Goal: Complete application form: Complete application form

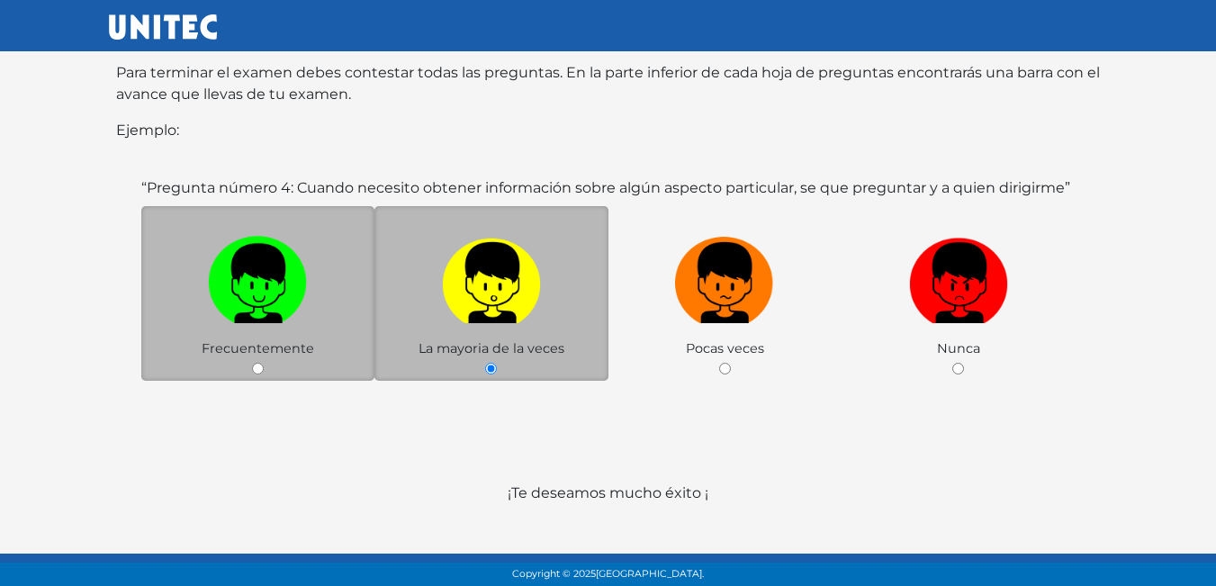
scroll to position [349, 0]
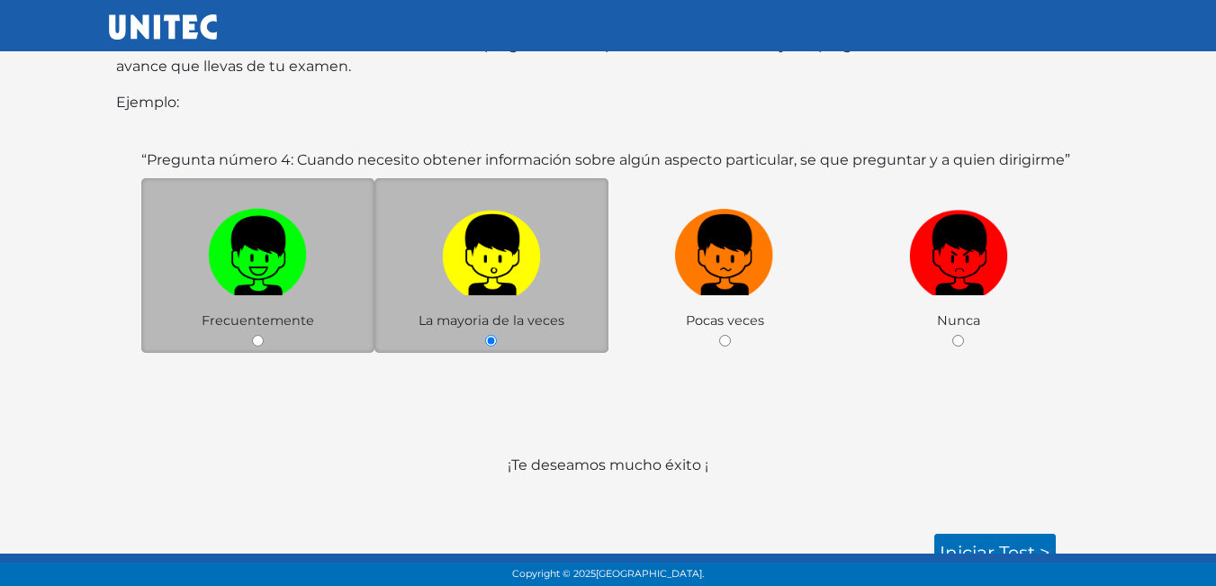
click at [294, 236] on img at bounding box center [257, 249] width 99 height 94
click at [264, 335] on input "radio" at bounding box center [258, 341] width 12 height 12
radio input "true"
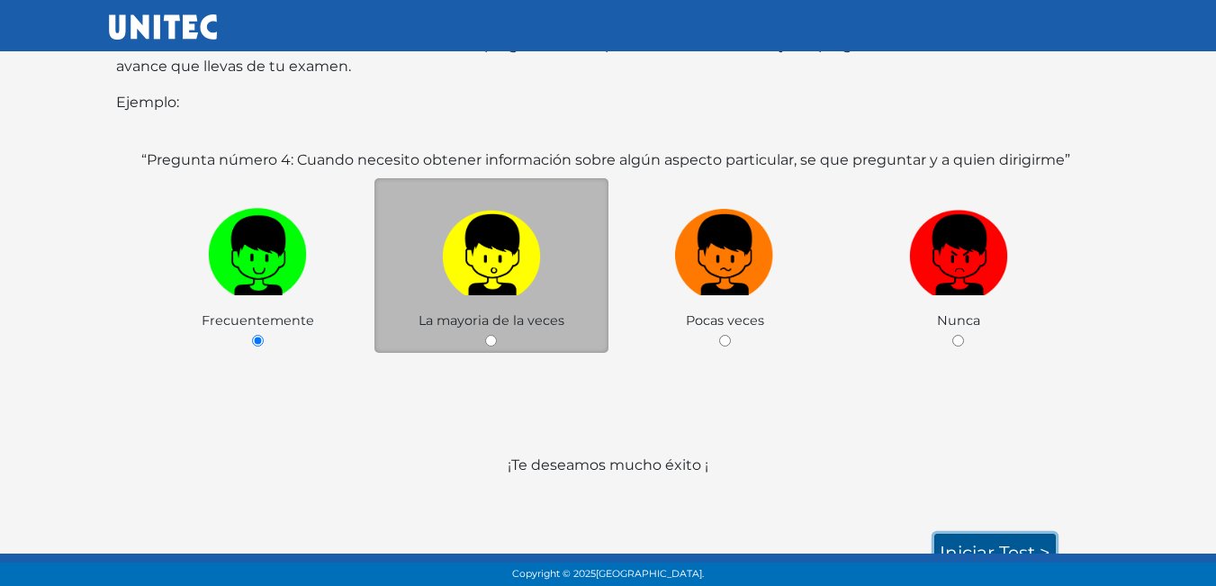
click at [1025, 534] on link "Iniciar test >" at bounding box center [994, 553] width 121 height 38
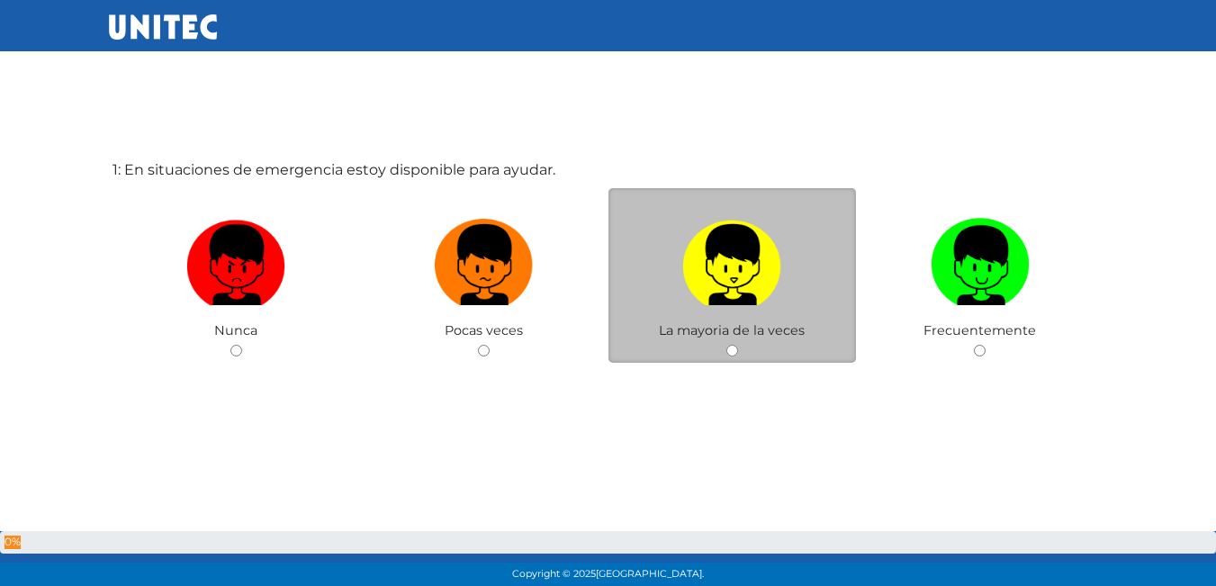
scroll to position [90, 0]
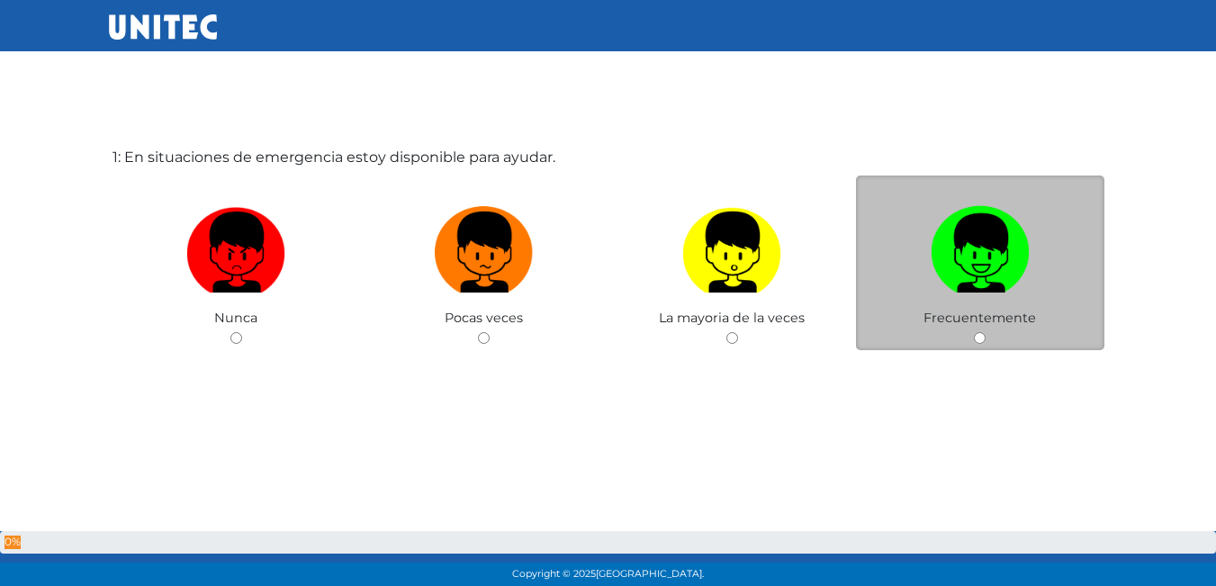
click at [1003, 285] on img at bounding box center [980, 246] width 99 height 94
click at [985, 332] on input "radio" at bounding box center [980, 338] width 12 height 12
radio input "true"
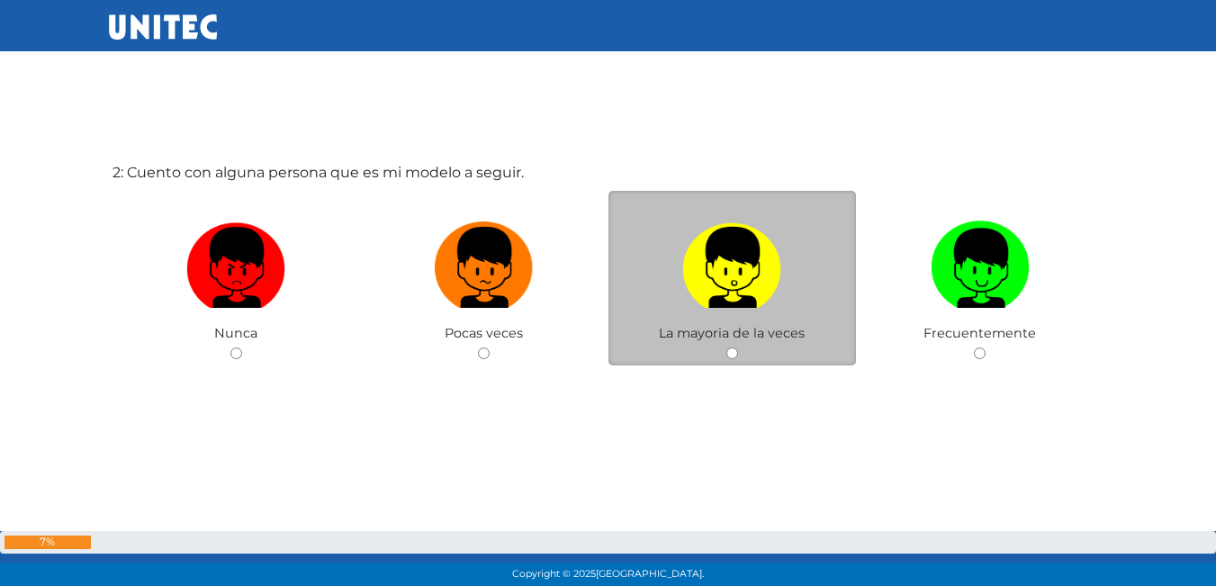
click at [742, 299] on img at bounding box center [731, 261] width 99 height 94
click at [738, 347] on input "radio" at bounding box center [732, 353] width 12 height 12
radio input "true"
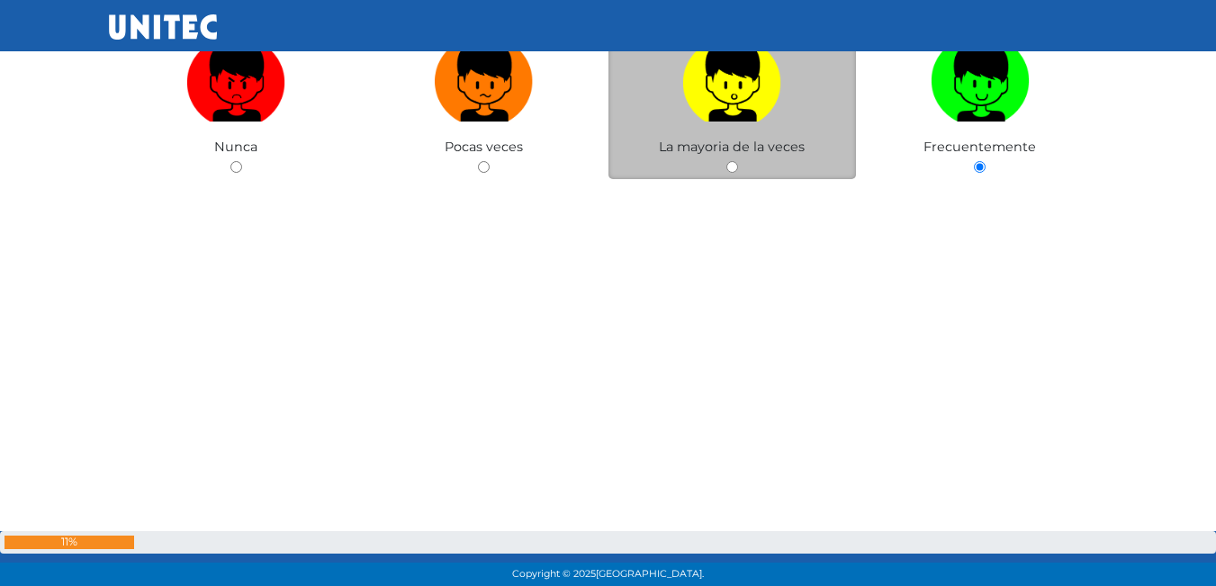
scroll to position [220, 0]
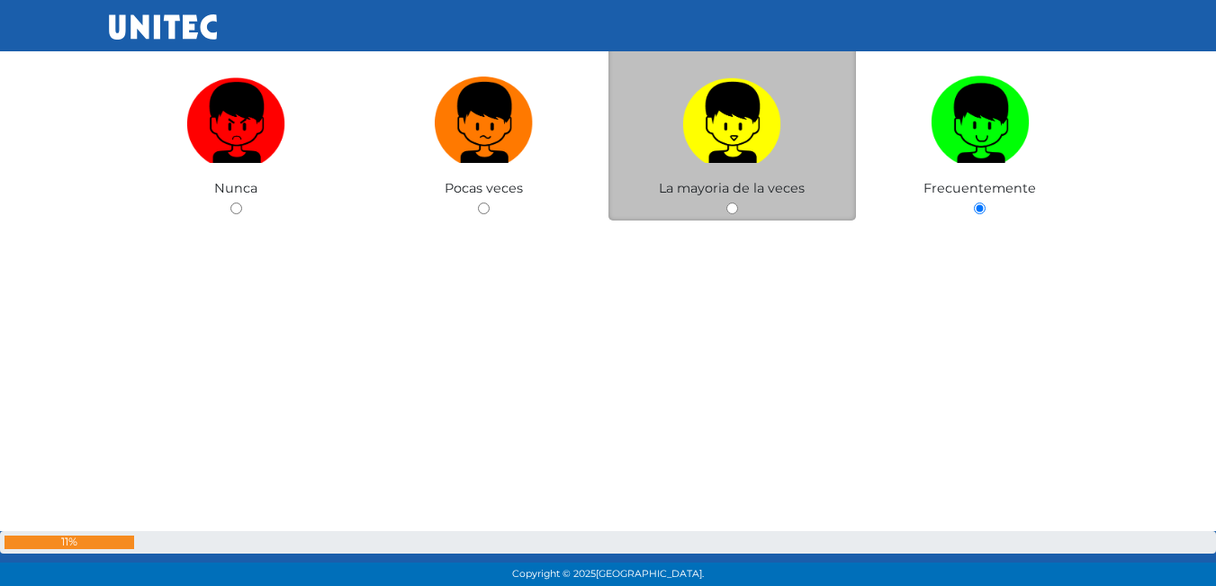
click at [751, 129] on img at bounding box center [731, 116] width 99 height 94
click at [738, 202] on input "radio" at bounding box center [732, 208] width 12 height 12
radio input "true"
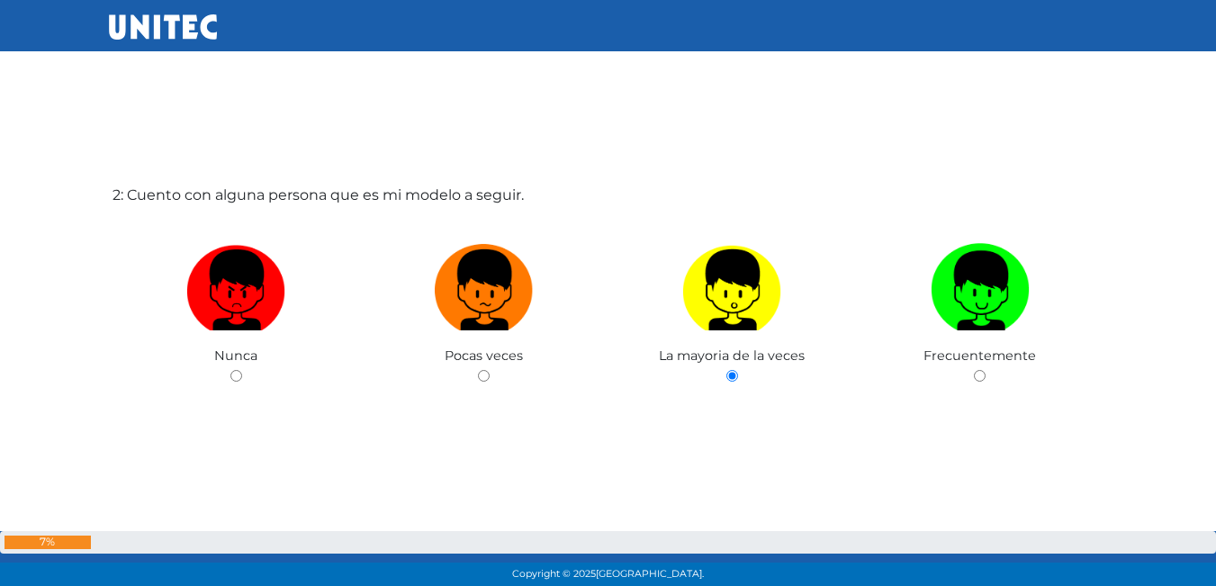
scroll to position [670, 0]
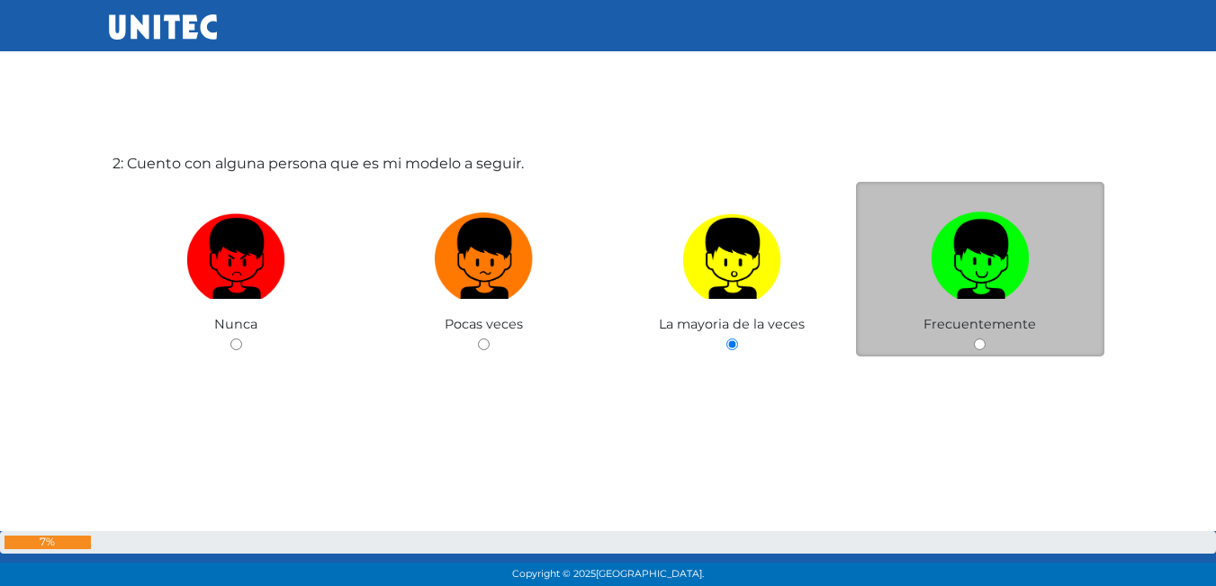
click at [1048, 275] on label at bounding box center [980, 259] width 248 height 110
click at [985, 338] on input "radio" at bounding box center [980, 344] width 12 height 12
radio input "true"
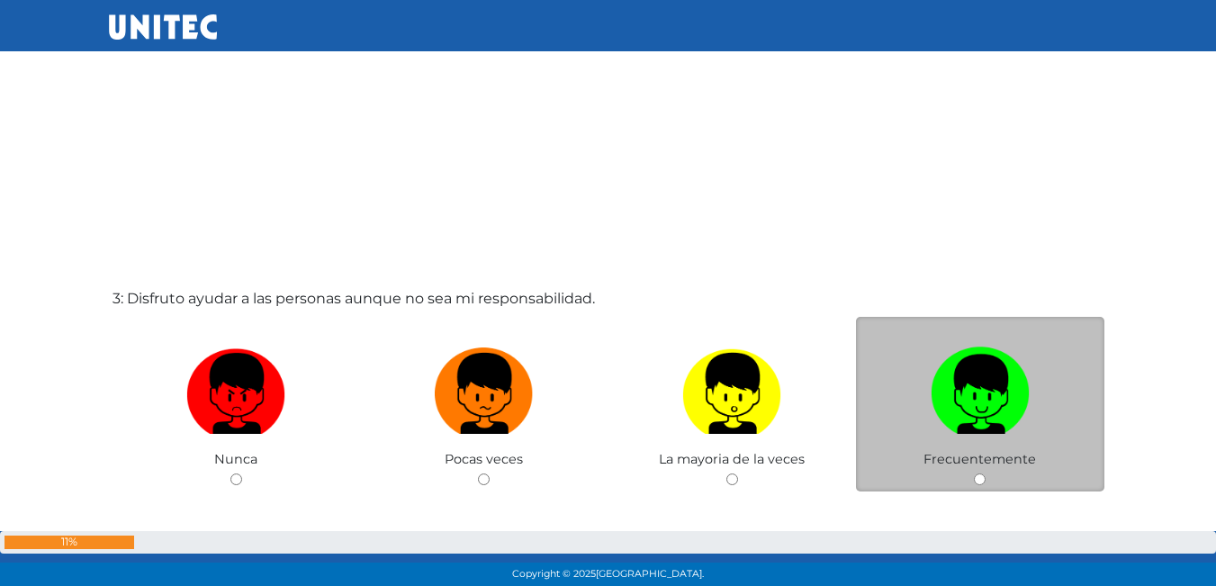
scroll to position [1210, 0]
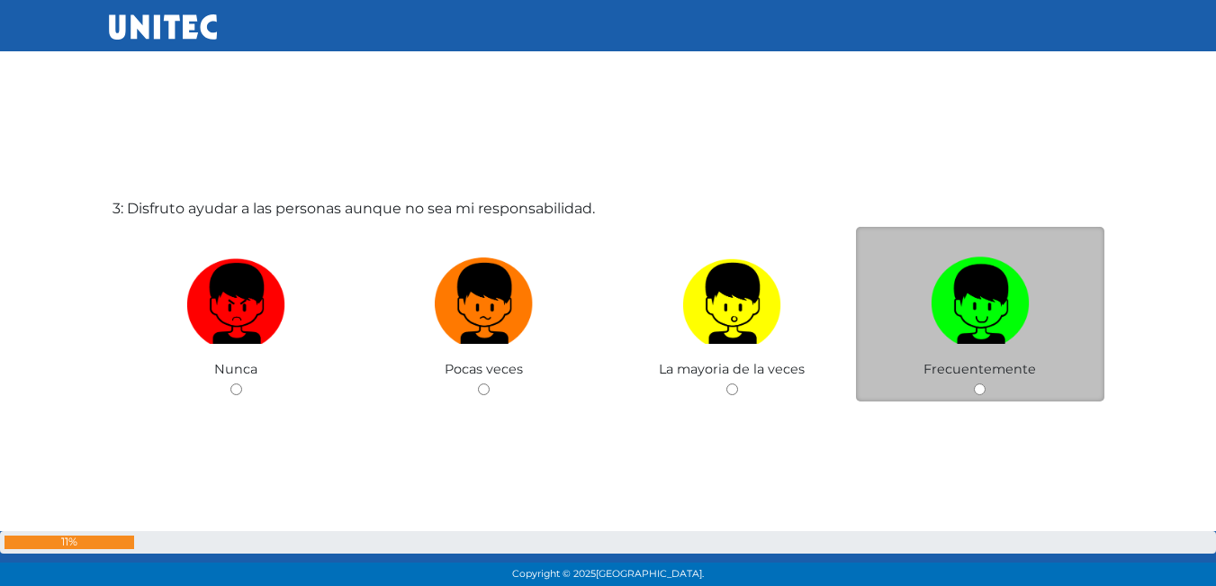
click at [967, 348] on label at bounding box center [980, 304] width 248 height 110
click at [974, 383] on input "radio" at bounding box center [980, 389] width 12 height 12
radio input "true"
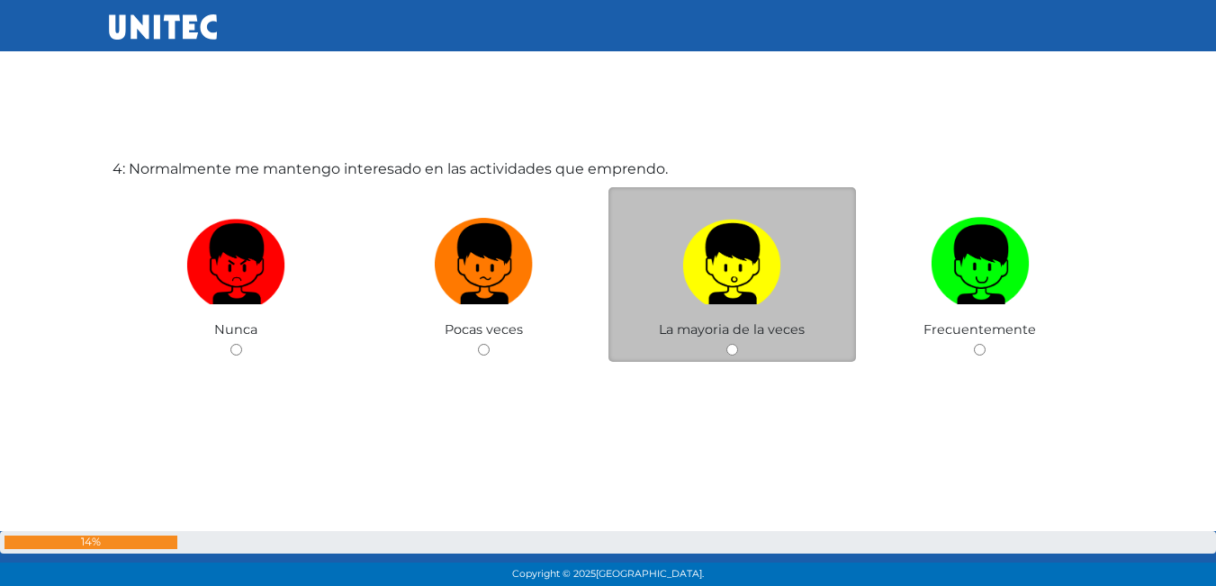
scroll to position [1848, 0]
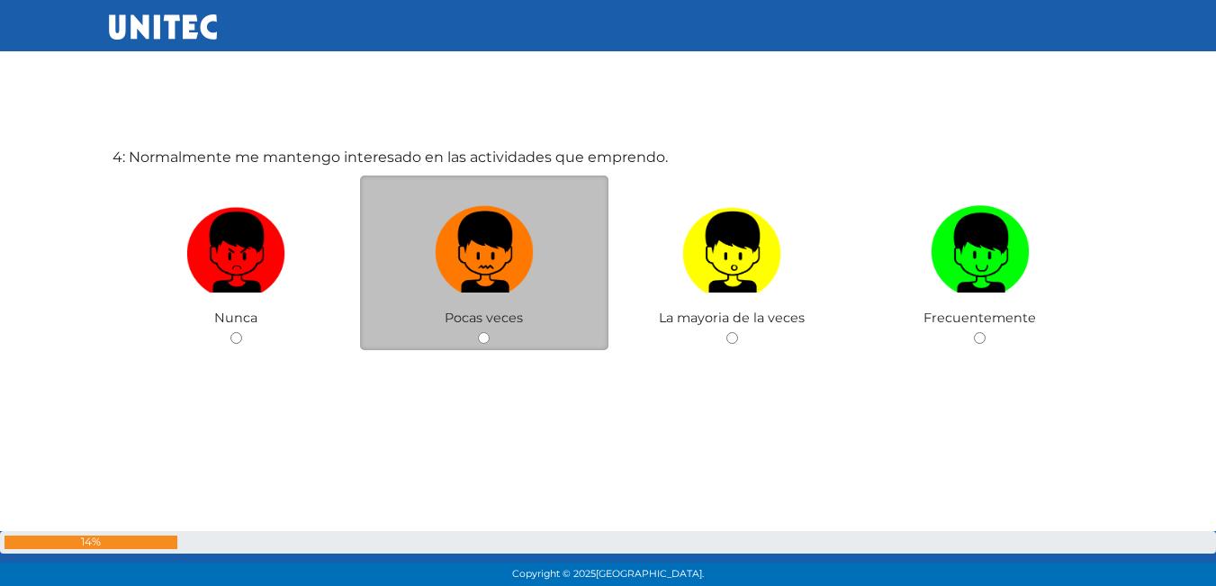
click at [481, 278] on img at bounding box center [484, 246] width 99 height 94
click at [481, 332] on input "radio" at bounding box center [484, 338] width 12 height 12
radio input "true"
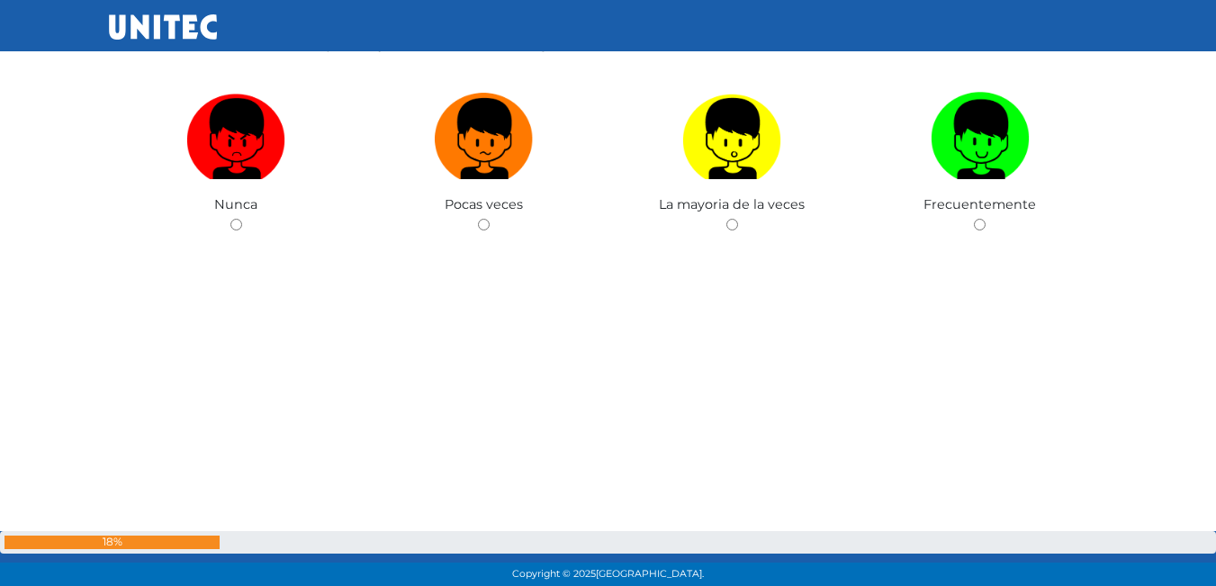
scroll to position [2457, 0]
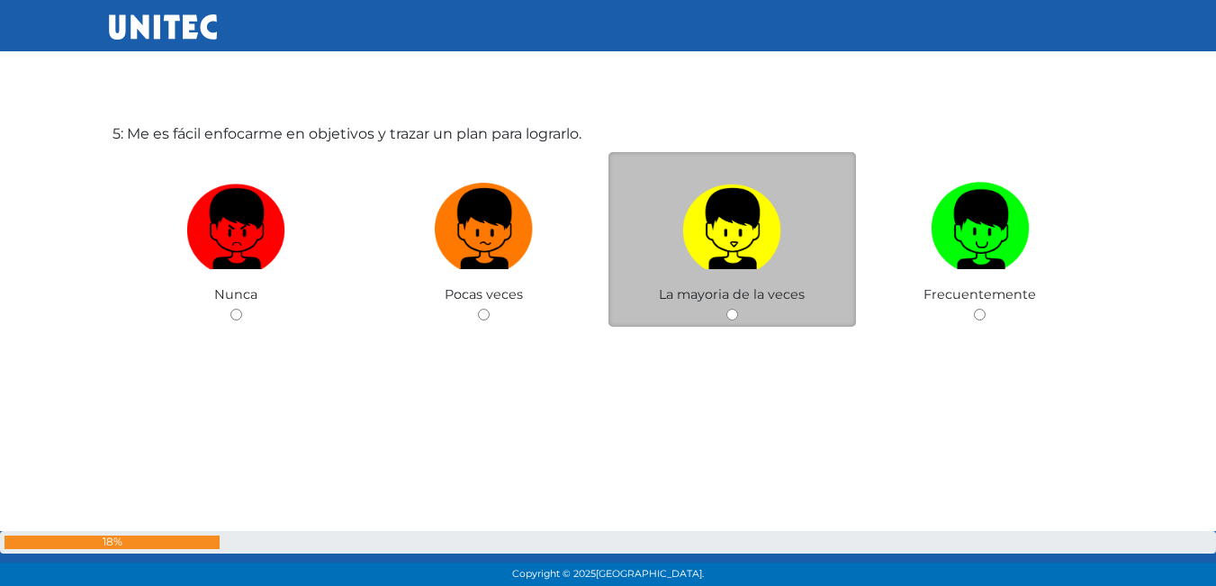
click at [727, 245] on img at bounding box center [731, 222] width 99 height 94
click at [727, 309] on input "radio" at bounding box center [732, 315] width 12 height 12
radio input "true"
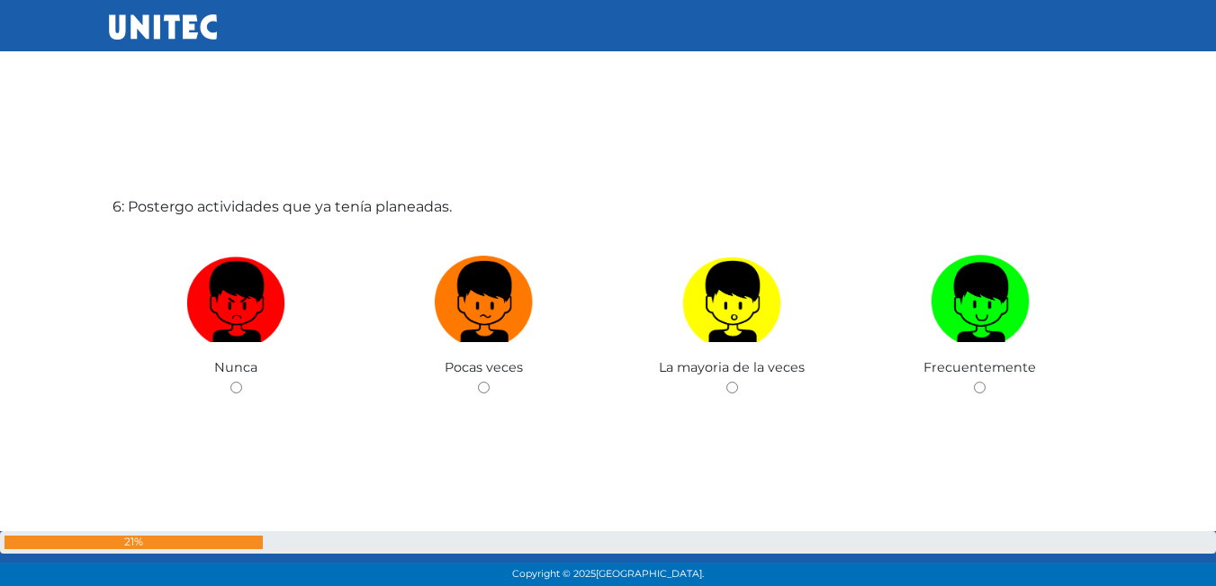
scroll to position [3000, 0]
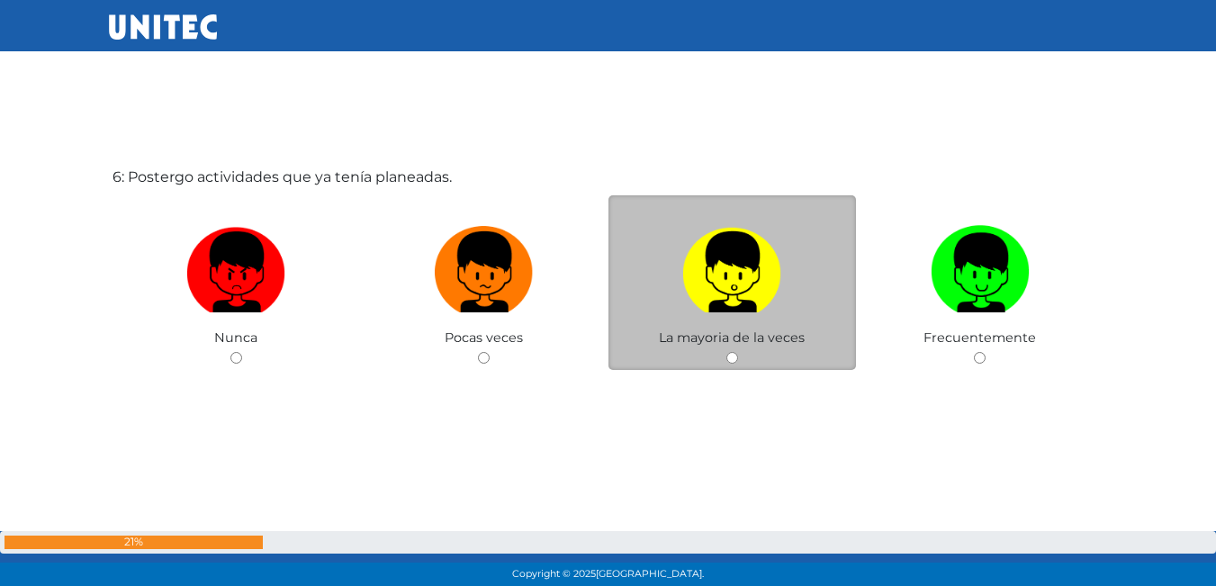
click at [658, 274] on label at bounding box center [732, 273] width 248 height 110
click at [726, 352] on input "radio" at bounding box center [732, 358] width 12 height 12
radio input "true"
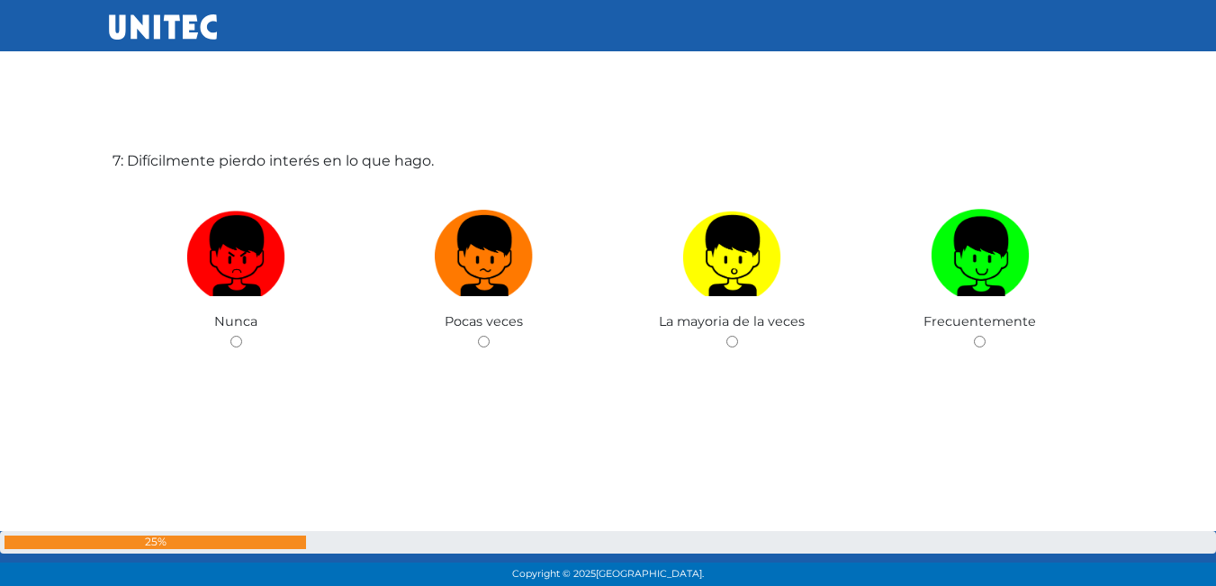
scroll to position [3605, 0]
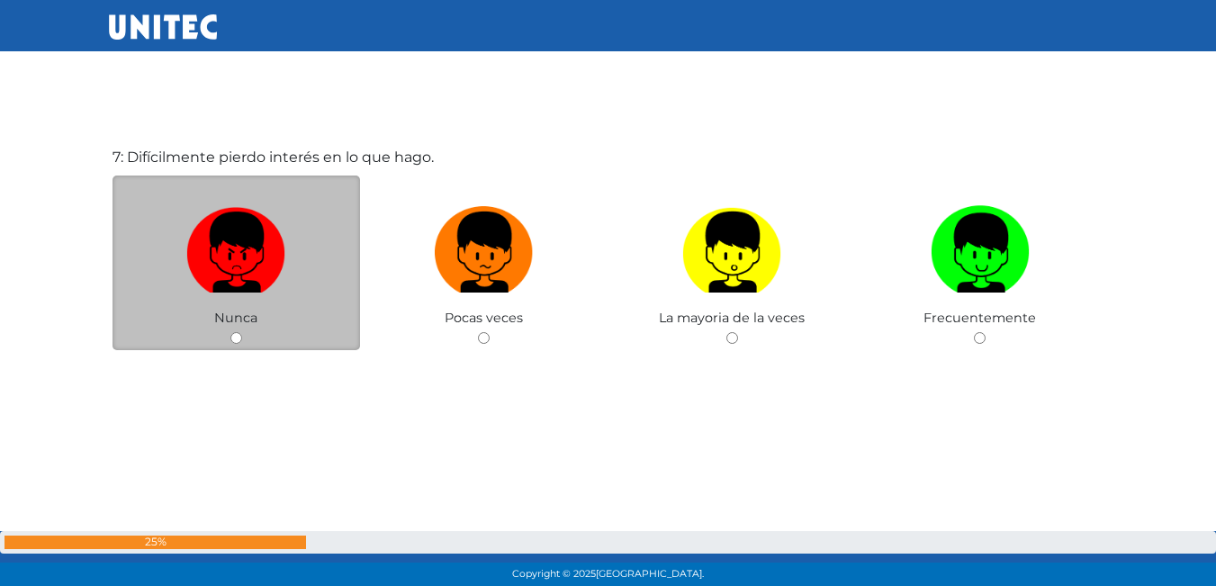
click at [289, 256] on label at bounding box center [236, 253] width 248 height 110
click at [242, 332] on input "radio" at bounding box center [236, 338] width 12 height 12
radio input "true"
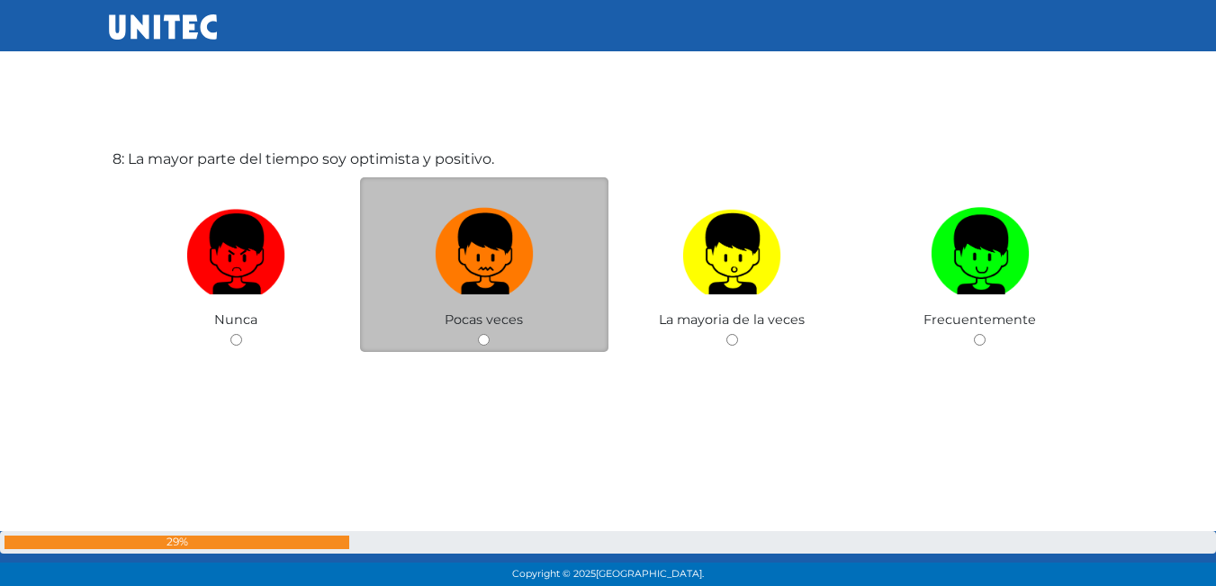
scroll to position [4191, 0]
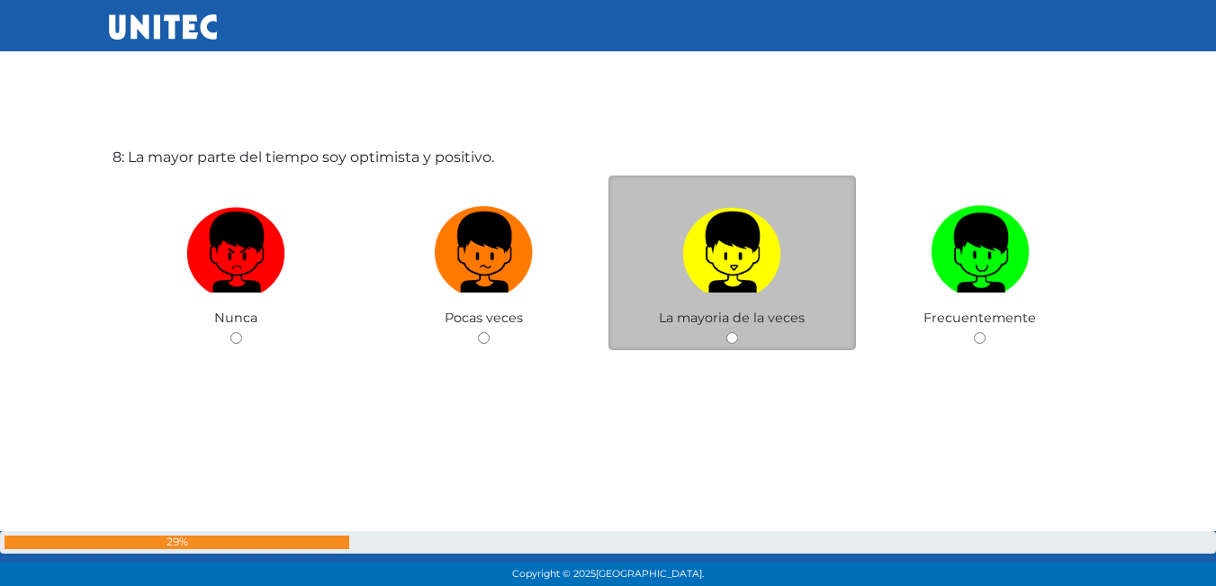
click at [707, 270] on img at bounding box center [731, 246] width 99 height 94
click at [726, 332] on input "radio" at bounding box center [732, 338] width 12 height 12
radio input "true"
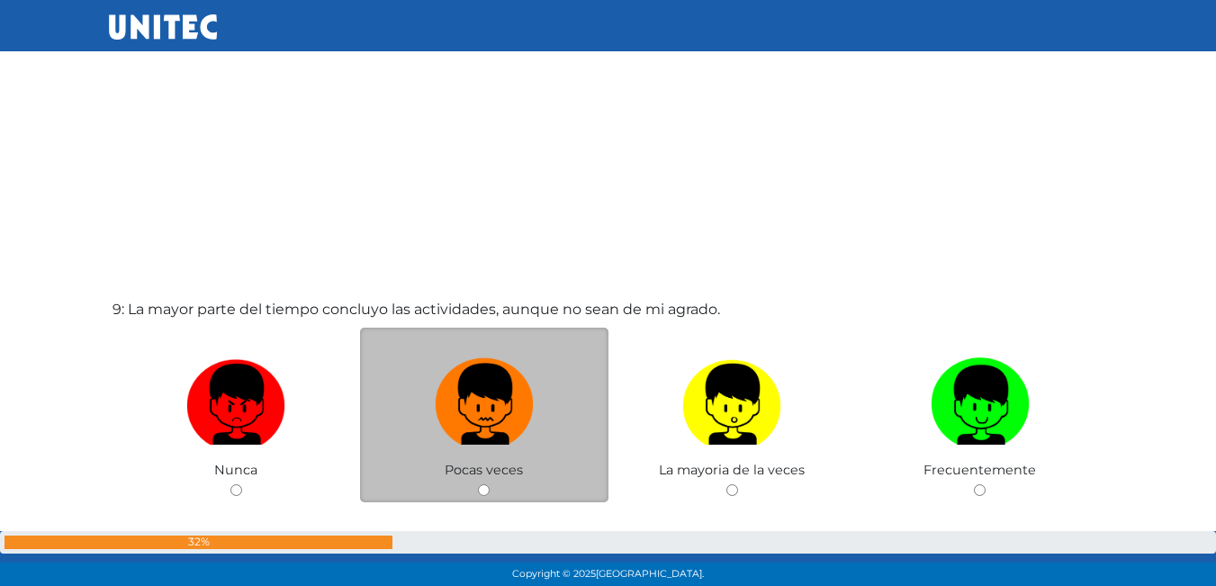
scroll to position [4711, 0]
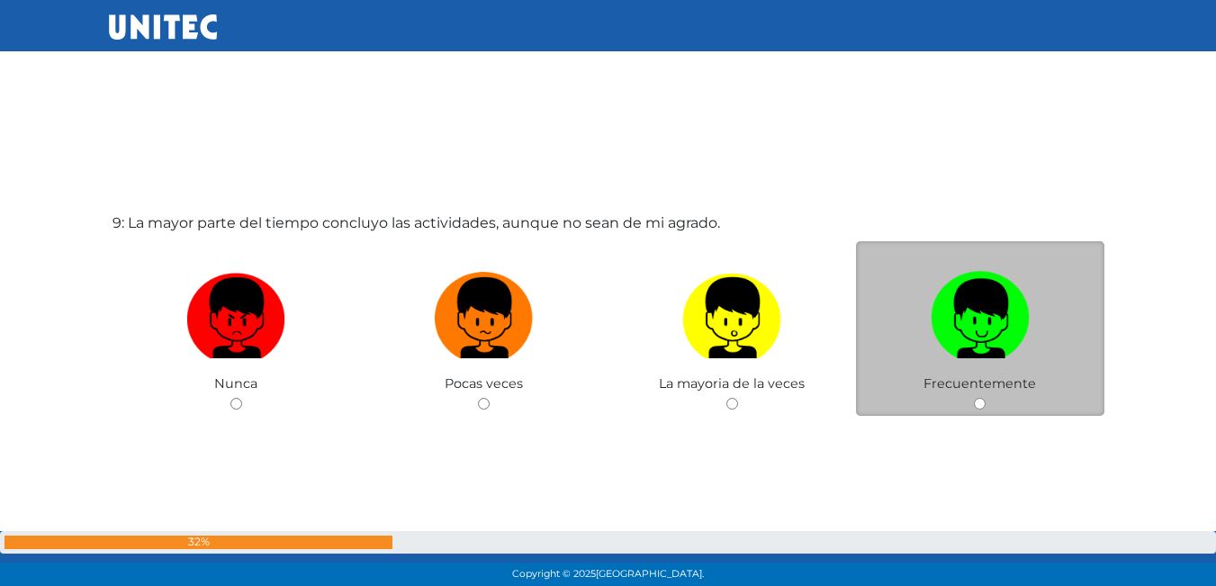
click at [981, 359] on label at bounding box center [980, 319] width 248 height 110
click at [981, 398] on input "radio" at bounding box center [980, 404] width 12 height 12
radio input "true"
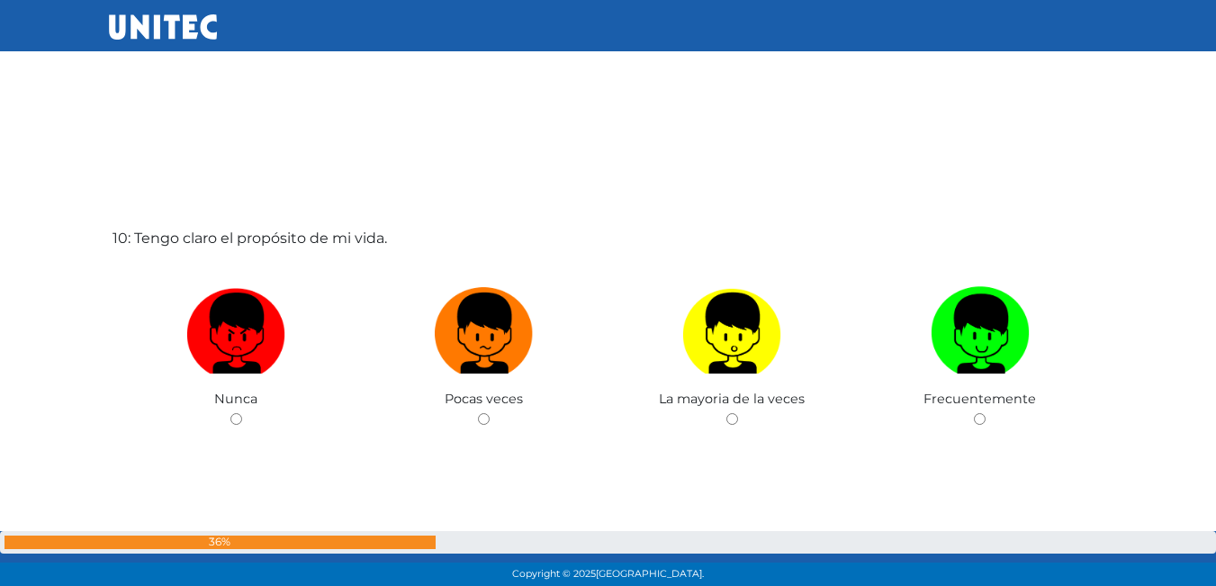
scroll to position [5313, 0]
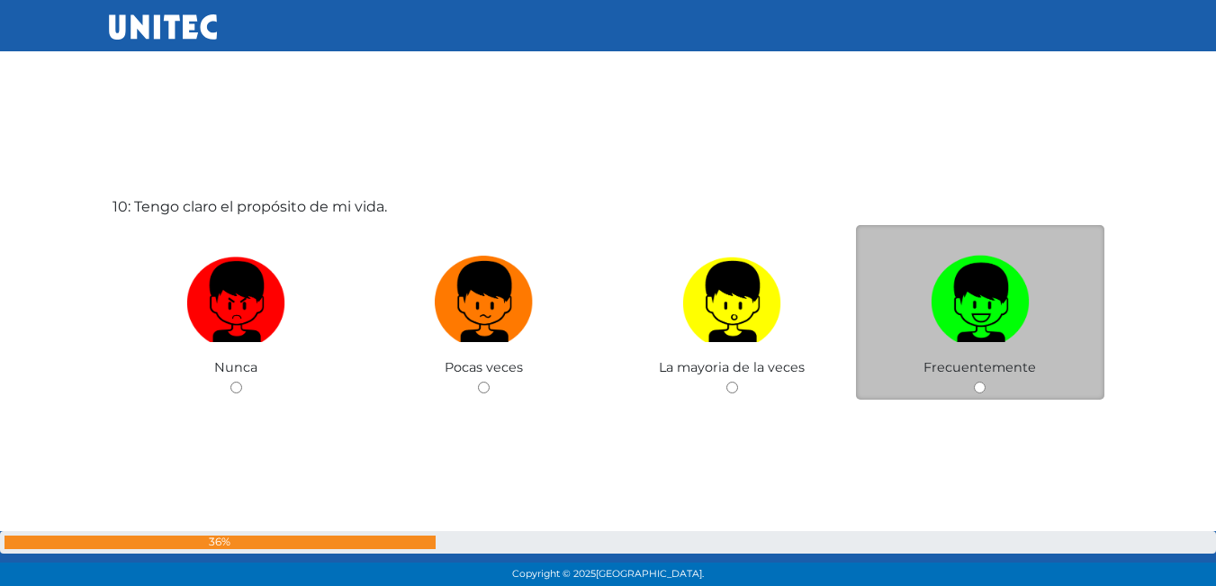
click at [945, 320] on img at bounding box center [980, 295] width 99 height 94
click at [974, 382] on input "radio" at bounding box center [980, 388] width 12 height 12
radio input "true"
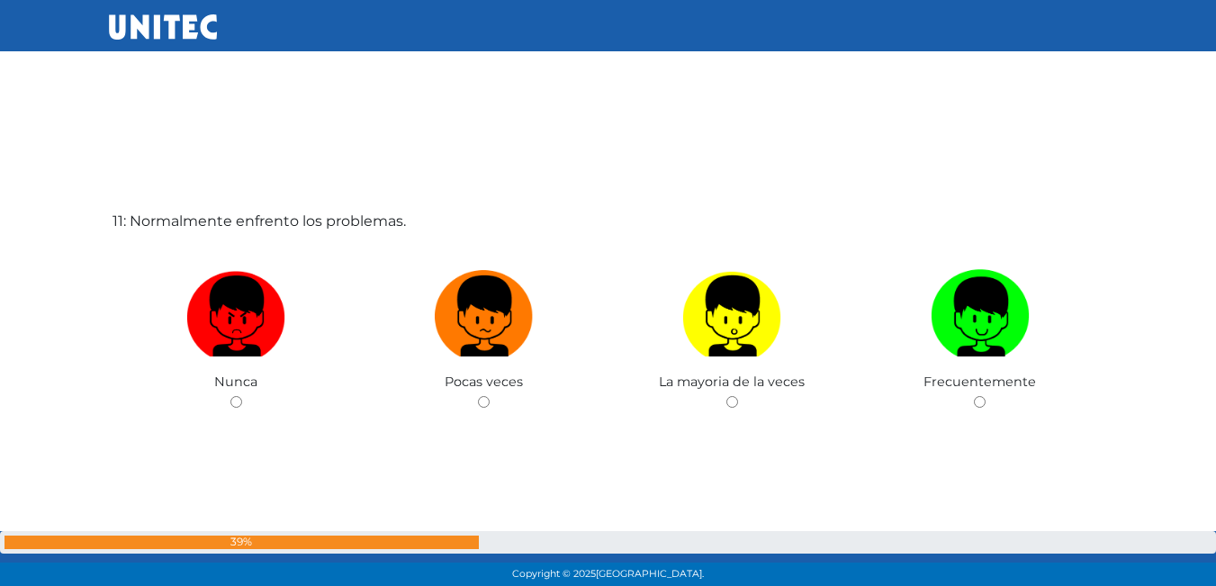
scroll to position [5916, 0]
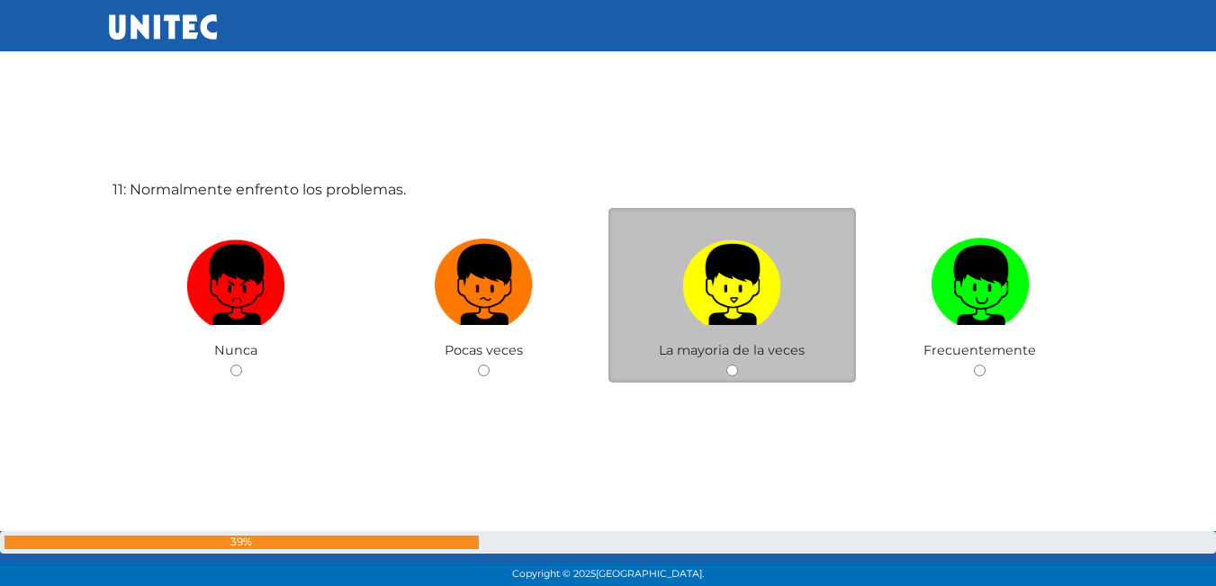
click at [723, 305] on img at bounding box center [731, 278] width 99 height 94
click at [726, 364] on input "radio" at bounding box center [732, 370] width 12 height 12
radio input "true"
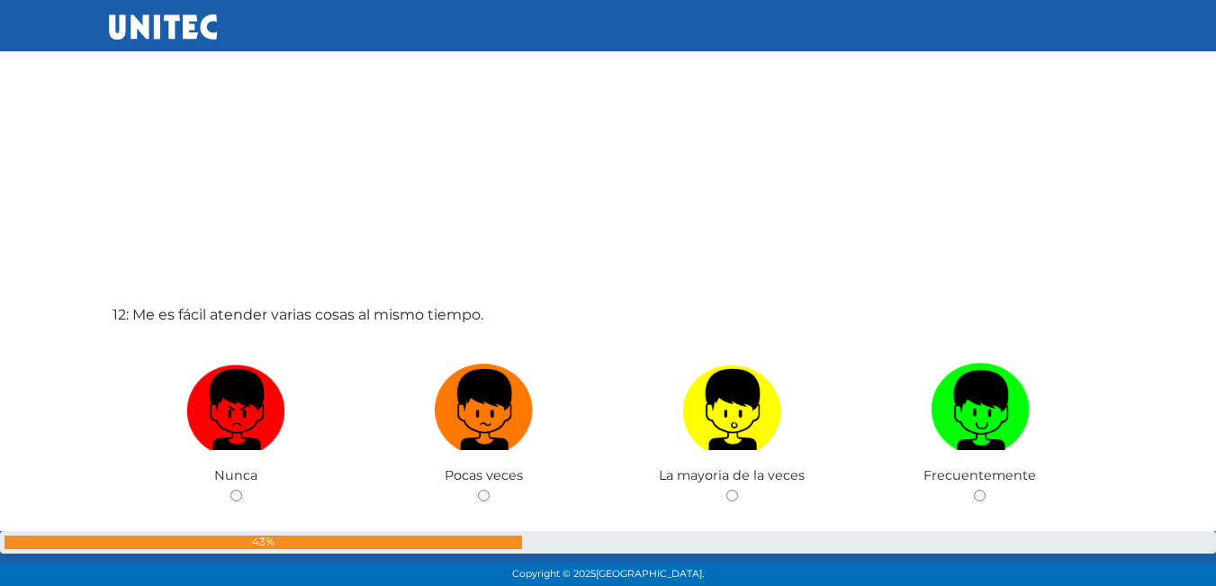
scroll to position [6467, 0]
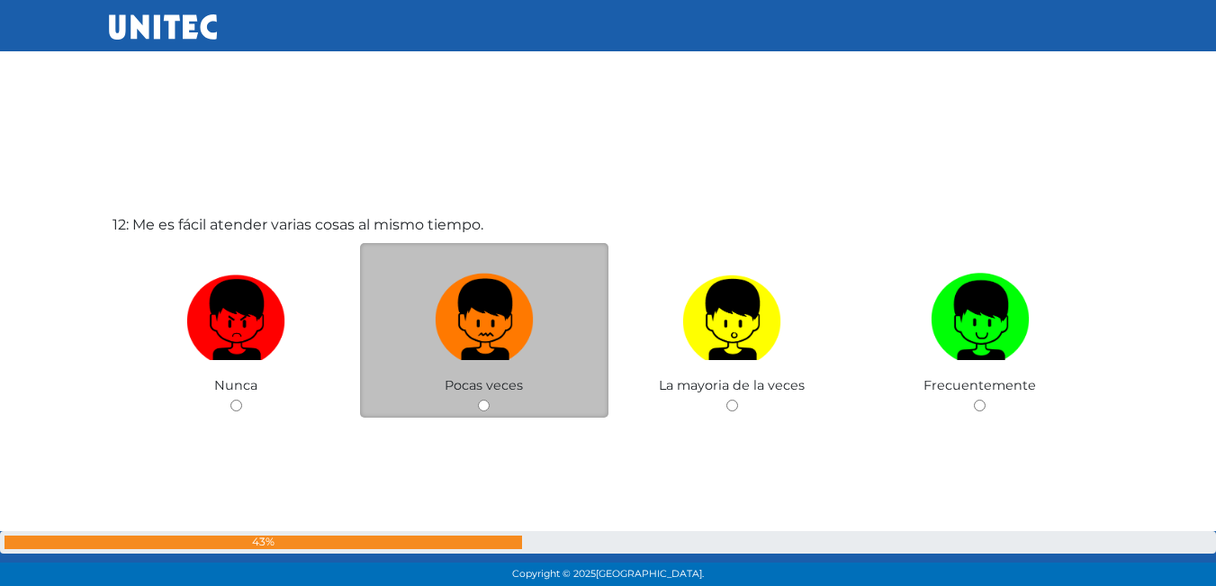
click at [525, 352] on img at bounding box center [484, 313] width 99 height 94
click at [490, 400] on input "radio" at bounding box center [484, 406] width 12 height 12
radio input "true"
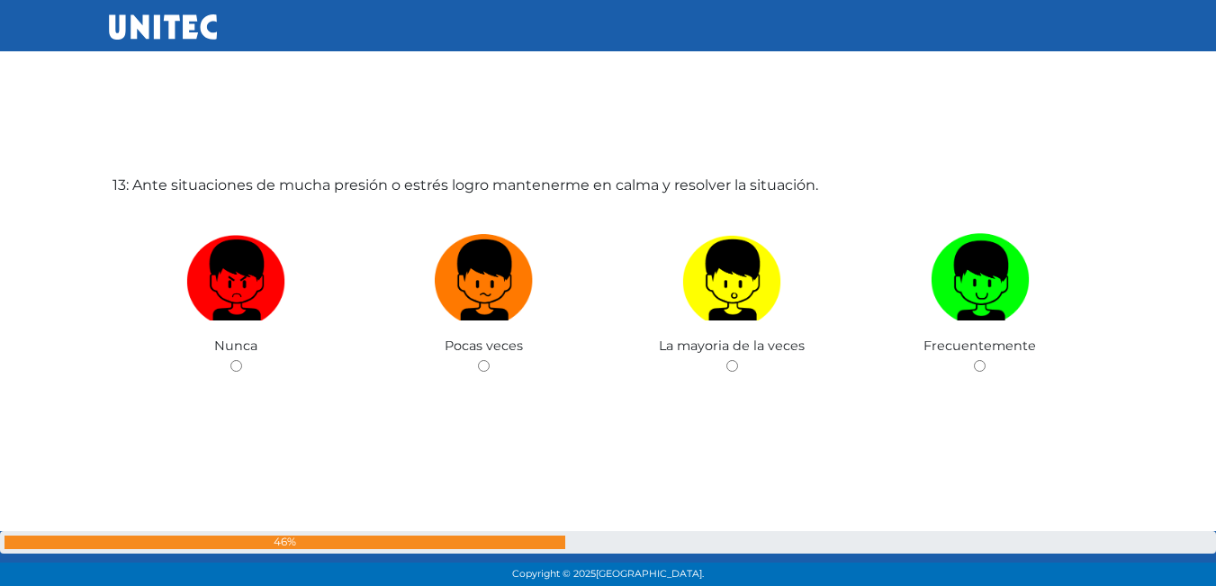
scroll to position [7094, 0]
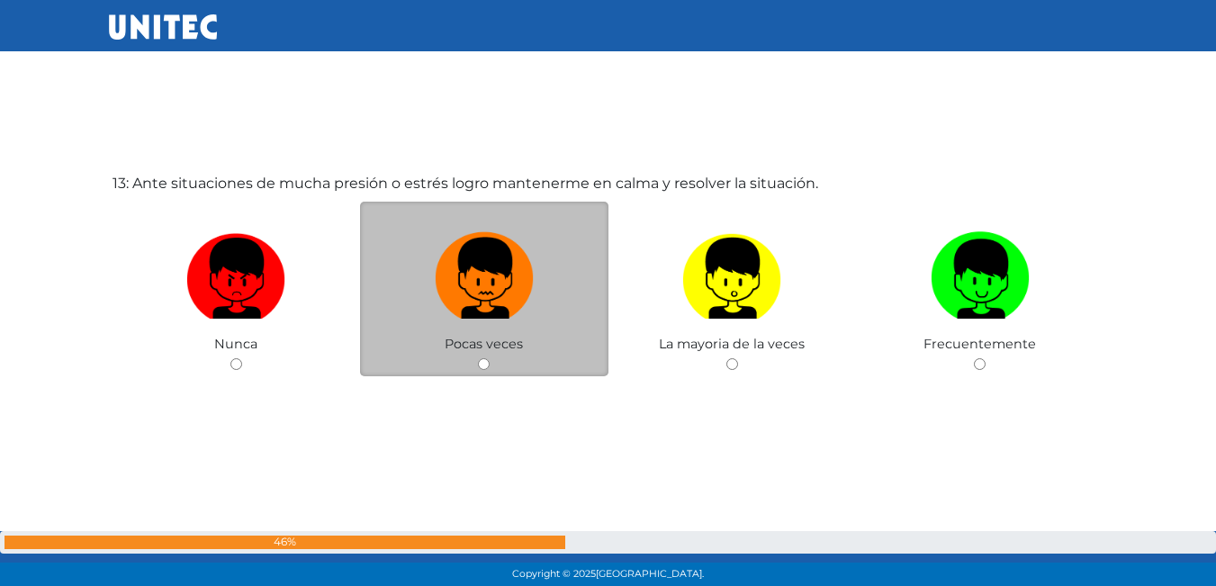
click at [457, 315] on img at bounding box center [484, 272] width 99 height 94
click at [478, 358] on input "radio" at bounding box center [484, 364] width 12 height 12
radio input "true"
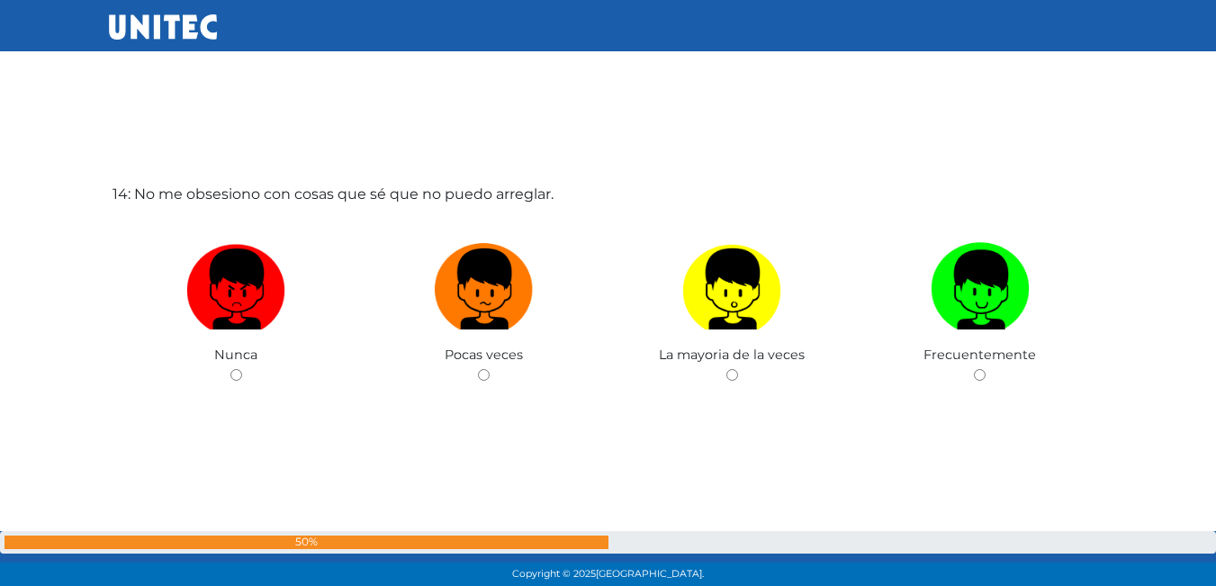
scroll to position [7701, 0]
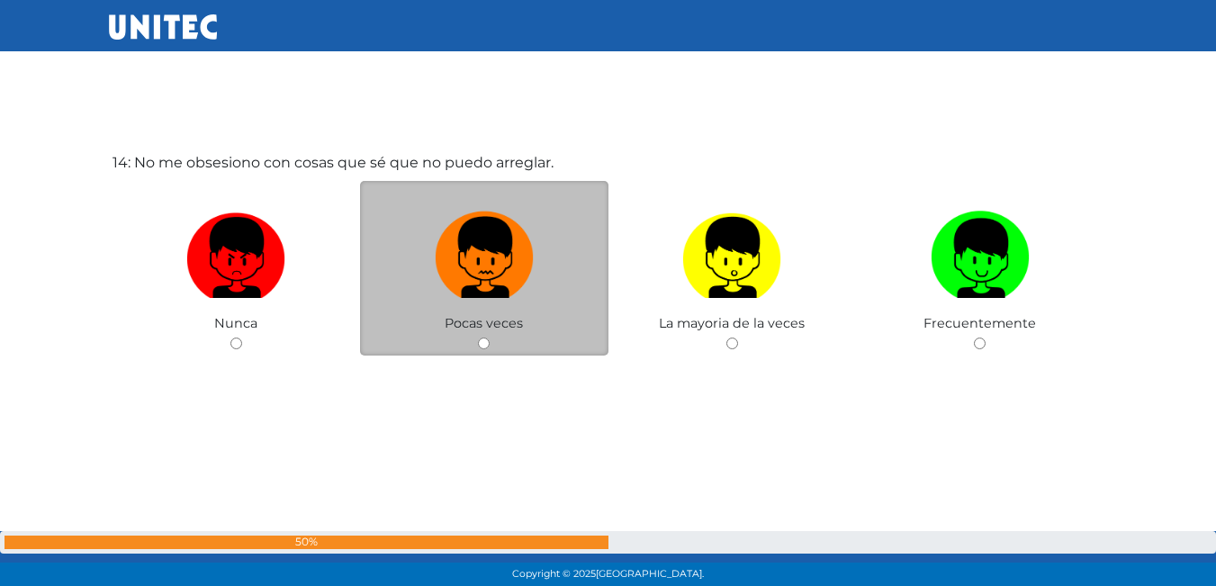
click at [508, 293] on img at bounding box center [484, 251] width 99 height 94
click at [490, 337] on input "radio" at bounding box center [484, 343] width 12 height 12
radio input "true"
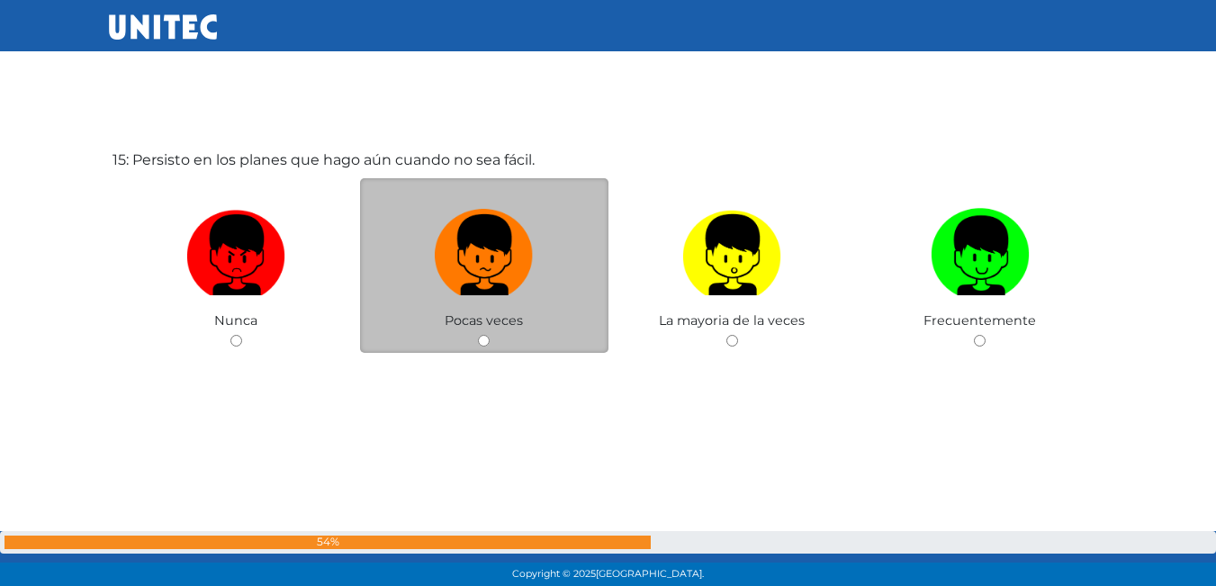
scroll to position [8292, 0]
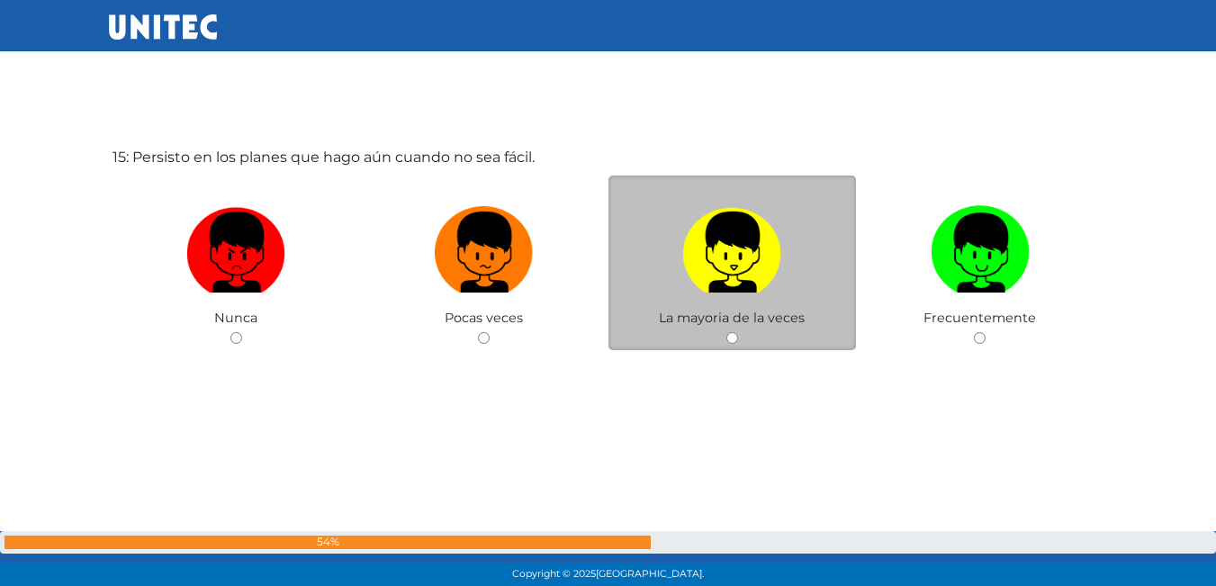
click at [776, 276] on img at bounding box center [731, 246] width 99 height 94
click at [738, 332] on input "radio" at bounding box center [732, 338] width 12 height 12
radio input "true"
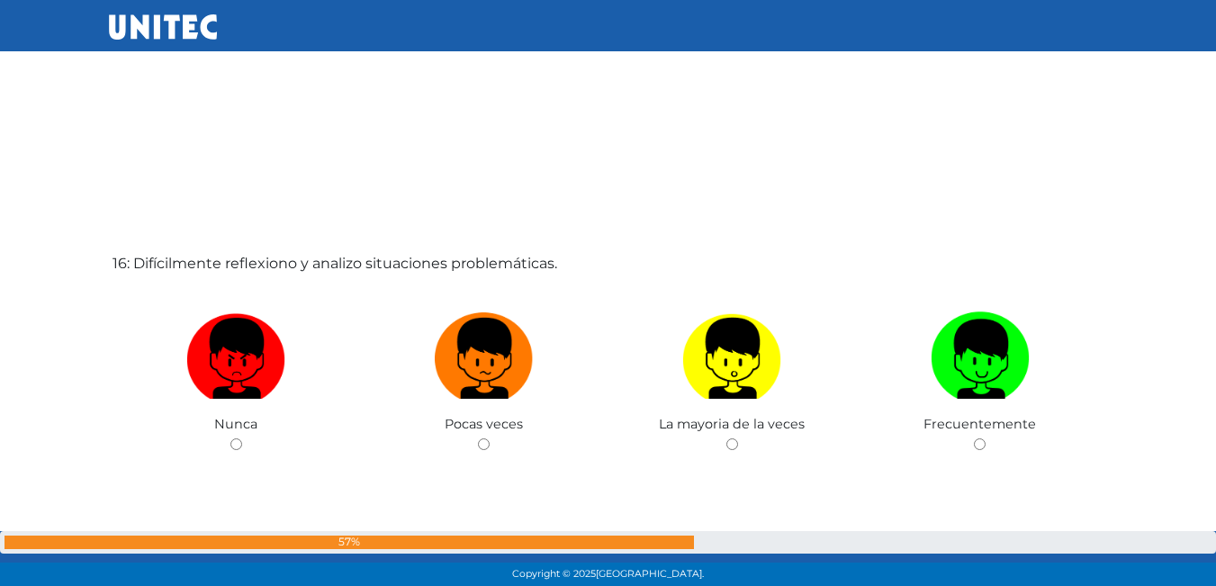
scroll to position [8804, 0]
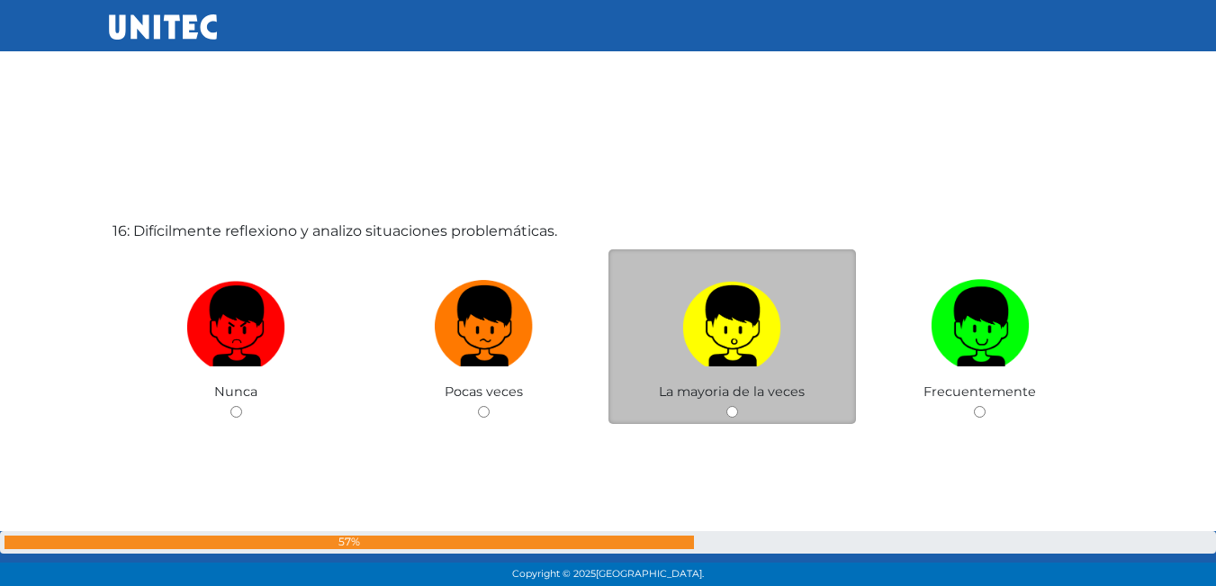
click at [678, 349] on label at bounding box center [732, 327] width 248 height 110
click at [726, 406] on input "radio" at bounding box center [732, 412] width 12 height 12
radio input "true"
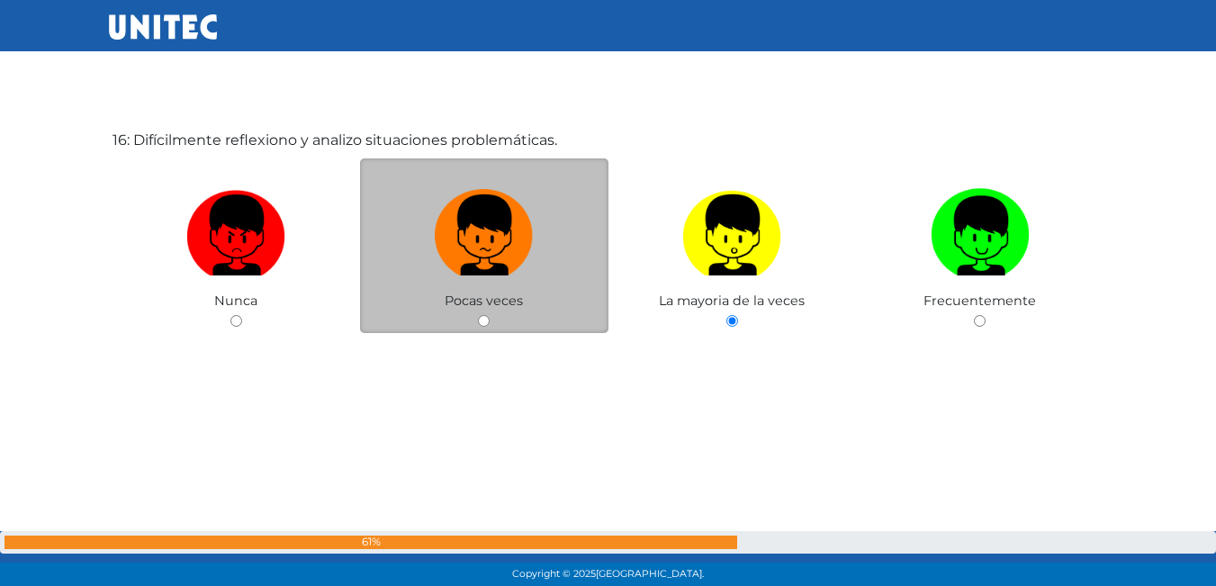
click at [509, 312] on div "Pocas veces" at bounding box center [484, 245] width 248 height 175
click at [467, 254] on img at bounding box center [484, 229] width 99 height 94
click at [478, 315] on input "radio" at bounding box center [484, 321] width 12 height 12
radio input "true"
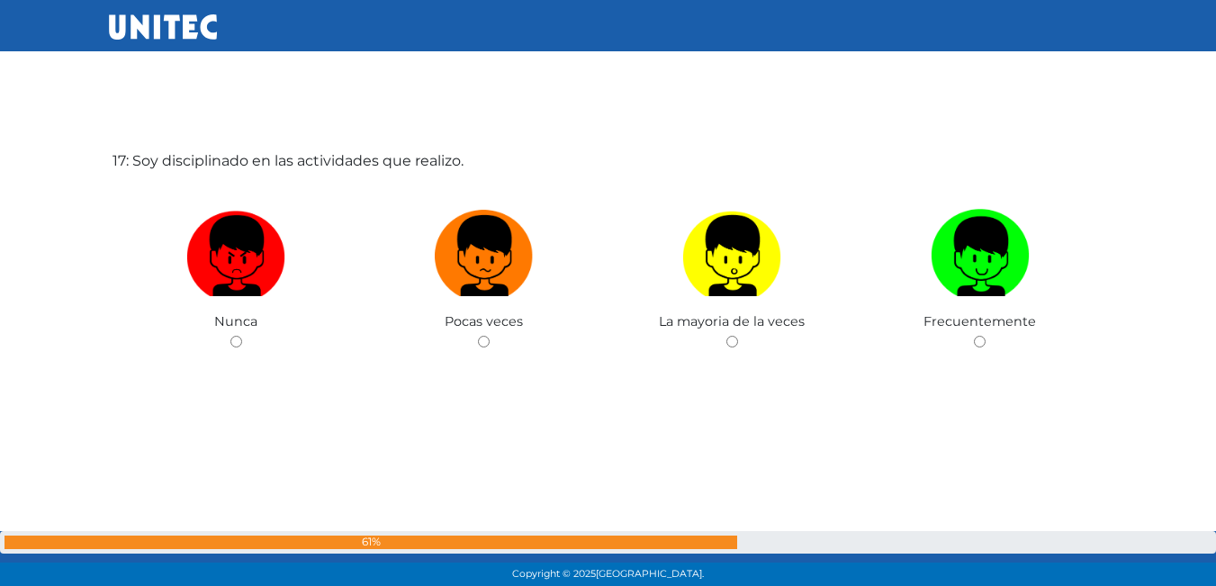
scroll to position [9464, 0]
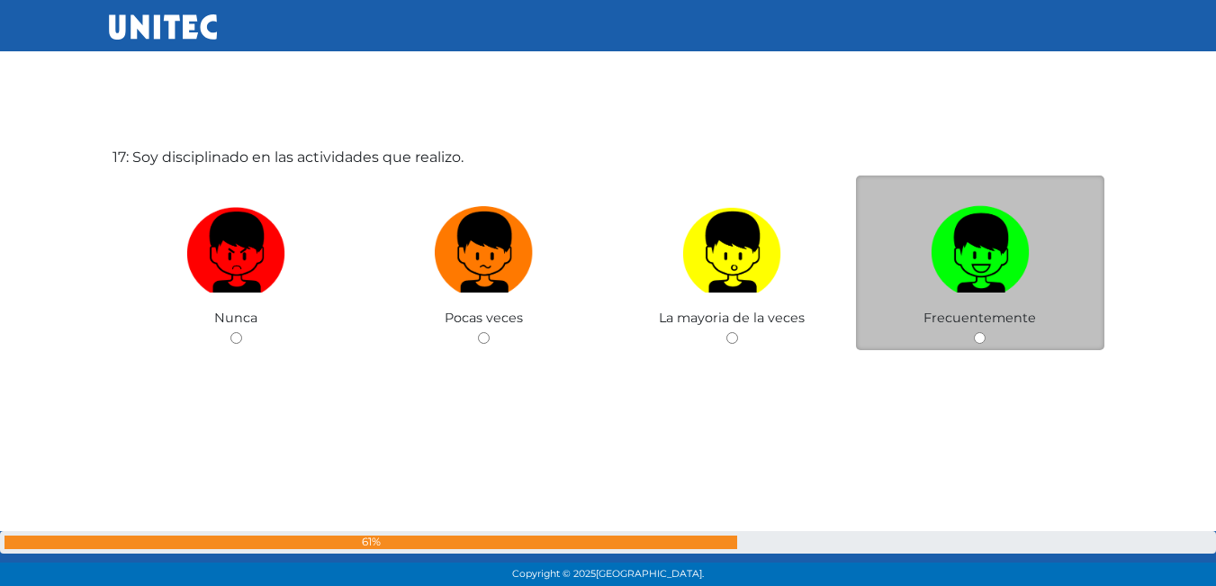
click at [981, 248] on img at bounding box center [980, 246] width 99 height 94
click at [981, 332] on input "radio" at bounding box center [980, 338] width 12 height 12
radio input "true"
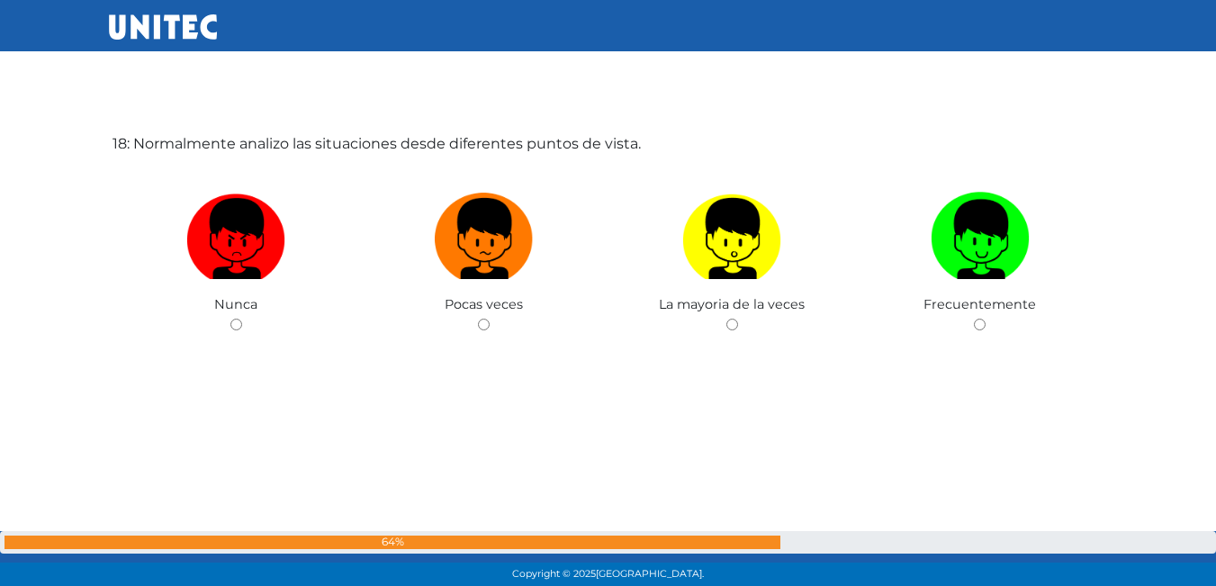
scroll to position [10064, 0]
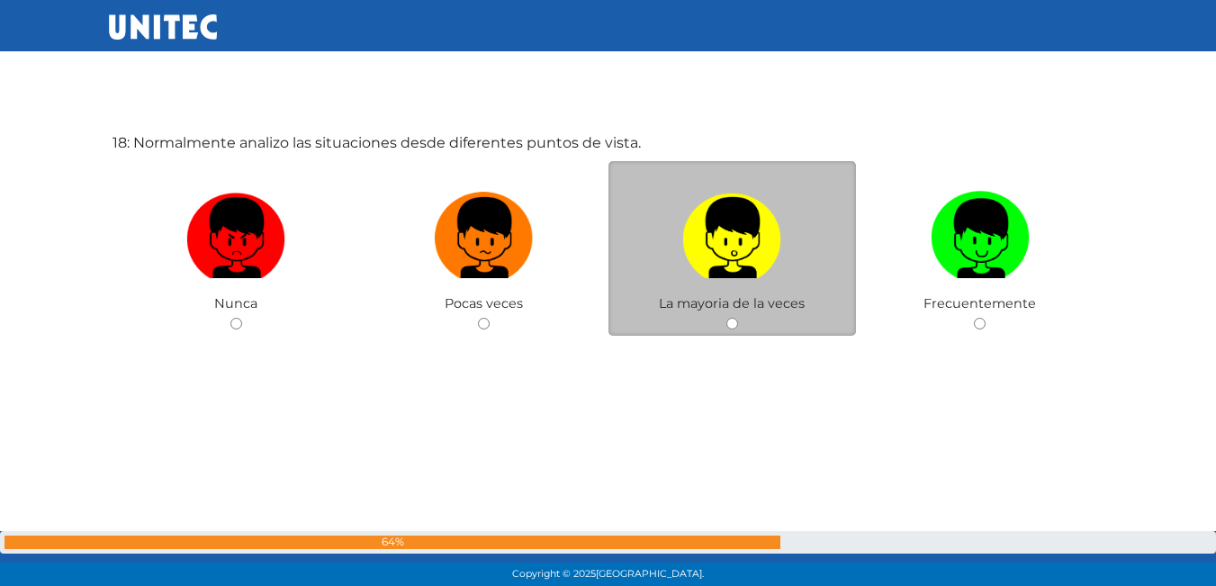
click at [749, 243] on img at bounding box center [731, 231] width 99 height 94
click at [738, 318] on input "radio" at bounding box center [732, 324] width 12 height 12
radio input "true"
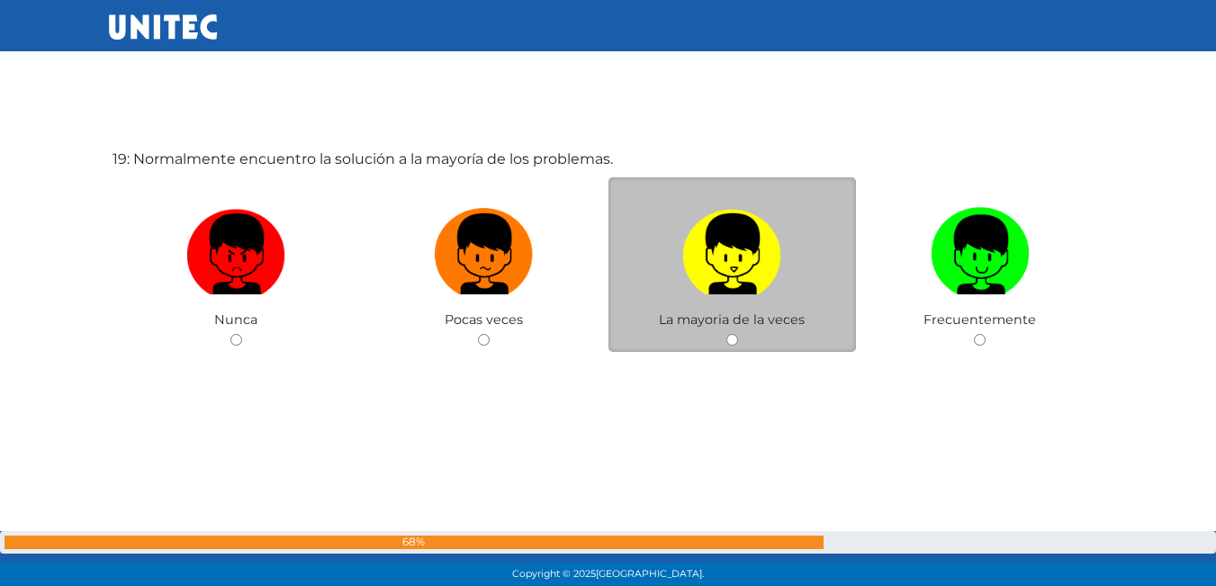
scroll to position [10636, 0]
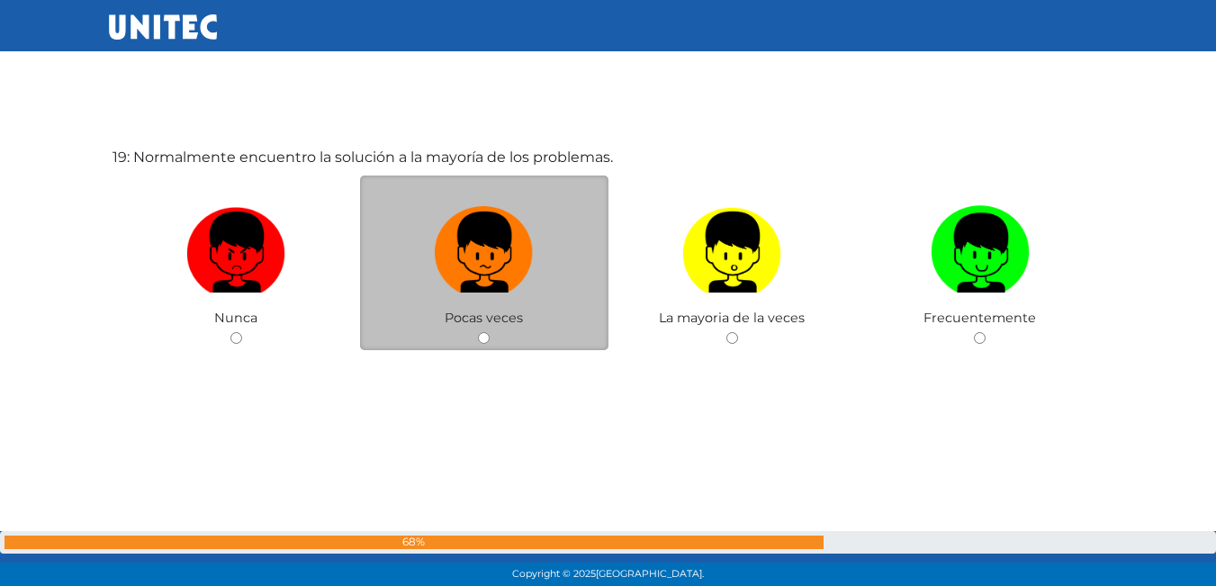
click at [582, 293] on label at bounding box center [484, 253] width 248 height 110
click at [490, 332] on input "radio" at bounding box center [484, 338] width 12 height 12
radio input "true"
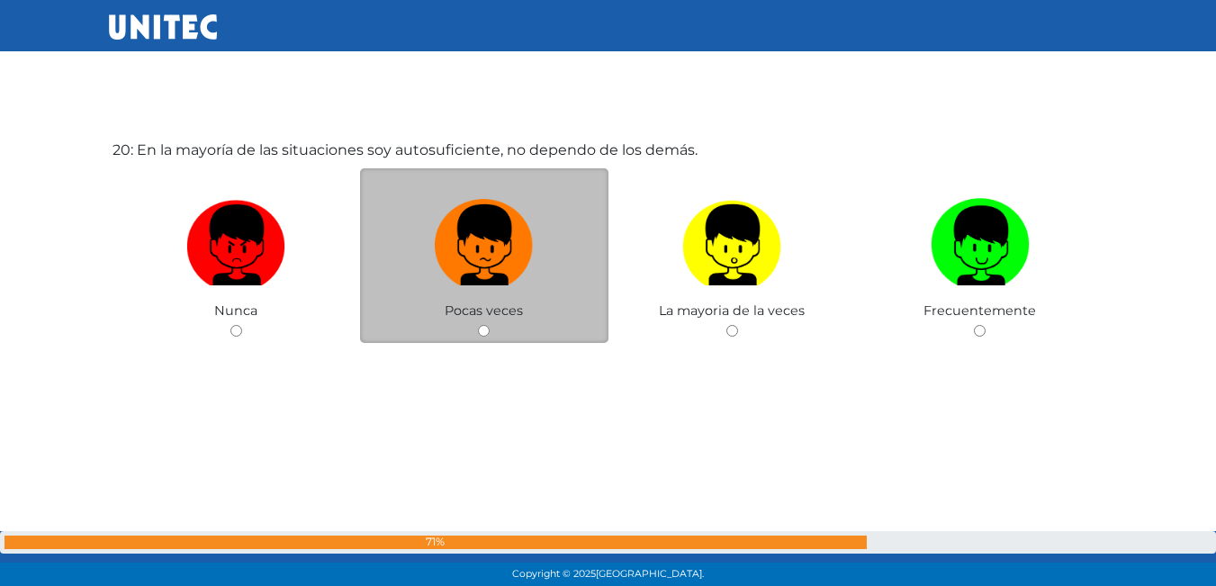
scroll to position [11236, 0]
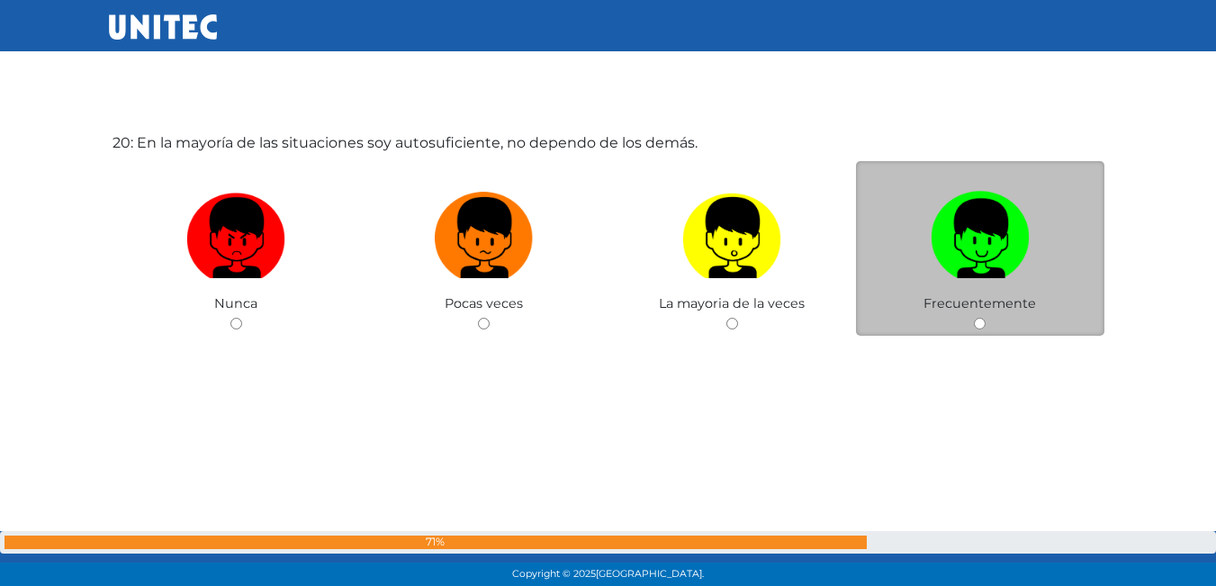
drag, startPoint x: 988, startPoint y: 303, endPoint x: 992, endPoint y: 317, distance: 14.0
click at [988, 305] on span "Frecuentemente" at bounding box center [979, 303] width 112 height 16
click at [1039, 182] on div "Frecuentemente" at bounding box center [980, 248] width 248 height 175
click at [1039, 255] on label at bounding box center [980, 239] width 248 height 110
click at [985, 318] on input "radio" at bounding box center [980, 324] width 12 height 12
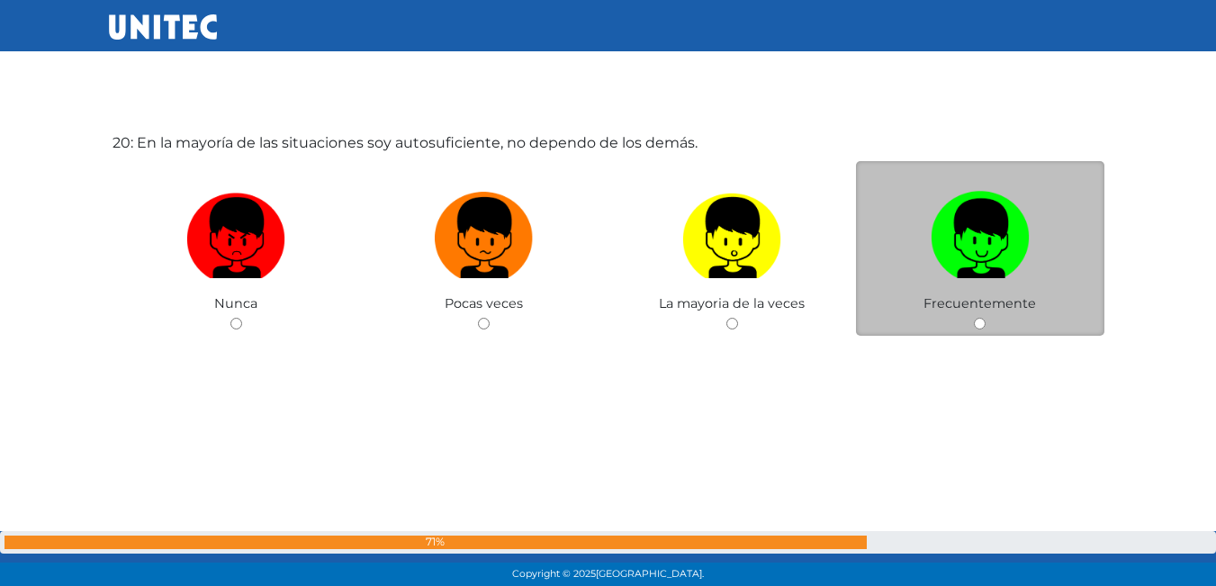
radio input "true"
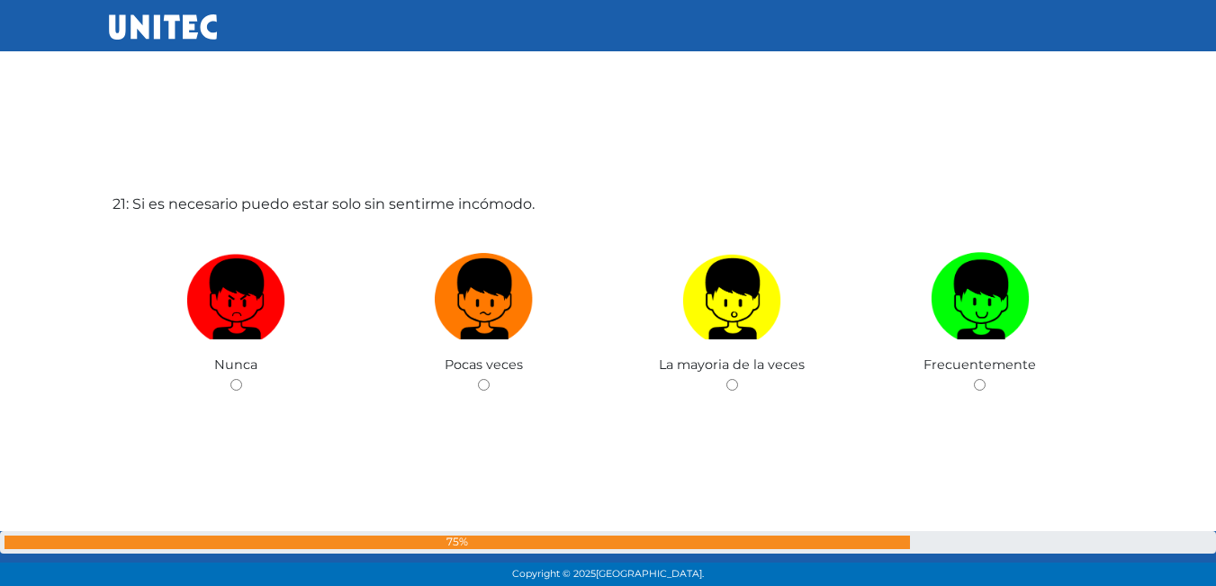
scroll to position [11761, 0]
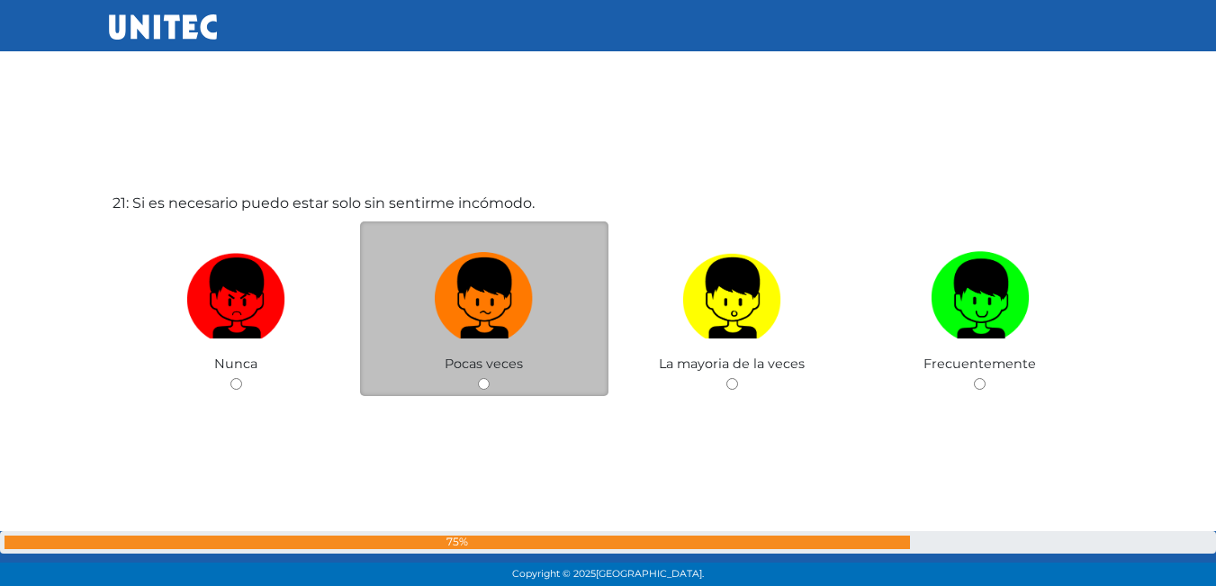
click at [556, 325] on label at bounding box center [484, 299] width 248 height 110
click at [490, 378] on input "radio" at bounding box center [484, 384] width 12 height 12
radio input "true"
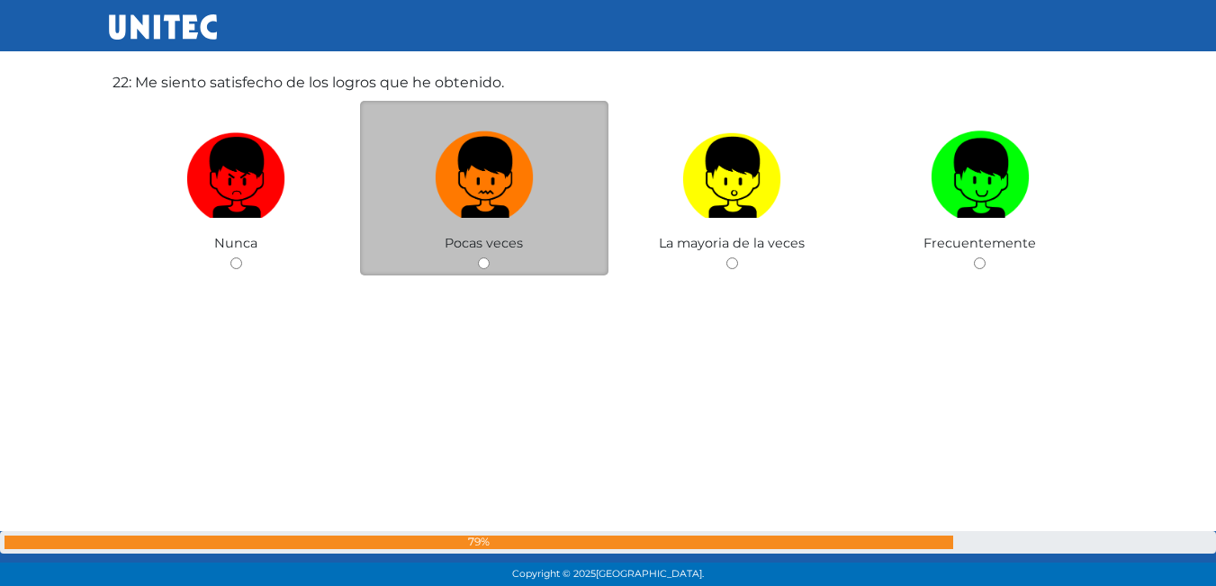
scroll to position [12479, 0]
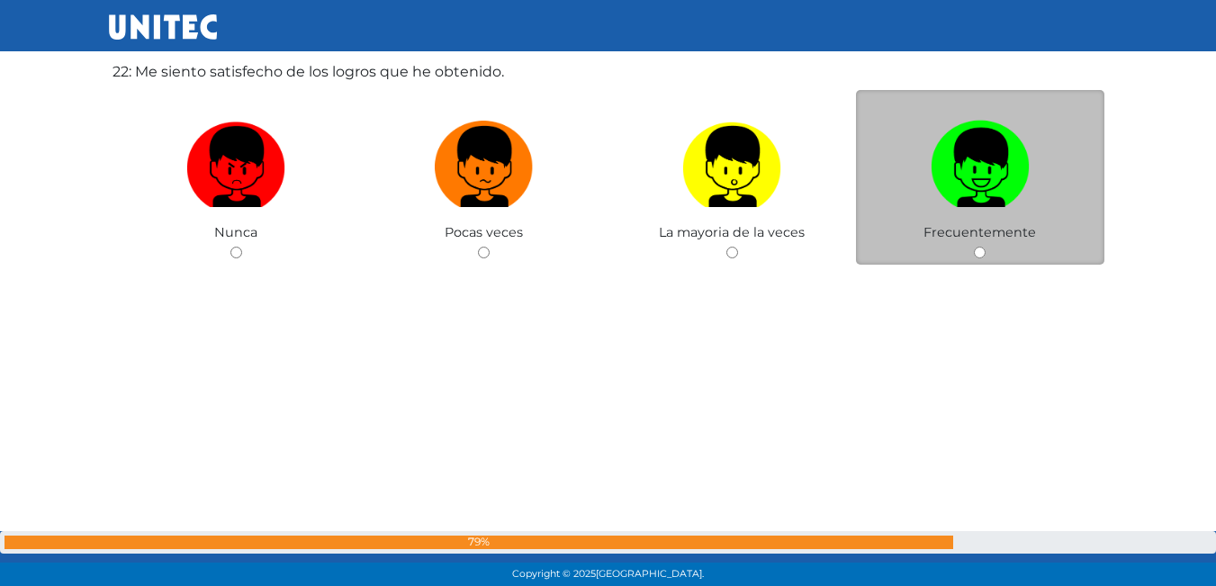
click at [998, 178] on img at bounding box center [980, 160] width 99 height 94
click at [985, 247] on input "radio" at bounding box center [980, 253] width 12 height 12
radio input "true"
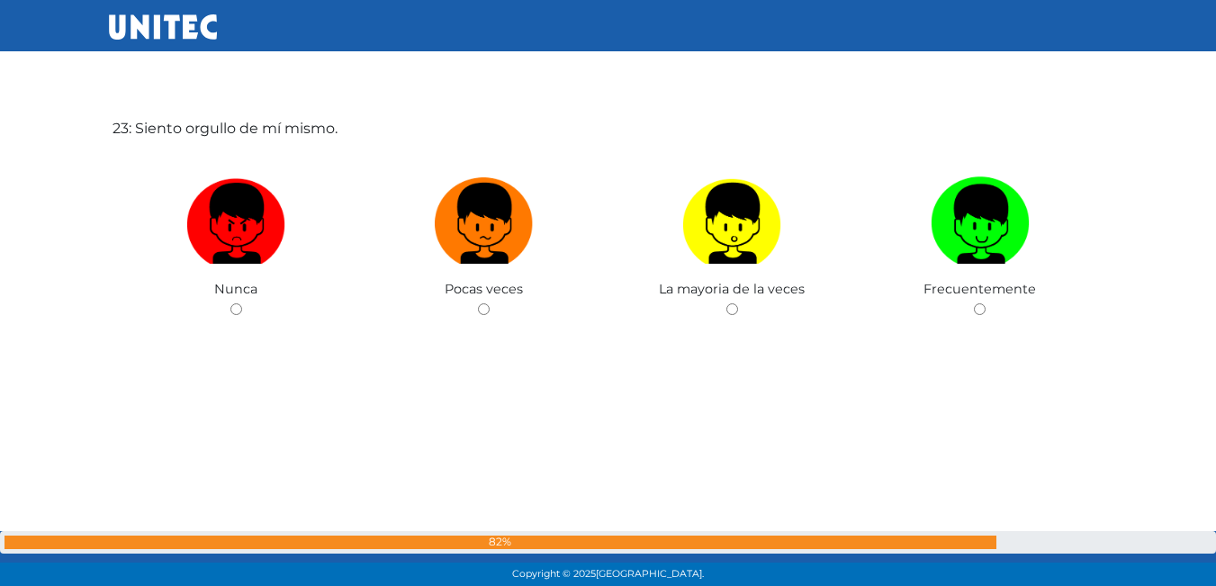
scroll to position [13023, 0]
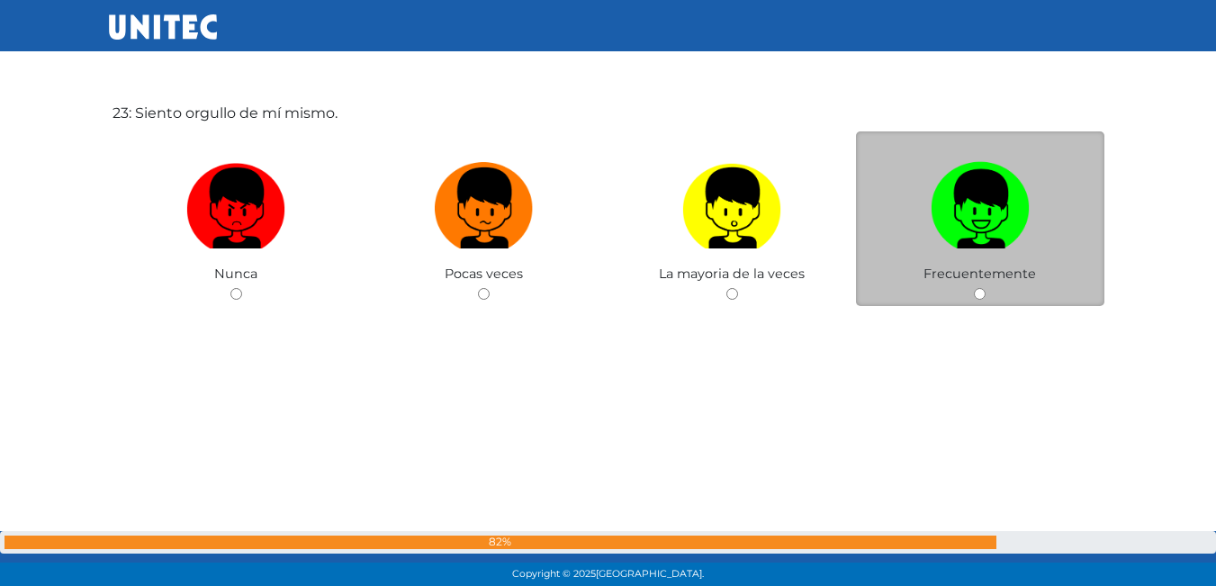
click at [1023, 195] on img at bounding box center [980, 202] width 99 height 94
click at [985, 288] on input "radio" at bounding box center [980, 294] width 12 height 12
radio input "true"
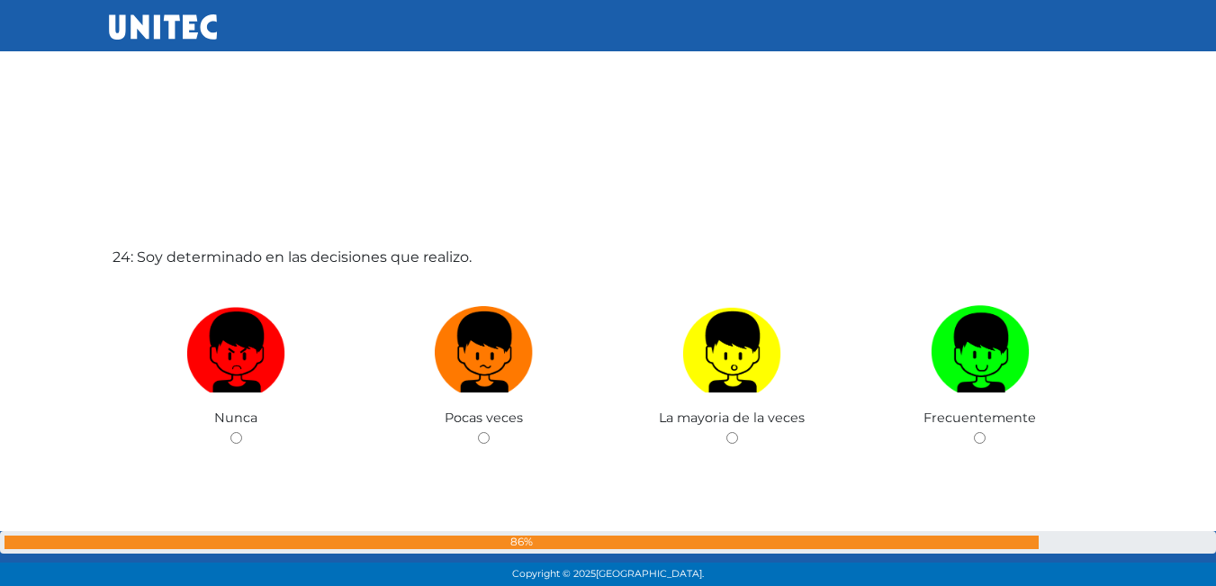
scroll to position [13569, 0]
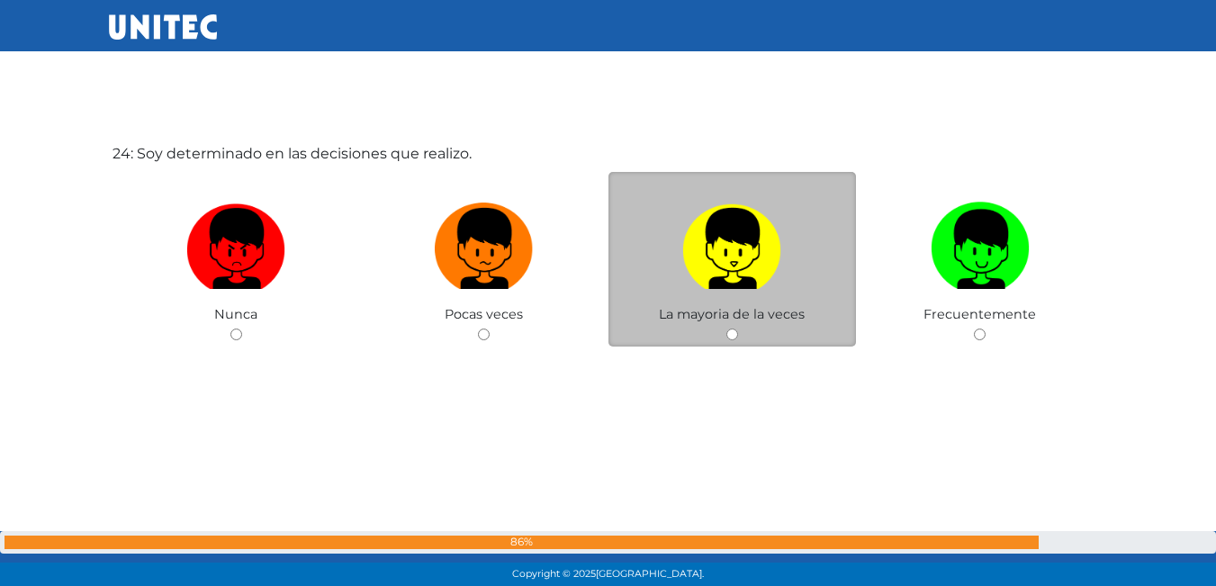
click at [716, 254] on img at bounding box center [731, 242] width 99 height 94
click at [726, 328] on input "radio" at bounding box center [732, 334] width 12 height 12
radio input "true"
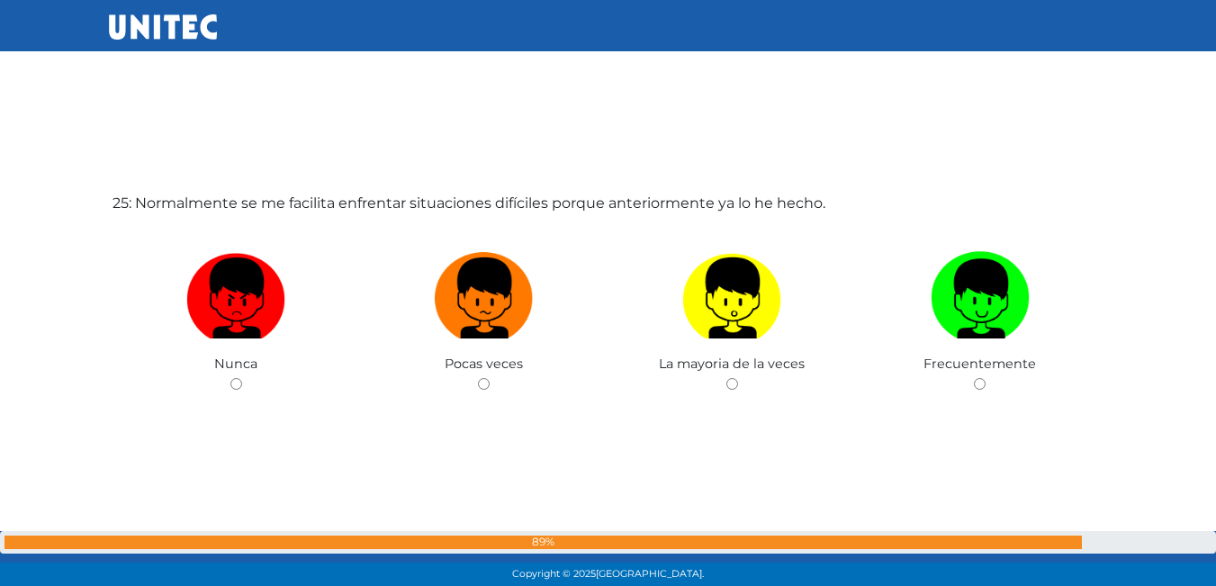
scroll to position [14106, 0]
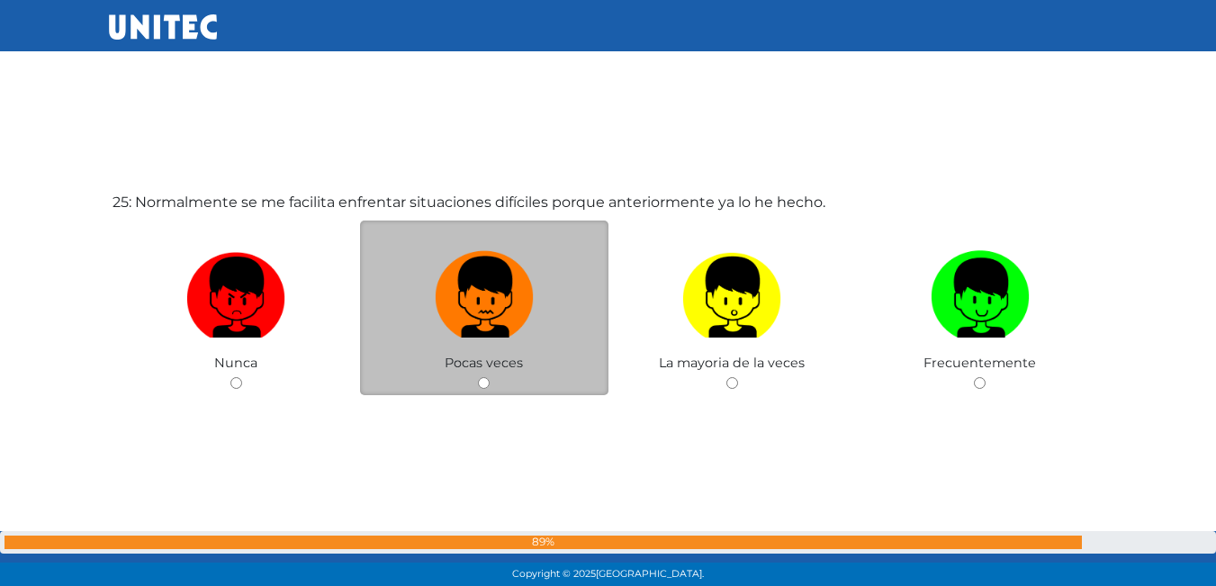
click at [494, 289] on img at bounding box center [484, 291] width 99 height 94
click at [490, 377] on input "radio" at bounding box center [484, 383] width 12 height 12
radio input "true"
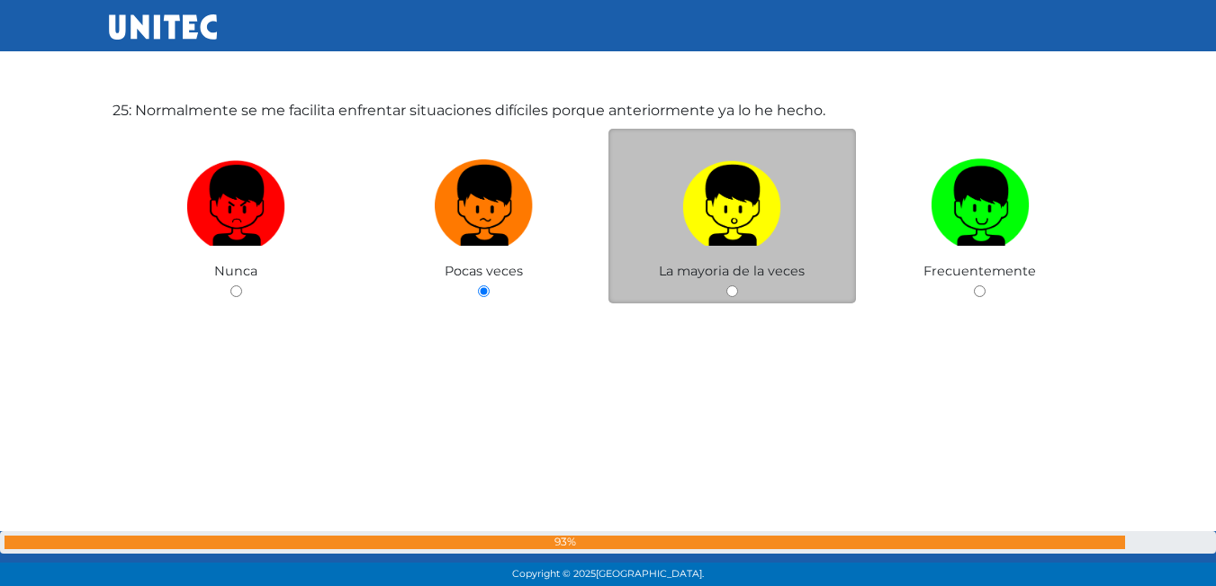
click at [733, 251] on label at bounding box center [732, 206] width 248 height 110
click at [733, 285] on input "radio" at bounding box center [732, 291] width 12 height 12
radio input "true"
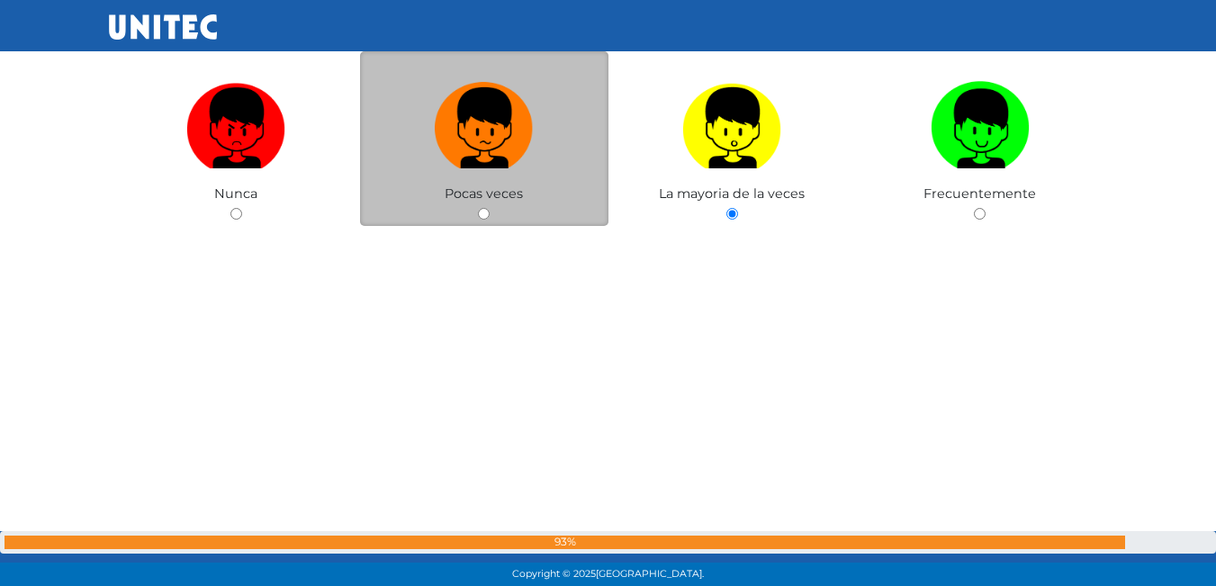
scroll to position [14291, 0]
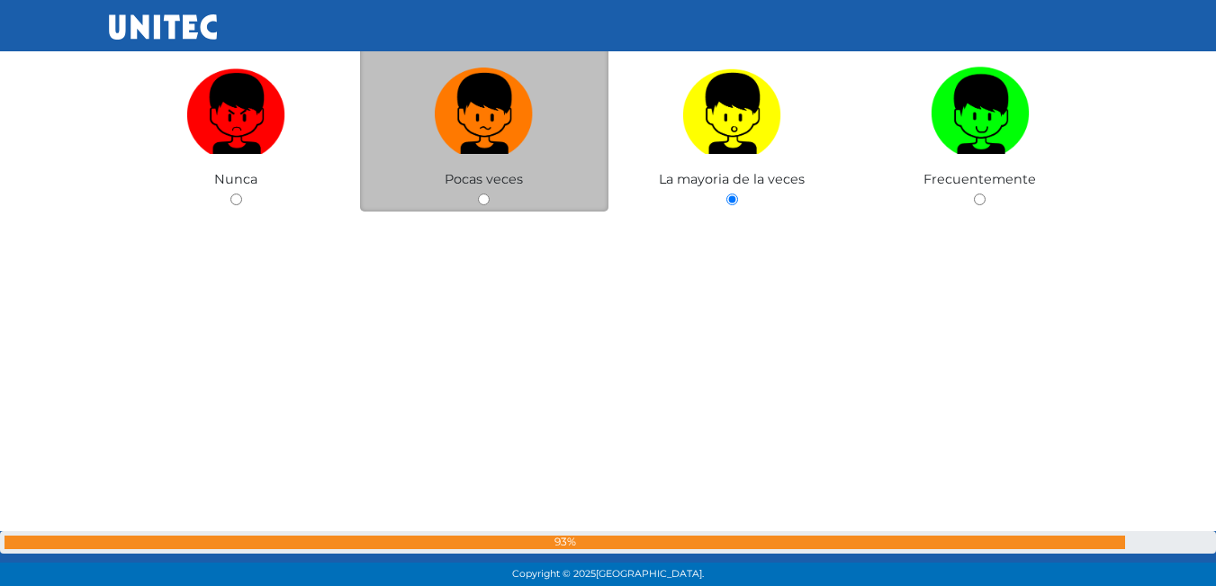
click at [472, 187] on div "Pocas veces" at bounding box center [484, 124] width 248 height 175
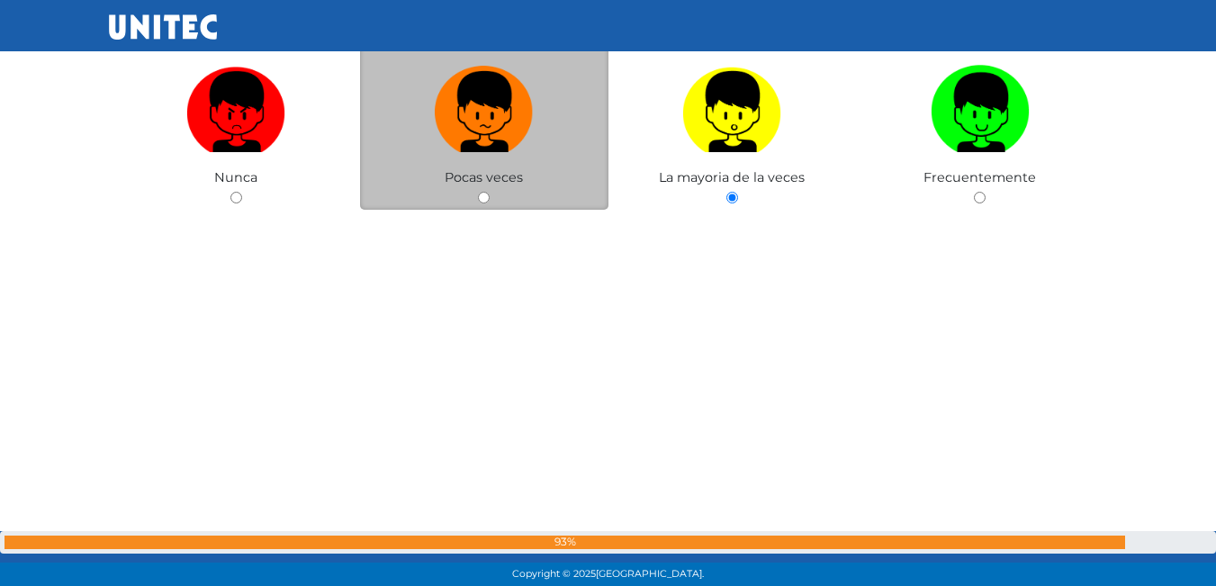
click at [502, 168] on div "Pocas veces" at bounding box center [484, 122] width 248 height 175
click at [481, 119] on img at bounding box center [484, 105] width 99 height 94
click at [481, 192] on input "radio" at bounding box center [484, 198] width 12 height 12
radio input "true"
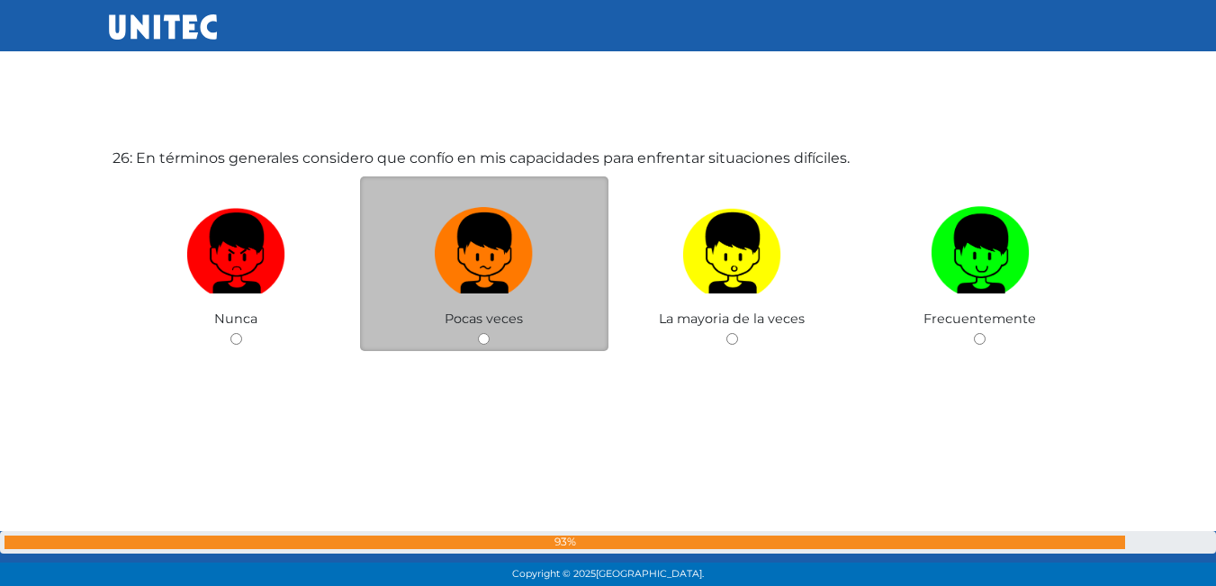
scroll to position [14737, 0]
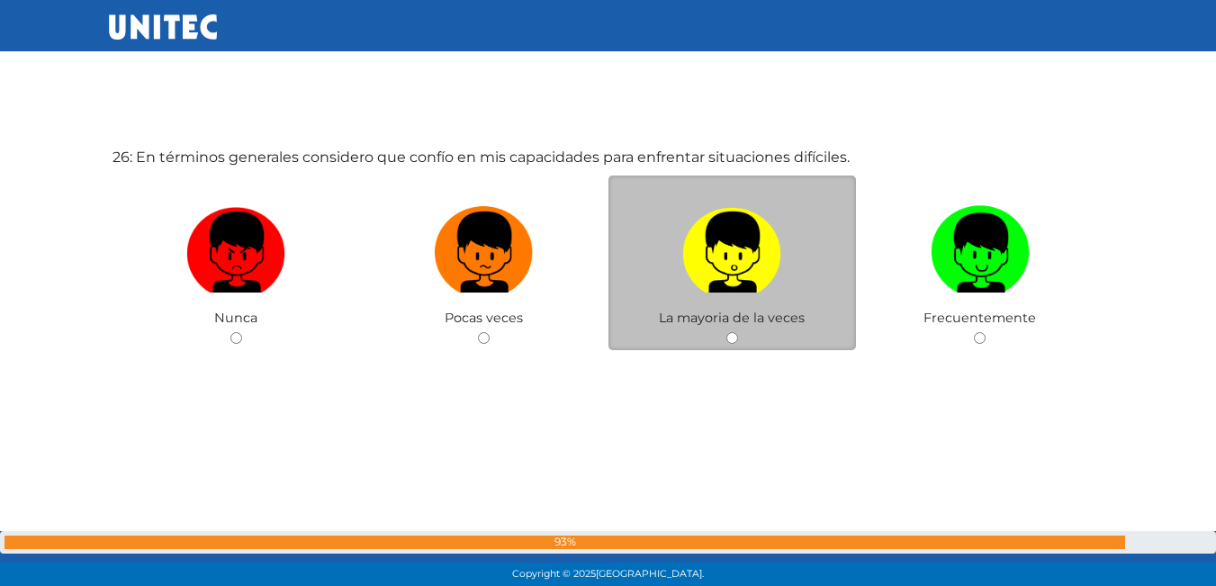
click at [728, 295] on label at bounding box center [732, 253] width 248 height 110
click at [728, 332] on input "radio" at bounding box center [732, 338] width 12 height 12
radio input "true"
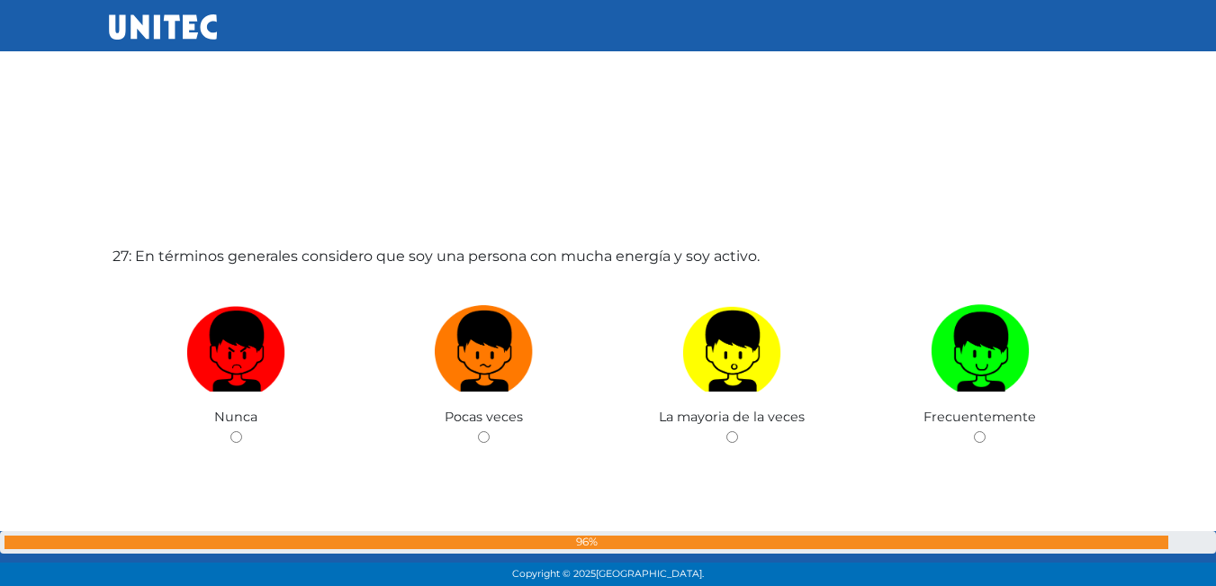
scroll to position [15255, 0]
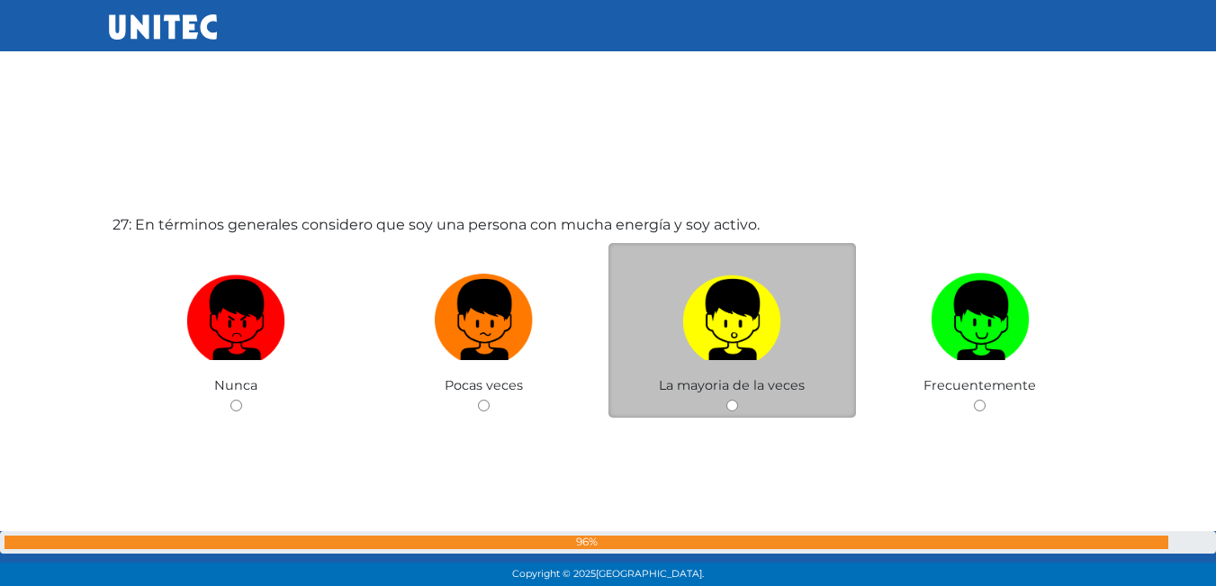
click at [697, 369] on label at bounding box center [732, 320] width 248 height 110
click at [726, 400] on input "radio" at bounding box center [732, 406] width 12 height 12
radio input "true"
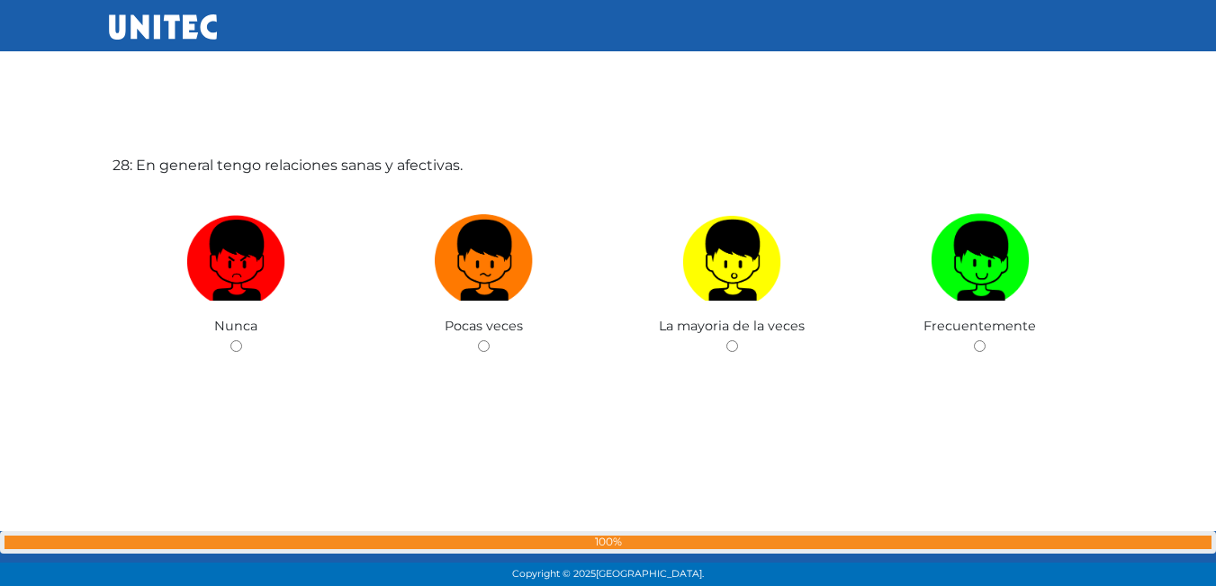
scroll to position [15908, 0]
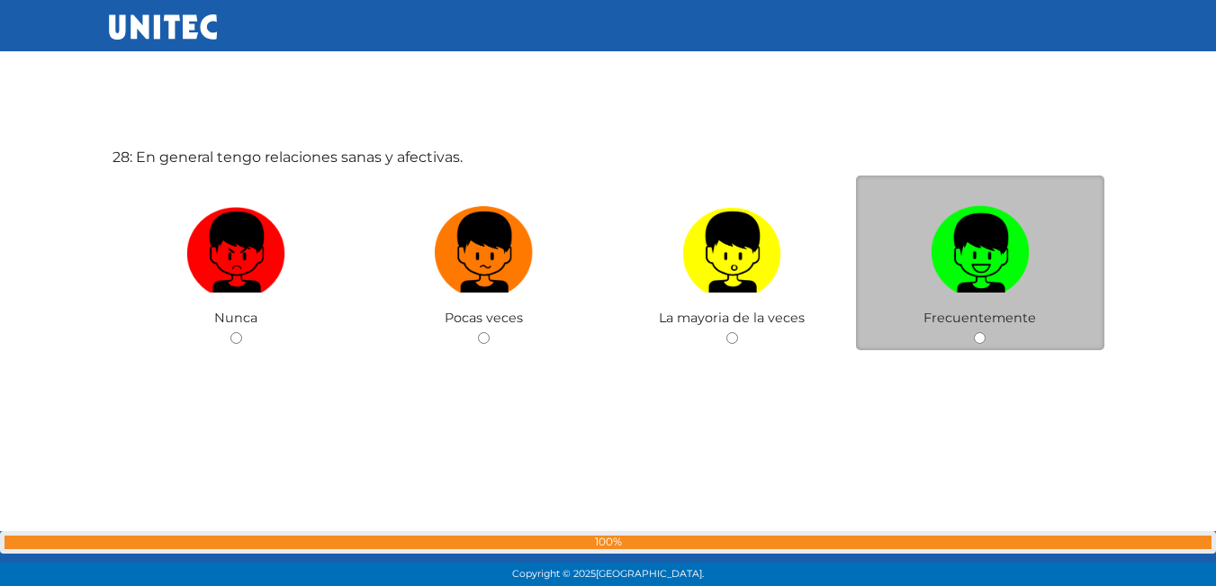
click at [1021, 269] on img at bounding box center [980, 246] width 99 height 94
click at [985, 332] on input "radio" at bounding box center [980, 338] width 12 height 12
radio input "true"
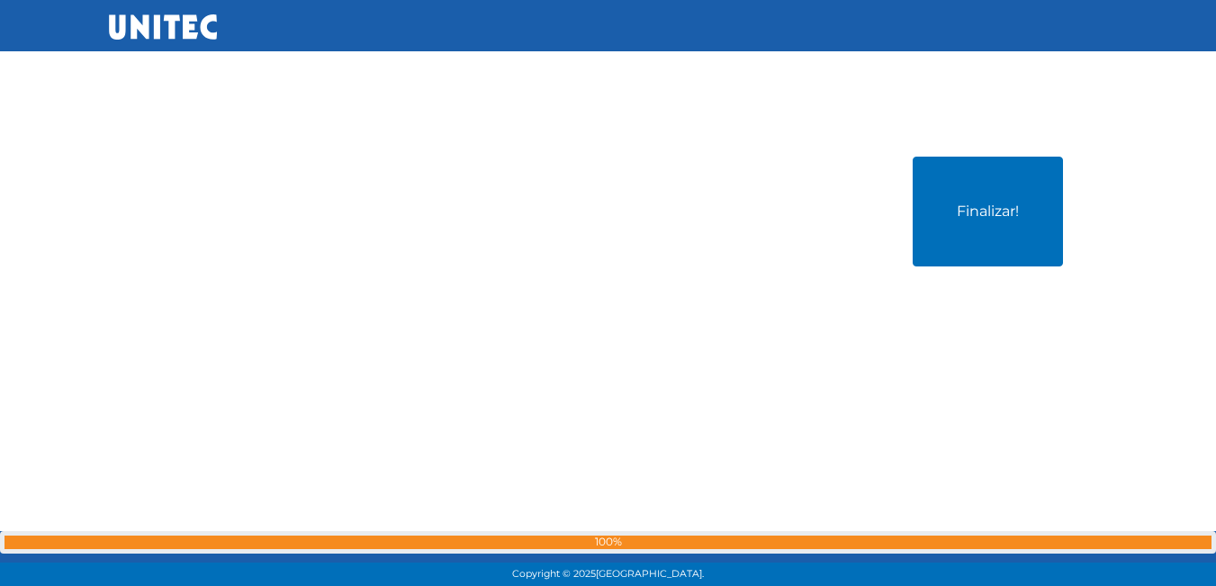
scroll to position [16494, 0]
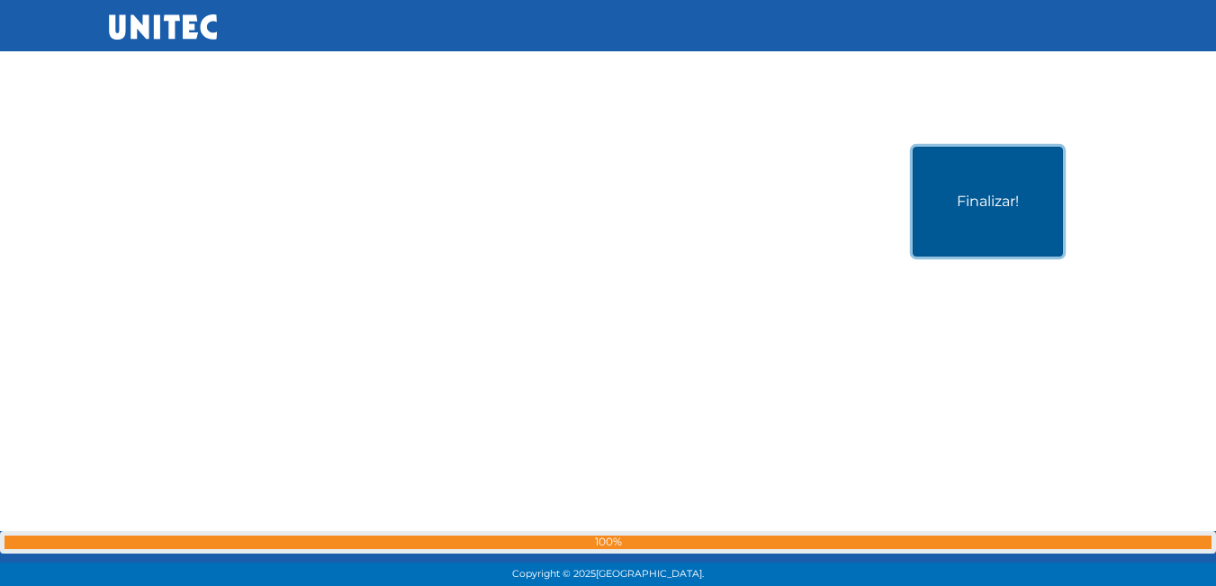
click at [990, 204] on button "Finalizar!" at bounding box center [988, 202] width 150 height 110
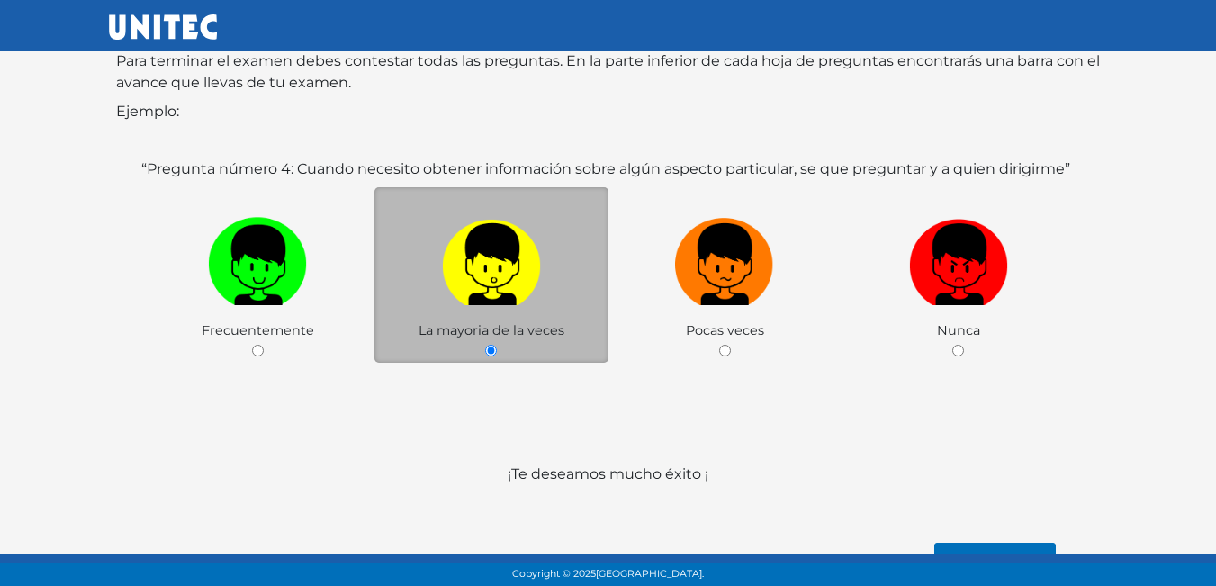
scroll to position [268, 0]
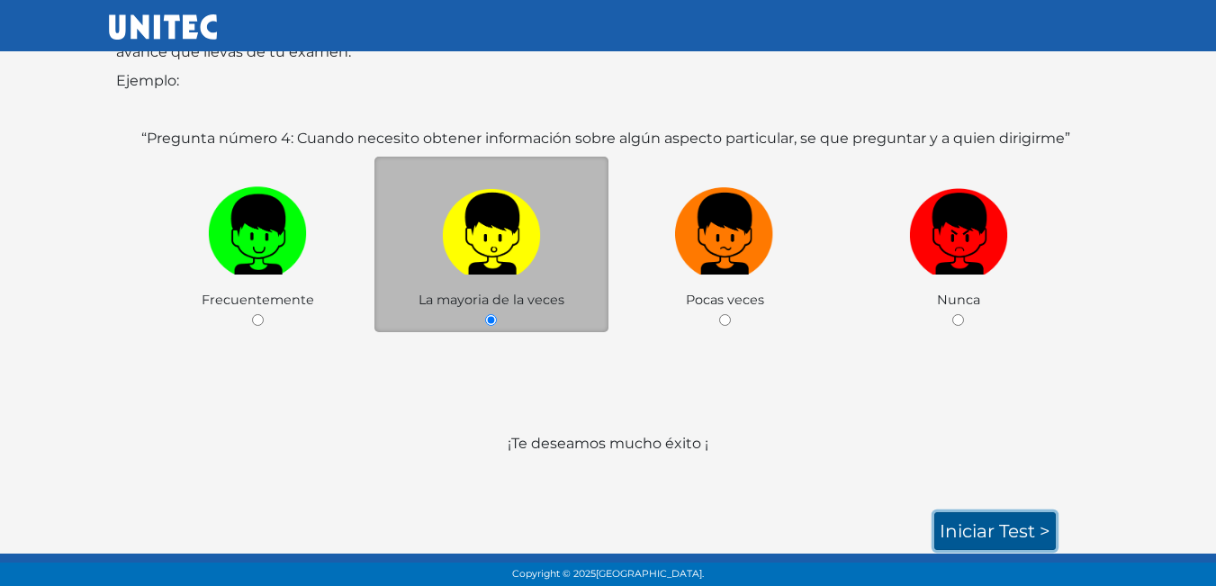
click at [1003, 529] on link "Iniciar test >" at bounding box center [994, 531] width 121 height 38
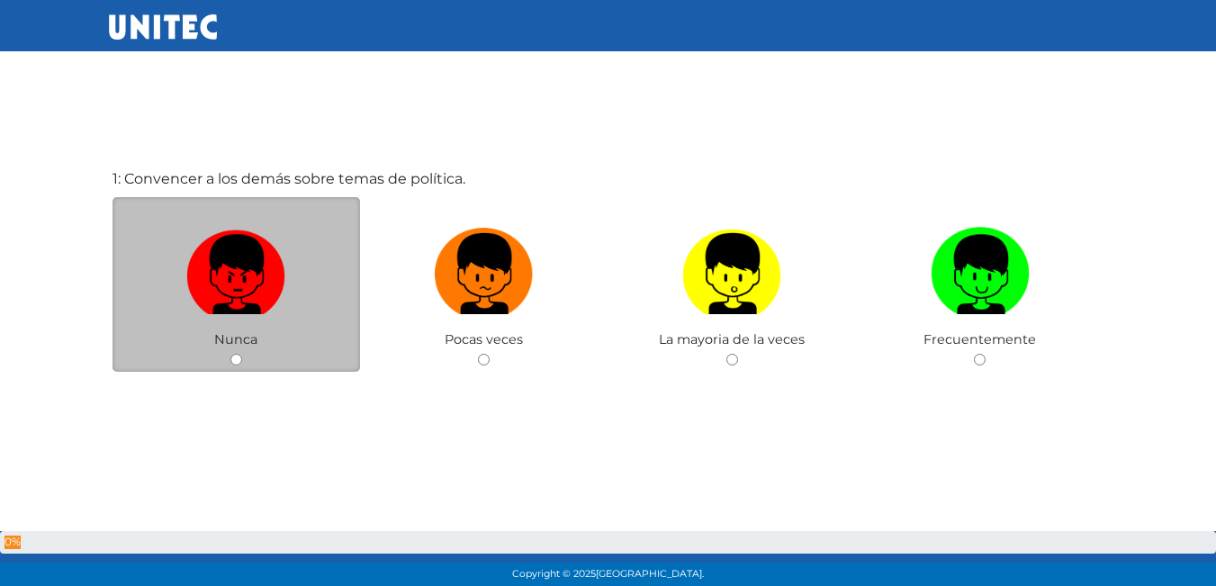
scroll to position [90, 0]
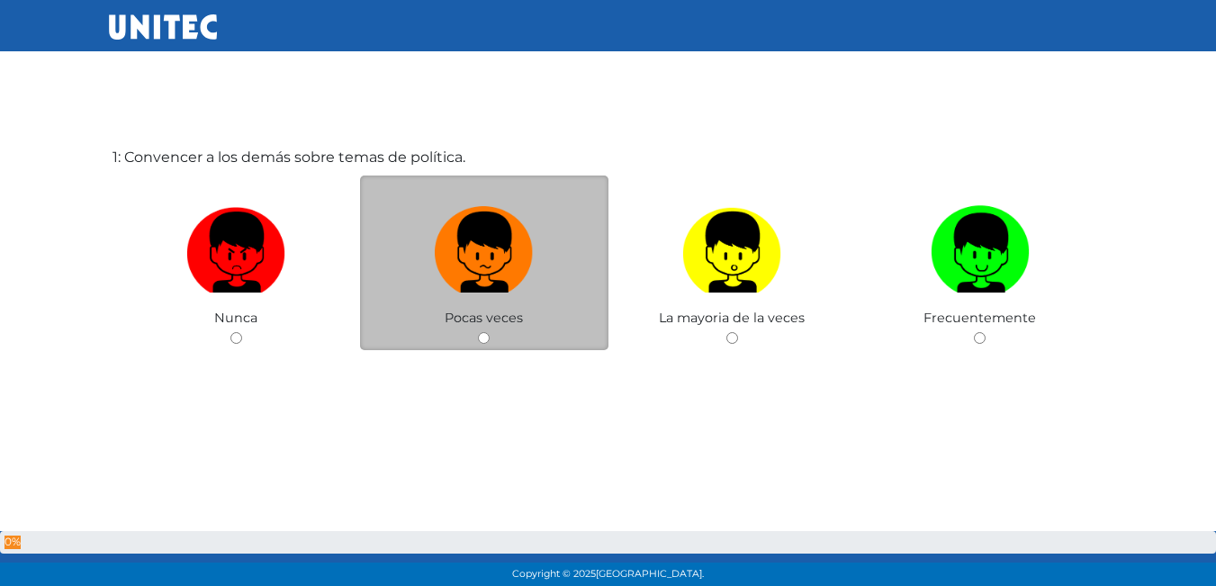
click at [469, 299] on label at bounding box center [484, 253] width 248 height 110
click at [478, 332] on input "radio" at bounding box center [484, 338] width 12 height 12
radio input "true"
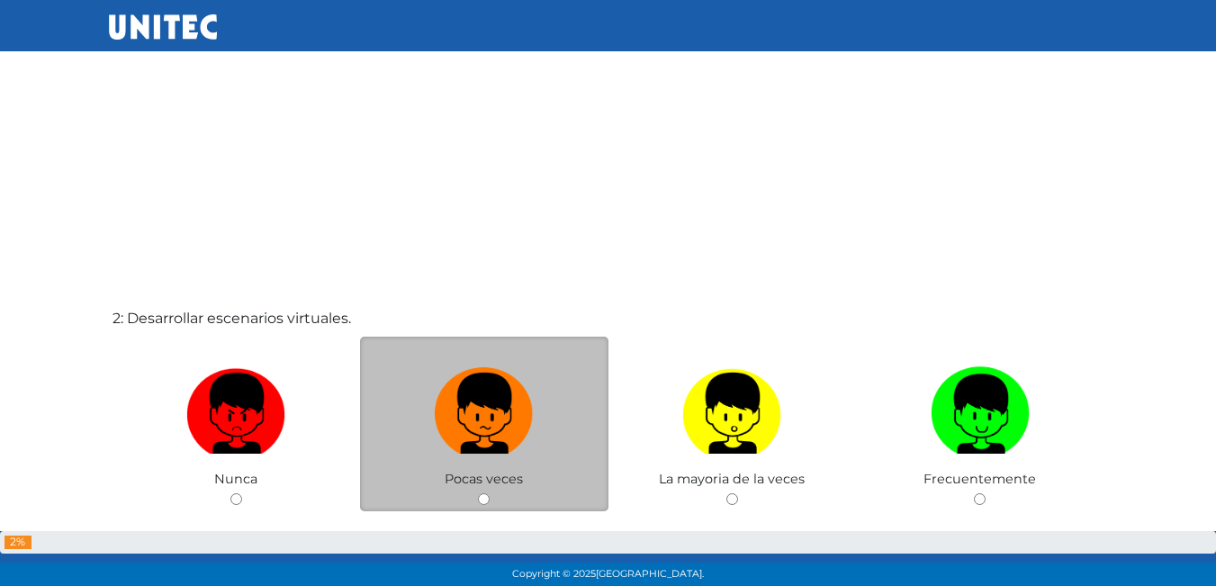
scroll to position [605, 0]
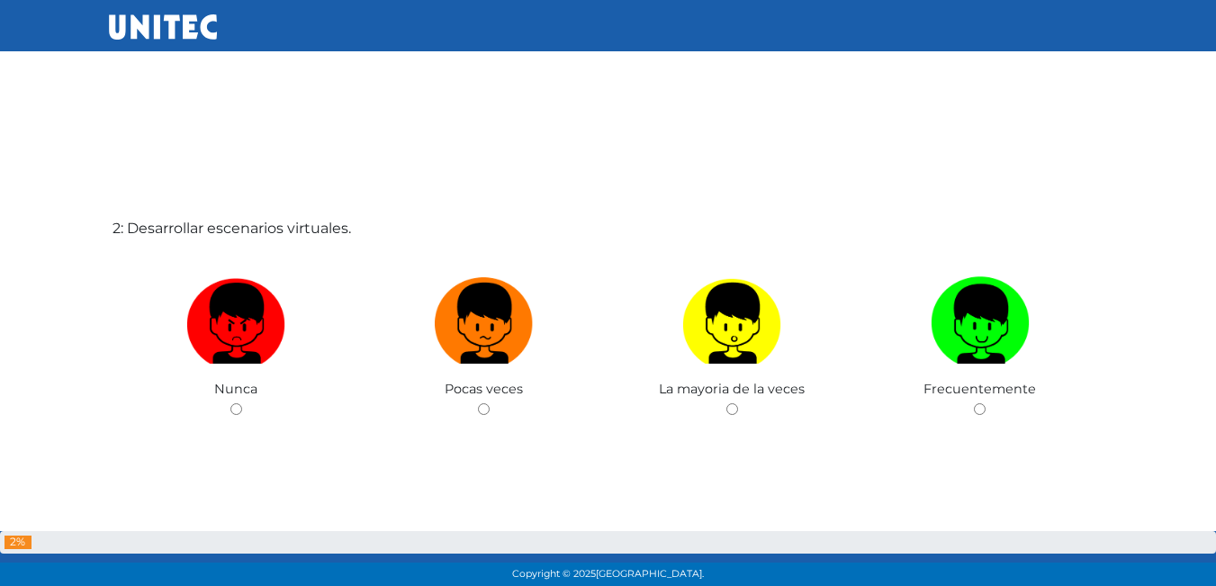
click at [528, 102] on div "2: Desarrollar escenarios virtuales. Nunca Pocas veces La mayoria de la veces F…" at bounding box center [608, 364] width 999 height 586
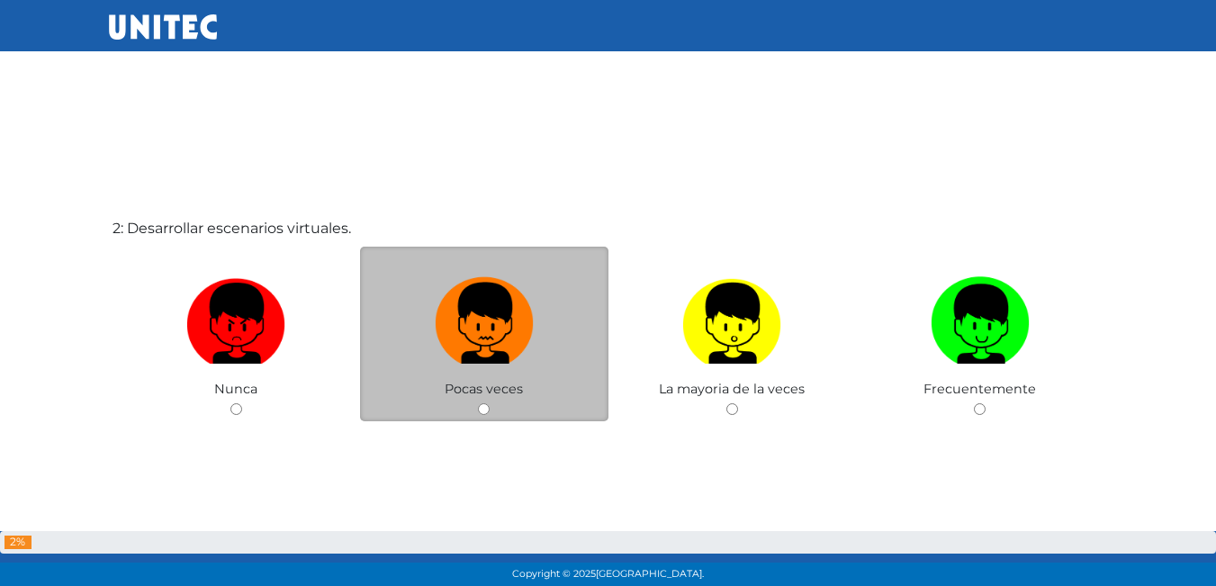
click at [481, 320] on img at bounding box center [484, 317] width 99 height 94
click at [481, 403] on input "radio" at bounding box center [484, 409] width 12 height 12
radio input "true"
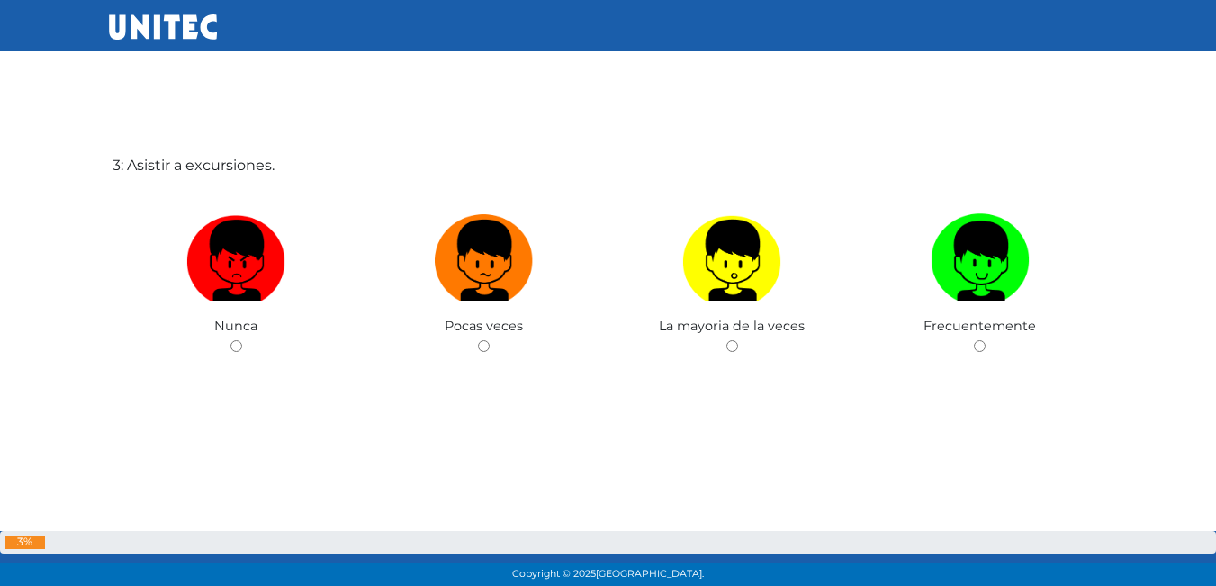
scroll to position [1262, 0]
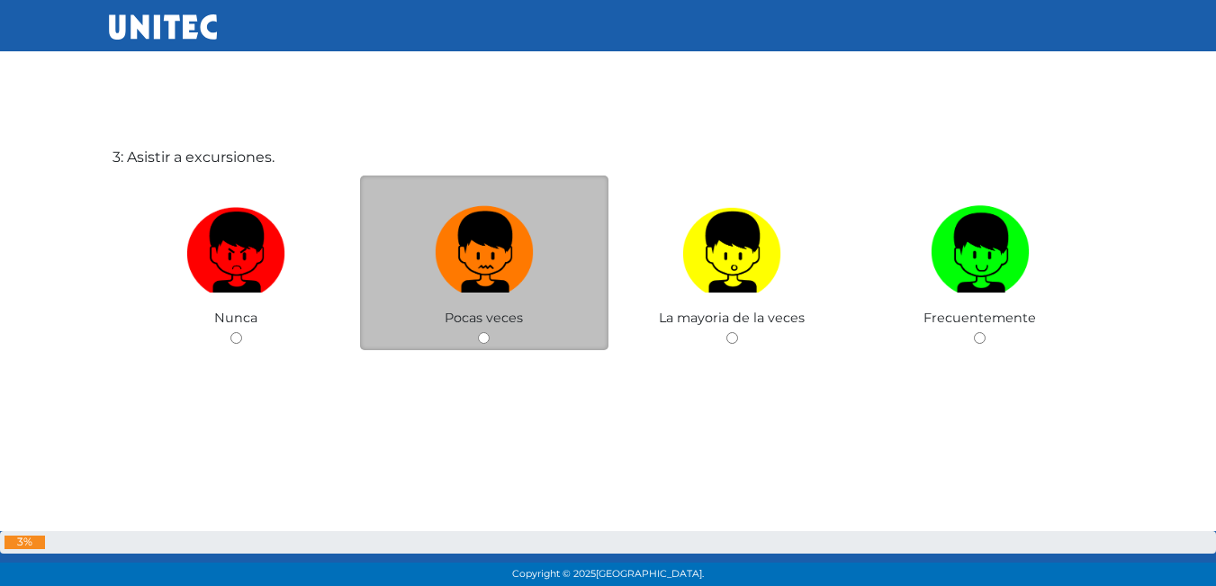
click at [460, 281] on img at bounding box center [484, 246] width 99 height 94
click at [478, 332] on input "radio" at bounding box center [484, 338] width 12 height 12
radio input "true"
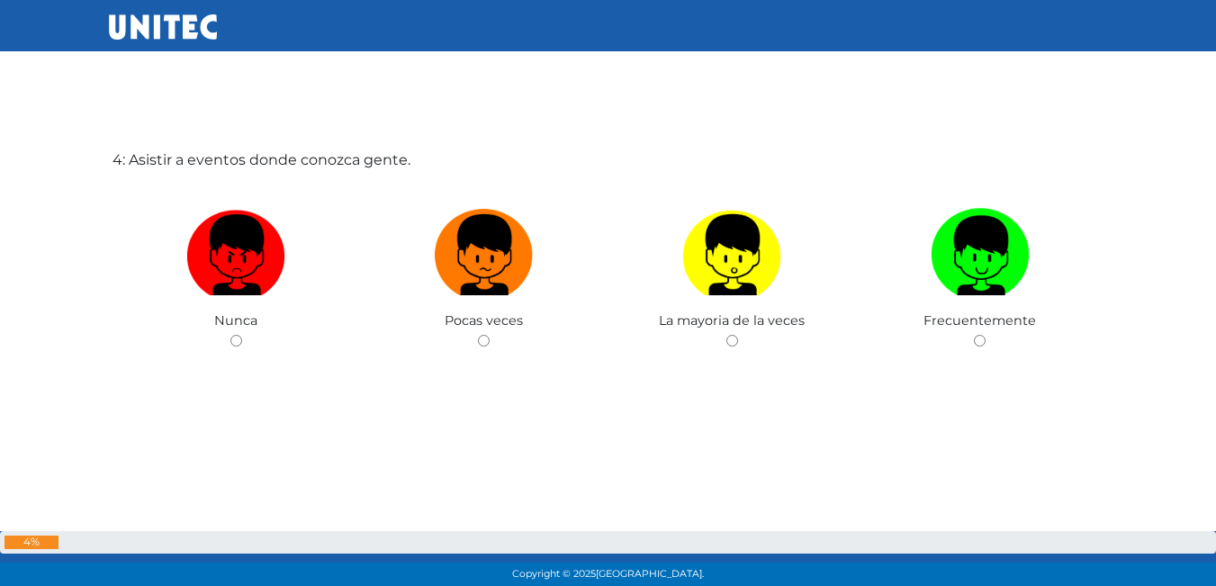
scroll to position [1848, 0]
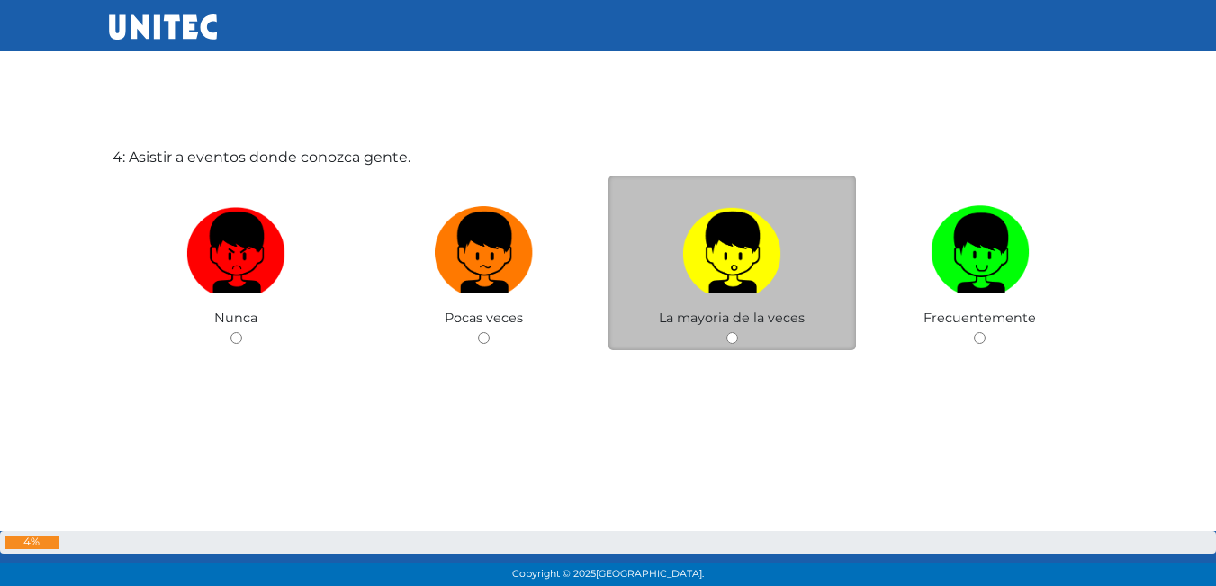
click at [700, 318] on span "La mayoria de la veces" at bounding box center [732, 318] width 146 height 16
click at [760, 285] on img at bounding box center [731, 246] width 99 height 94
click at [738, 332] on input "radio" at bounding box center [732, 338] width 12 height 12
radio input "true"
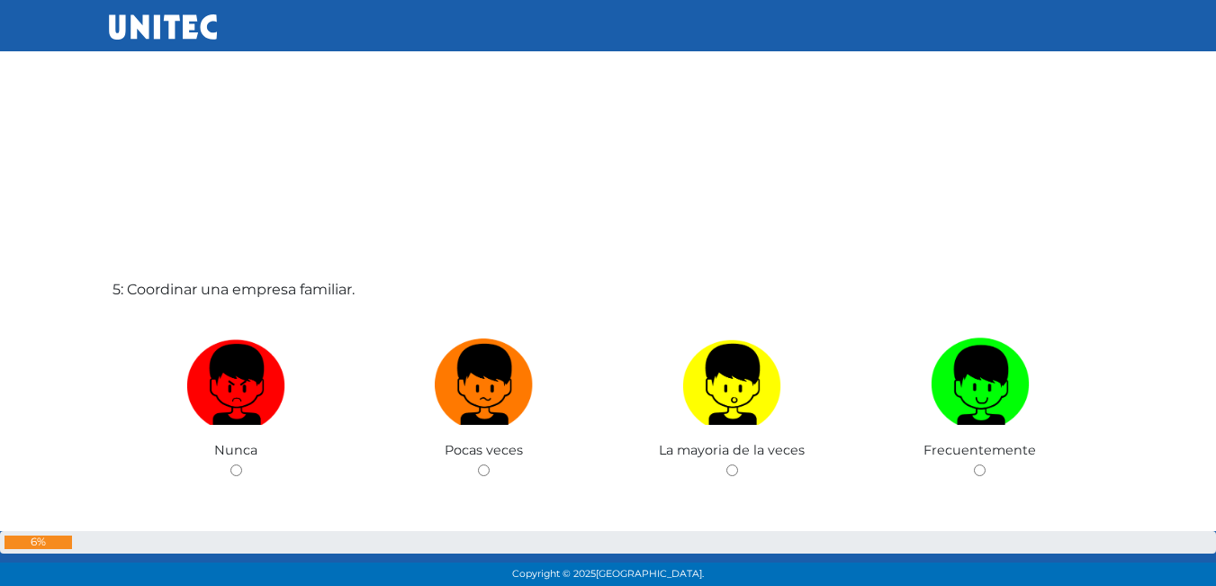
scroll to position [2391, 0]
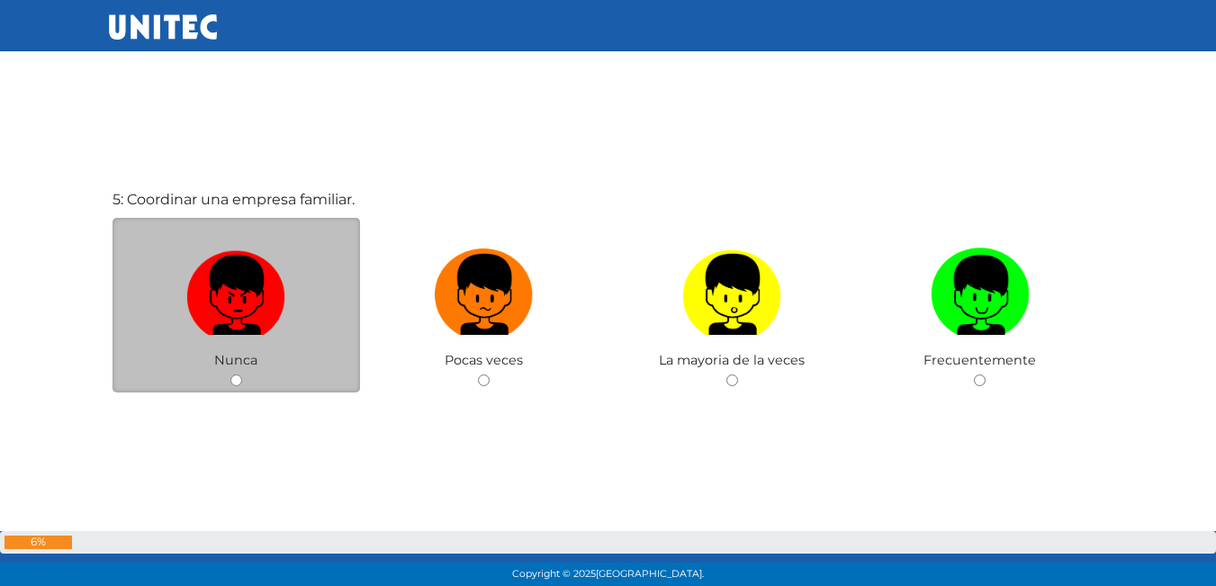
click at [268, 322] on img at bounding box center [235, 288] width 99 height 94
click at [242, 374] on input "radio" at bounding box center [236, 380] width 12 height 12
radio input "true"
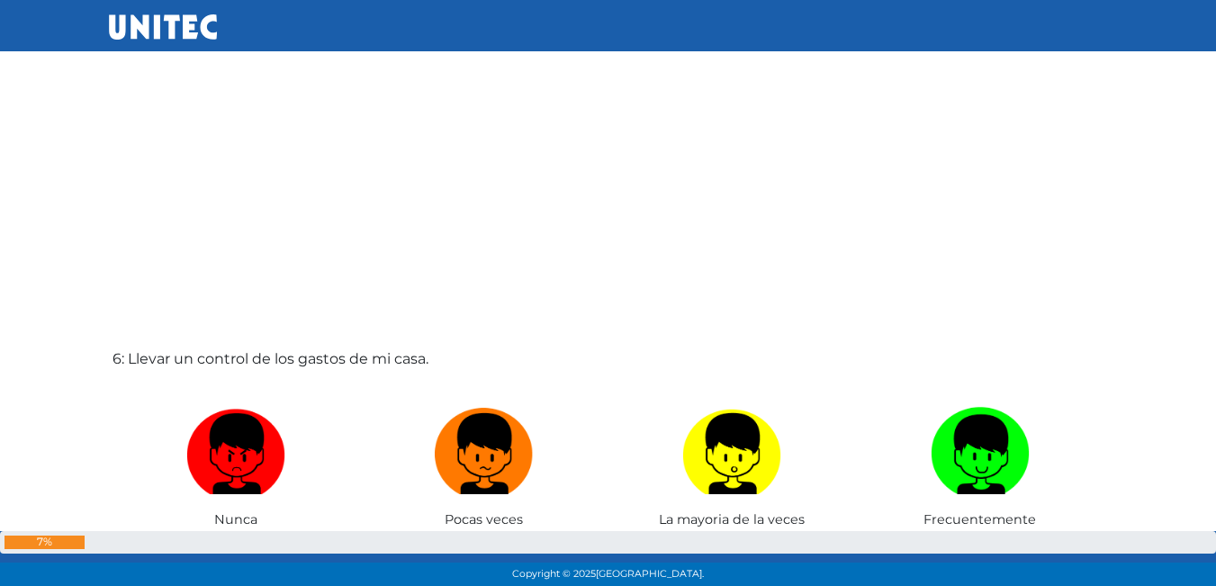
scroll to position [2931, 0]
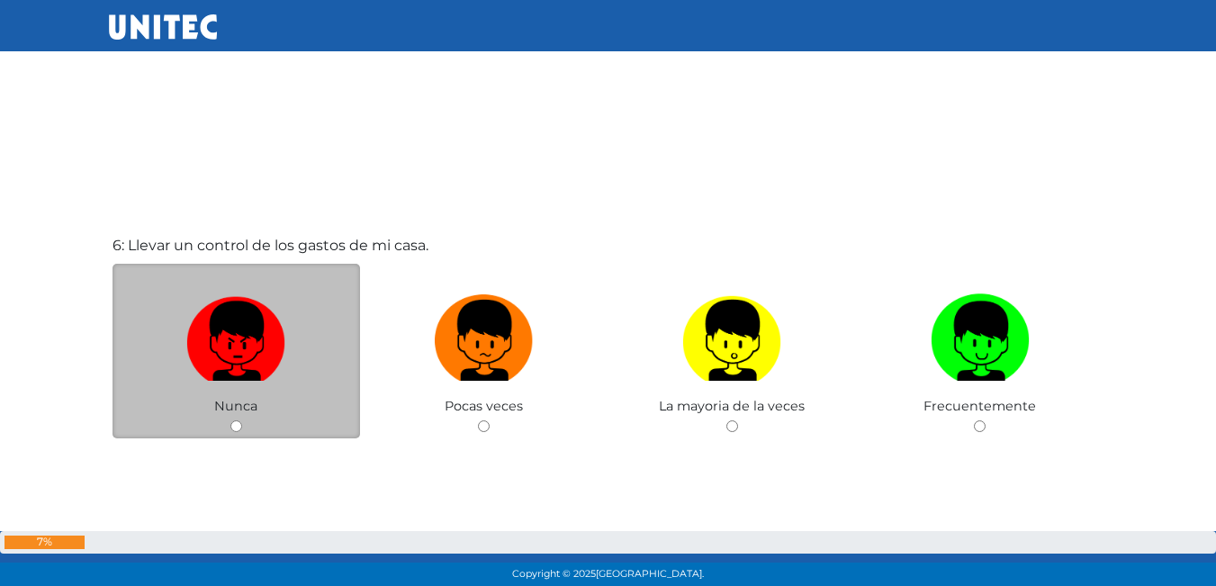
click at [275, 356] on img at bounding box center [235, 334] width 99 height 94
click at [242, 420] on input "radio" at bounding box center [236, 426] width 12 height 12
radio input "true"
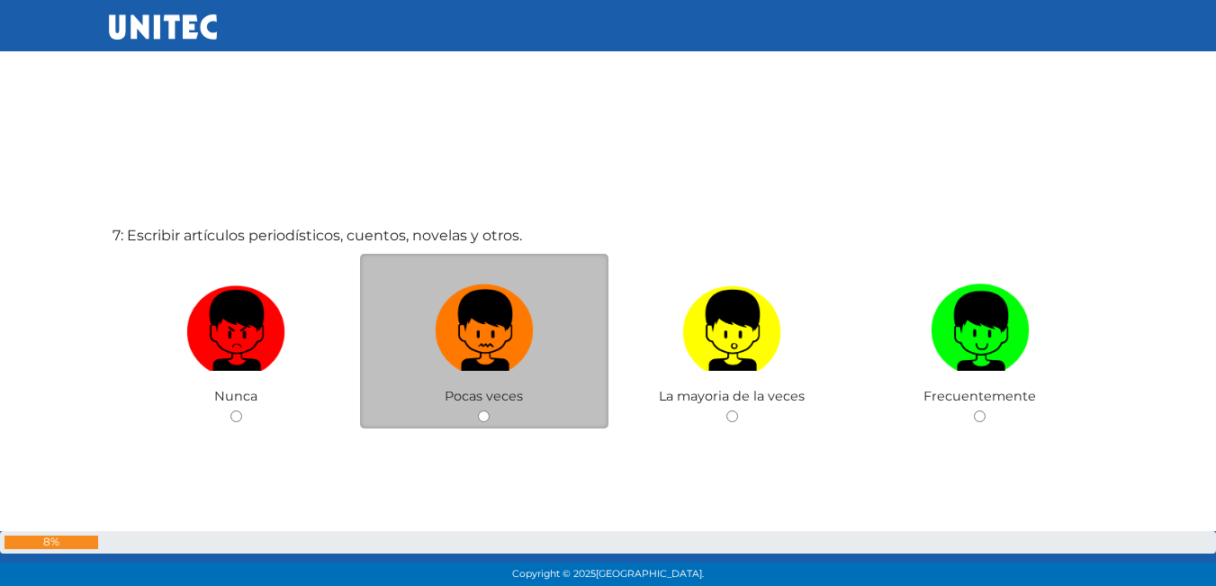
scroll to position [3605, 0]
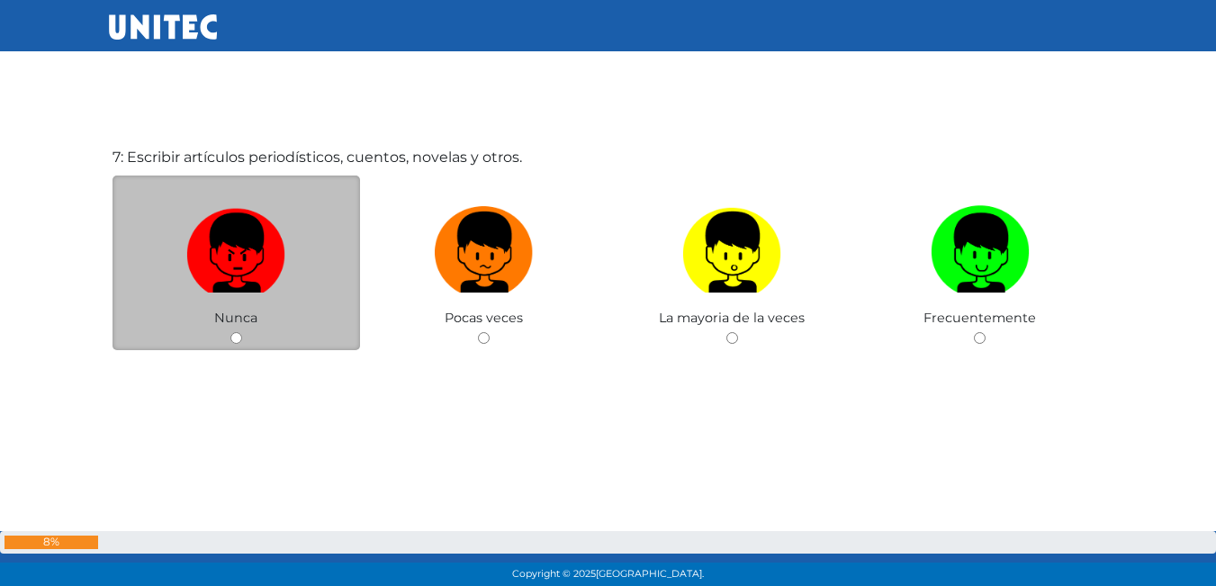
click at [243, 276] on img at bounding box center [235, 246] width 99 height 94
click at [242, 332] on input "radio" at bounding box center [236, 338] width 12 height 12
radio input "true"
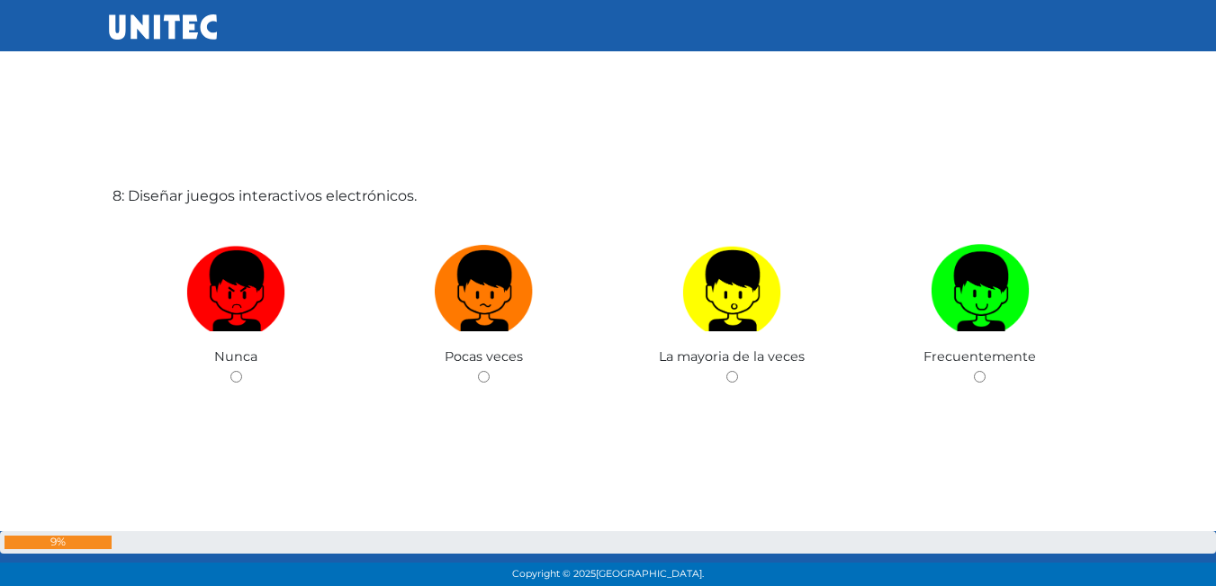
scroll to position [4156, 0]
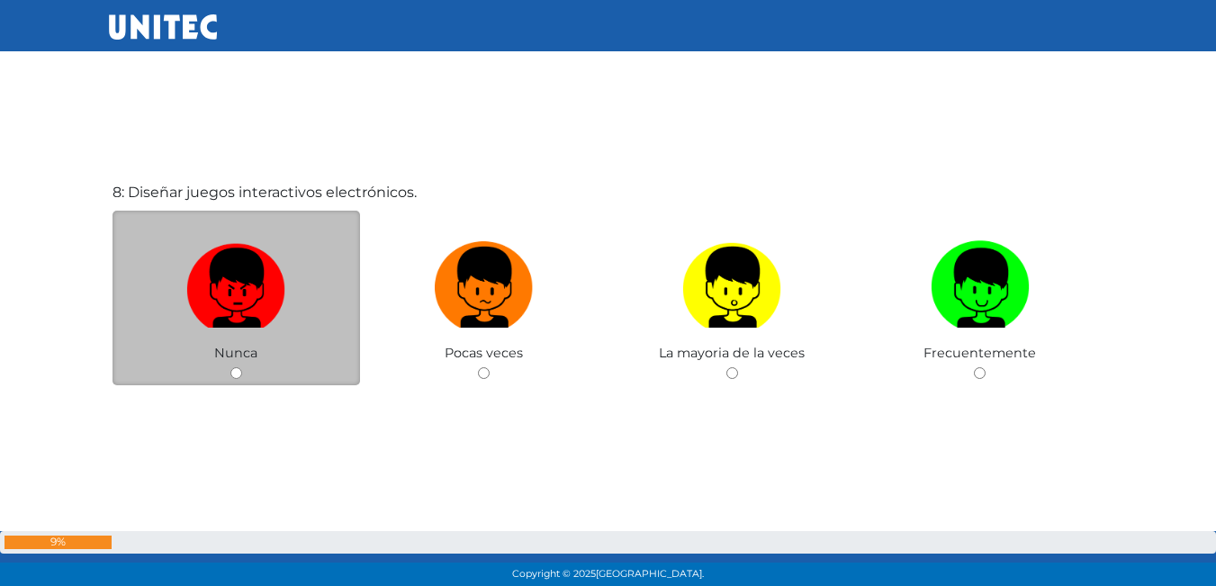
click at [235, 281] on img at bounding box center [235, 281] width 99 height 94
click at [235, 367] on input "radio" at bounding box center [236, 373] width 12 height 12
radio input "true"
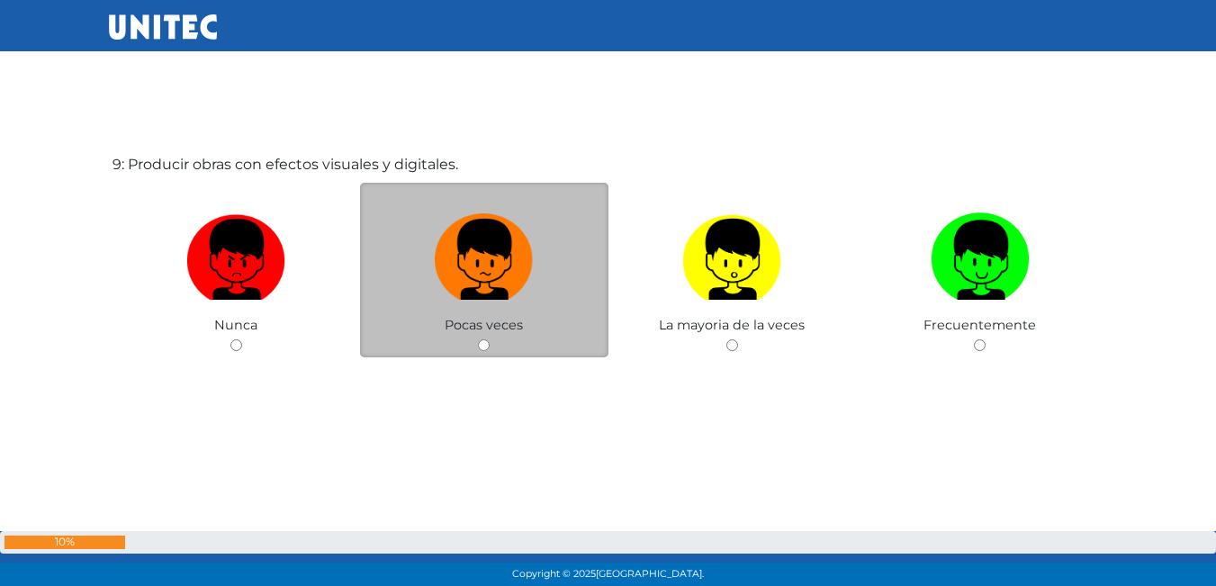
scroll to position [4801, 0]
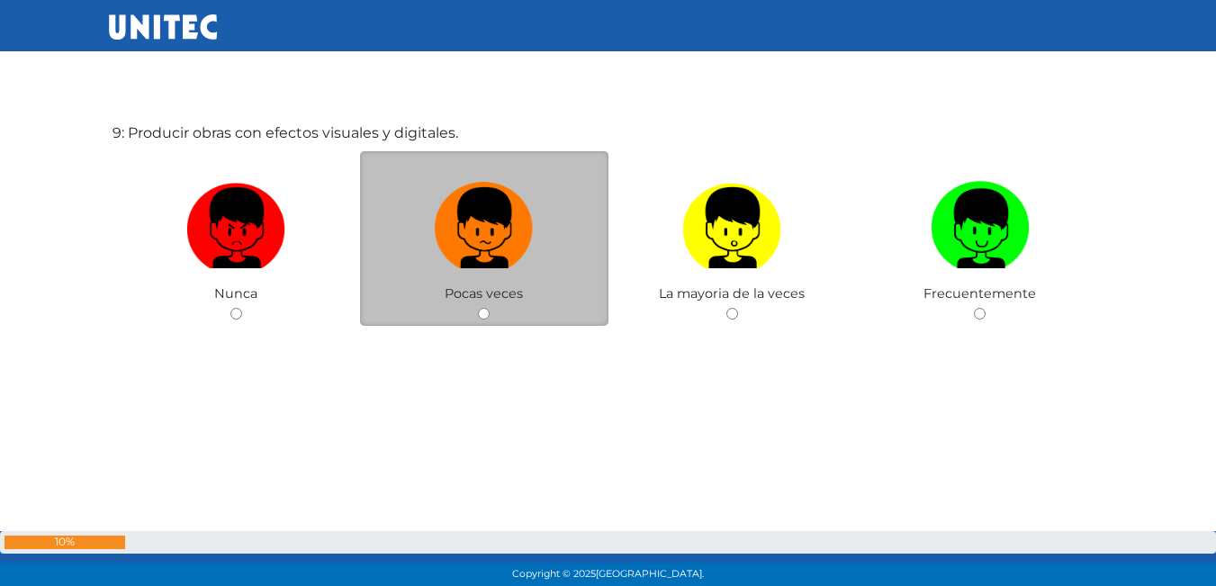
click at [562, 300] on div "Pocas veces" at bounding box center [484, 238] width 248 height 175
click at [488, 270] on label at bounding box center [484, 229] width 248 height 110
click at [488, 308] on input "radio" at bounding box center [484, 314] width 12 height 12
radio input "true"
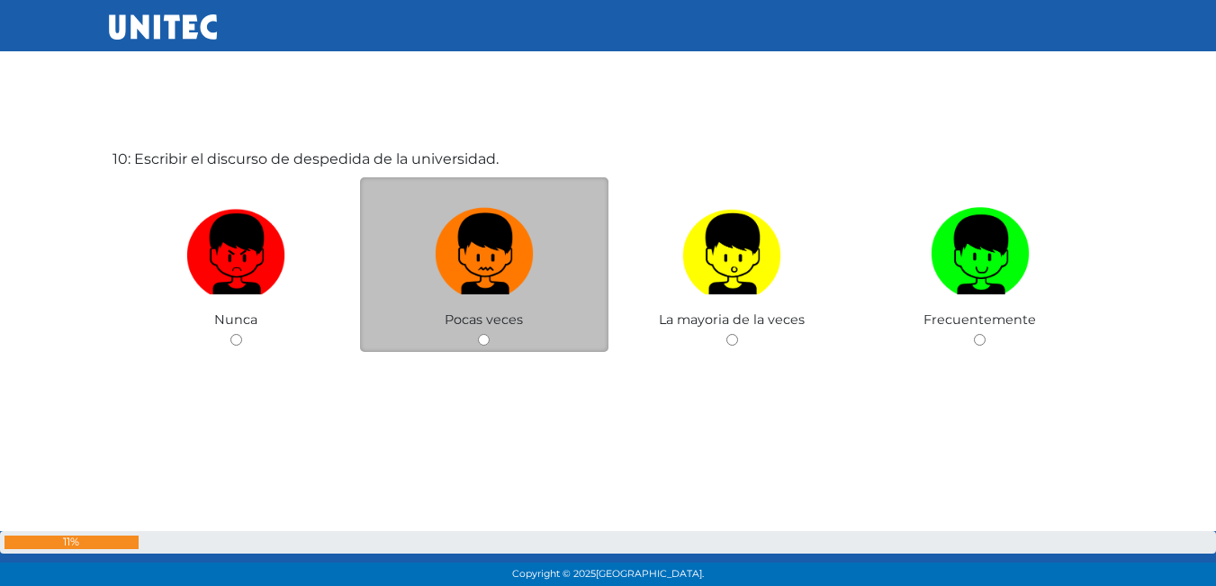
scroll to position [5363, 0]
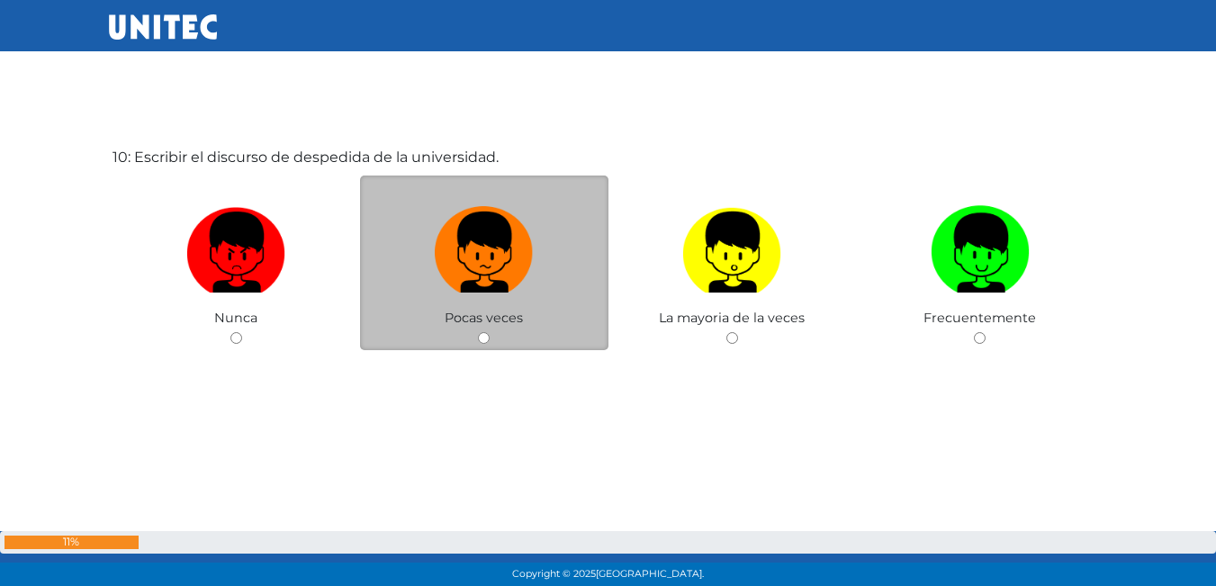
click at [510, 341] on div "Pocas veces" at bounding box center [484, 262] width 248 height 175
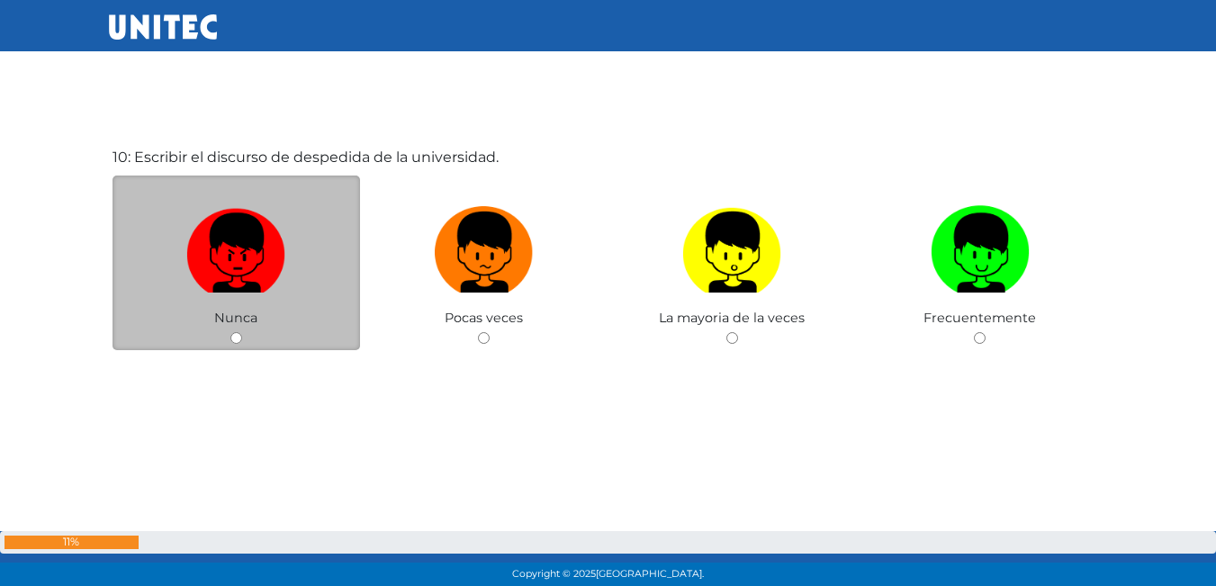
click at [227, 266] on img at bounding box center [235, 246] width 99 height 94
click at [230, 332] on input "radio" at bounding box center [236, 338] width 12 height 12
radio input "true"
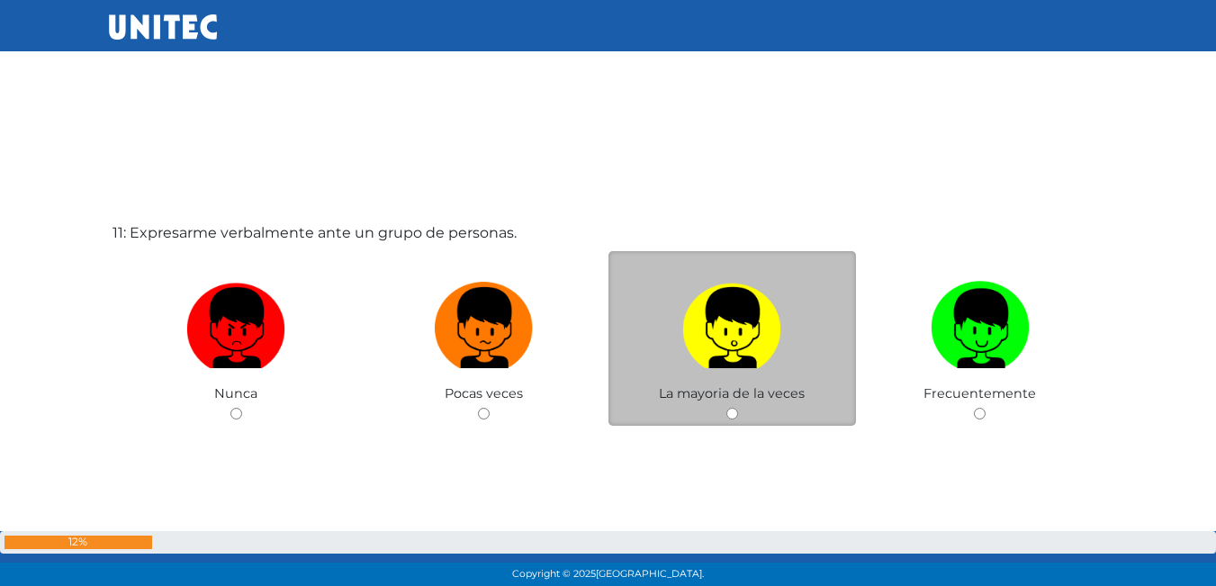
scroll to position [5905, 0]
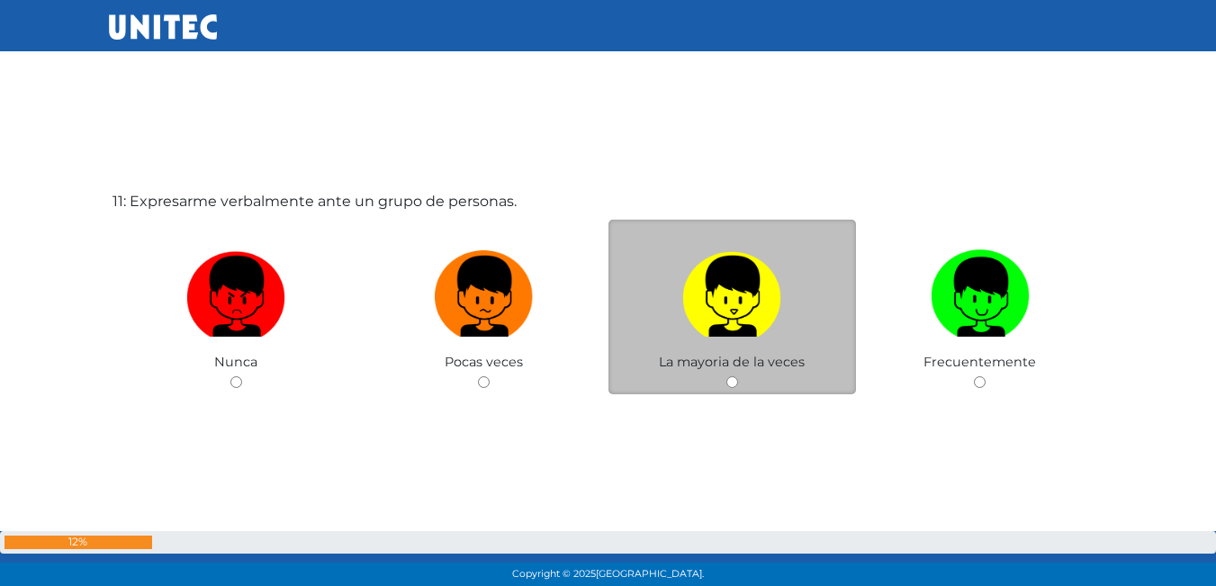
click at [767, 325] on img at bounding box center [731, 290] width 99 height 94
click at [738, 376] on input "radio" at bounding box center [732, 382] width 12 height 12
radio input "true"
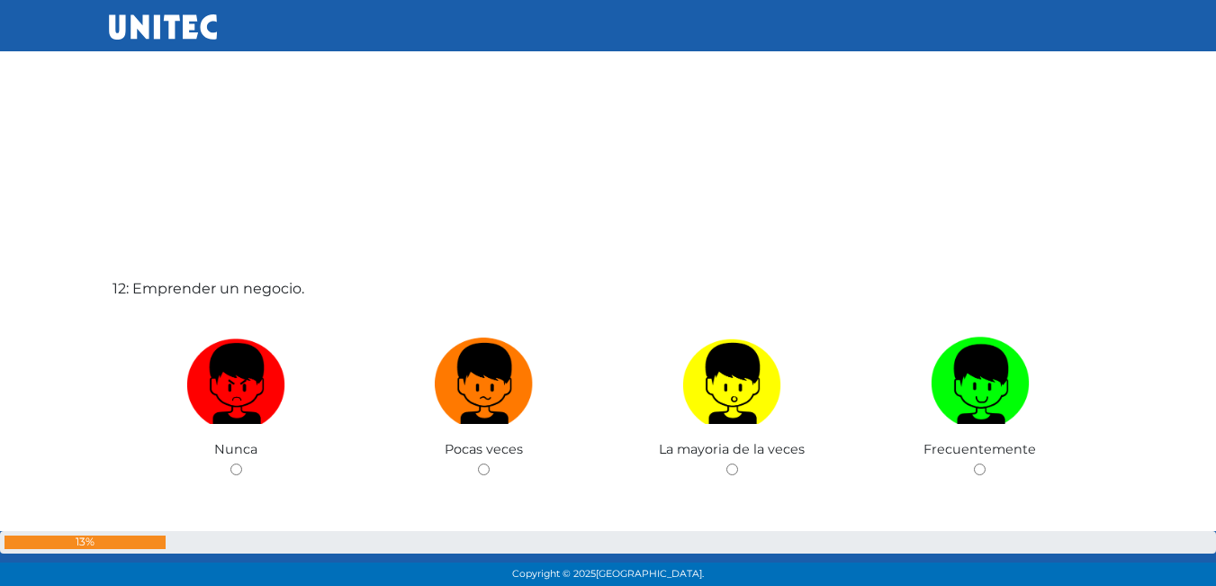
scroll to position [6423, 0]
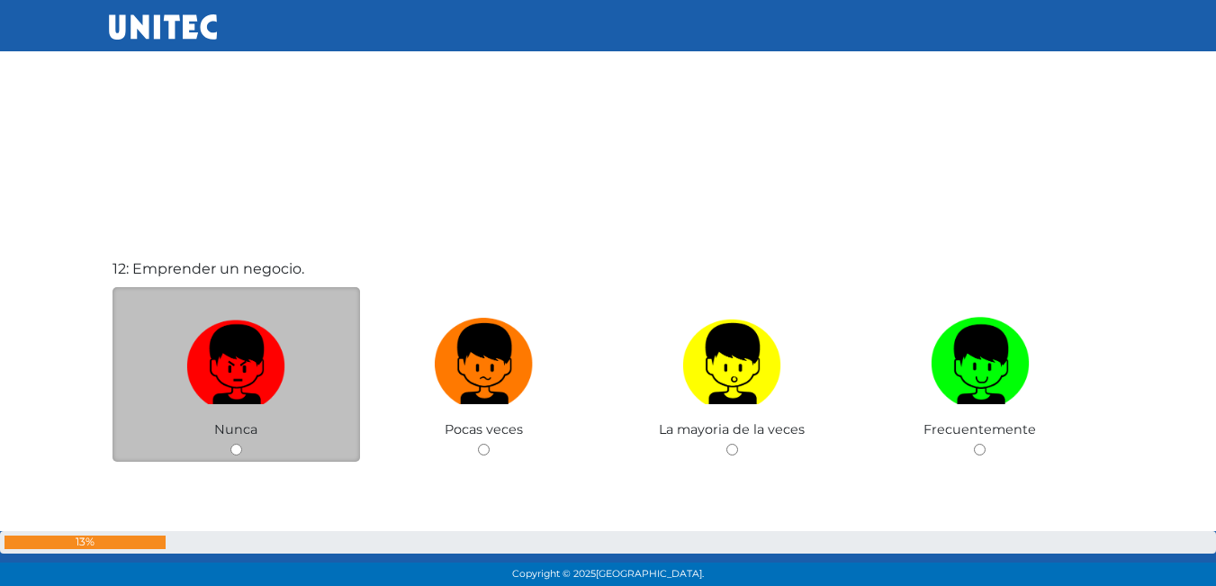
click at [258, 340] on img at bounding box center [235, 357] width 99 height 94
click at [242, 444] on input "radio" at bounding box center [236, 450] width 12 height 12
radio input "true"
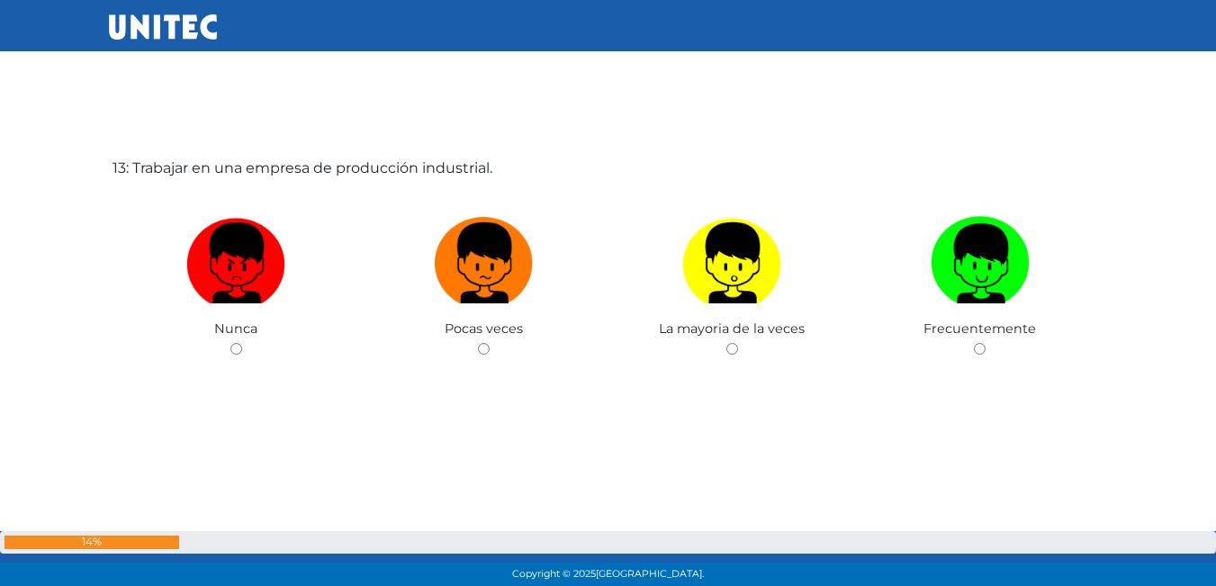
scroll to position [7120, 0]
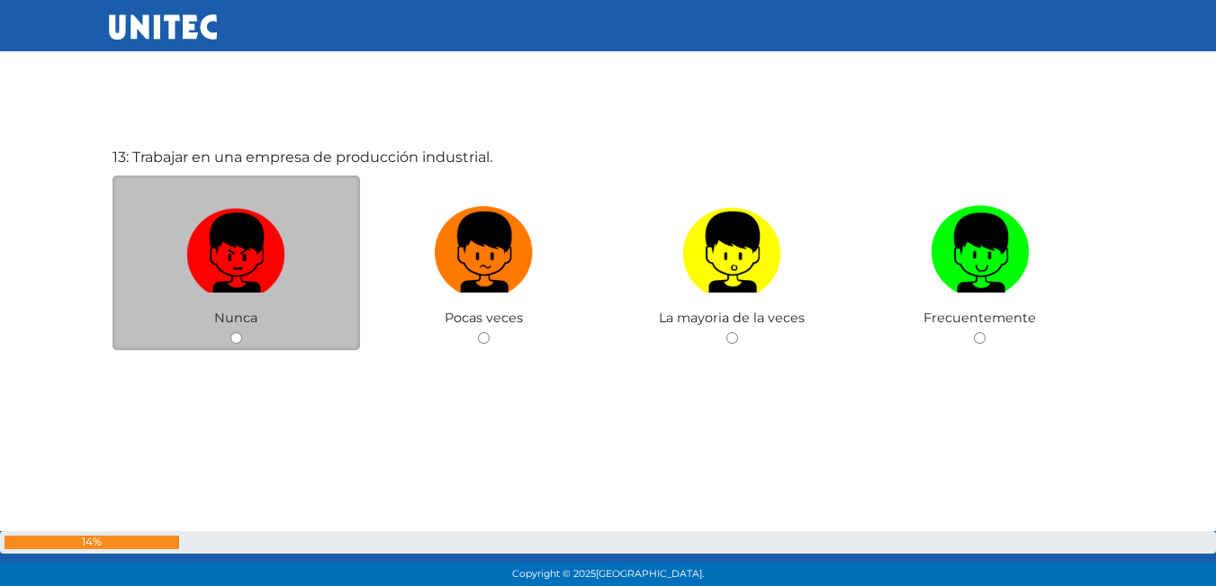
click at [233, 229] on img at bounding box center [235, 246] width 99 height 94
click at [233, 332] on input "radio" at bounding box center [236, 338] width 12 height 12
radio input "true"
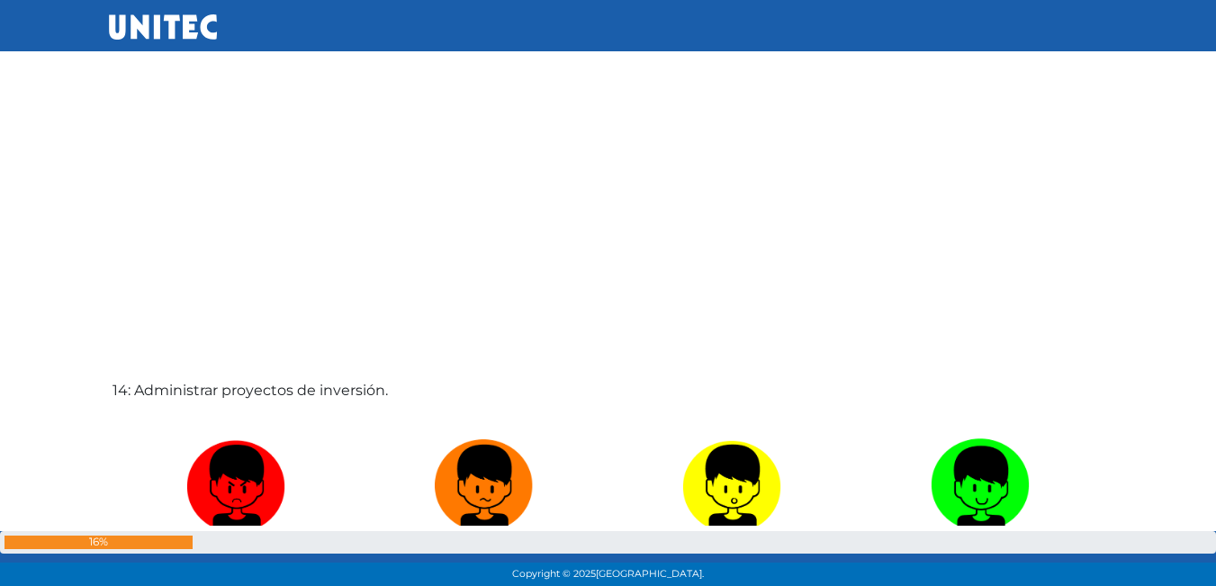
scroll to position [7664, 0]
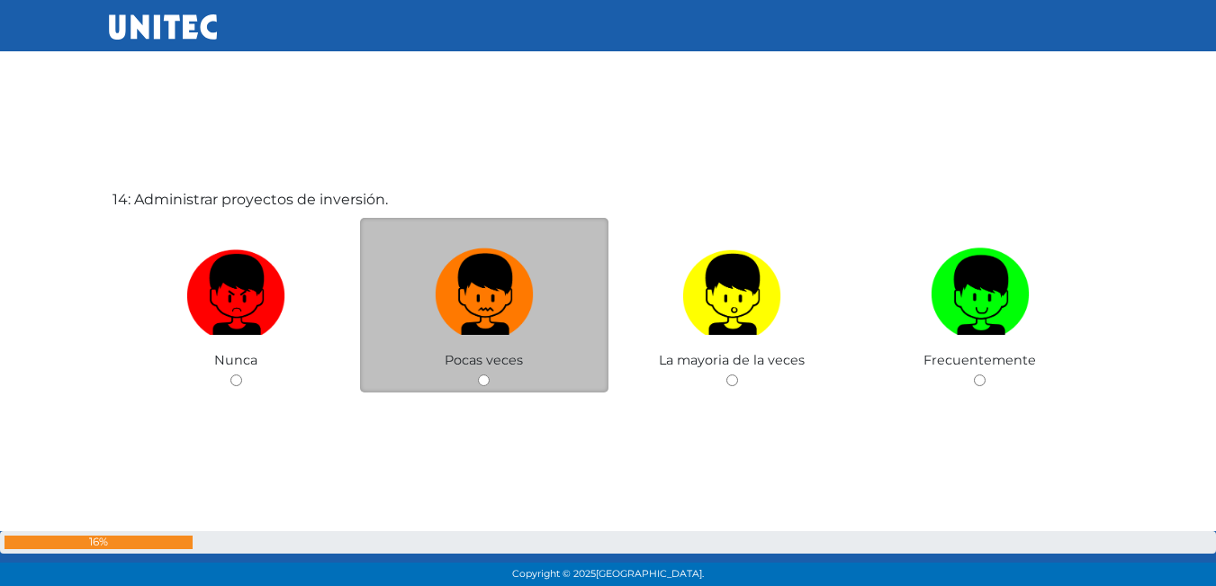
click at [490, 314] on img at bounding box center [484, 288] width 99 height 94
click at [490, 374] on input "radio" at bounding box center [484, 380] width 12 height 12
radio input "true"
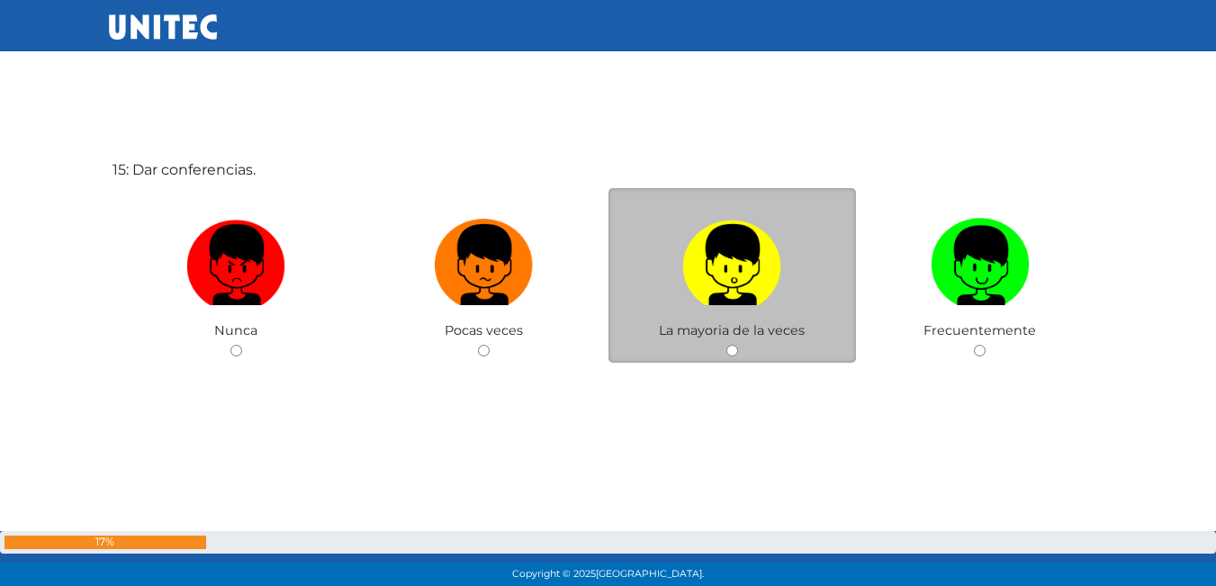
scroll to position [8297, 0]
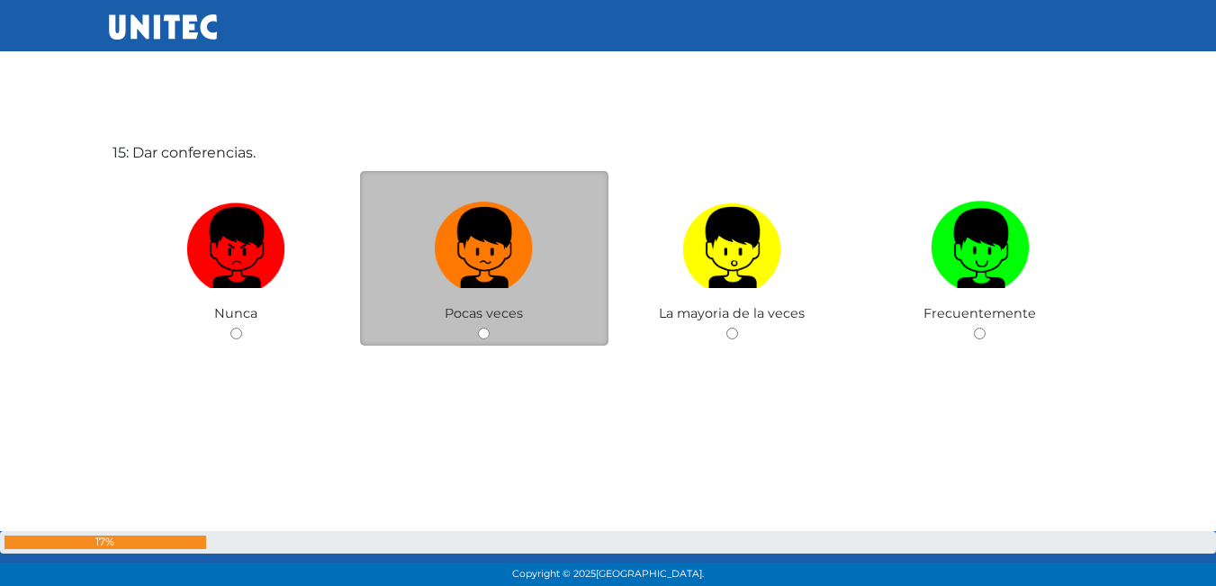
click at [472, 291] on label at bounding box center [484, 248] width 248 height 110
click at [478, 328] on input "radio" at bounding box center [484, 334] width 12 height 12
radio input "true"
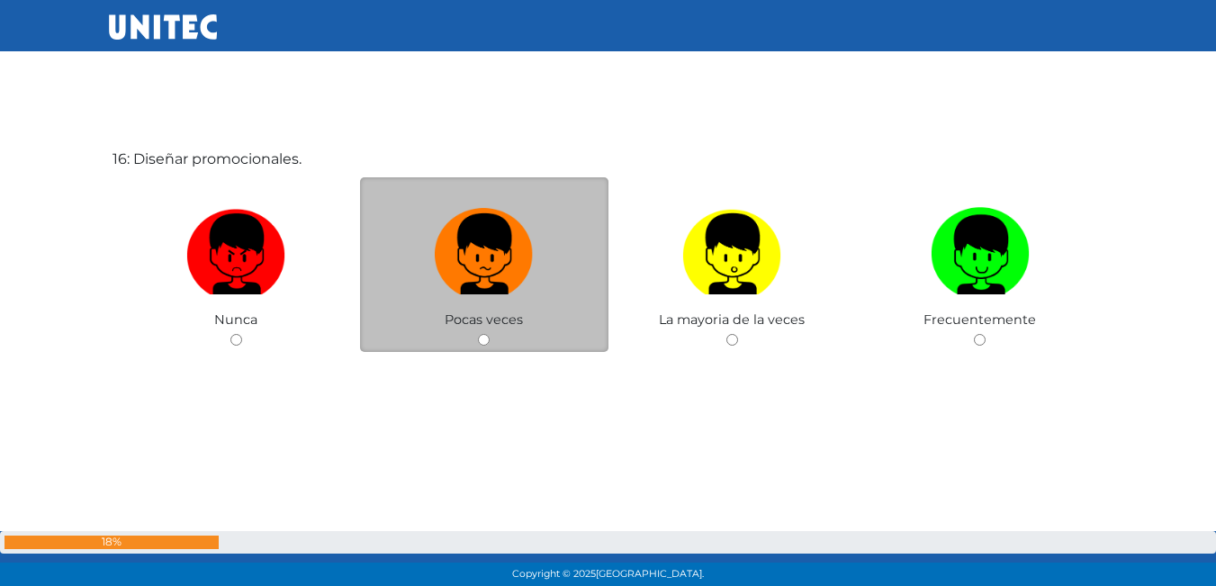
scroll to position [8878, 0]
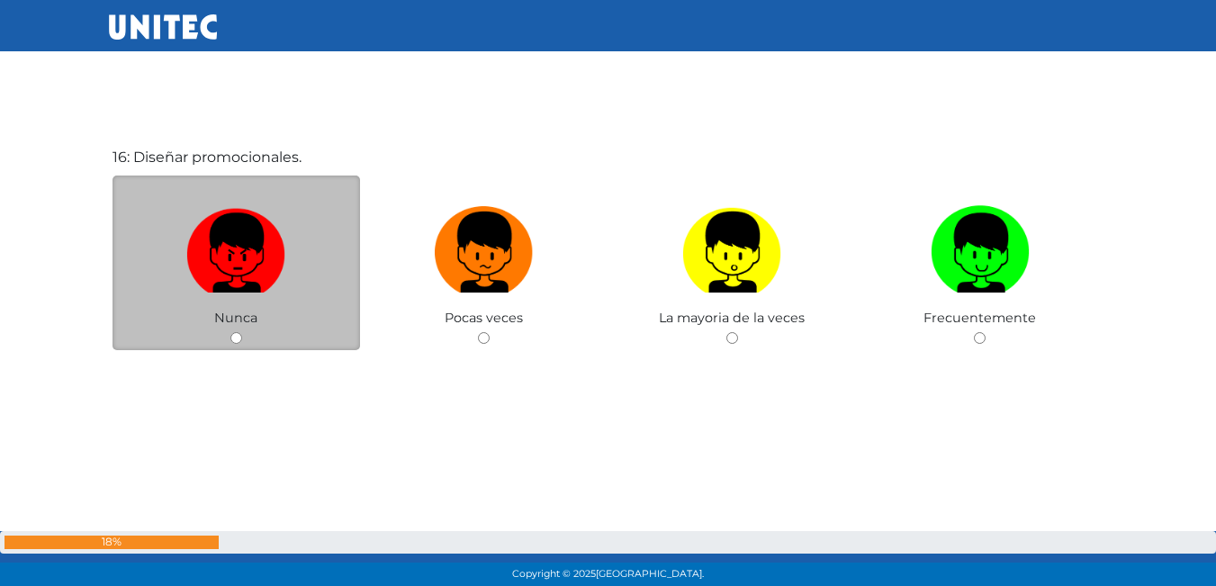
click at [263, 273] on img at bounding box center [235, 246] width 99 height 94
click at [242, 332] on input "radio" at bounding box center [236, 338] width 12 height 12
radio input "true"
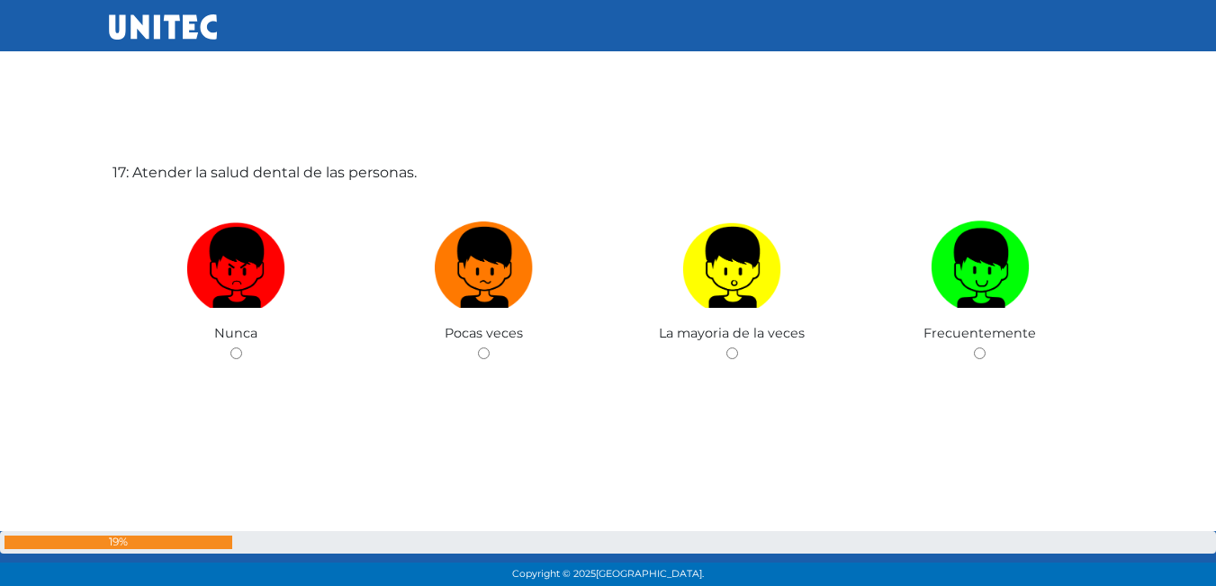
scroll to position [9464, 0]
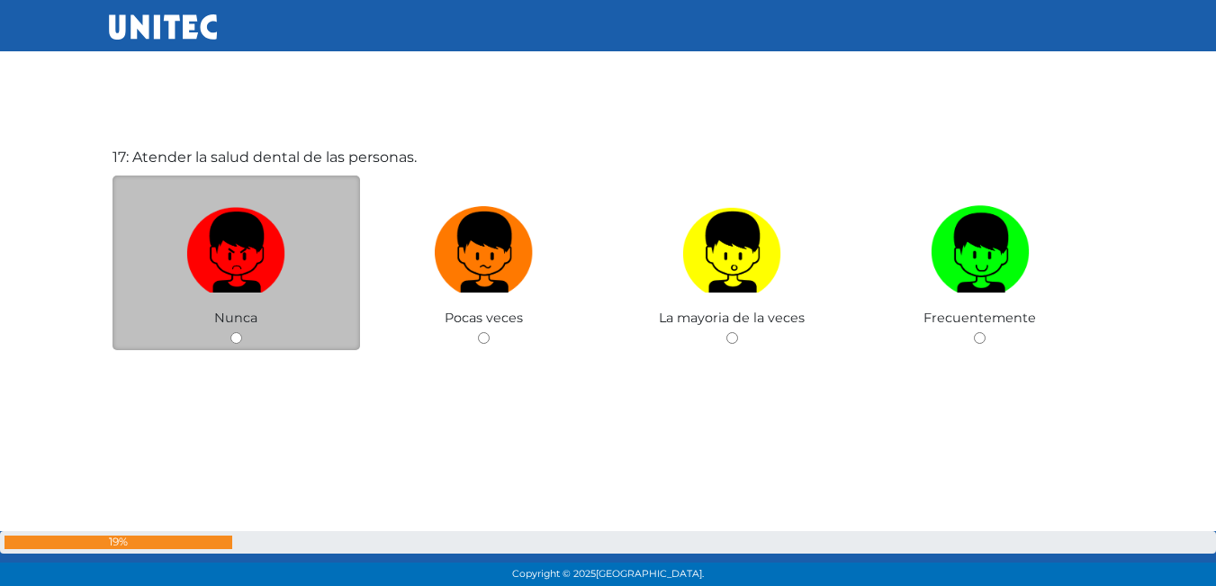
click at [284, 295] on label at bounding box center [236, 253] width 248 height 110
click at [242, 332] on input "radio" at bounding box center [236, 338] width 12 height 12
radio input "true"
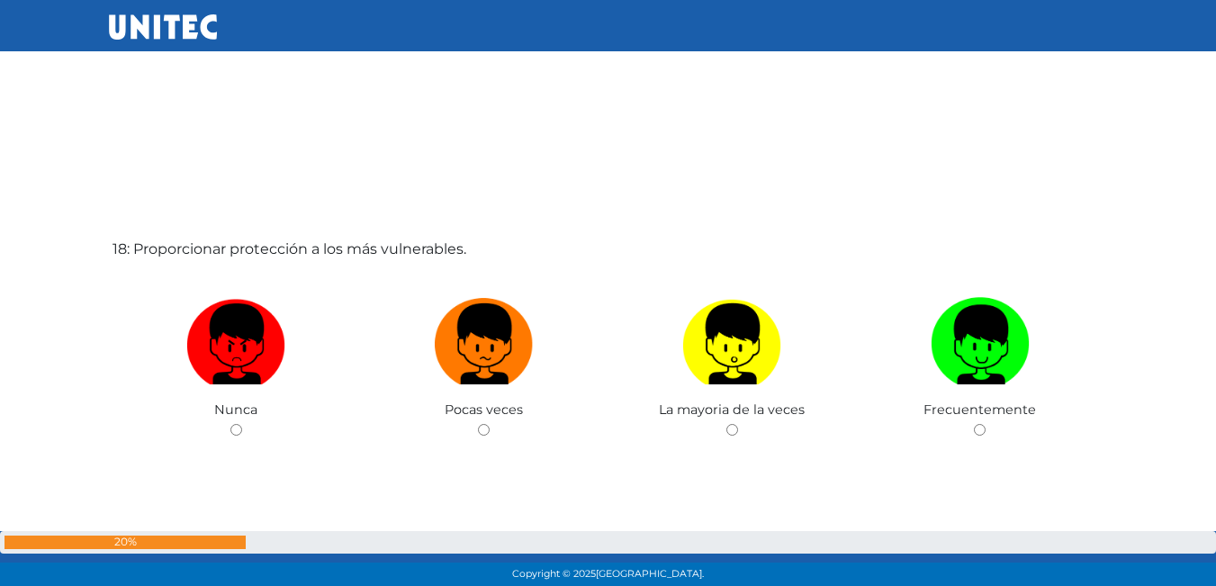
scroll to position [9989, 0]
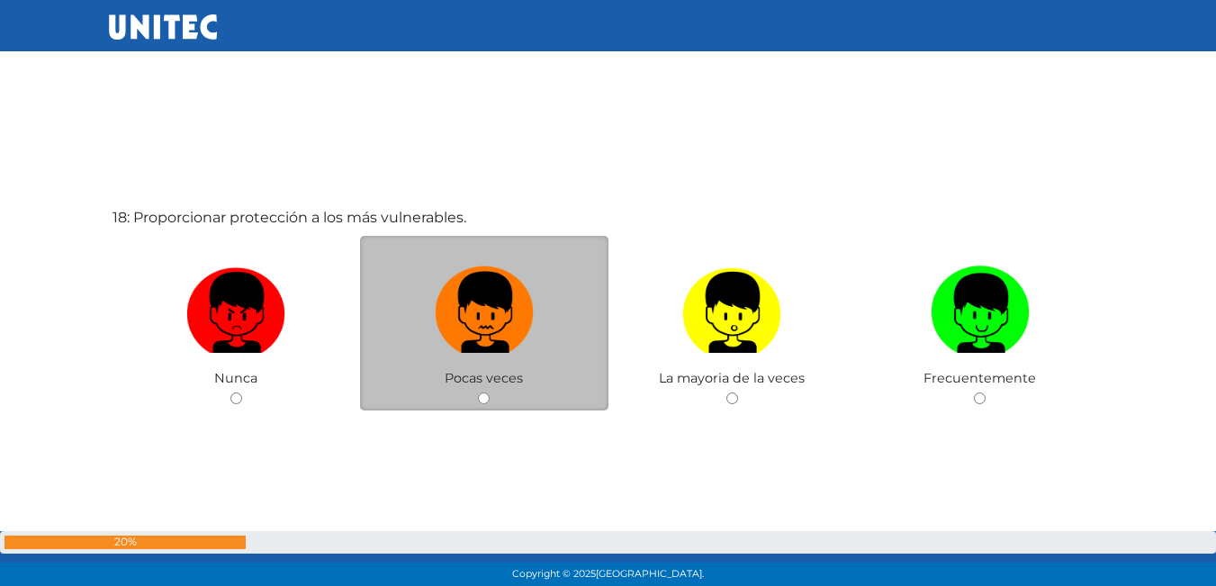
click at [519, 328] on img at bounding box center [484, 306] width 99 height 94
click at [490, 392] on input "radio" at bounding box center [484, 398] width 12 height 12
radio input "true"
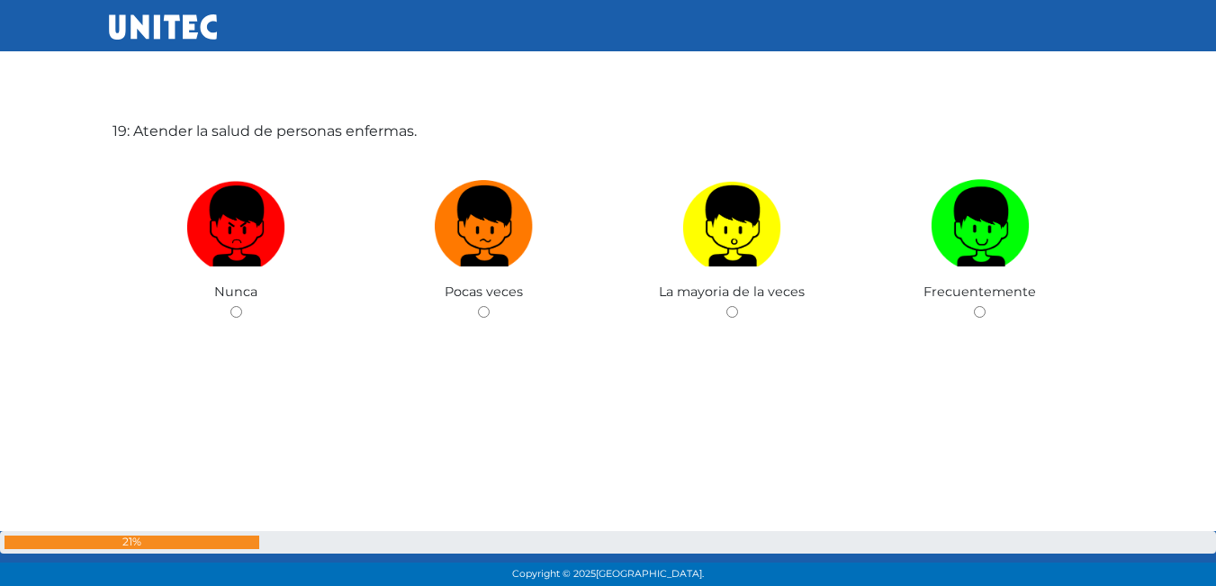
scroll to position [10693, 0]
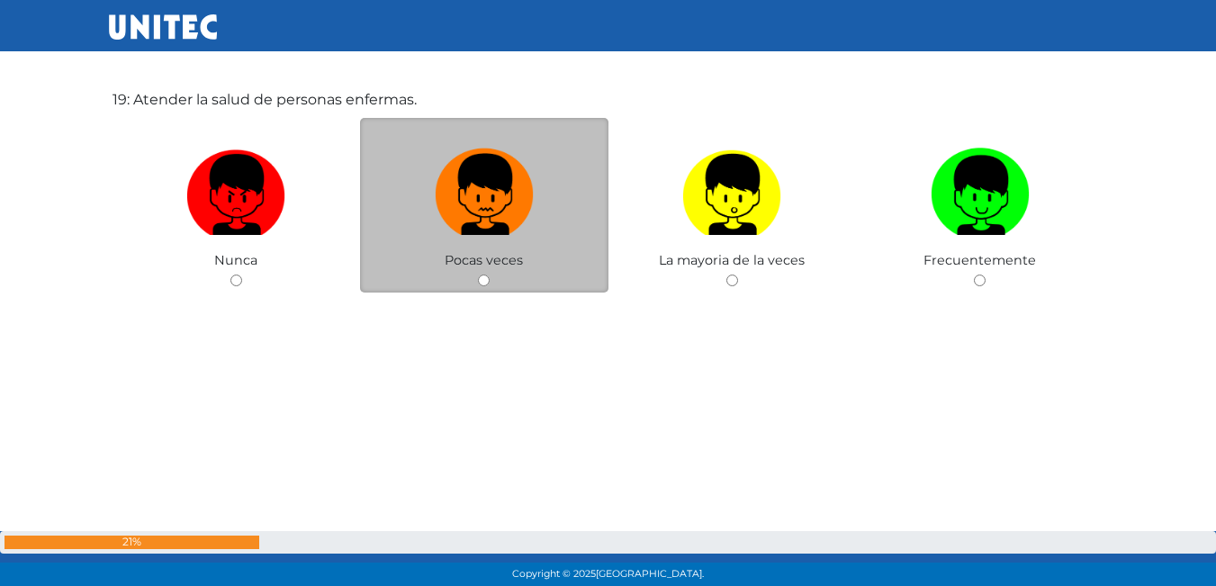
click at [454, 233] on img at bounding box center [484, 188] width 99 height 94
click at [478, 274] on input "radio" at bounding box center [484, 280] width 12 height 12
radio input "true"
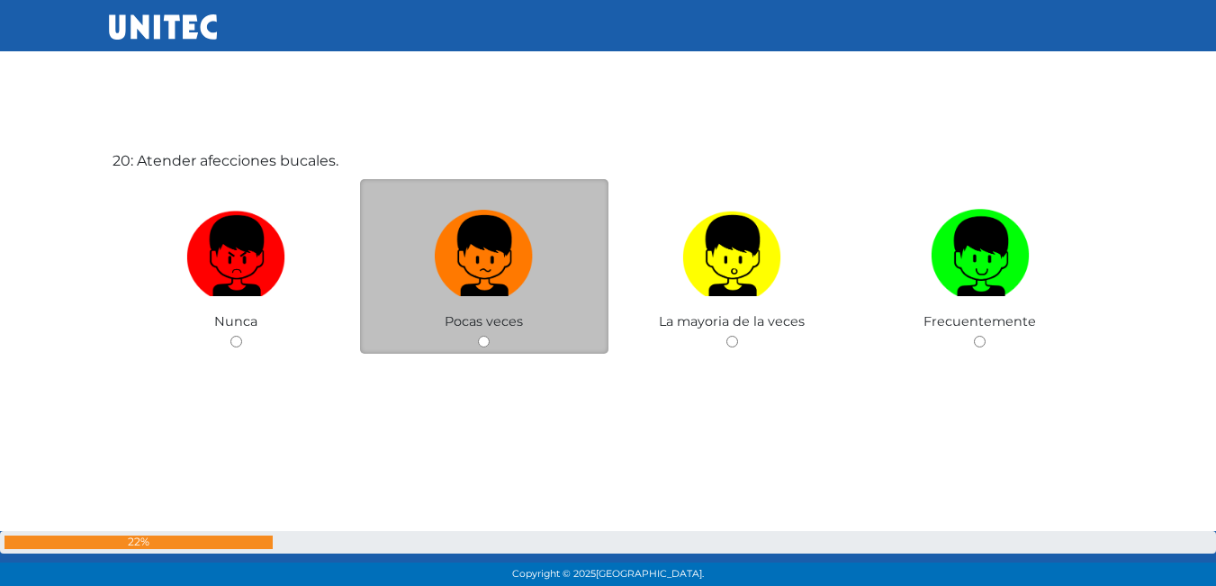
scroll to position [11221, 0]
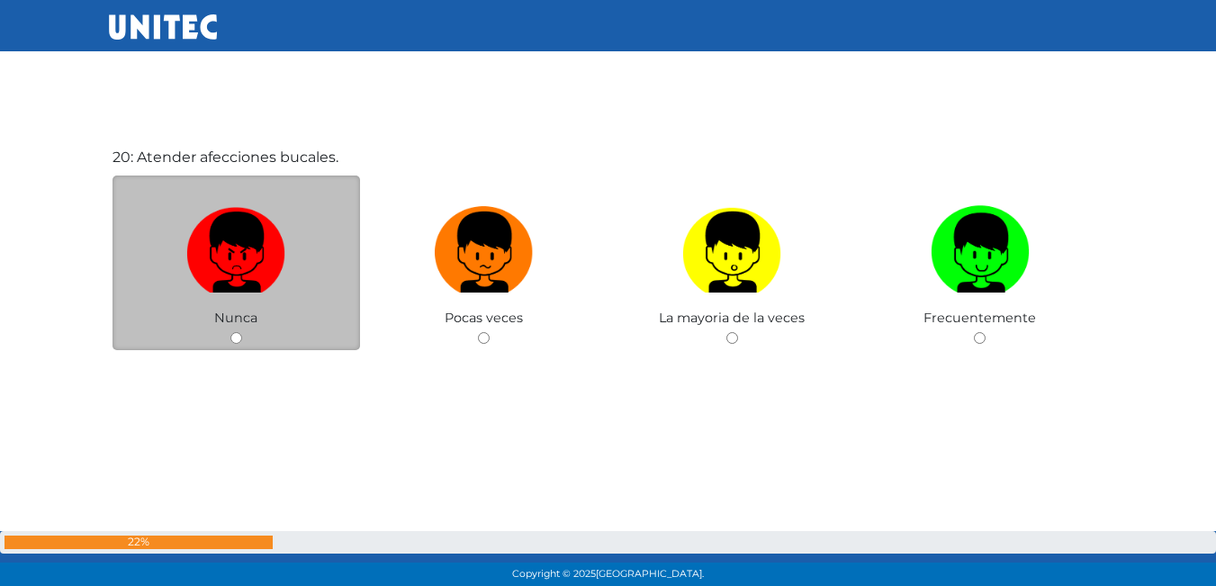
click at [231, 293] on label at bounding box center [236, 253] width 248 height 110
click at [231, 332] on input "radio" at bounding box center [236, 338] width 12 height 12
radio input "true"
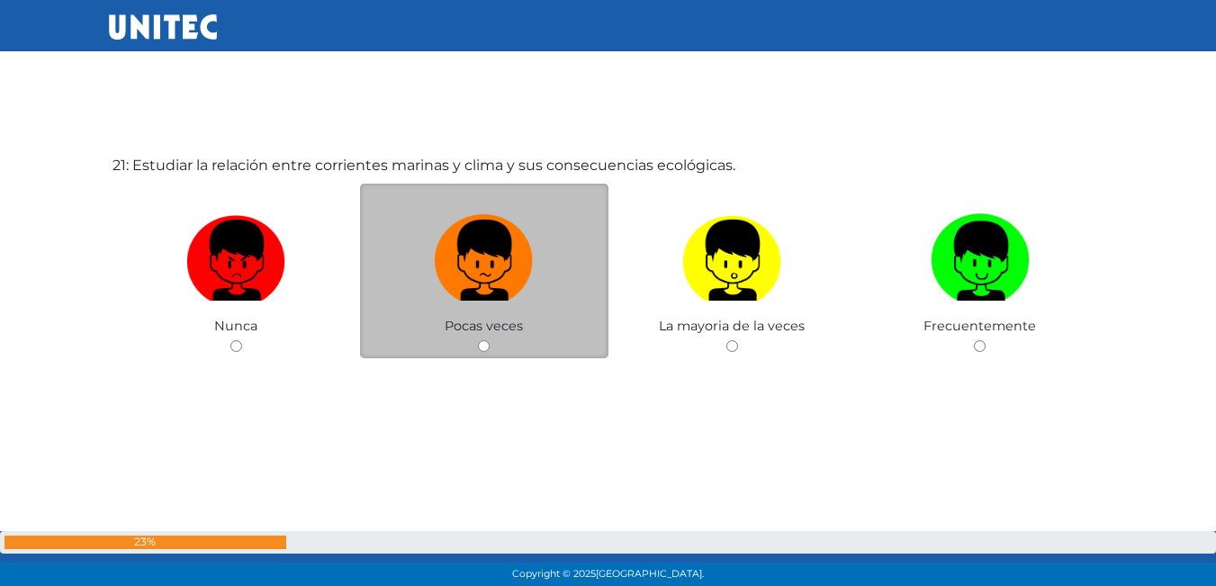
scroll to position [11807, 0]
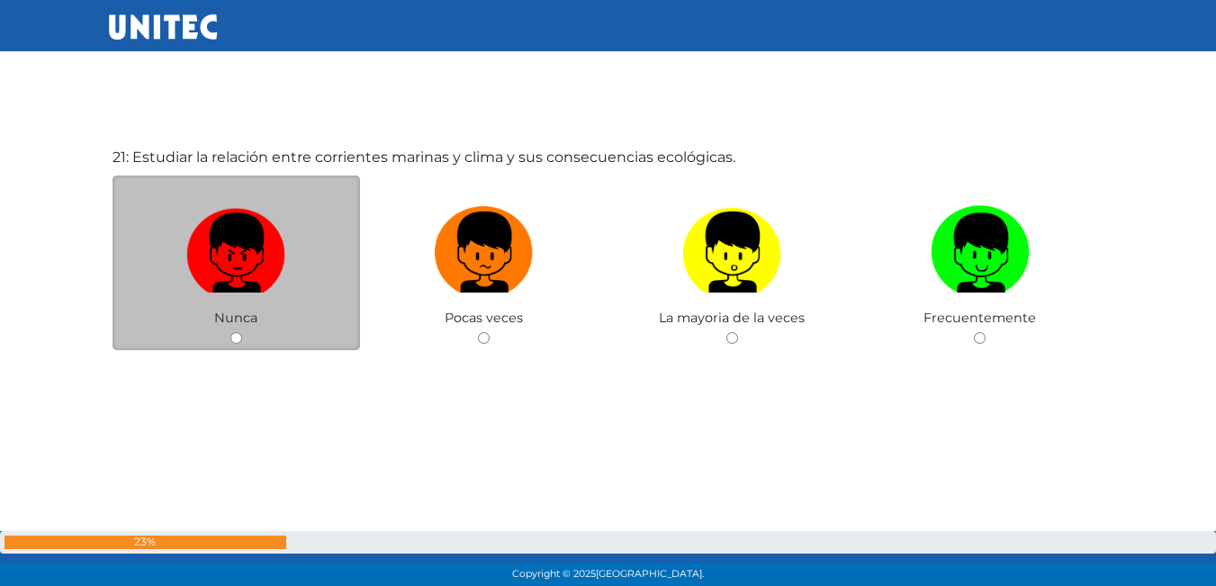
click at [260, 271] on img at bounding box center [235, 246] width 99 height 94
click at [242, 332] on input "radio" at bounding box center [236, 338] width 12 height 12
radio input "true"
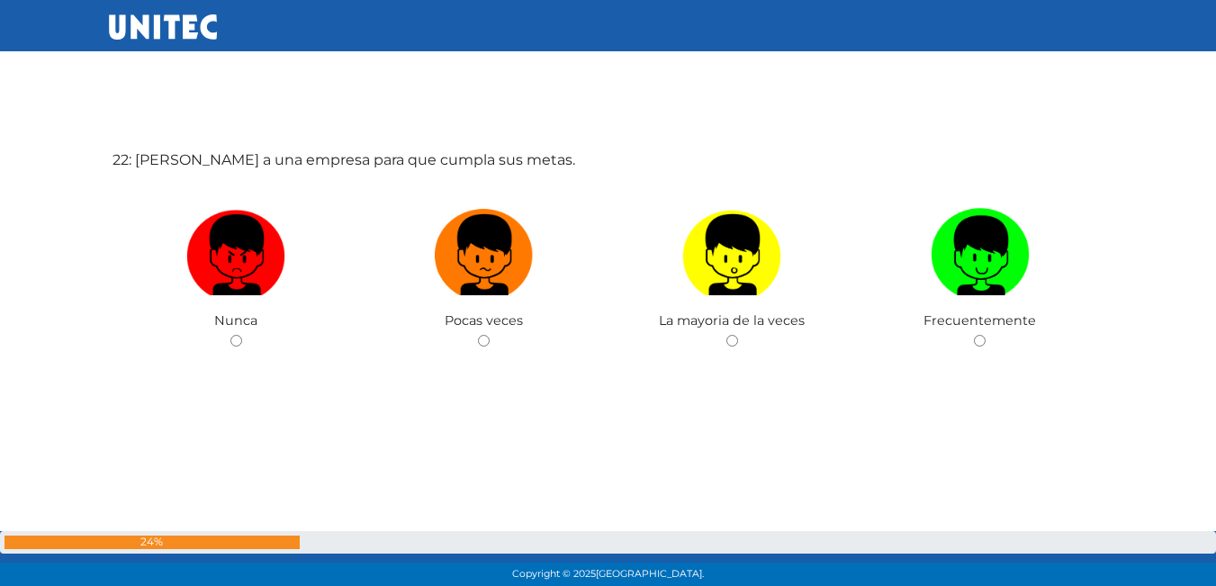
scroll to position [12393, 0]
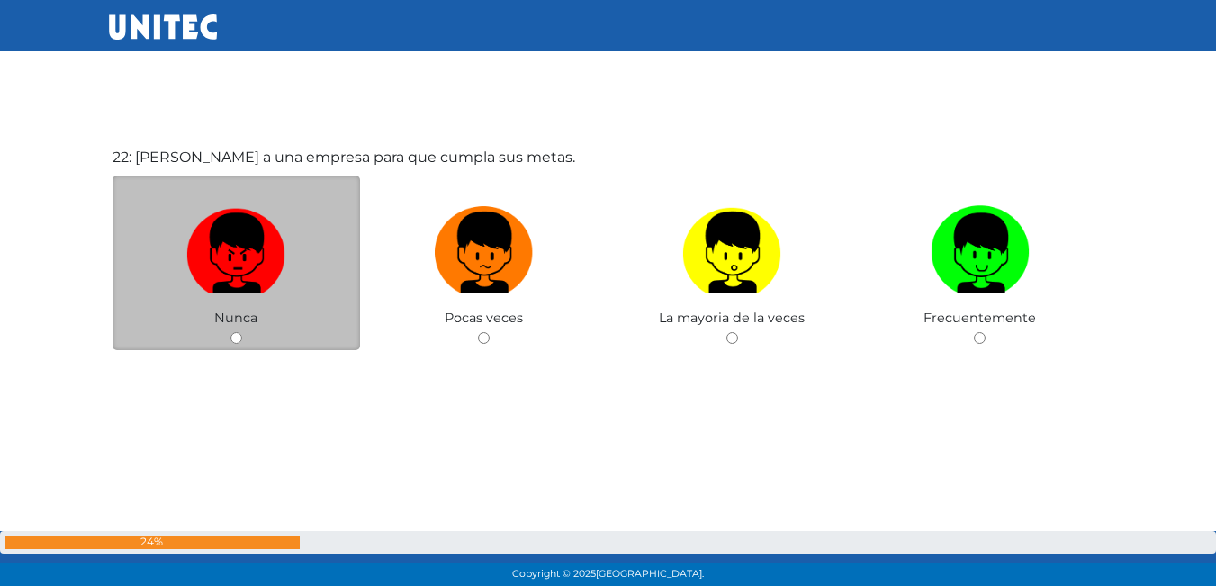
drag, startPoint x: 278, startPoint y: 254, endPoint x: 324, endPoint y: 263, distance: 46.8
click at [278, 255] on img at bounding box center [235, 246] width 99 height 94
click at [242, 332] on input "radio" at bounding box center [236, 338] width 12 height 12
radio input "true"
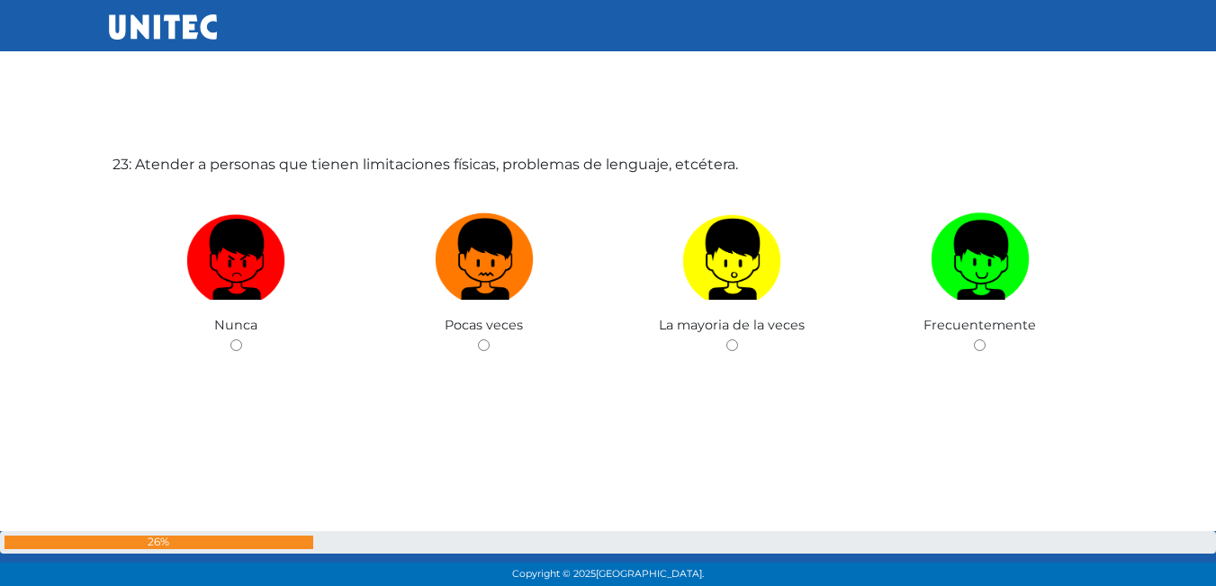
scroll to position [12979, 0]
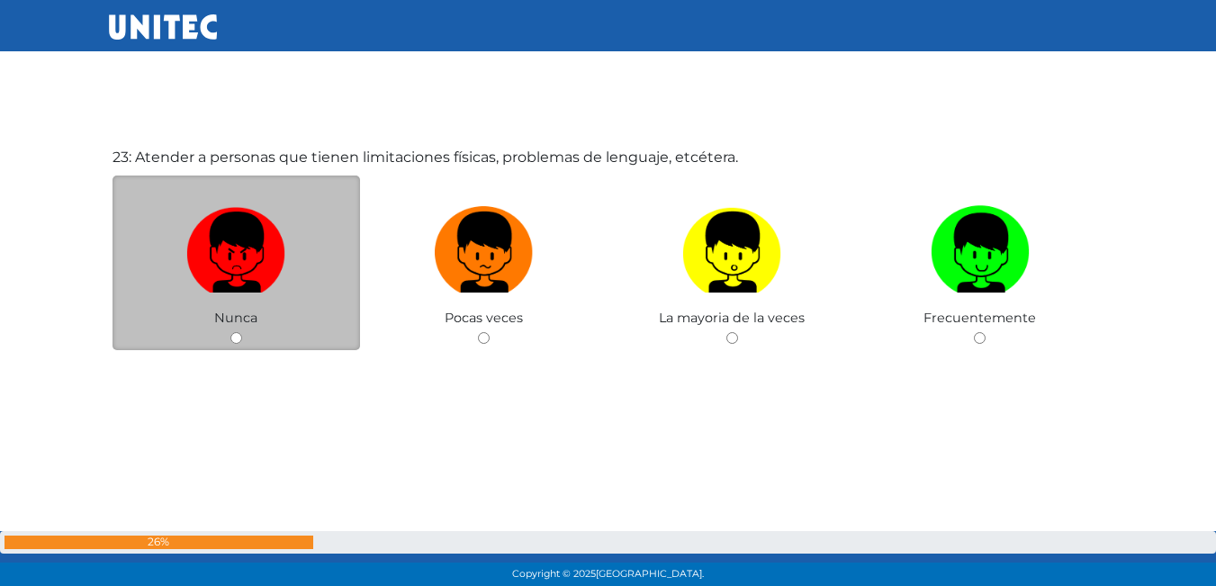
click at [294, 266] on label at bounding box center [236, 253] width 248 height 110
click at [242, 332] on input "radio" at bounding box center [236, 338] width 12 height 12
radio input "true"
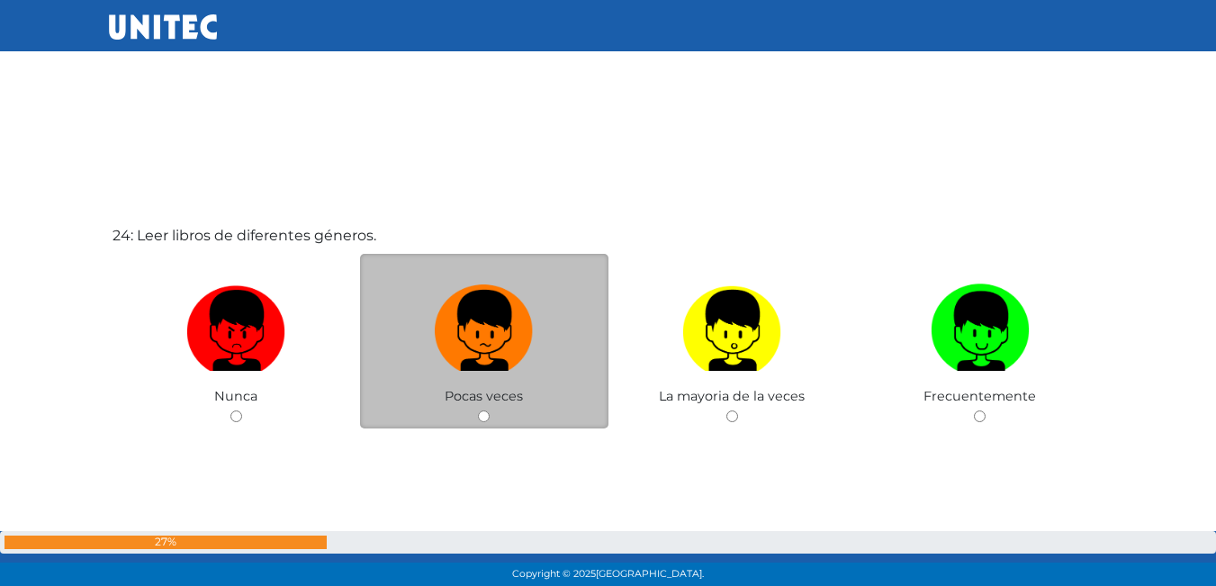
scroll to position [13515, 0]
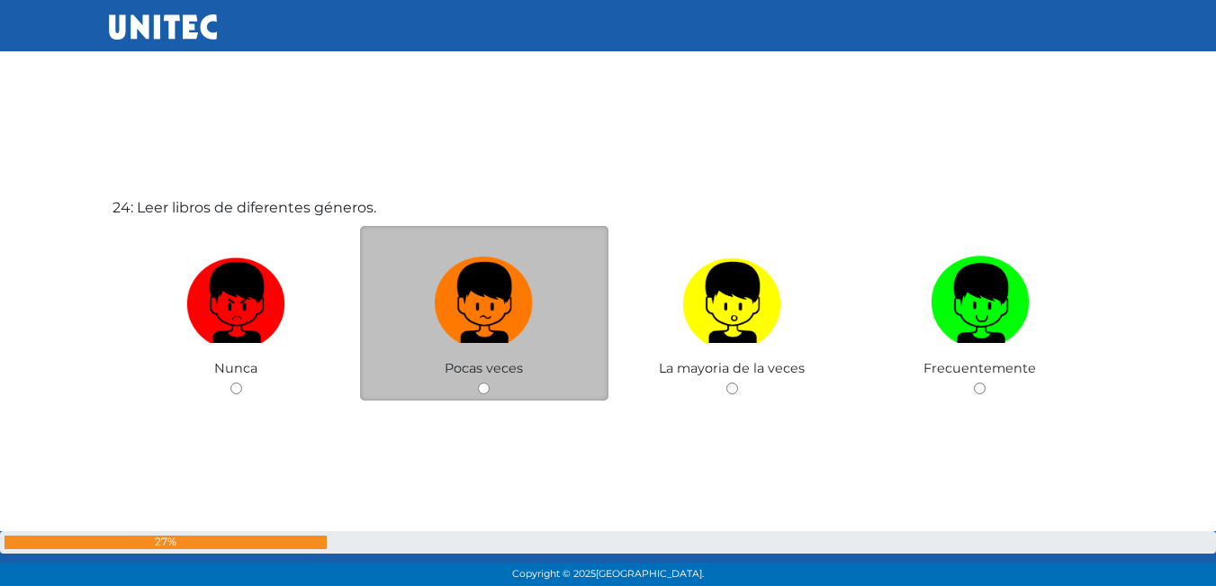
click at [500, 345] on label at bounding box center [484, 303] width 248 height 110
click at [490, 382] on input "radio" at bounding box center [484, 388] width 12 height 12
radio input "true"
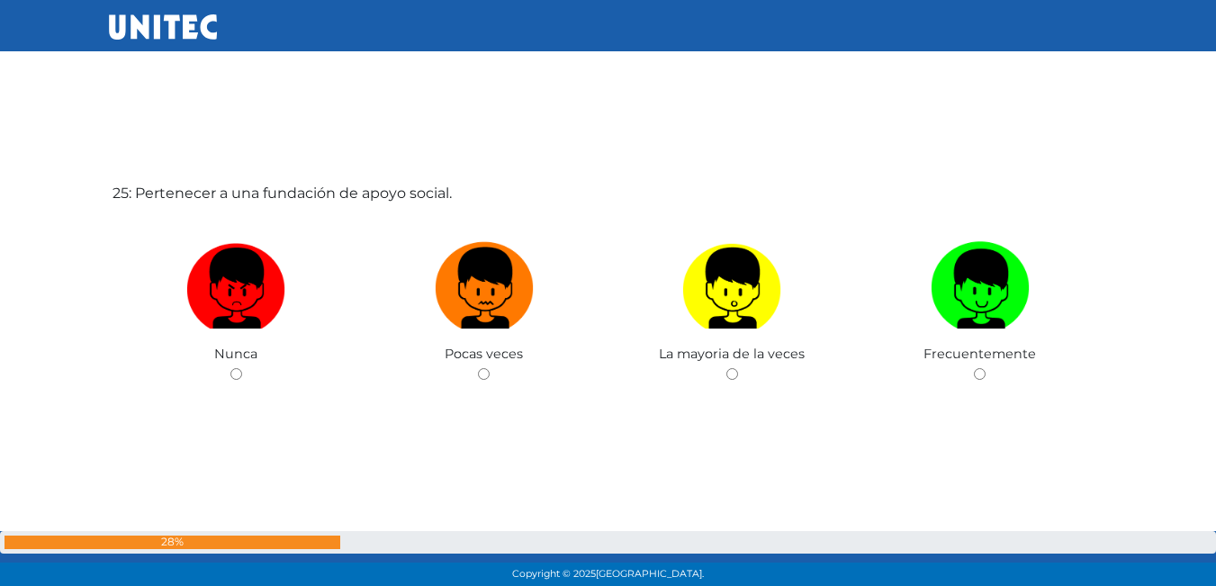
scroll to position [14146, 0]
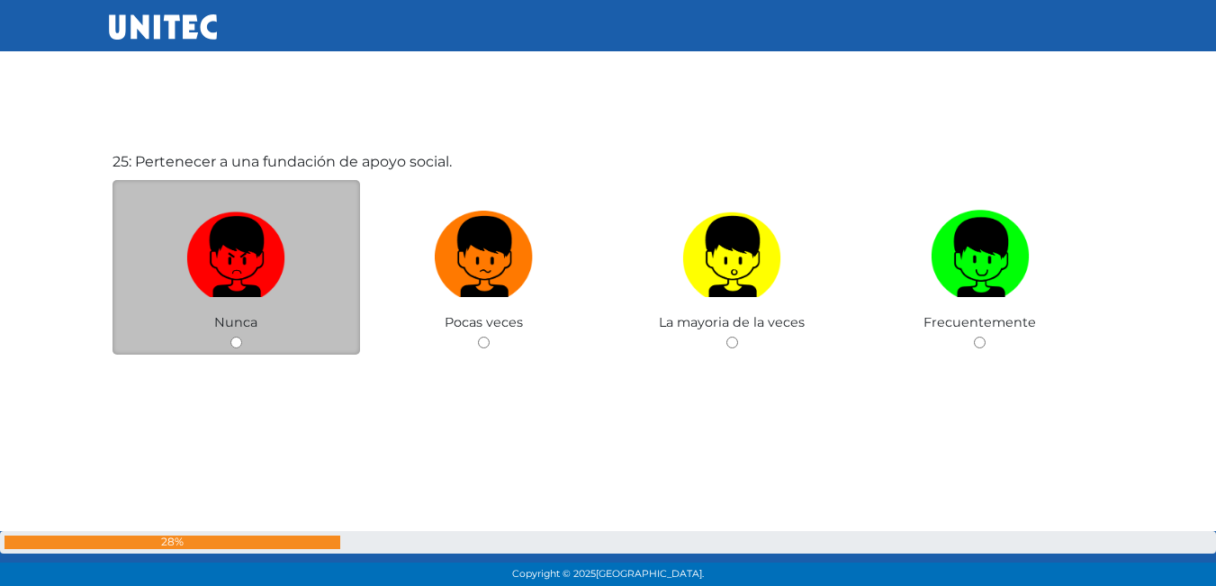
click at [291, 310] on label at bounding box center [236, 257] width 248 height 110
click at [242, 337] on input "radio" at bounding box center [236, 343] width 12 height 12
radio input "true"
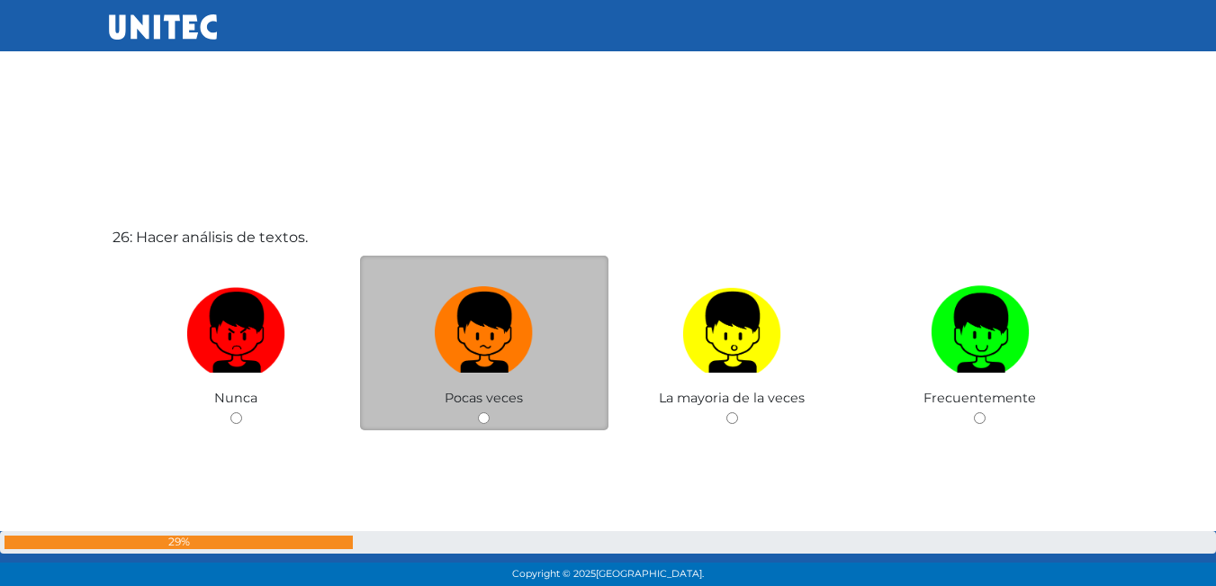
scroll to position [14688, 0]
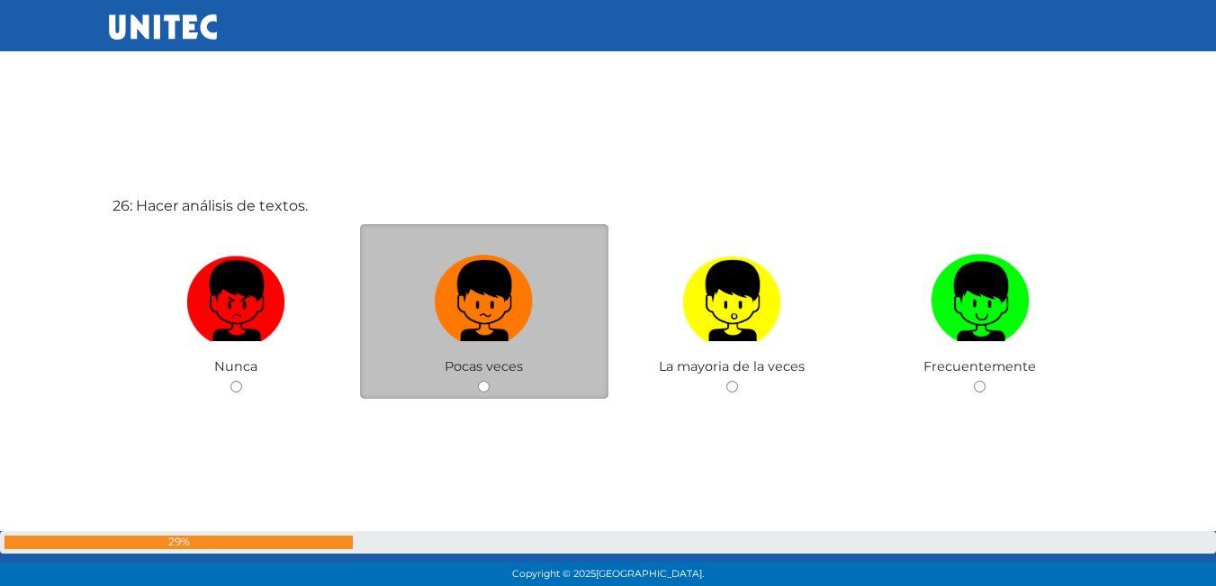
click at [407, 370] on div "Pocas veces" at bounding box center [484, 311] width 248 height 175
click at [545, 346] on label at bounding box center [484, 302] width 248 height 110
click at [490, 381] on input "radio" at bounding box center [484, 387] width 12 height 12
radio input "true"
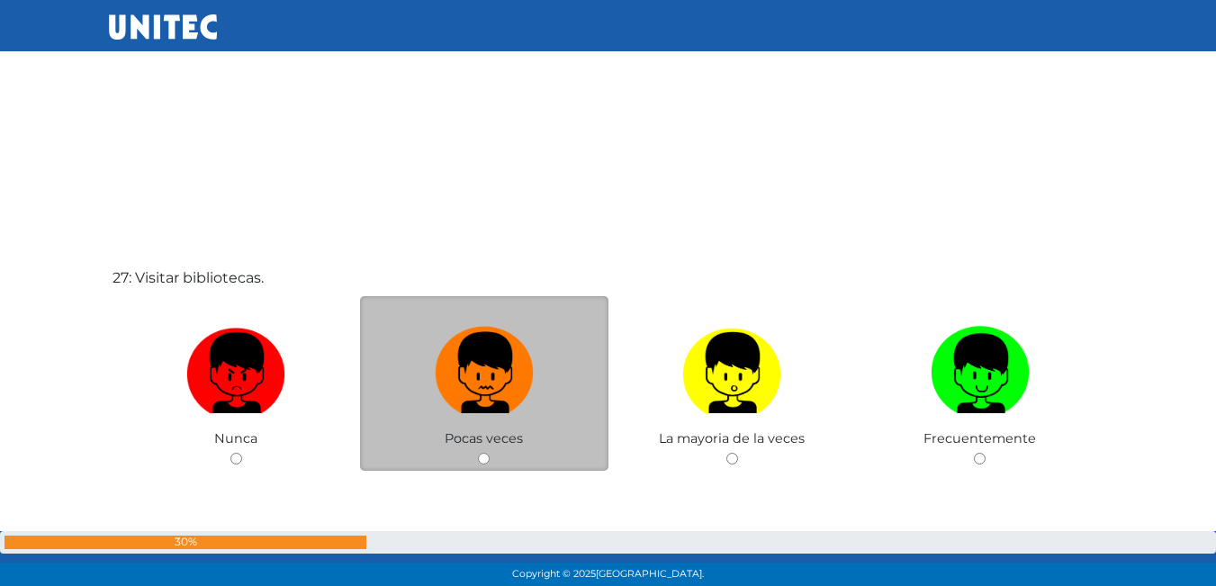
scroll to position [15292, 0]
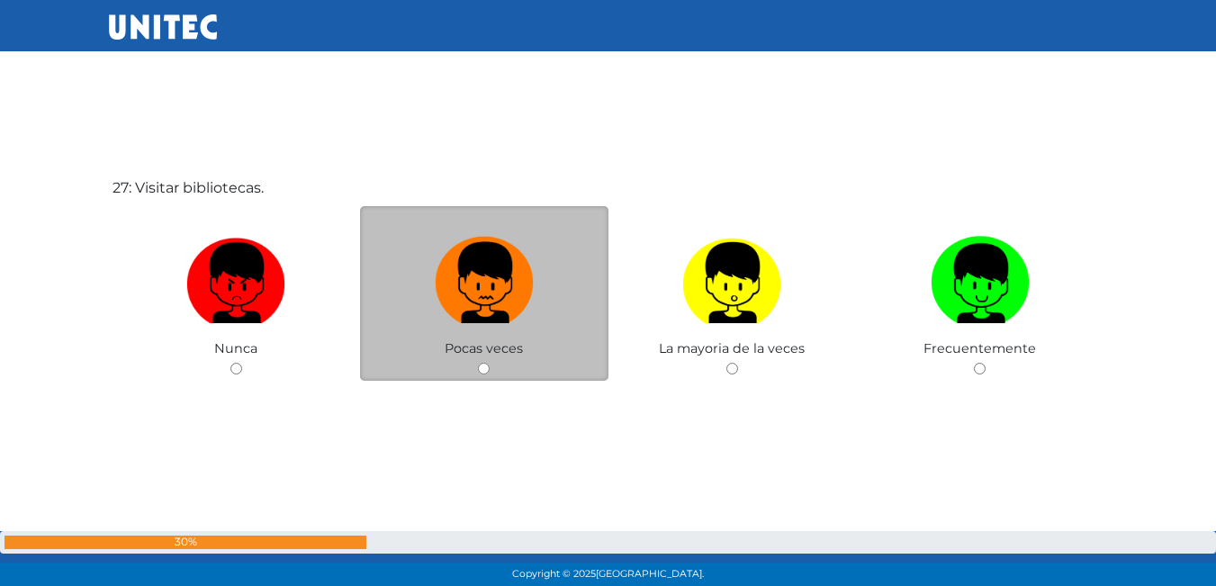
click at [477, 300] on img at bounding box center [484, 276] width 99 height 94
click at [478, 363] on input "radio" at bounding box center [484, 369] width 12 height 12
radio input "true"
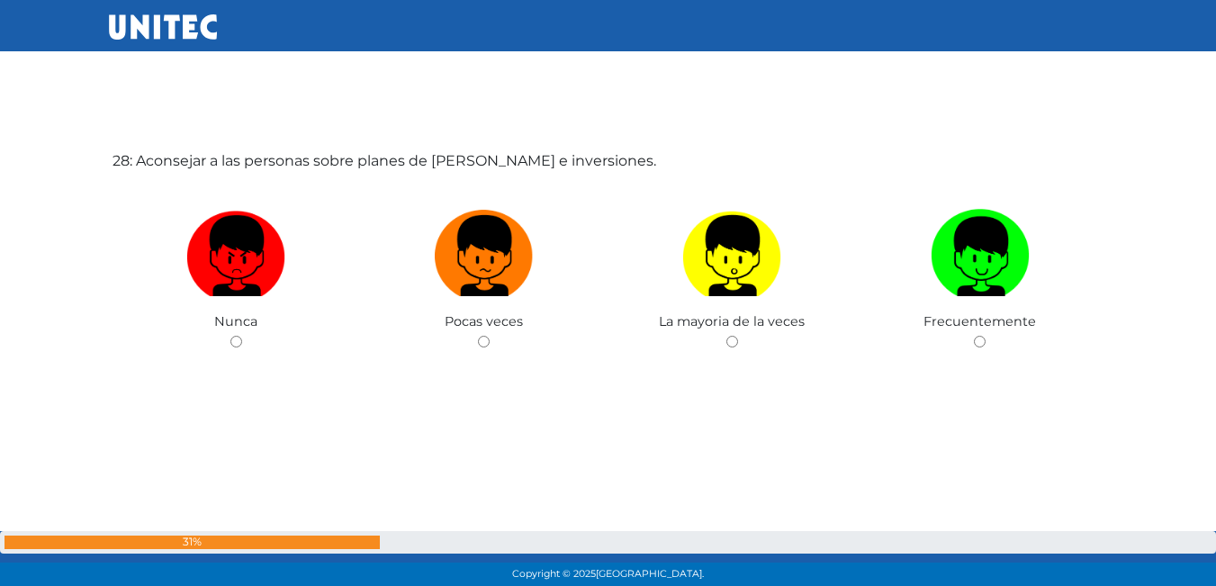
scroll to position [15908, 0]
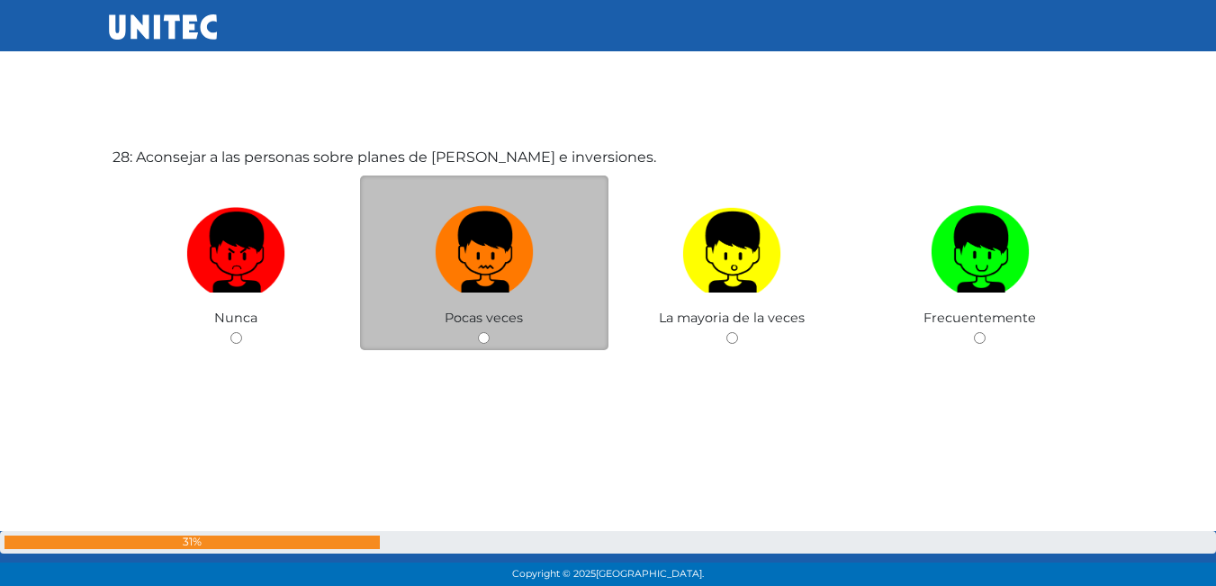
click at [506, 285] on img at bounding box center [484, 246] width 99 height 94
click at [490, 332] on input "radio" at bounding box center [484, 338] width 12 height 12
radio input "true"
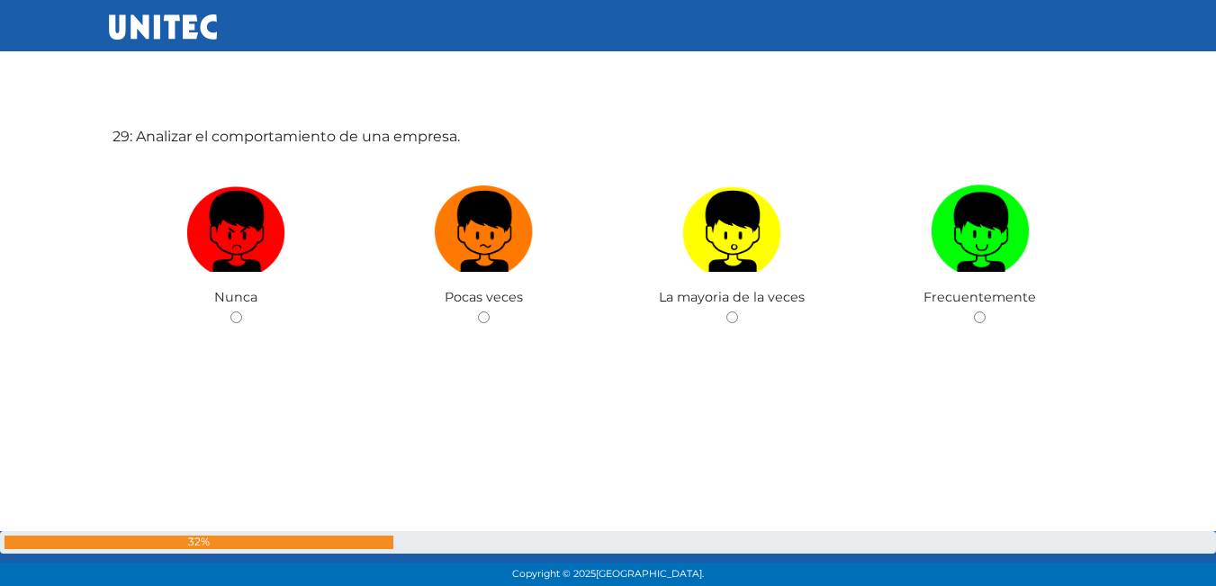
scroll to position [16538, 0]
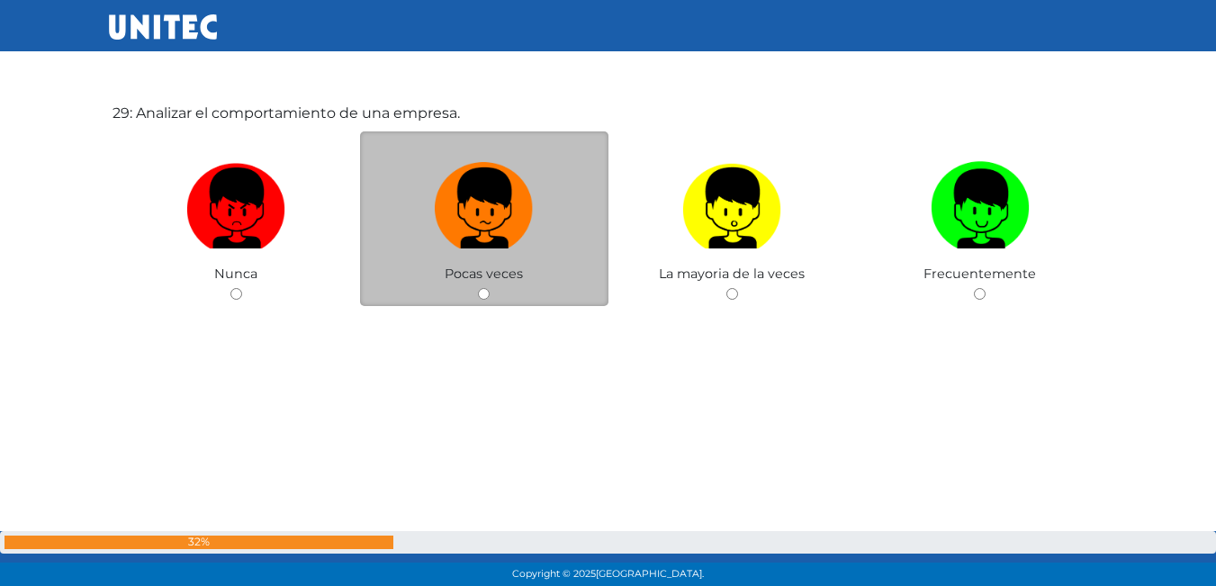
click at [467, 252] on label at bounding box center [484, 209] width 248 height 110
click at [478, 288] on input "radio" at bounding box center [484, 294] width 12 height 12
radio input "true"
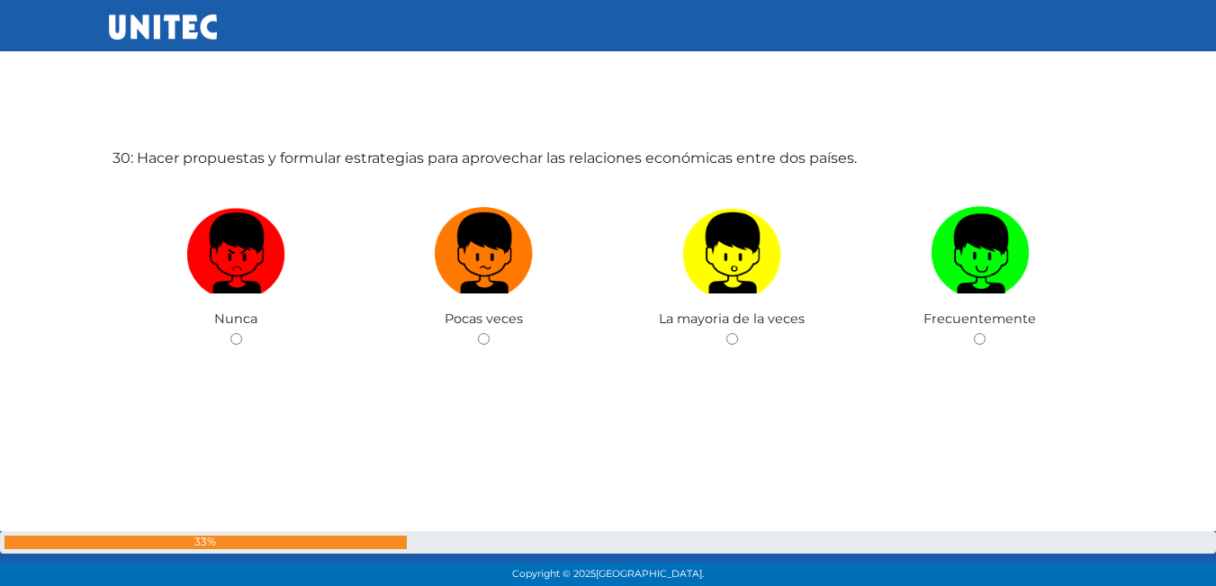
scroll to position [17080, 0]
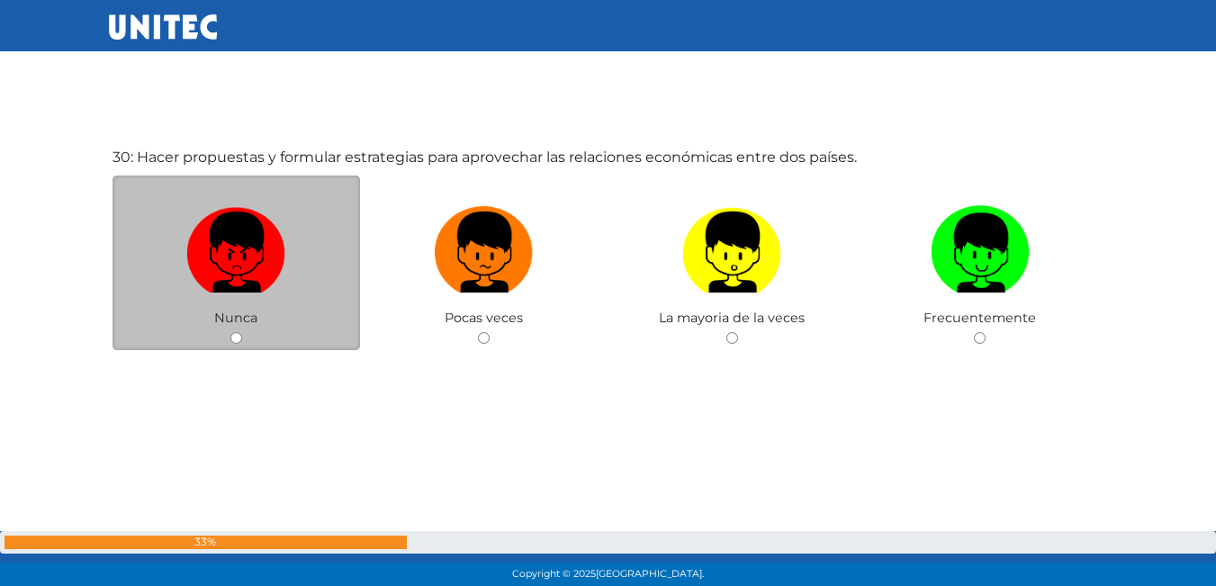
click at [297, 253] on label at bounding box center [236, 253] width 248 height 110
click at [242, 332] on input "radio" at bounding box center [236, 338] width 12 height 12
radio input "true"
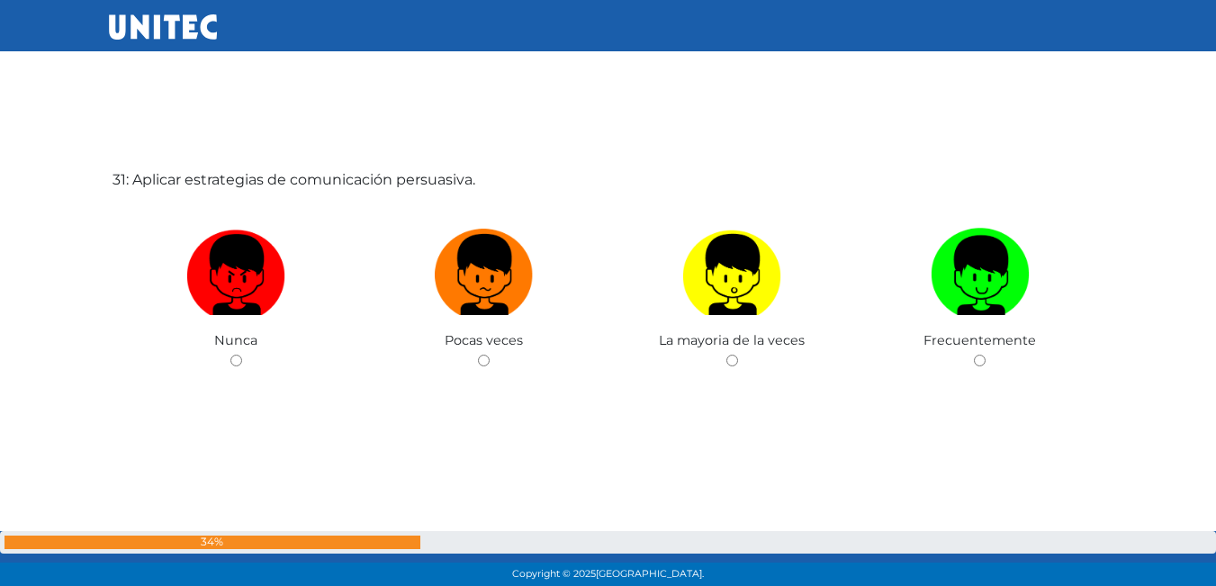
scroll to position [17689, 0]
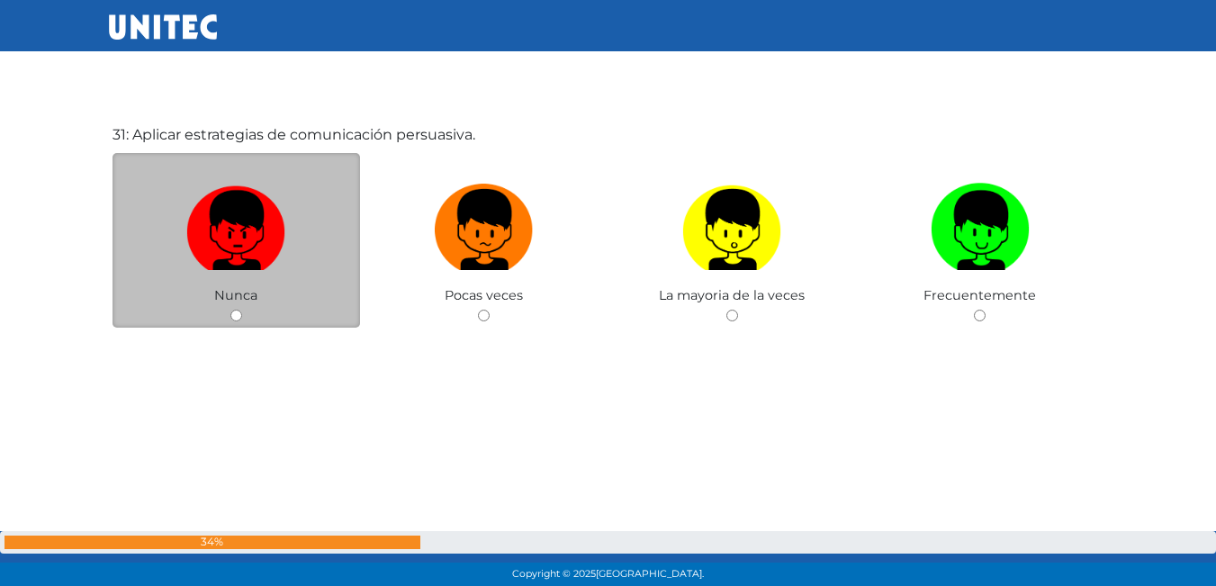
click at [255, 222] on img at bounding box center [235, 223] width 99 height 94
click at [242, 310] on input "radio" at bounding box center [236, 316] width 12 height 12
radio input "true"
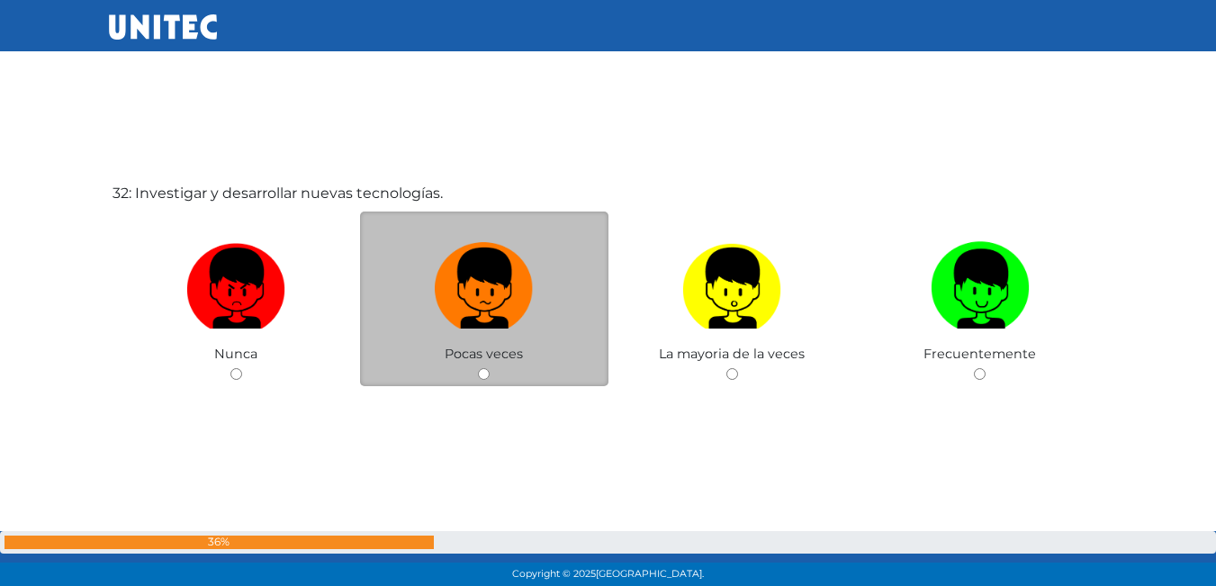
scroll to position [18252, 0]
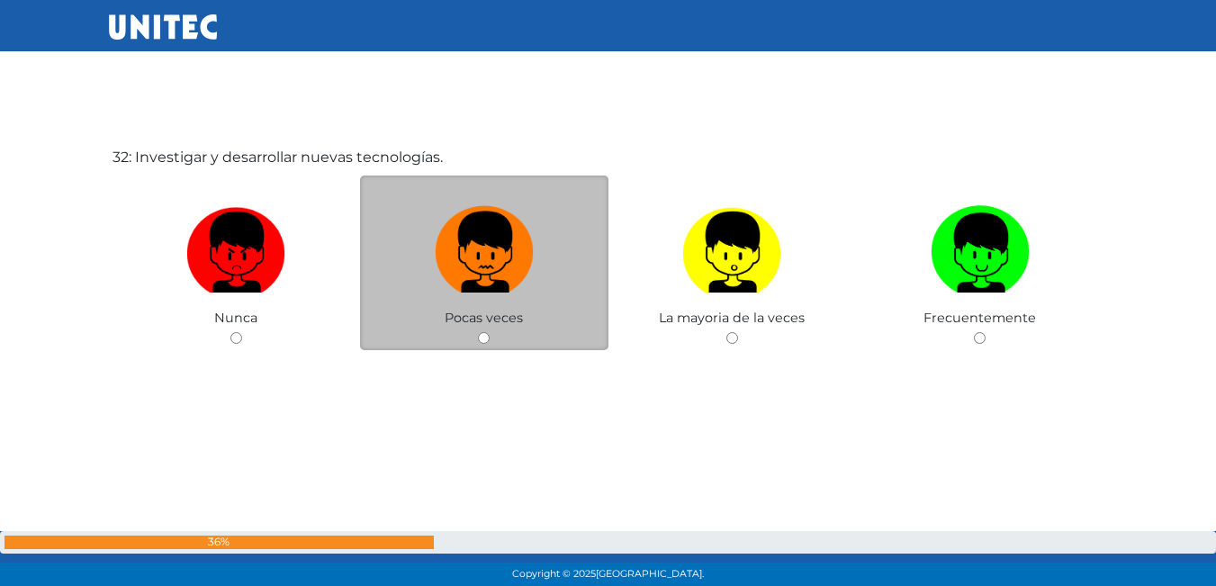
click at [499, 270] on img at bounding box center [484, 246] width 99 height 94
click at [490, 332] on input "radio" at bounding box center [484, 338] width 12 height 12
radio input "true"
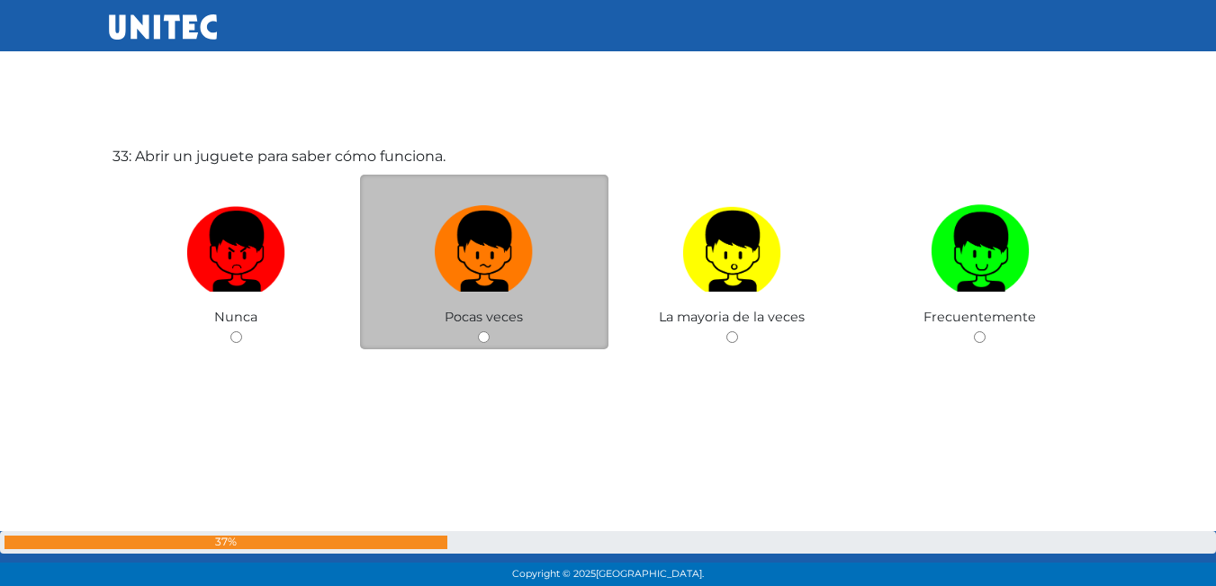
scroll to position [18867, 0]
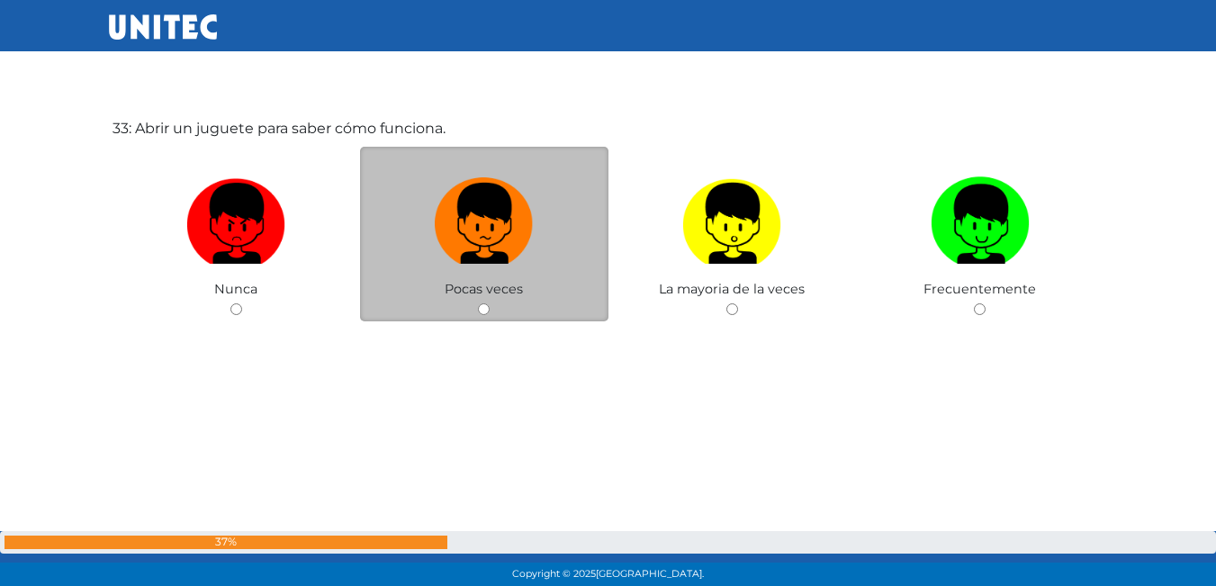
click at [489, 265] on label at bounding box center [484, 224] width 248 height 110
click at [489, 303] on input "radio" at bounding box center [484, 309] width 12 height 12
radio input "true"
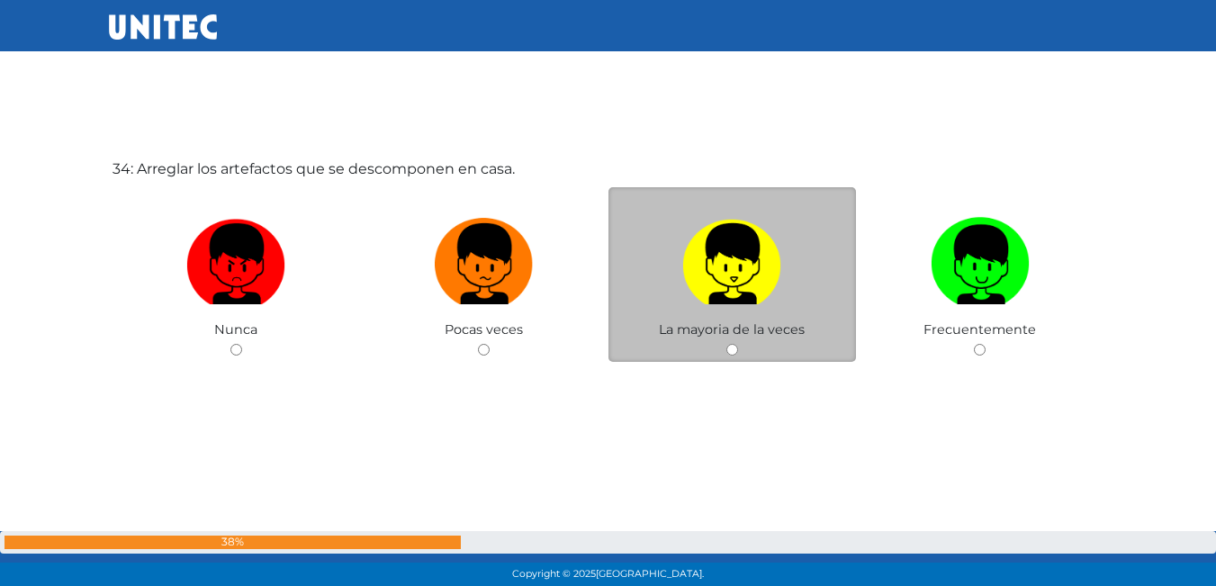
scroll to position [19424, 0]
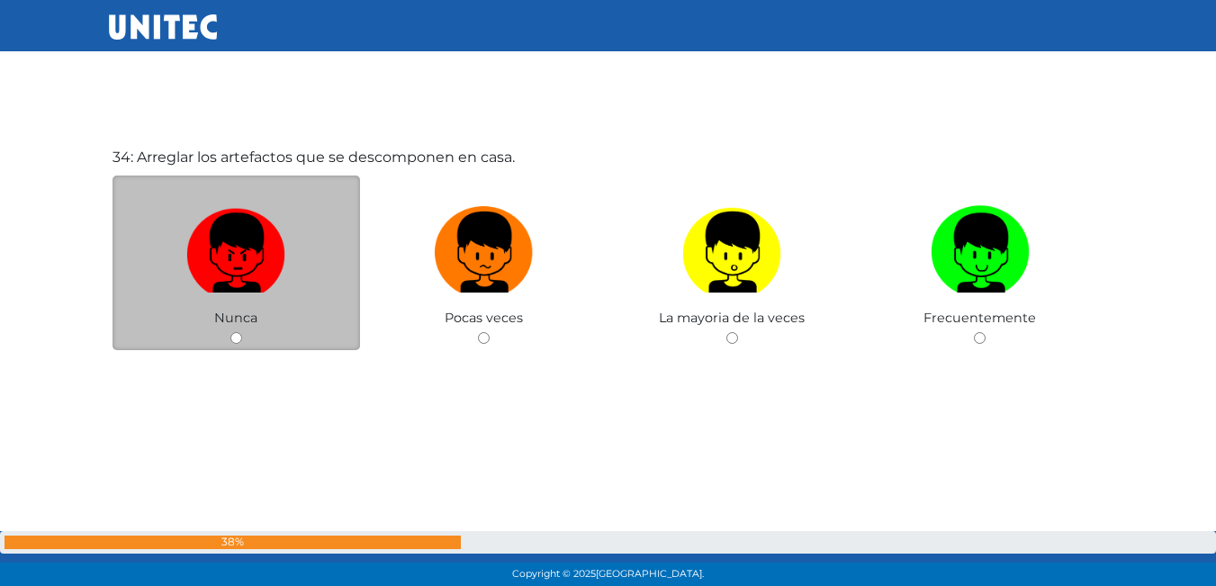
click at [274, 251] on img at bounding box center [235, 246] width 99 height 94
click at [242, 332] on input "radio" at bounding box center [236, 338] width 12 height 12
radio input "true"
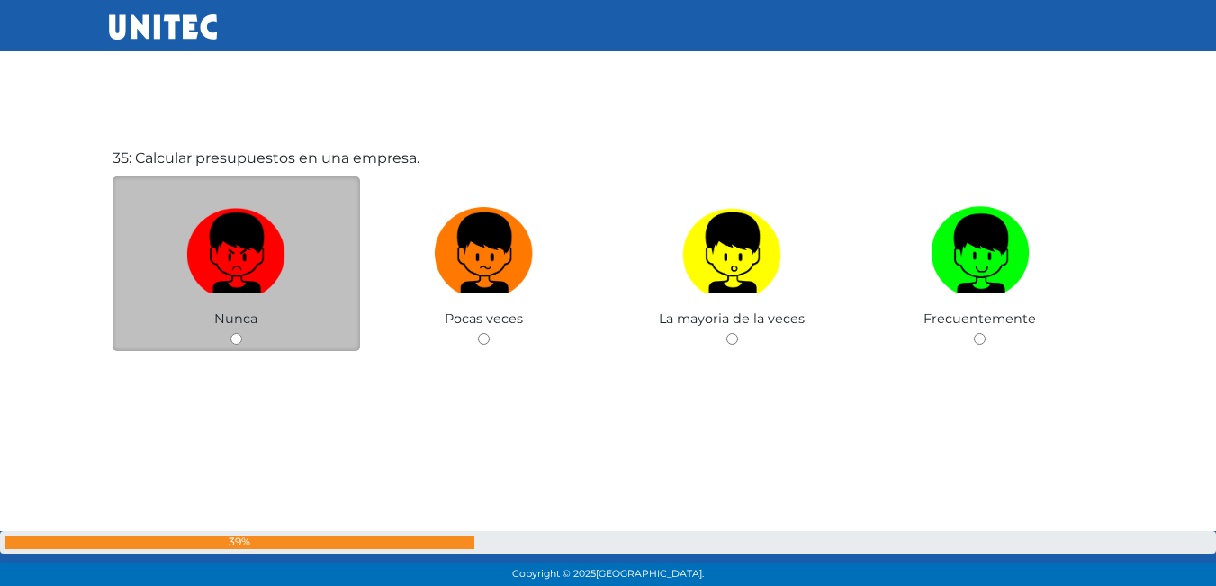
scroll to position [20034, 0]
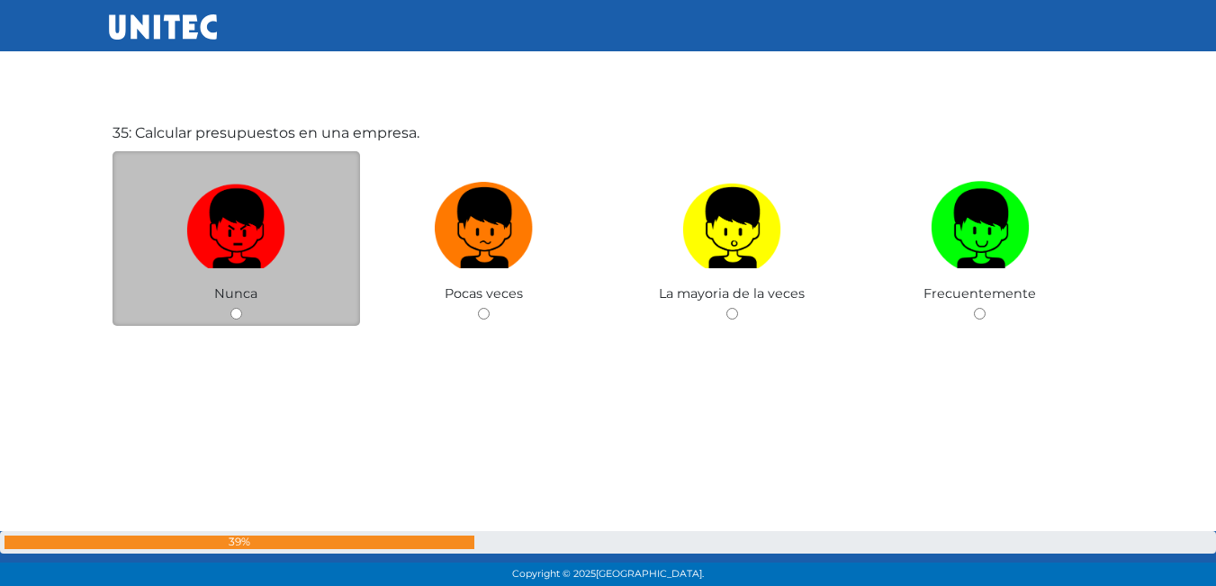
click at [269, 265] on img at bounding box center [235, 222] width 99 height 94
click at [242, 308] on input "radio" at bounding box center [236, 314] width 12 height 12
radio input "true"
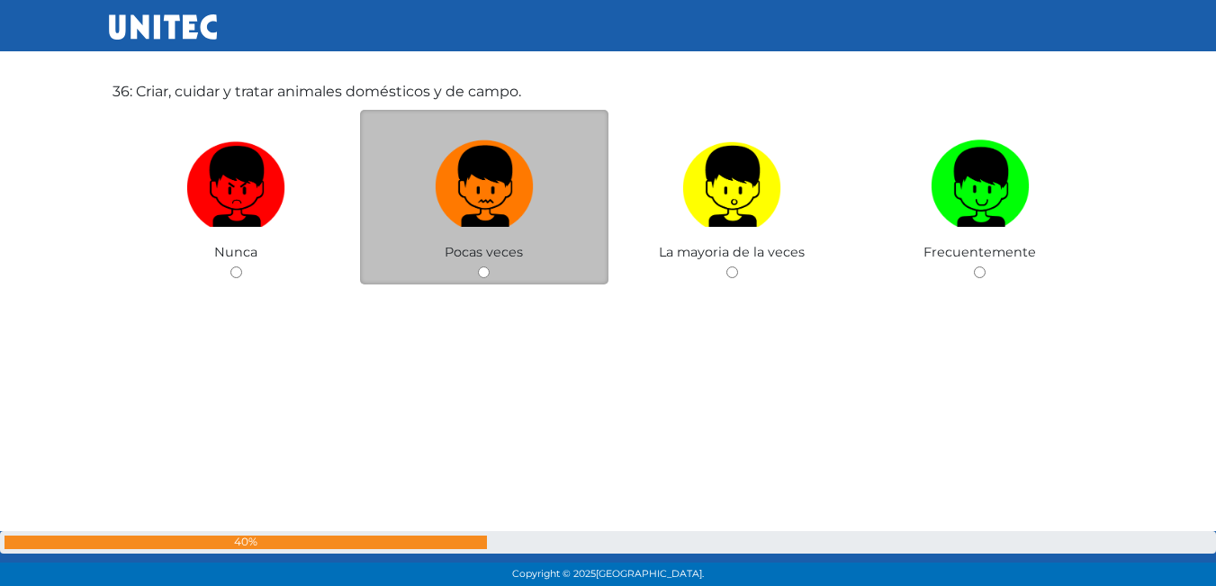
scroll to position [20664, 0]
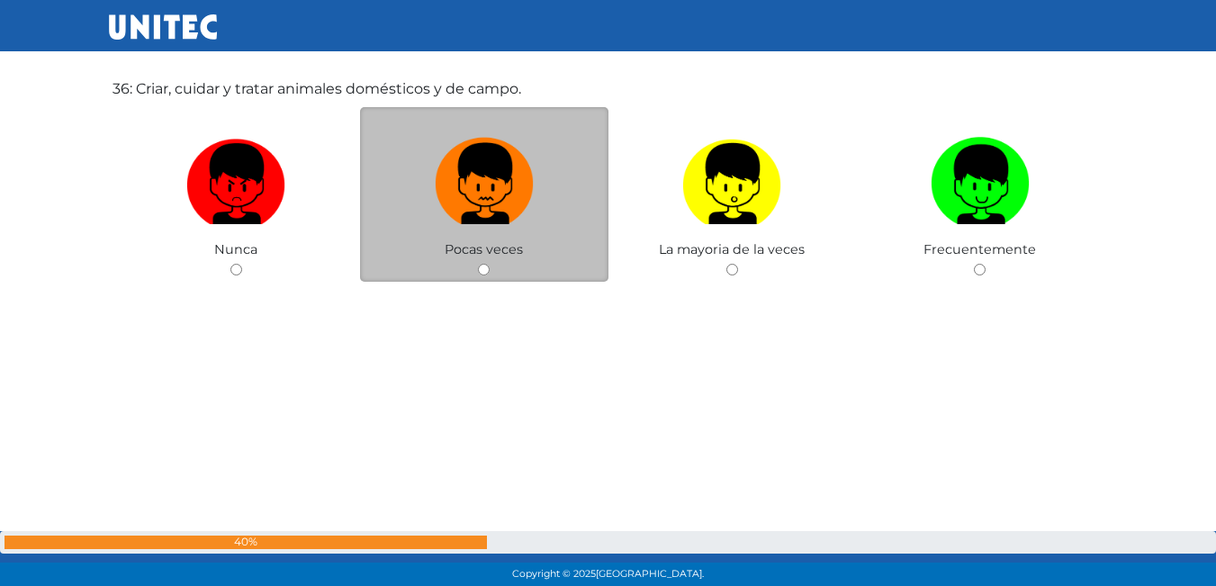
click at [447, 221] on img at bounding box center [484, 177] width 99 height 94
click at [478, 264] on input "radio" at bounding box center [484, 270] width 12 height 12
radio input "true"
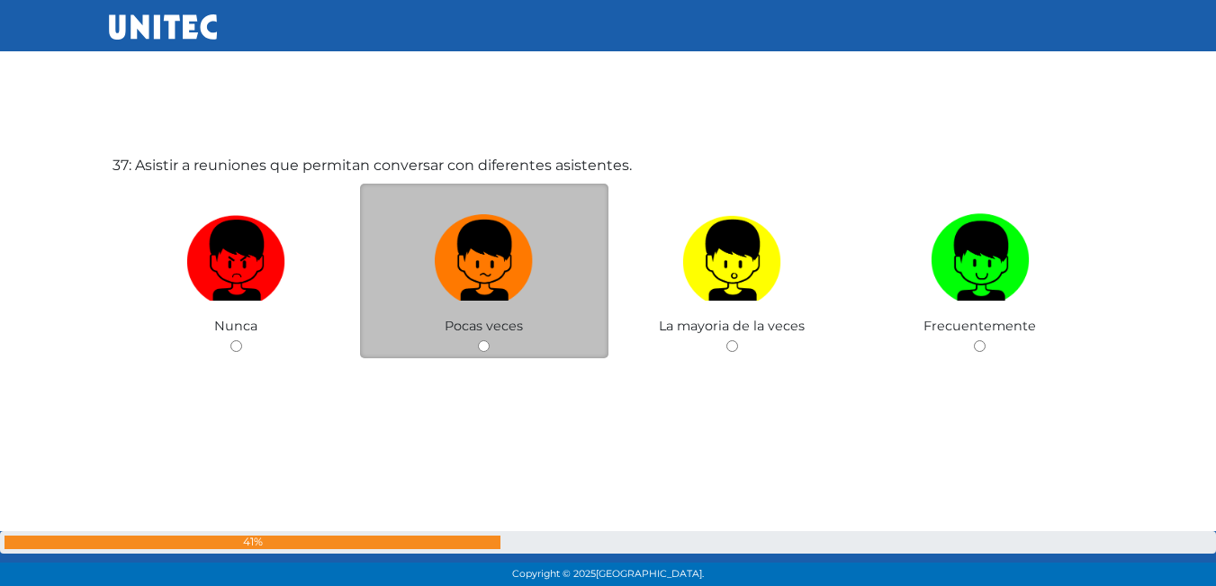
scroll to position [21181, 0]
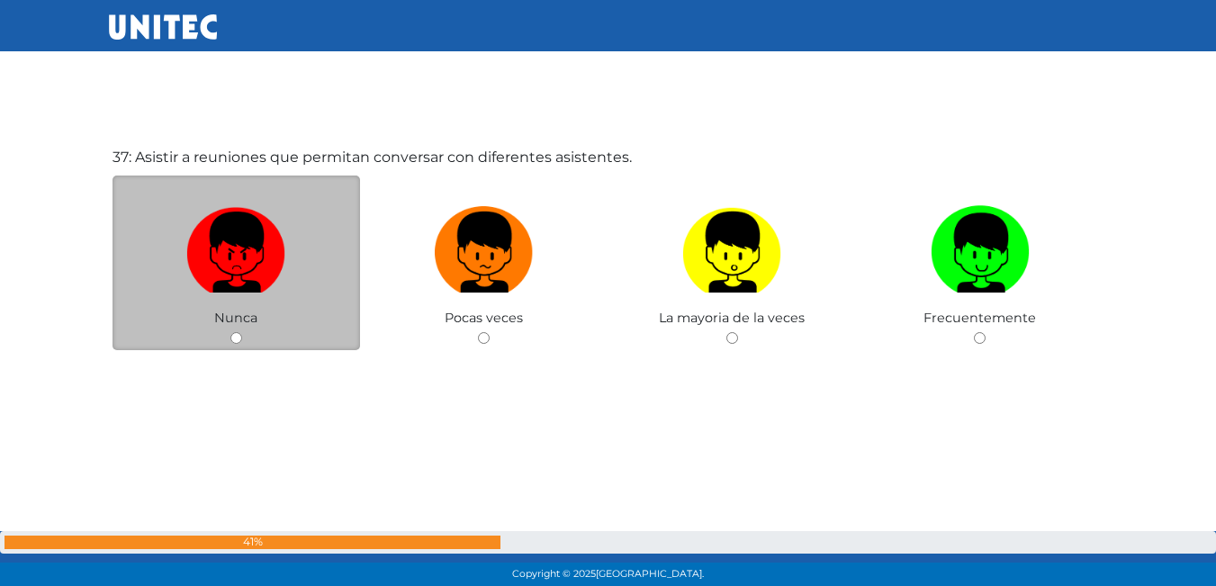
click at [294, 275] on label at bounding box center [236, 253] width 248 height 110
click at [242, 332] on input "radio" at bounding box center [236, 338] width 12 height 12
radio input "true"
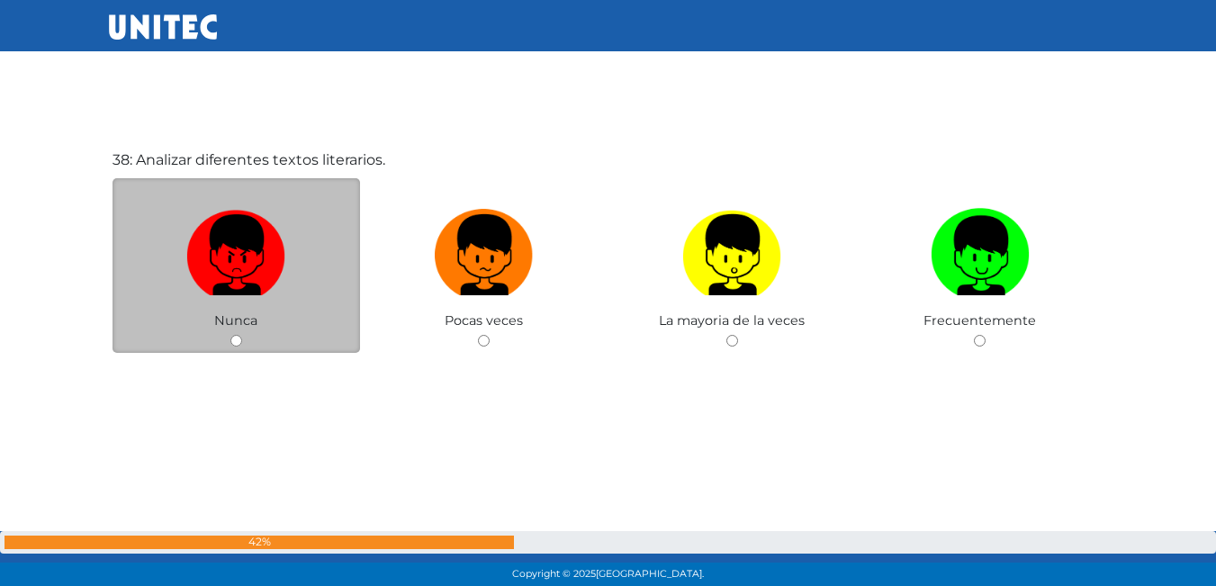
scroll to position [21767, 0]
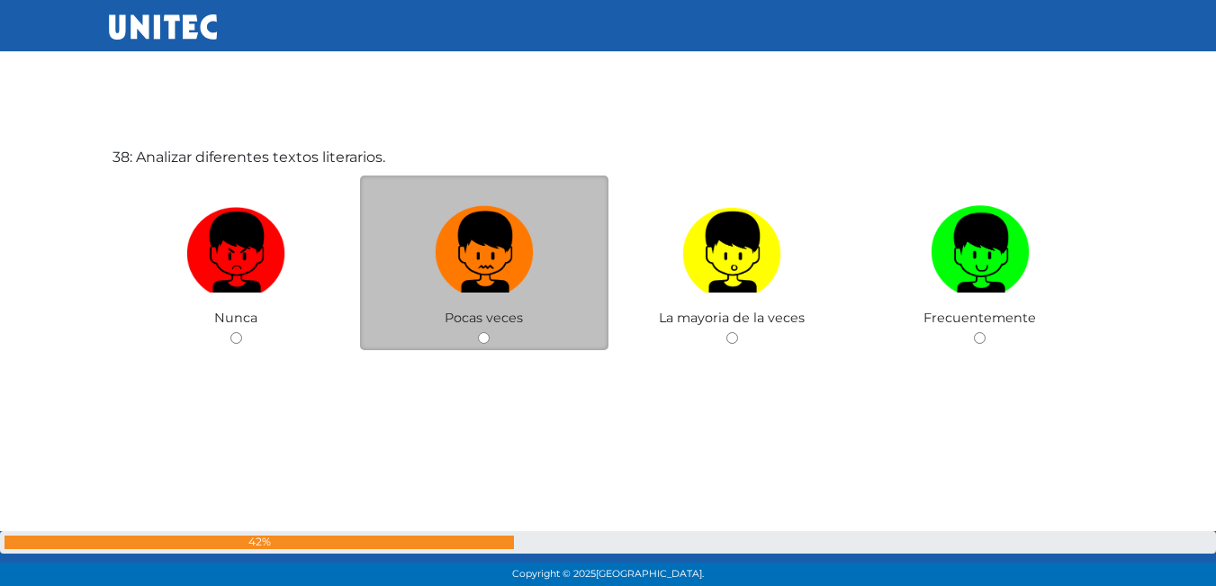
drag, startPoint x: 472, startPoint y: 281, endPoint x: 454, endPoint y: 286, distance: 19.7
click at [472, 283] on img at bounding box center [484, 246] width 99 height 94
click at [478, 332] on input "radio" at bounding box center [484, 338] width 12 height 12
radio input "true"
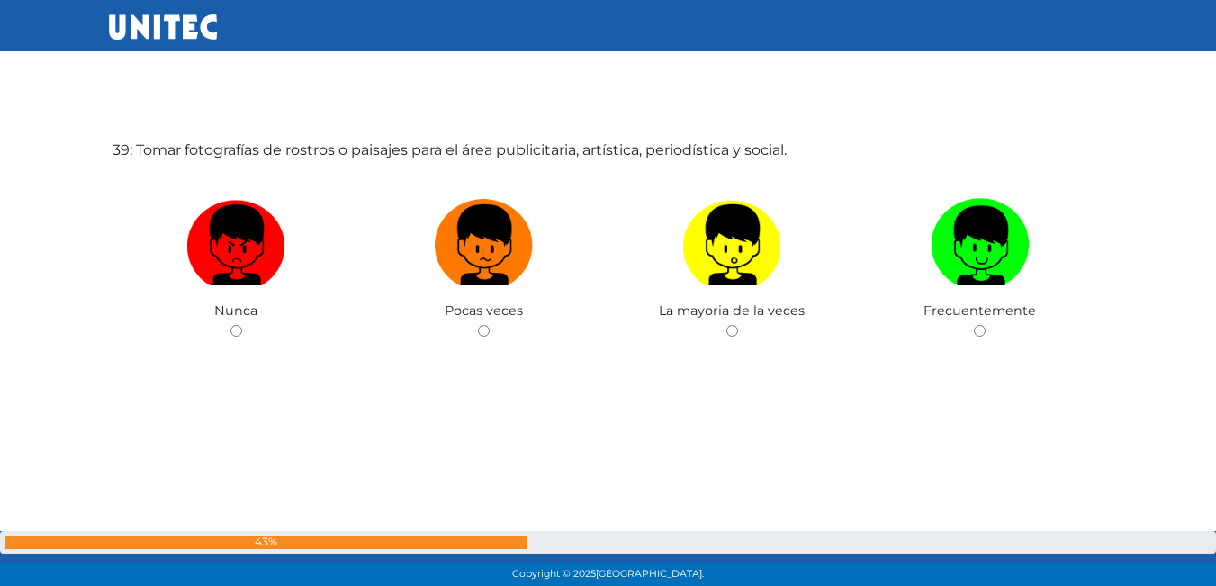
scroll to position [22263, 0]
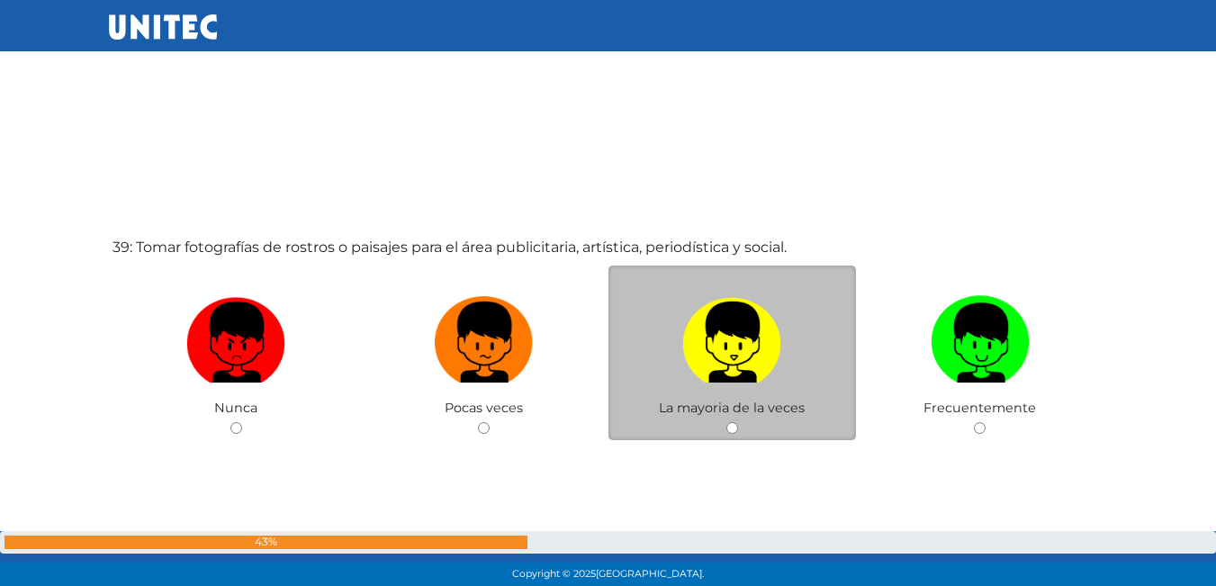
click at [726, 373] on img at bounding box center [731, 336] width 99 height 94
click at [726, 422] on input "radio" at bounding box center [732, 428] width 12 height 12
radio input "true"
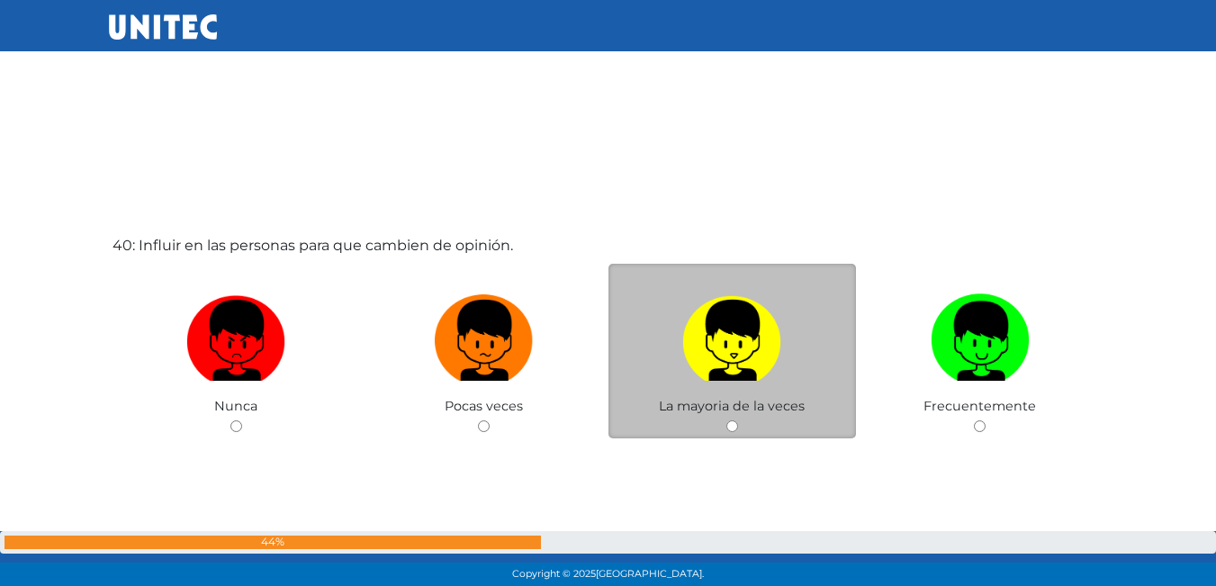
scroll to position [22939, 0]
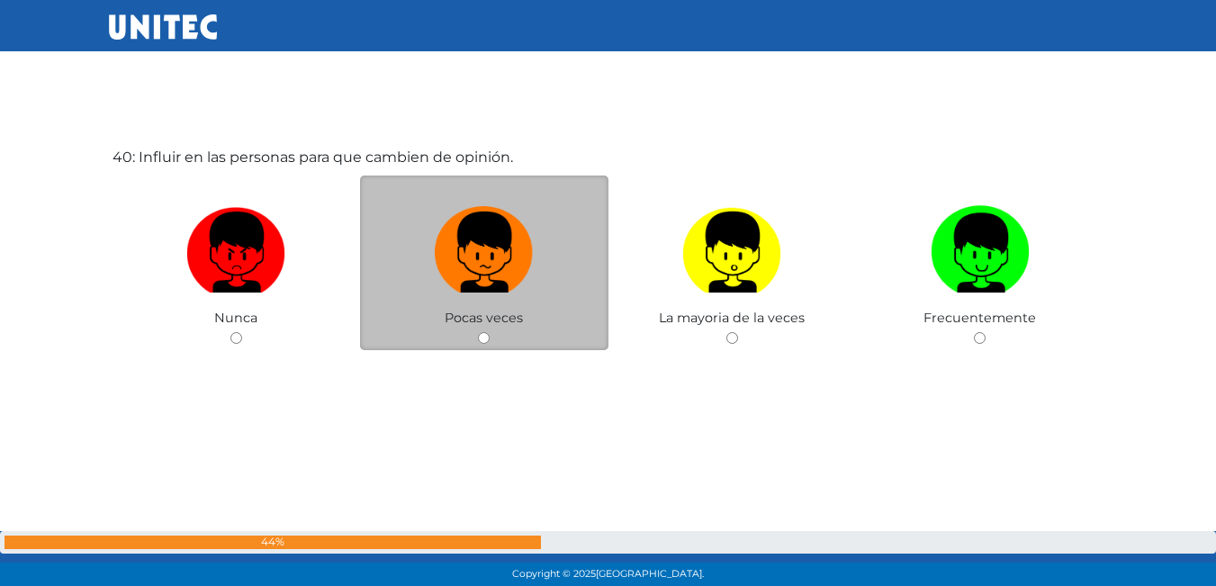
click at [526, 328] on div "Pocas veces" at bounding box center [484, 262] width 248 height 175
click at [467, 273] on img at bounding box center [484, 246] width 99 height 94
click at [478, 332] on input "radio" at bounding box center [484, 338] width 12 height 12
radio input "true"
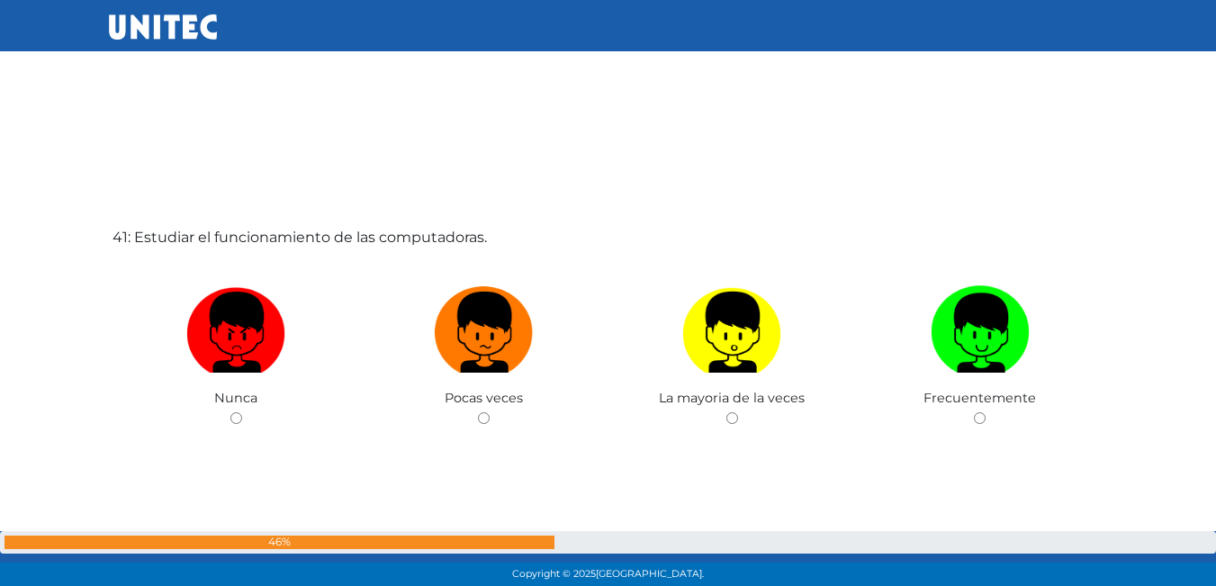
scroll to position [23525, 0]
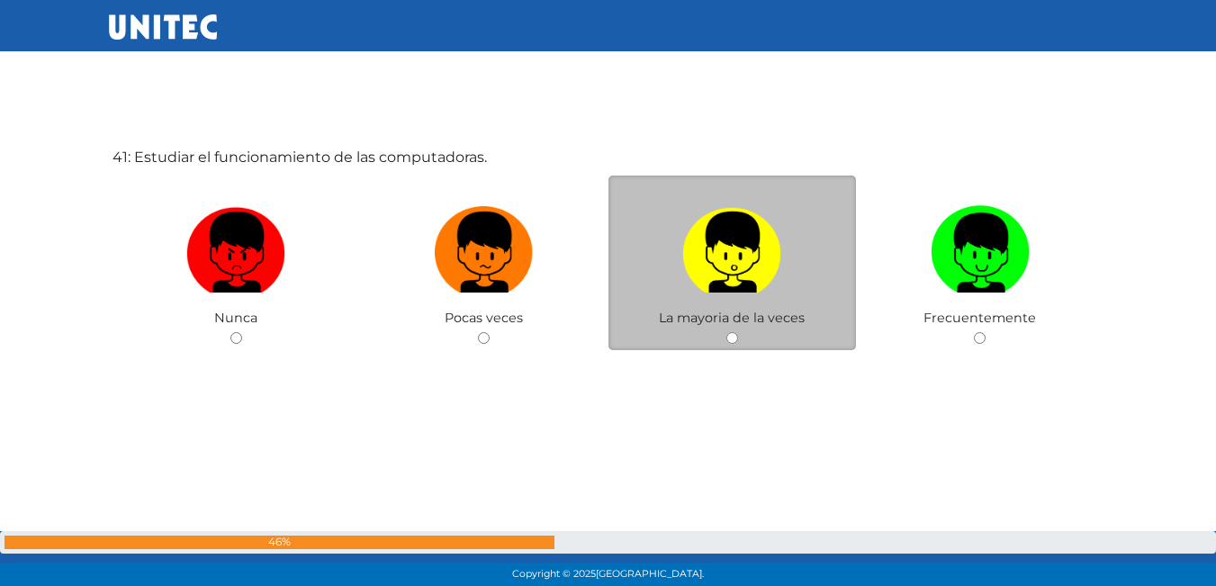
click at [727, 293] on label at bounding box center [732, 253] width 248 height 110
click at [727, 332] on input "radio" at bounding box center [732, 338] width 12 height 12
radio input "true"
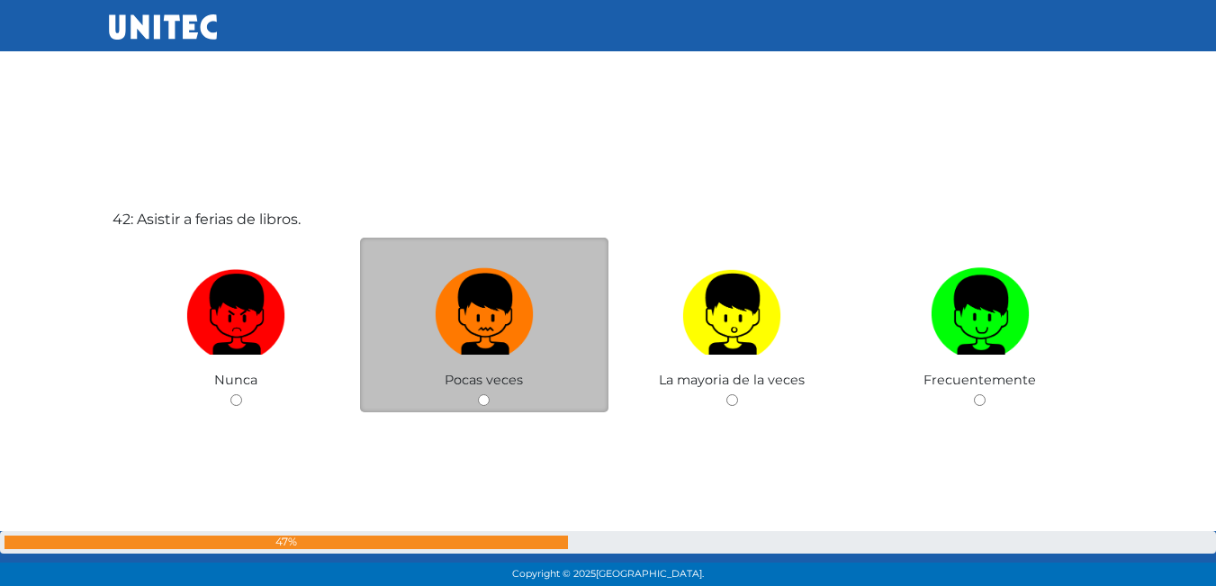
scroll to position [24057, 0]
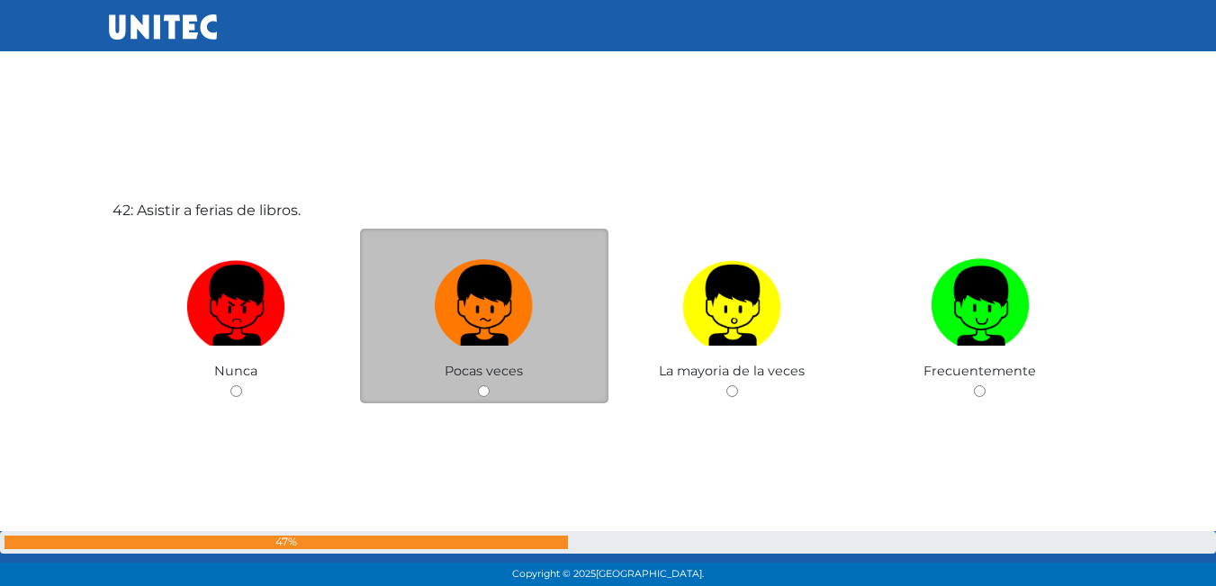
click at [536, 311] on label at bounding box center [484, 306] width 248 height 110
click at [490, 385] on input "radio" at bounding box center [484, 391] width 12 height 12
radio input "true"
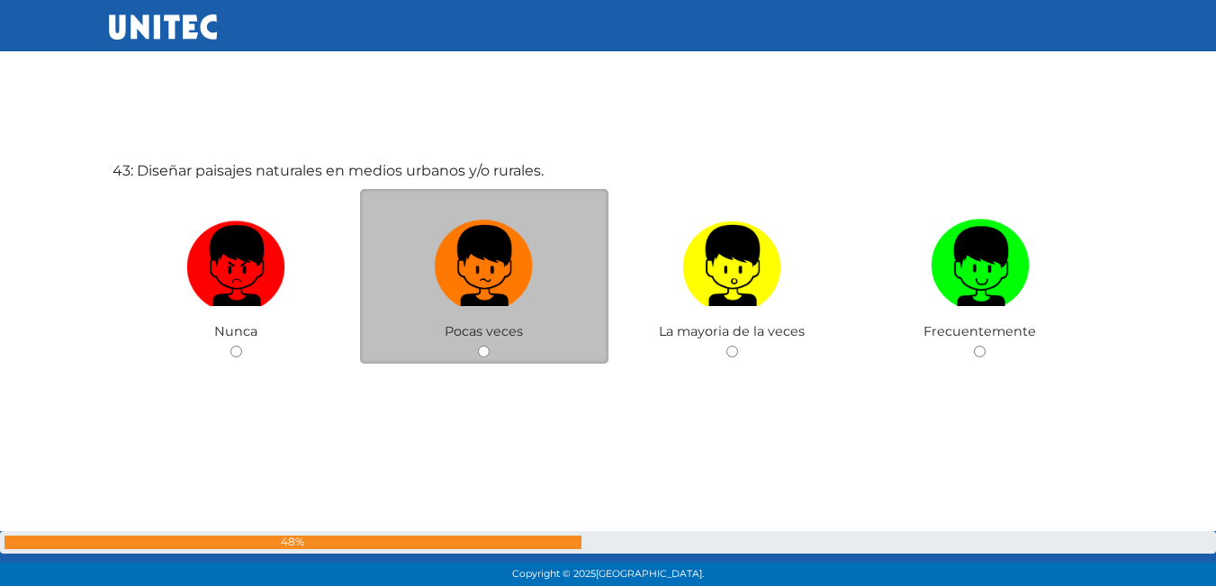
scroll to position [24696, 0]
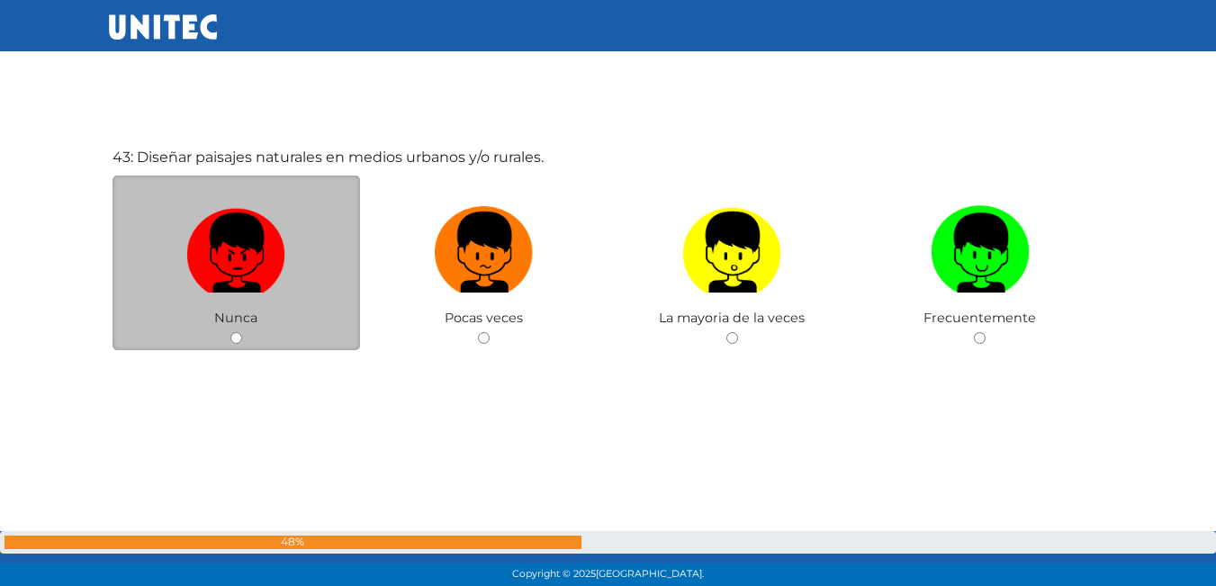
click at [232, 245] on img at bounding box center [235, 246] width 99 height 94
click at [232, 332] on input "radio" at bounding box center [236, 338] width 12 height 12
radio input "true"
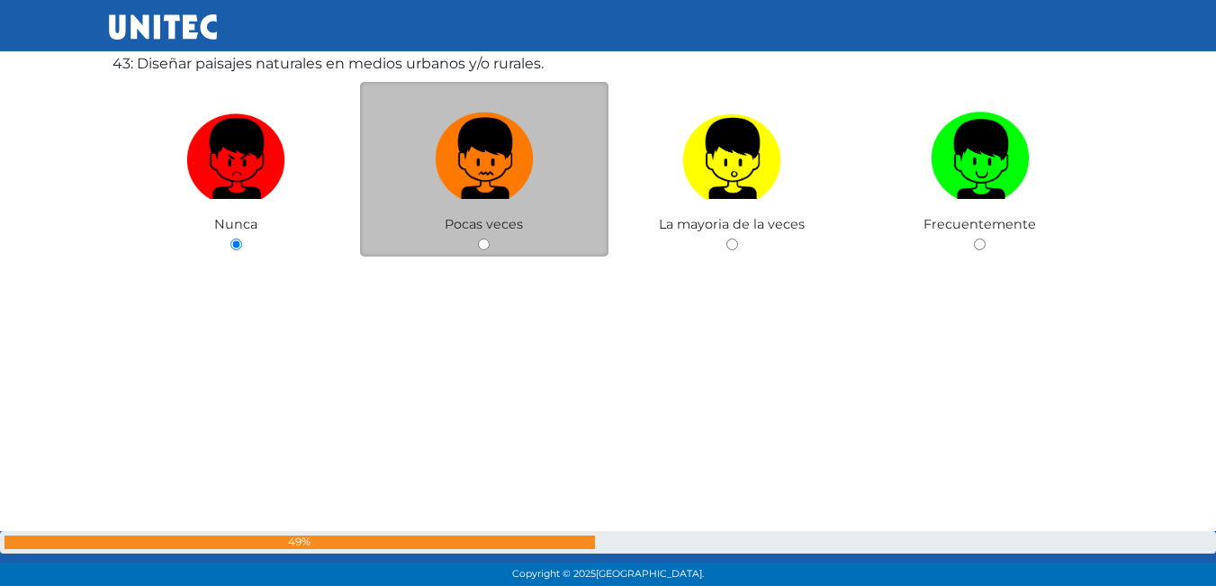
click at [479, 194] on img at bounding box center [484, 152] width 99 height 94
click at [479, 238] on input "radio" at bounding box center [484, 244] width 12 height 12
radio input "true"
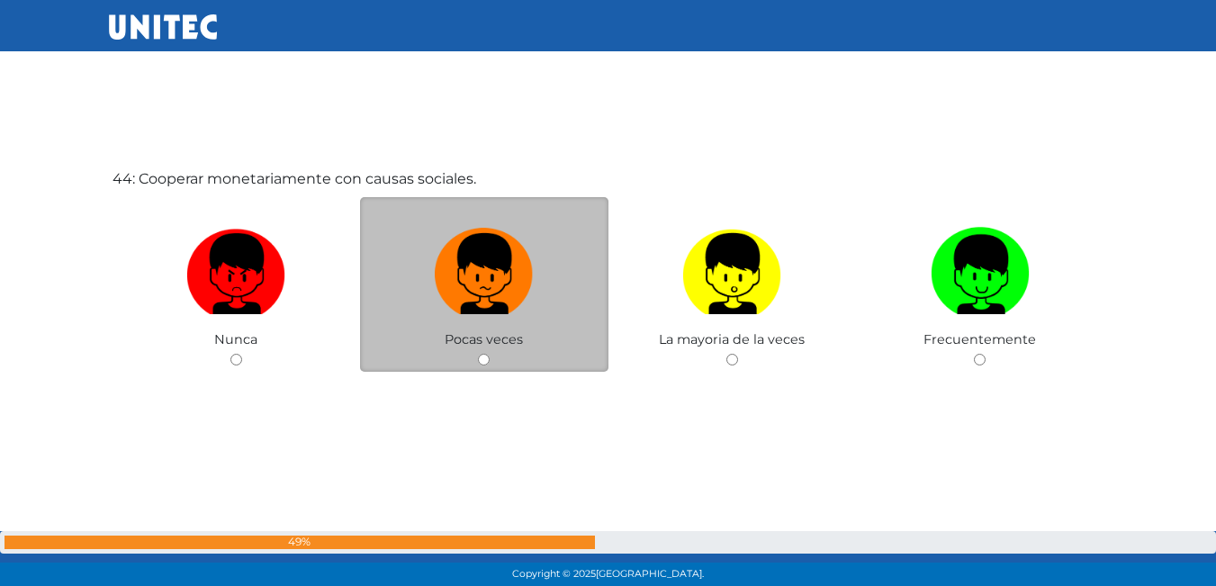
scroll to position [25282, 0]
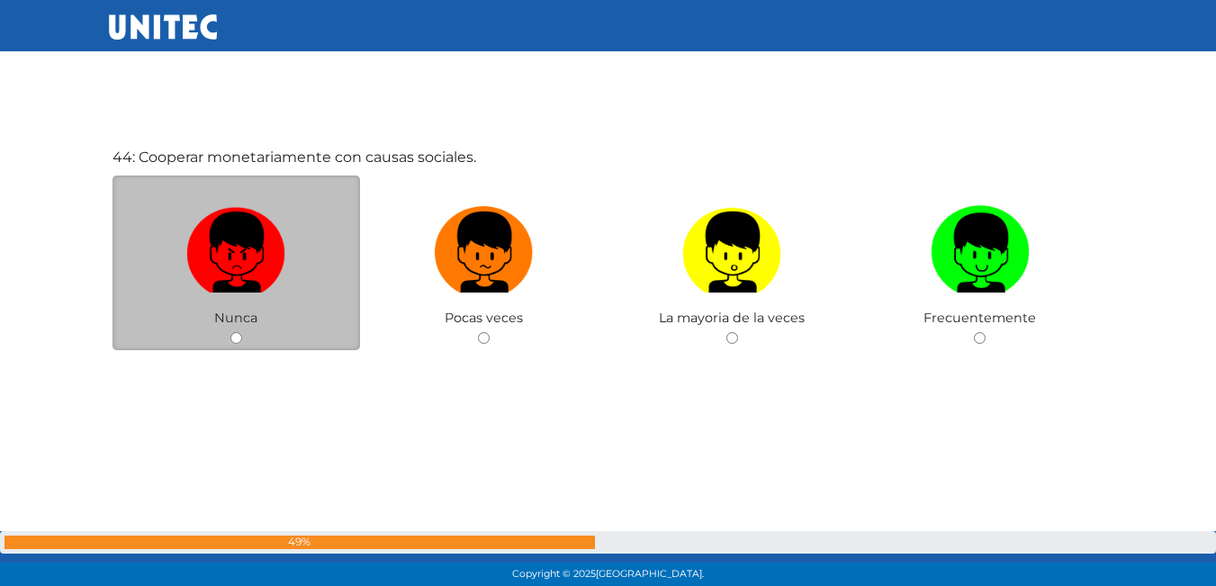
click at [271, 294] on label at bounding box center [236, 253] width 248 height 110
click at [242, 332] on input "radio" at bounding box center [236, 338] width 12 height 12
radio input "true"
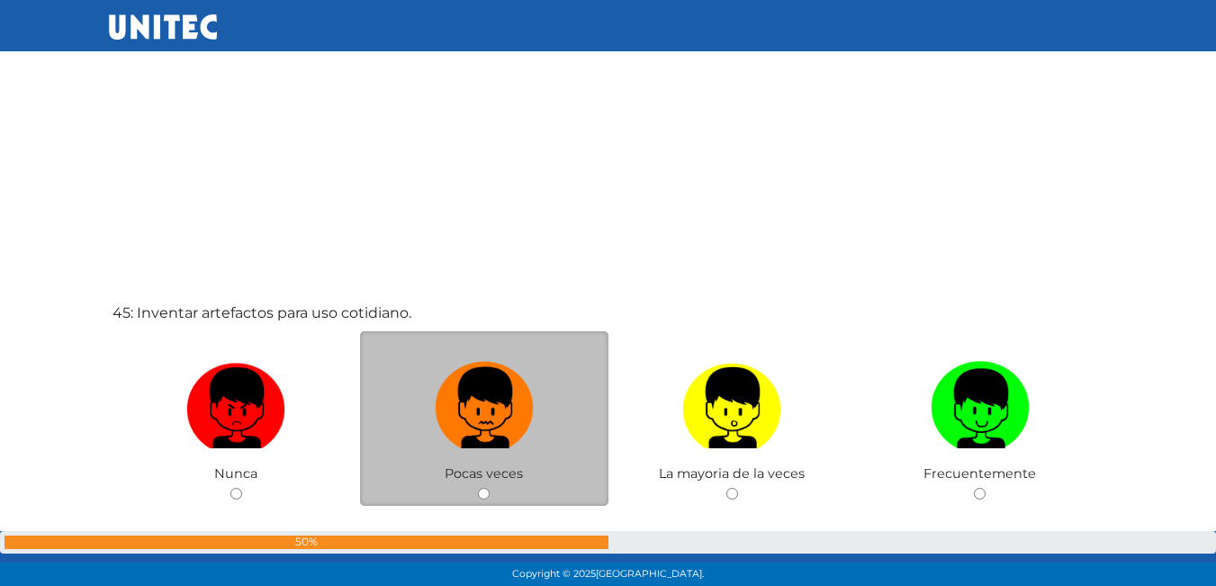
scroll to position [25803, 0]
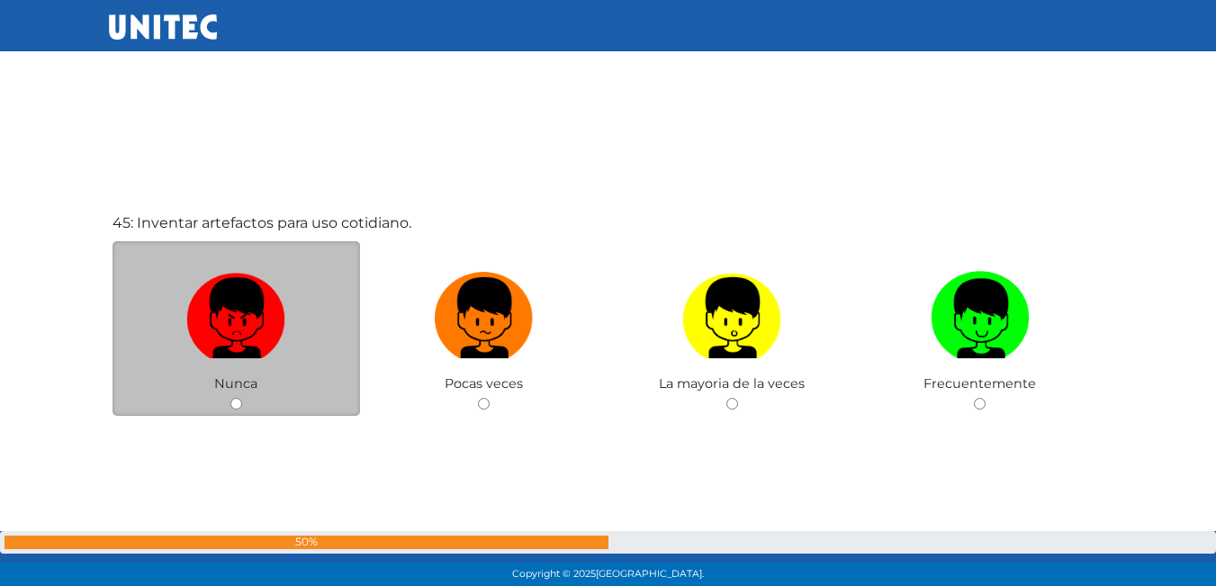
click at [312, 348] on label at bounding box center [236, 319] width 248 height 110
click at [242, 398] on input "radio" at bounding box center [236, 404] width 12 height 12
radio input "true"
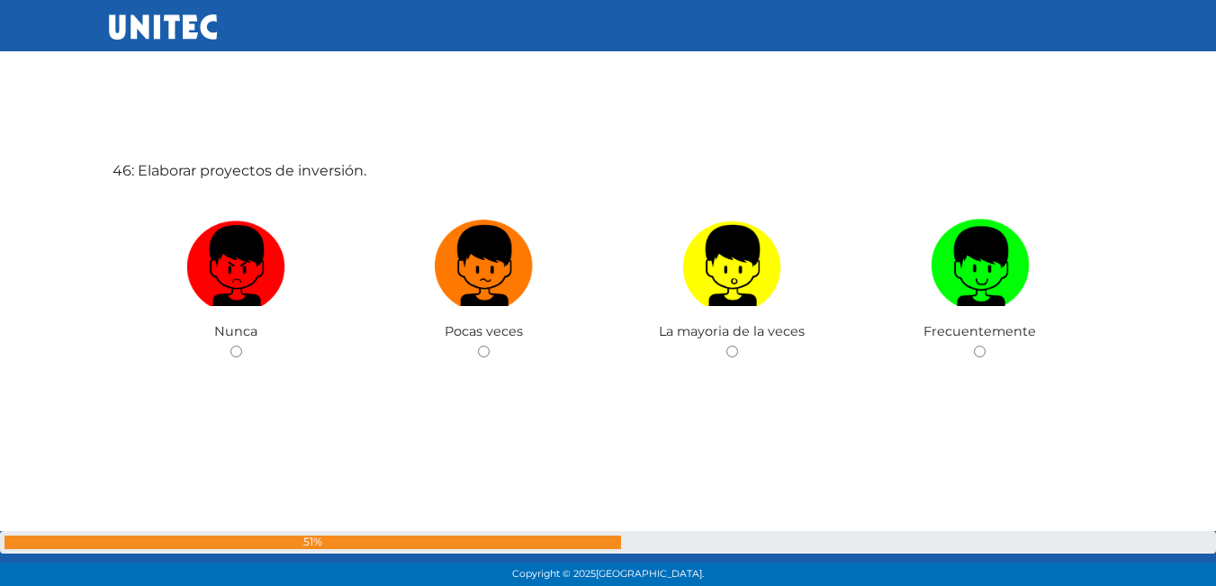
scroll to position [26454, 0]
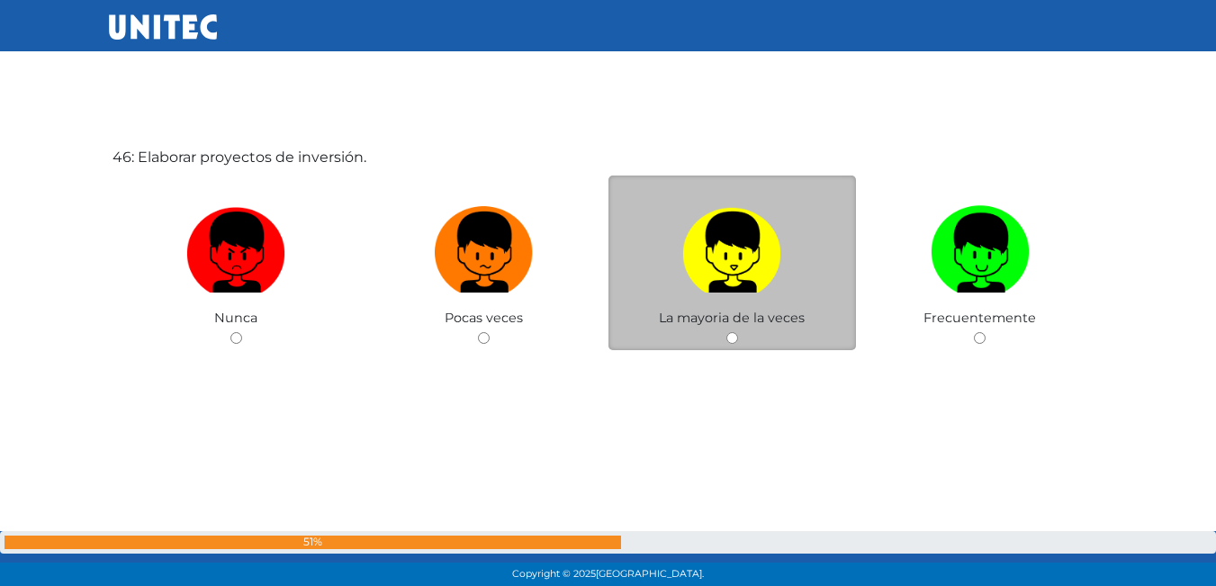
click at [765, 277] on img at bounding box center [731, 246] width 99 height 94
click at [738, 332] on input "radio" at bounding box center [732, 338] width 12 height 12
radio input "true"
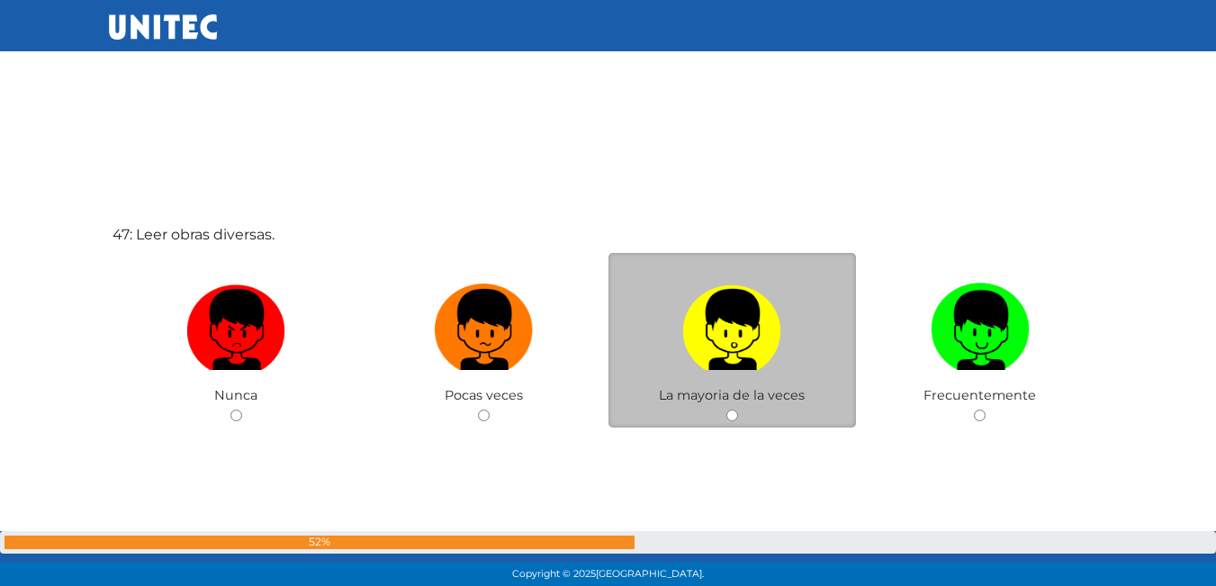
scroll to position [26994, 0]
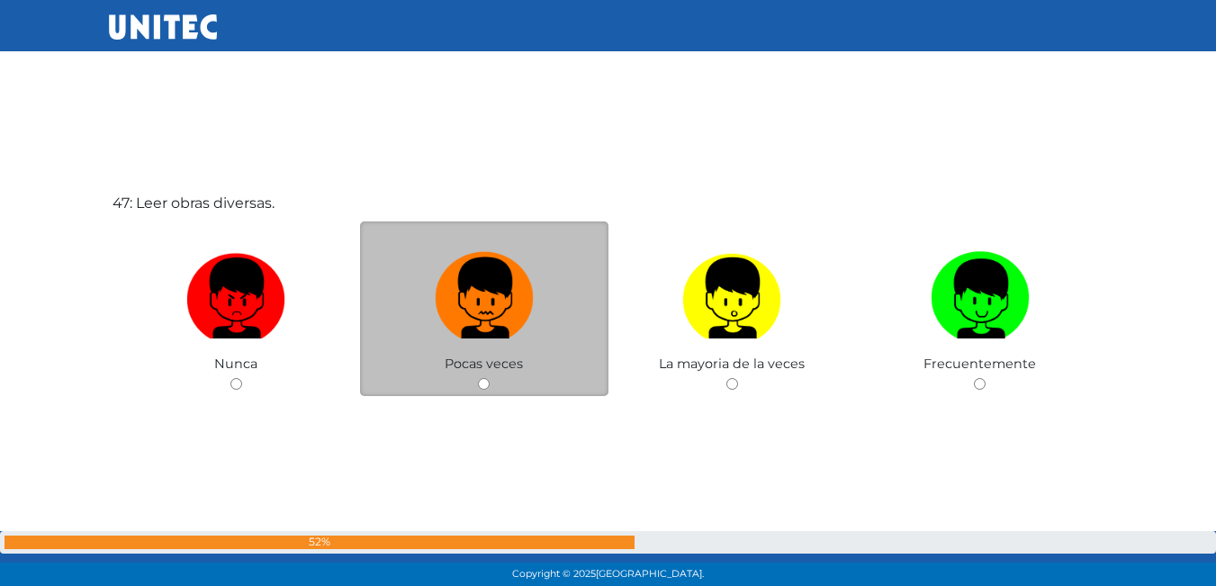
click at [459, 304] on img at bounding box center [484, 292] width 99 height 94
click at [478, 378] on input "radio" at bounding box center [484, 384] width 12 height 12
radio input "true"
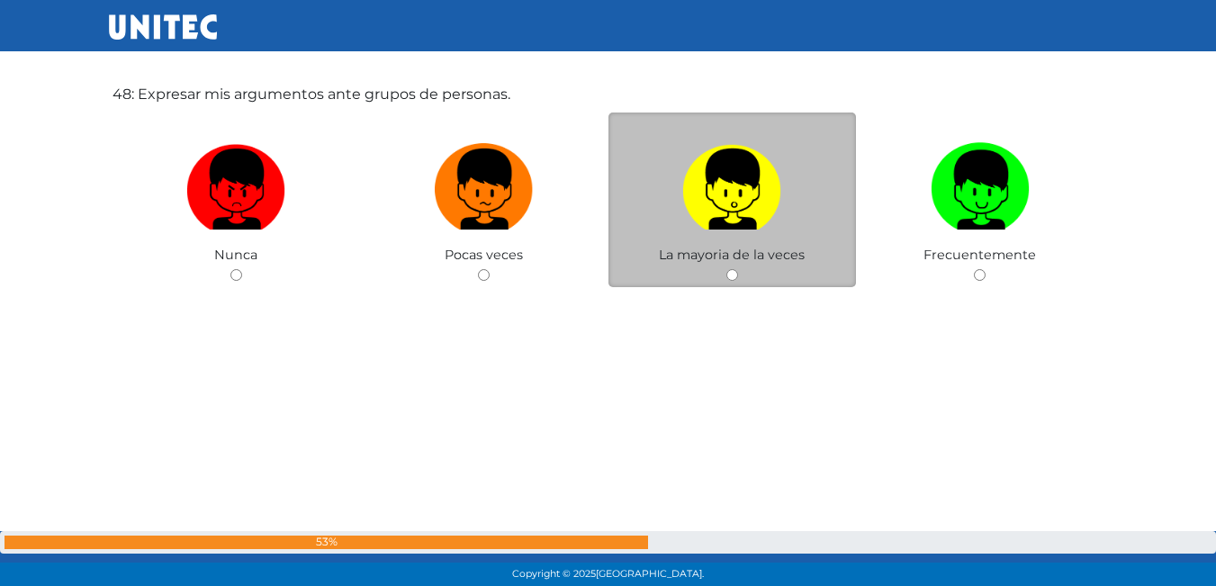
scroll to position [27690, 0]
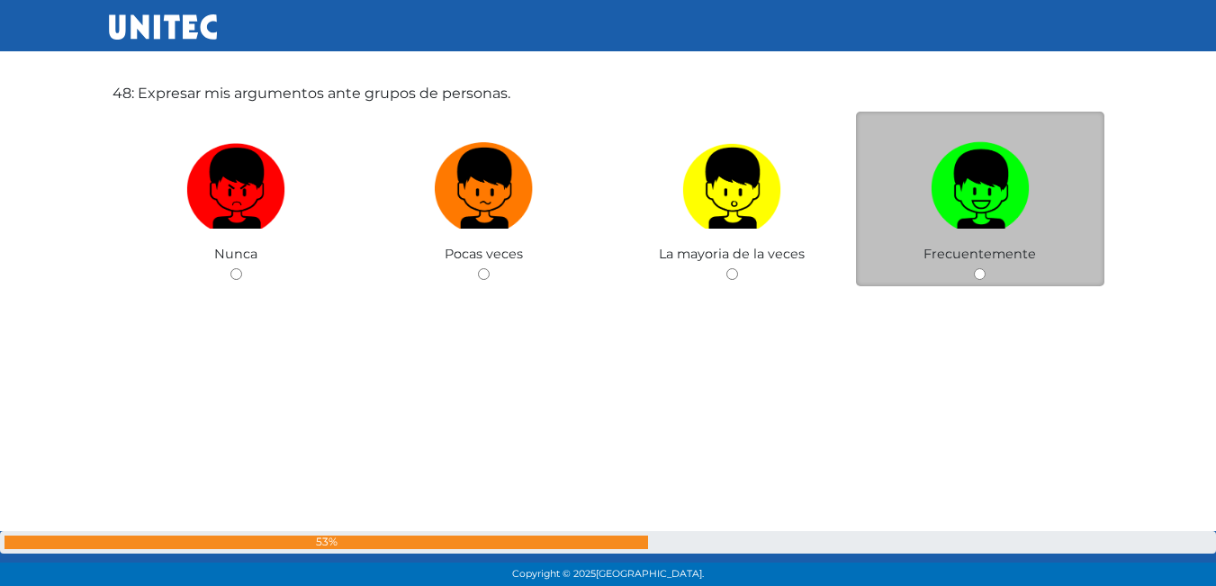
click at [982, 170] on img at bounding box center [980, 182] width 99 height 94
click at [982, 268] on input "radio" at bounding box center [980, 274] width 12 height 12
radio input "true"
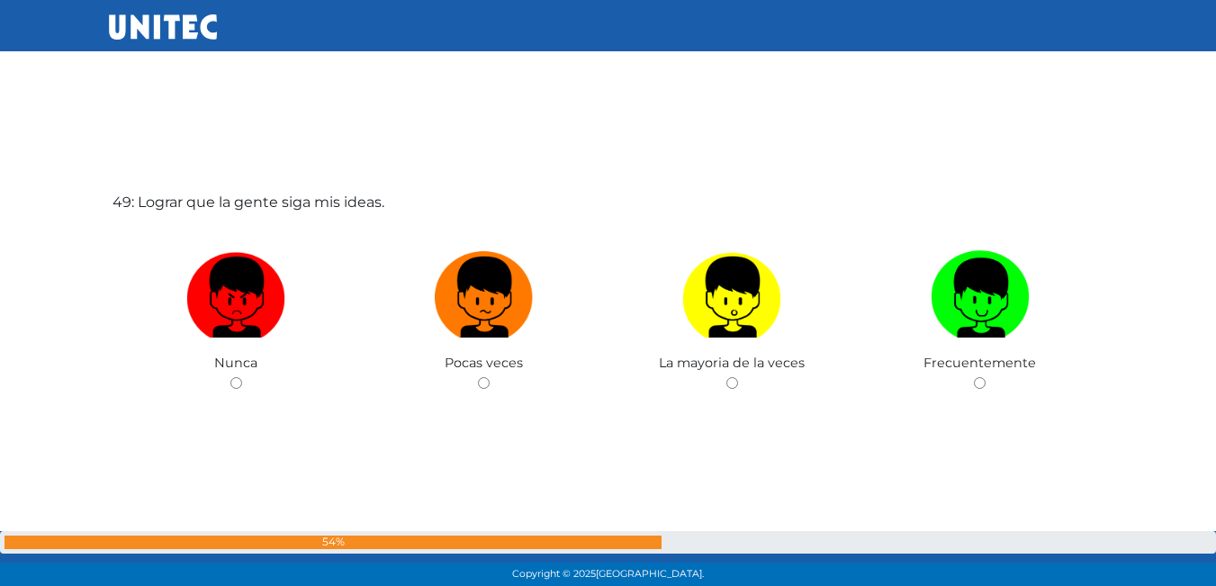
scroll to position [28212, 0]
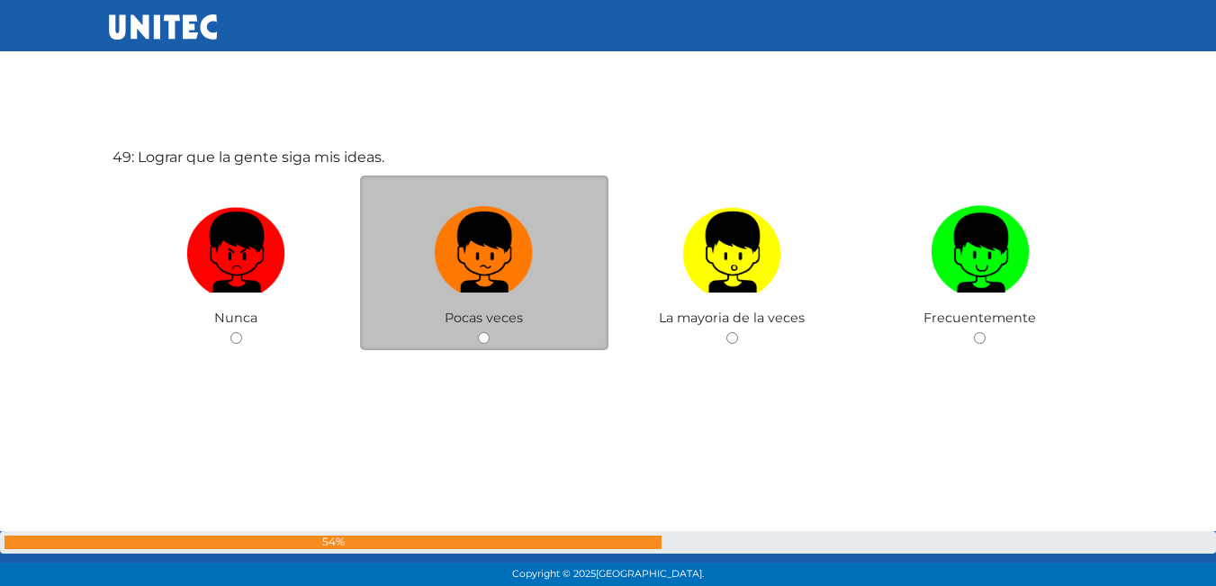
click at [550, 262] on label at bounding box center [484, 253] width 248 height 110
click at [490, 332] on input "radio" at bounding box center [484, 338] width 12 height 12
radio input "true"
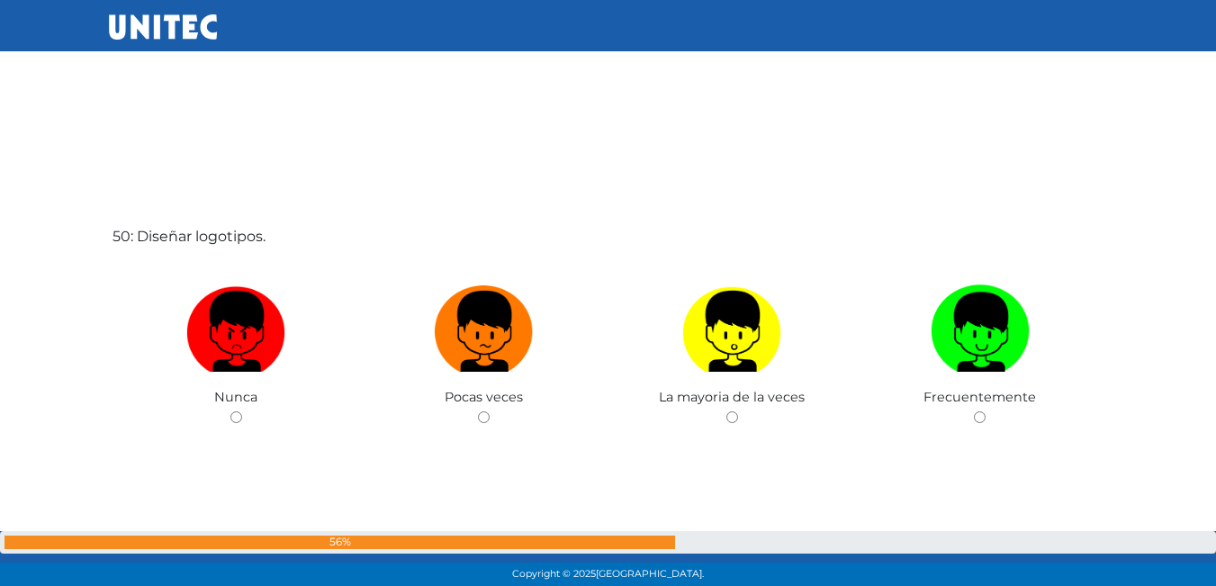
scroll to position [28735, 0]
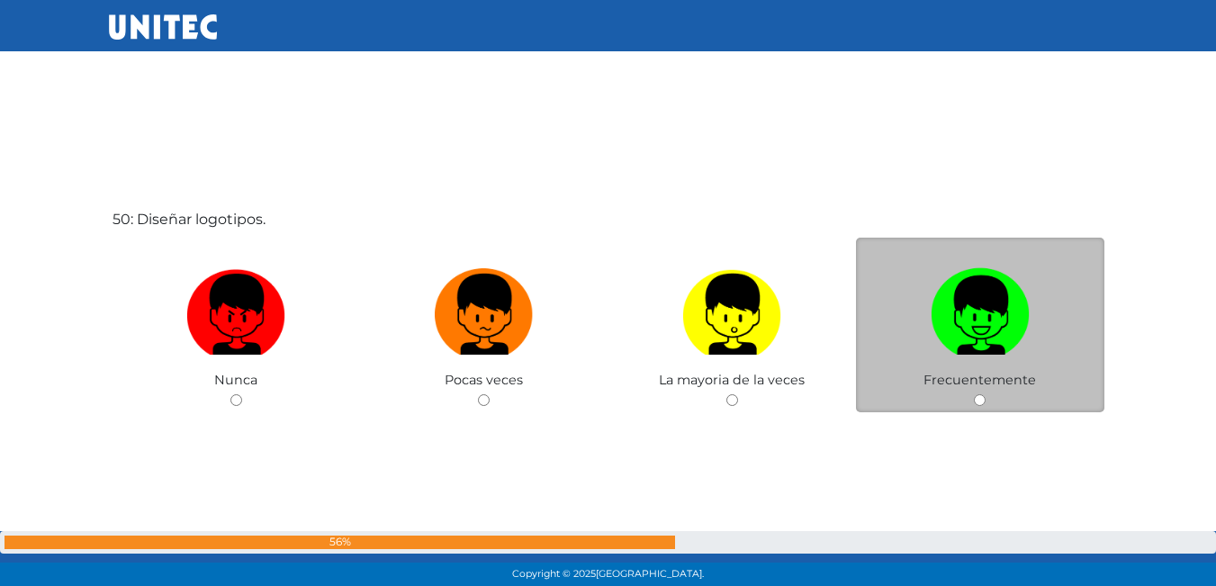
click at [947, 340] on img at bounding box center [980, 308] width 99 height 94
click at [974, 394] on input "radio" at bounding box center [980, 400] width 12 height 12
radio input "true"
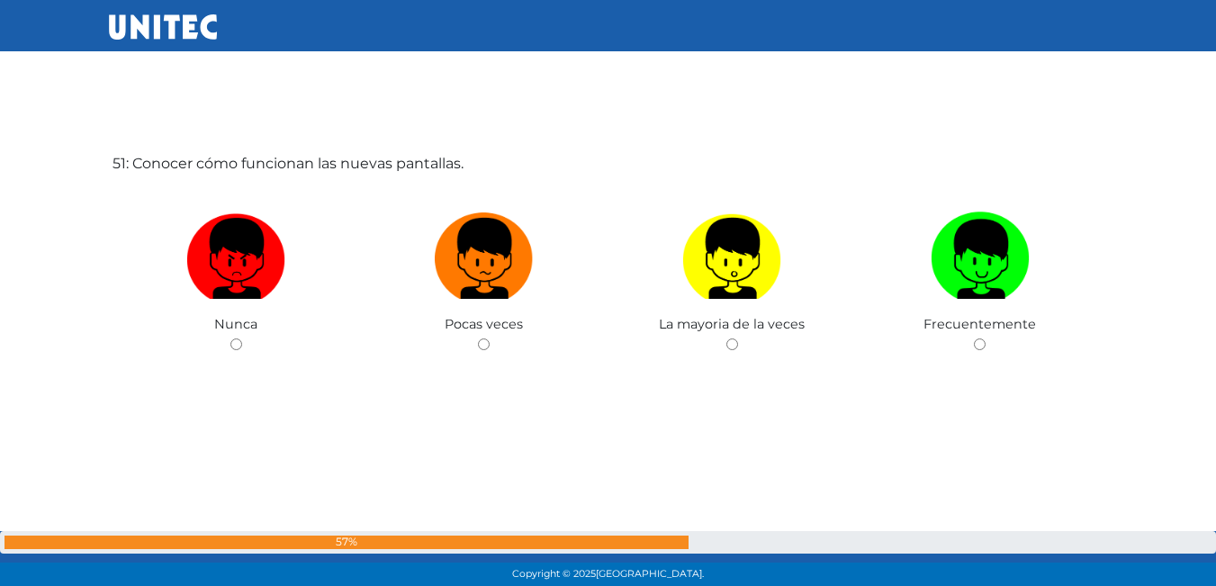
scroll to position [29383, 0]
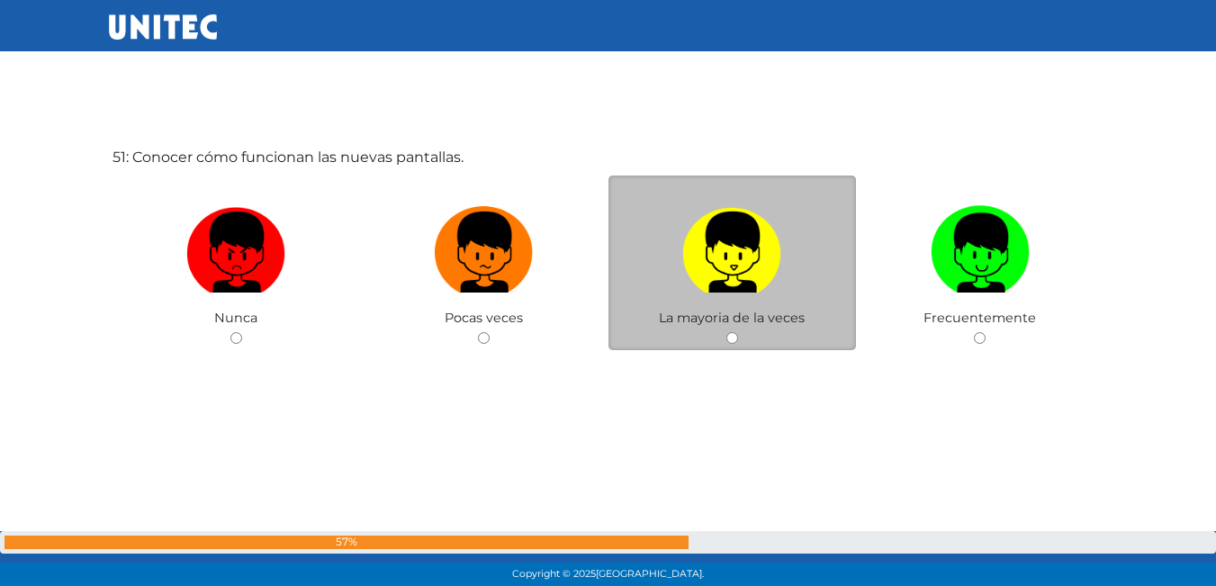
click at [765, 286] on img at bounding box center [731, 246] width 99 height 94
click at [738, 332] on input "radio" at bounding box center [732, 338] width 12 height 12
radio input "true"
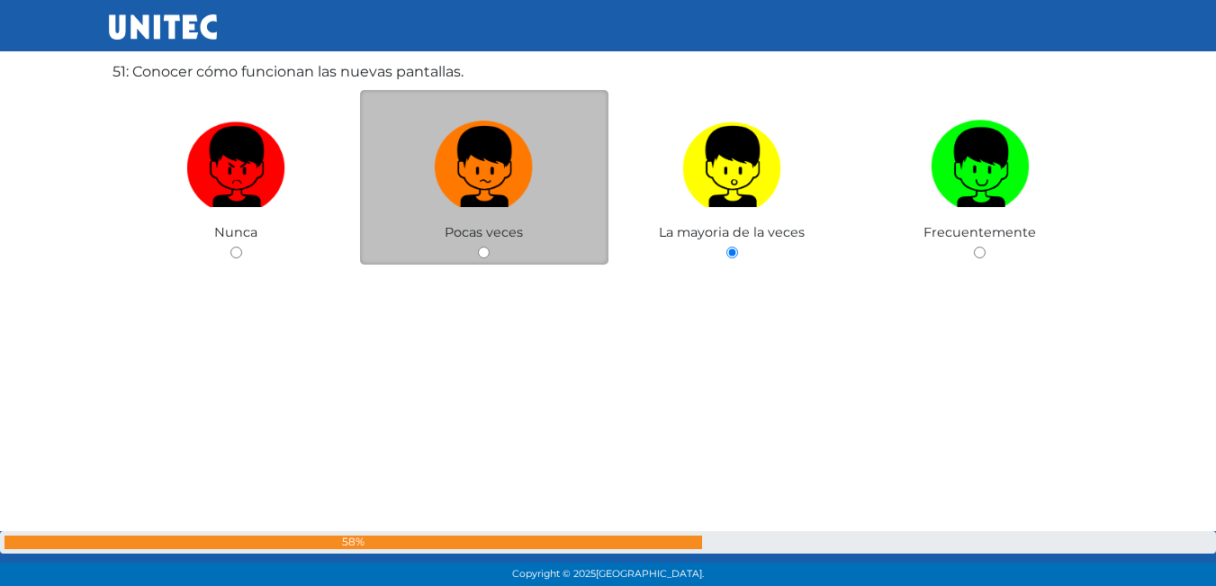
click at [497, 231] on span "Pocas veces" at bounding box center [484, 232] width 78 height 16
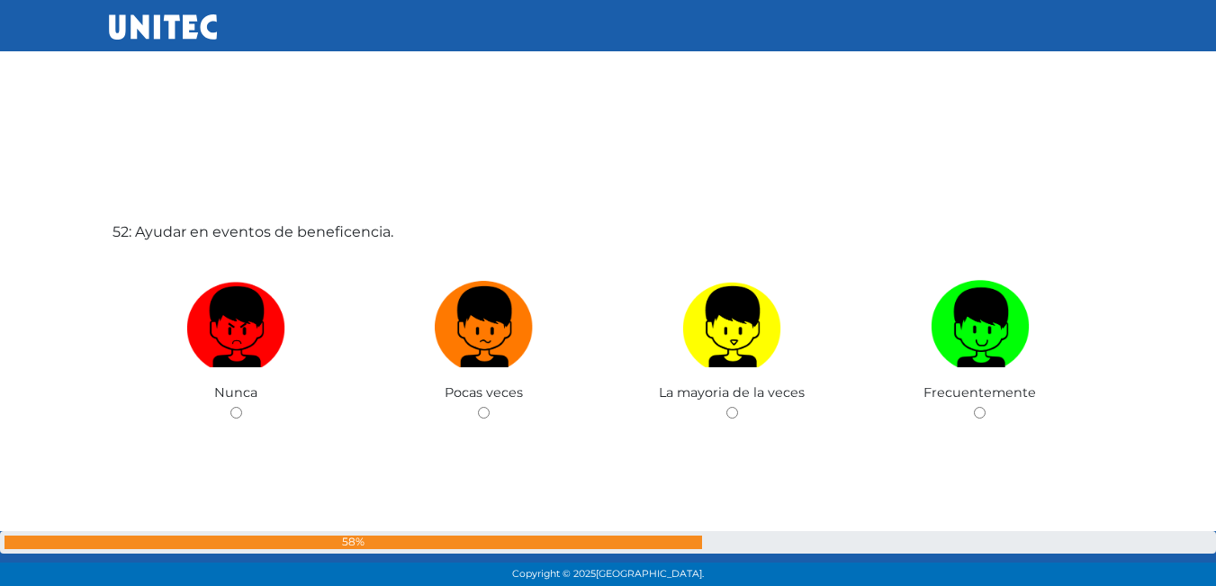
scroll to position [29926, 0]
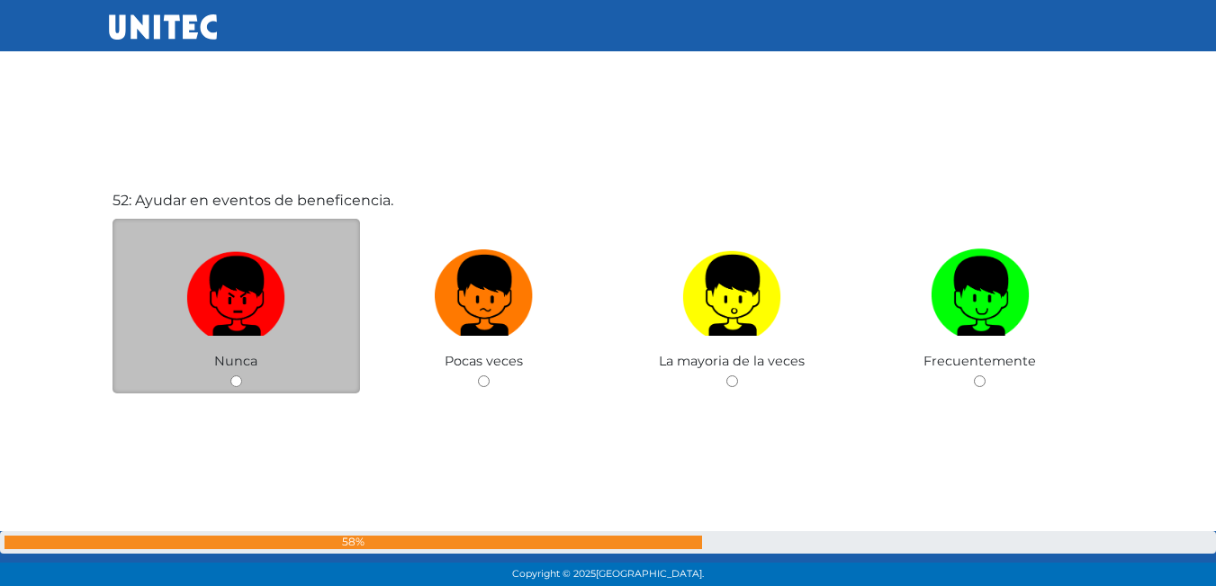
click at [238, 299] on img at bounding box center [235, 289] width 99 height 94
click at [238, 375] on input "radio" at bounding box center [236, 381] width 12 height 12
radio input "true"
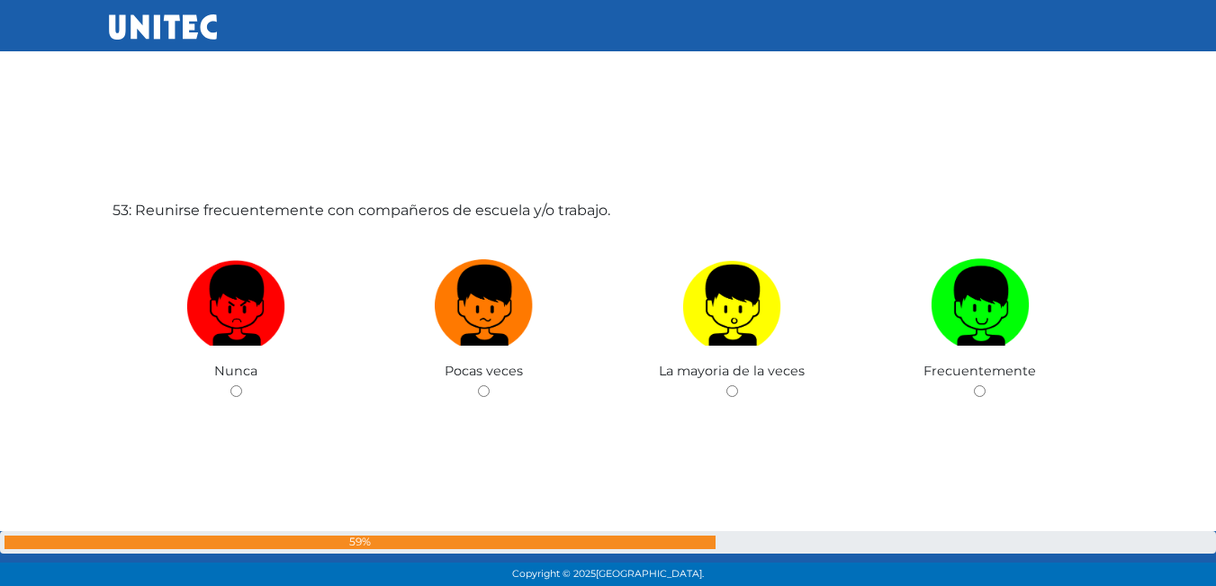
scroll to position [30556, 0]
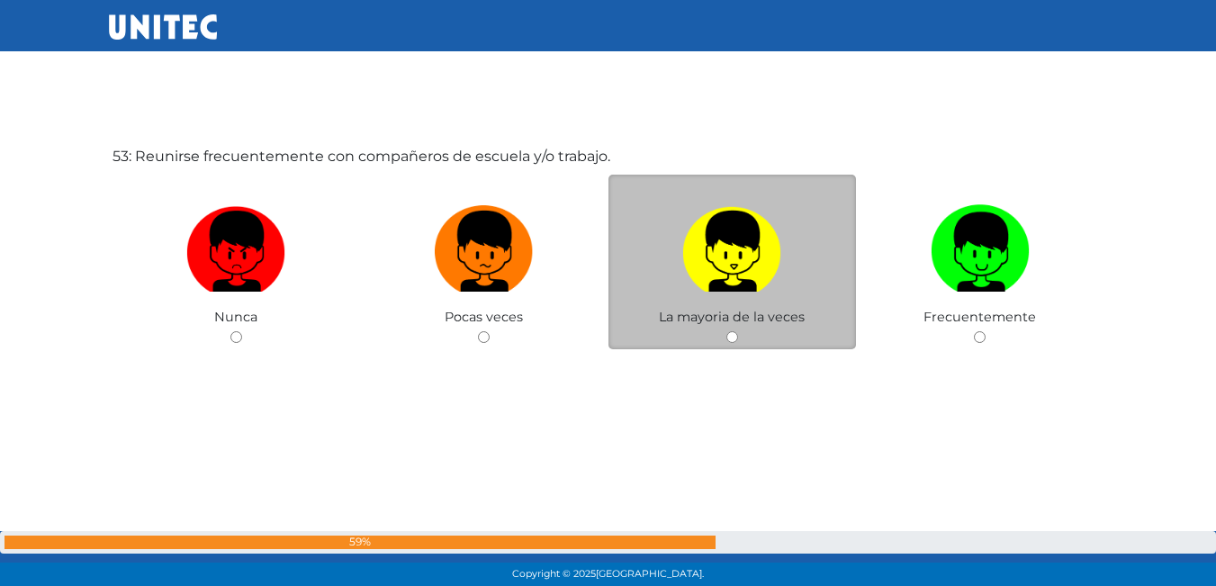
click at [751, 280] on img at bounding box center [731, 245] width 99 height 94
click at [738, 331] on input "radio" at bounding box center [732, 337] width 12 height 12
radio input "true"
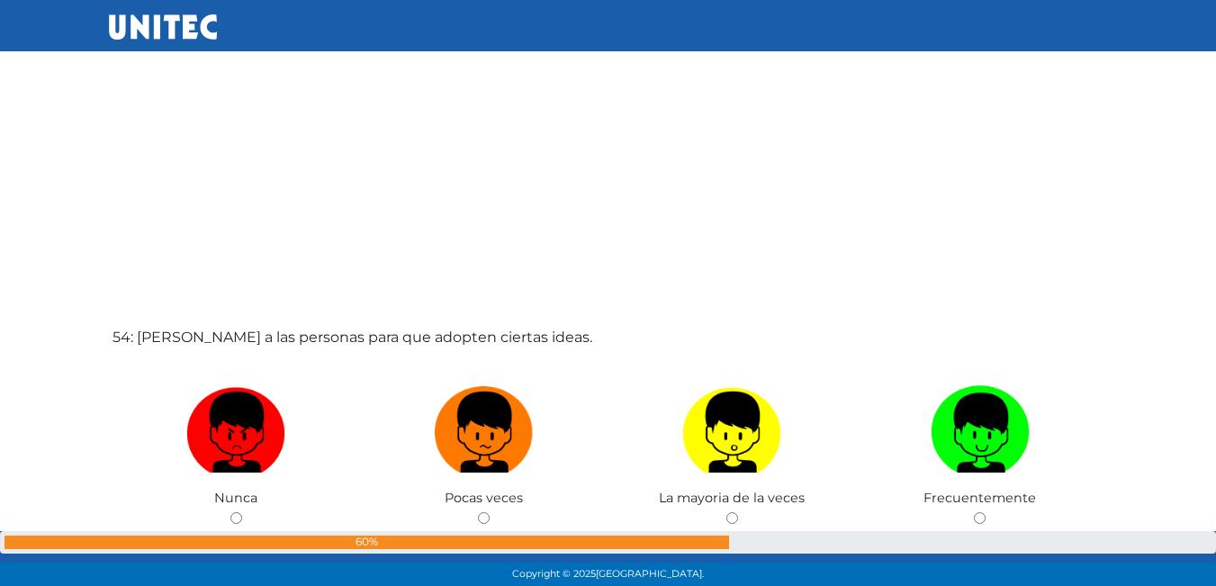
scroll to position [31051, 0]
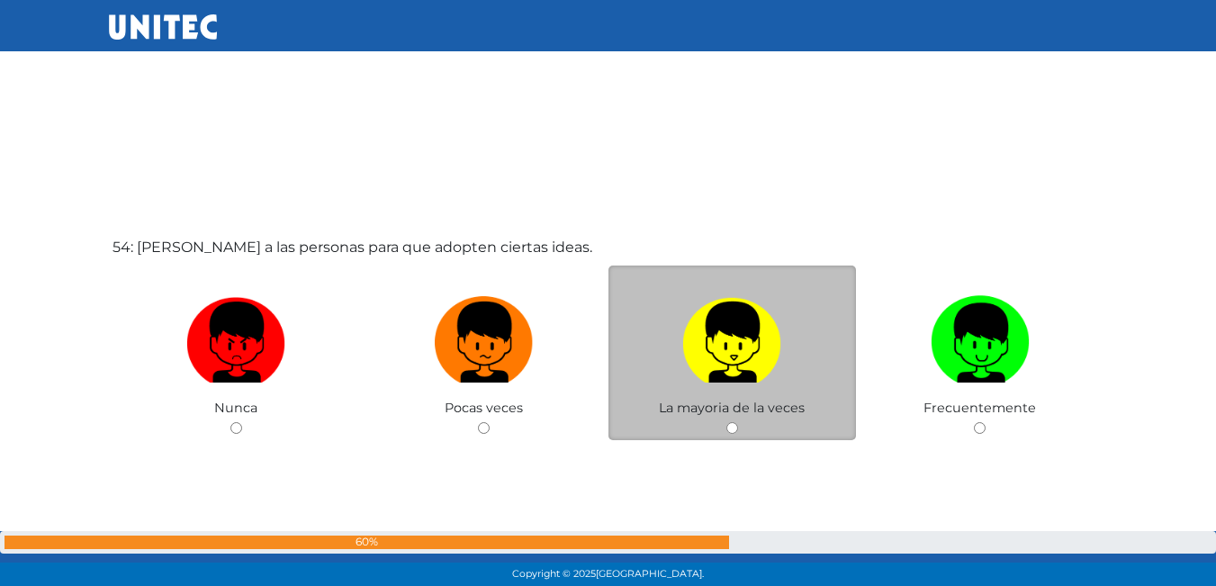
click at [762, 369] on img at bounding box center [731, 336] width 99 height 94
click at [738, 422] on input "radio" at bounding box center [732, 428] width 12 height 12
radio input "true"
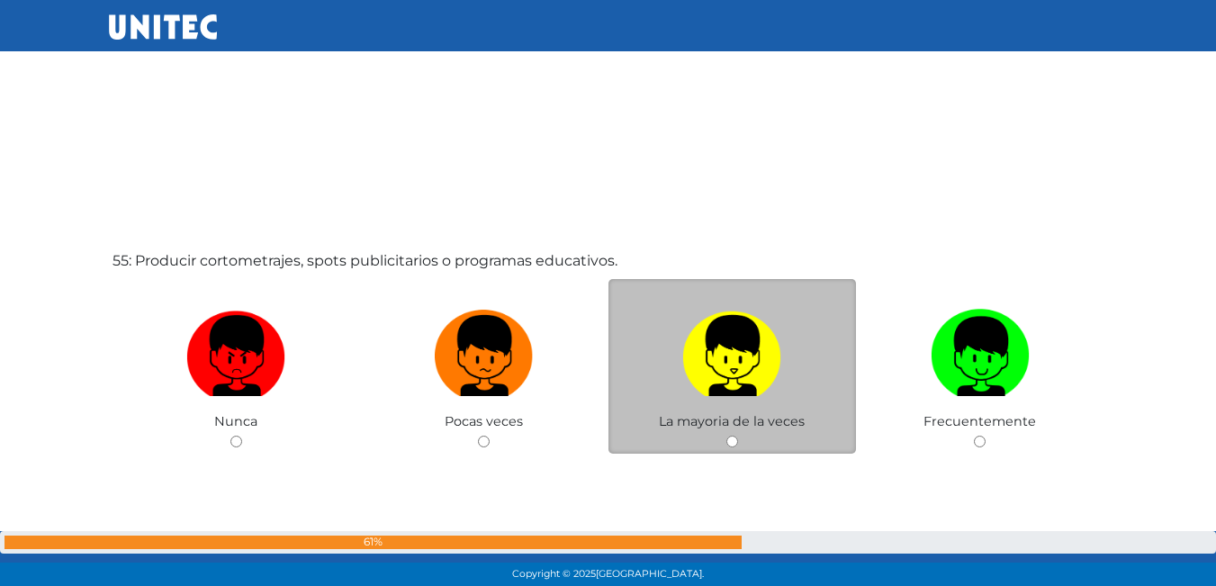
scroll to position [31655, 0]
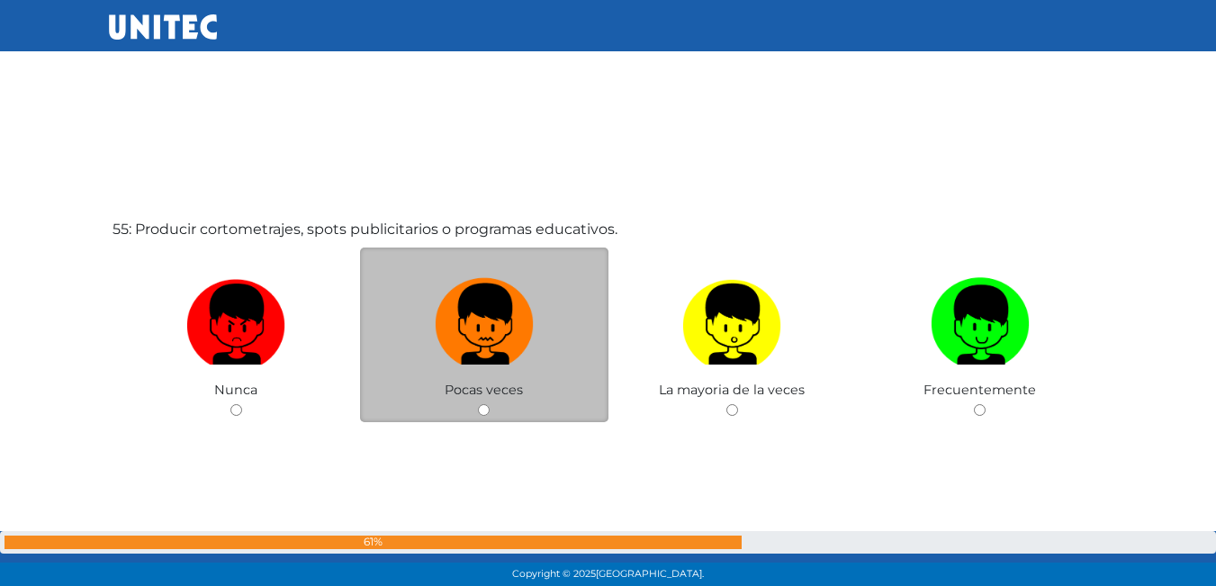
click at [505, 317] on img at bounding box center [484, 318] width 99 height 94
click at [490, 404] on input "radio" at bounding box center [484, 410] width 12 height 12
radio input "true"
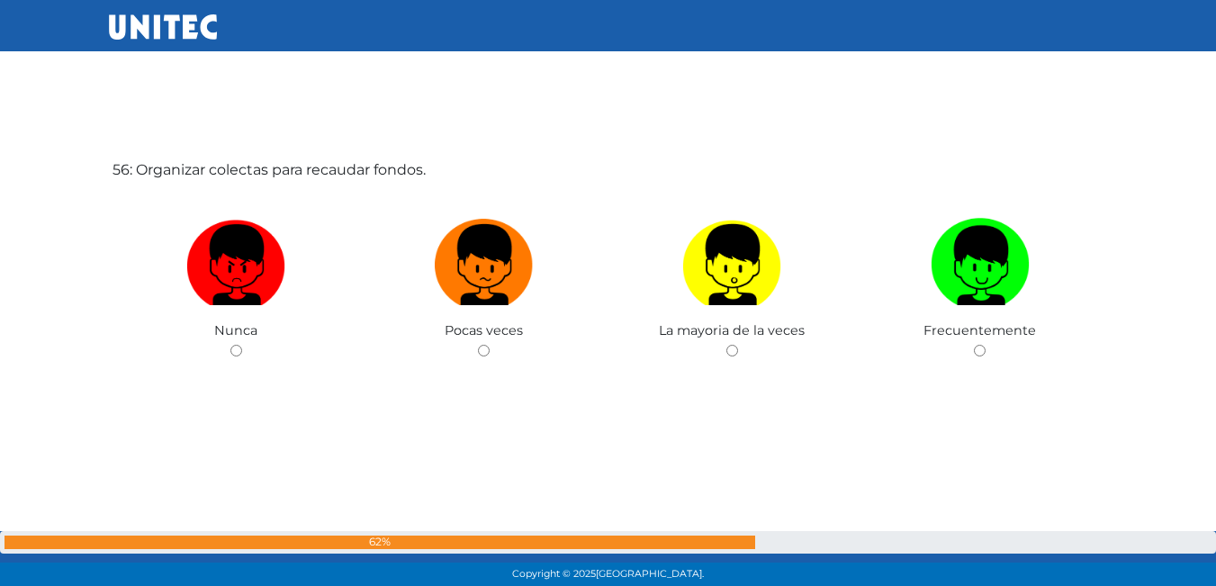
scroll to position [32313, 0]
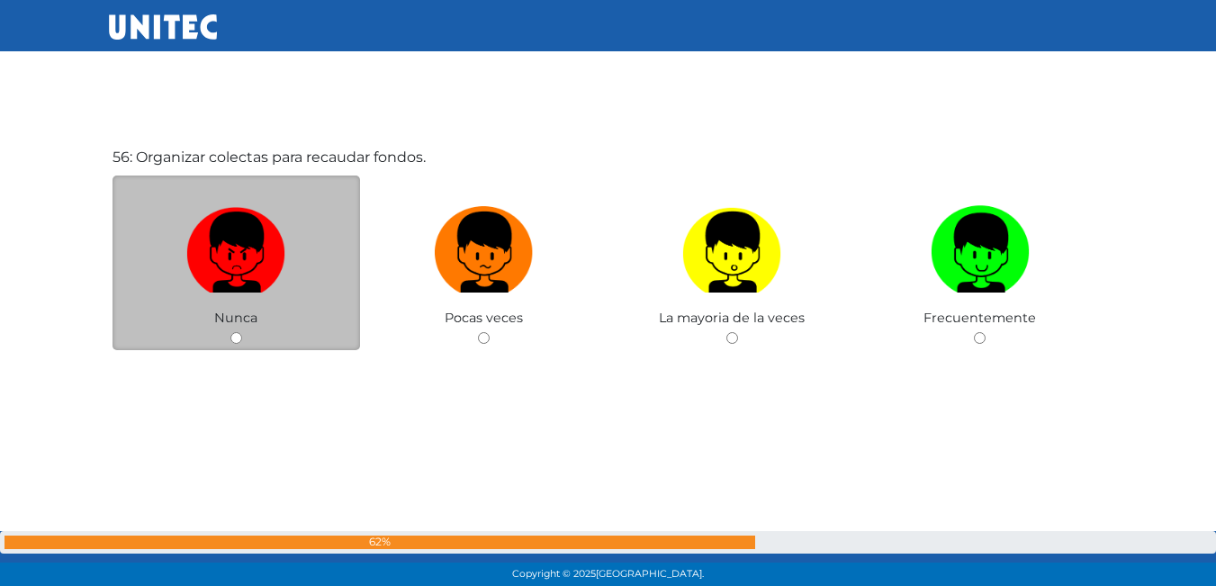
click at [295, 241] on label at bounding box center [236, 253] width 248 height 110
click at [242, 332] on input "radio" at bounding box center [236, 338] width 12 height 12
radio input "true"
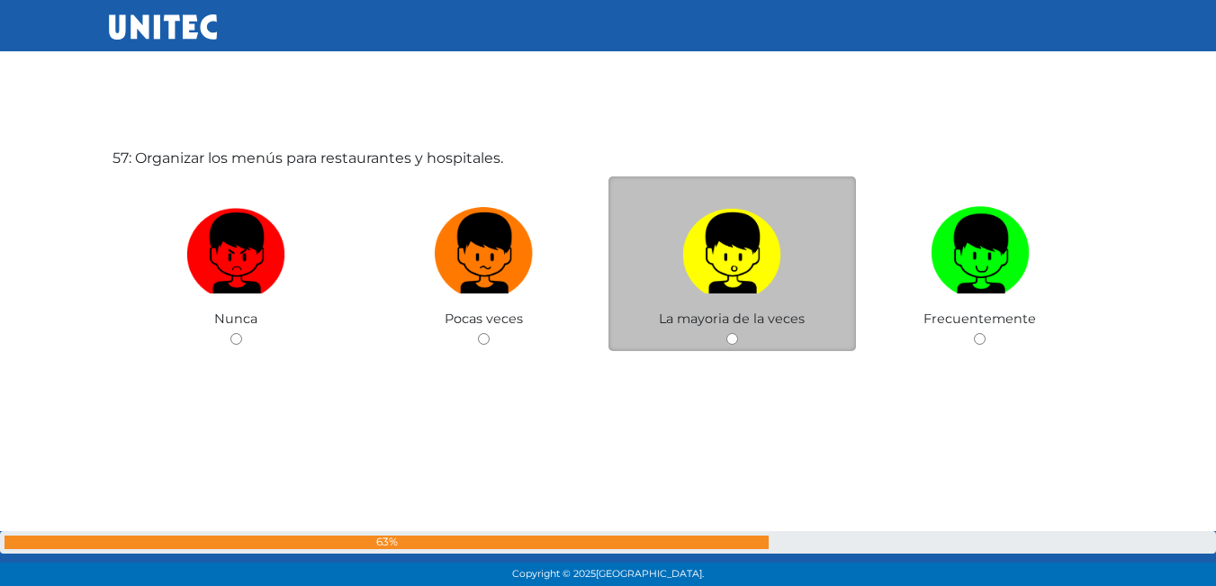
scroll to position [32926, 0]
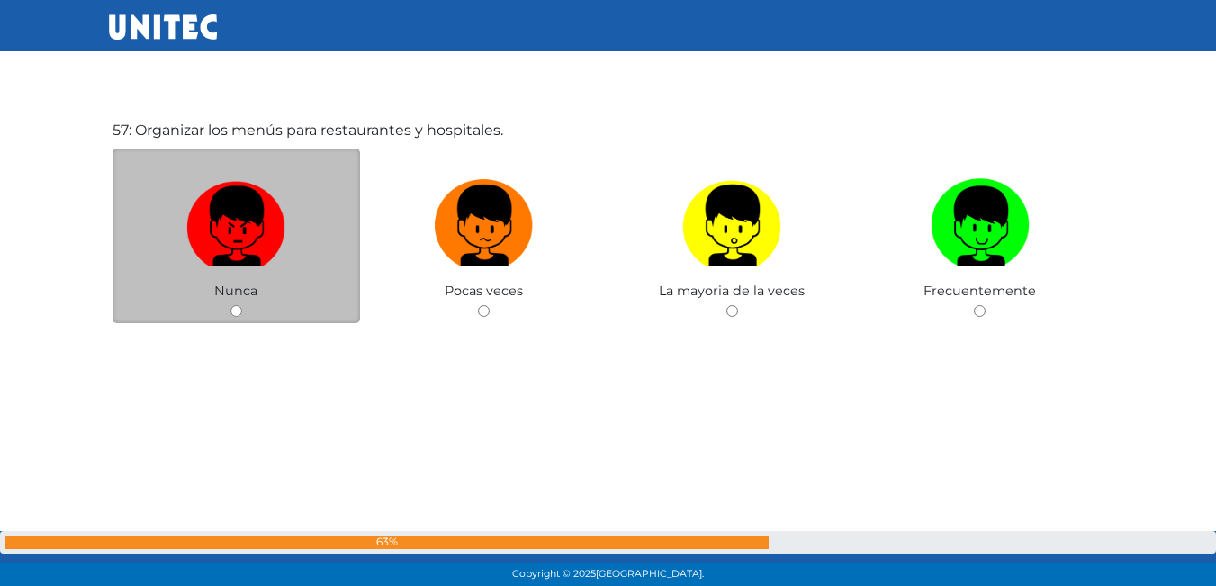
click at [259, 247] on img at bounding box center [235, 219] width 99 height 94
click at [242, 305] on input "radio" at bounding box center [236, 311] width 12 height 12
radio input "true"
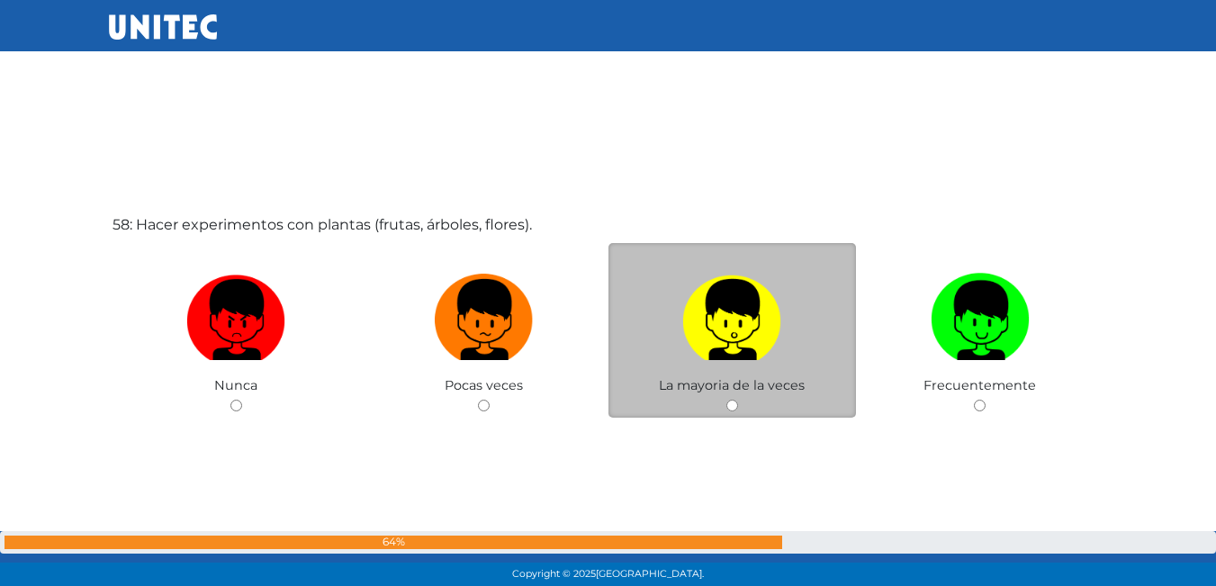
scroll to position [33484, 0]
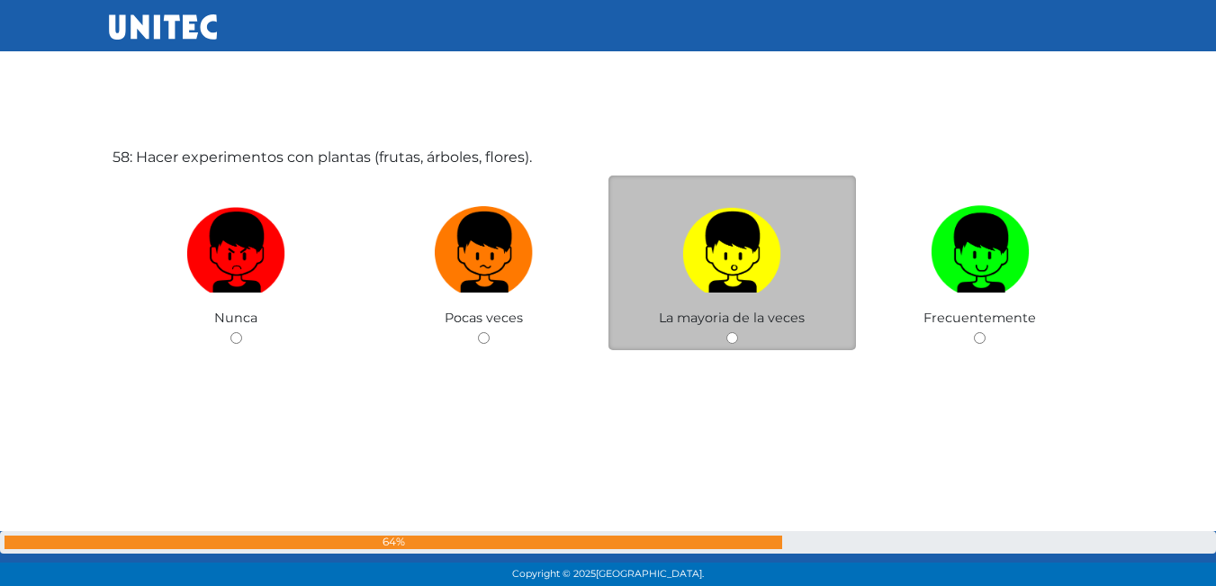
click at [796, 315] on span "La mayoria de la veces" at bounding box center [732, 318] width 146 height 16
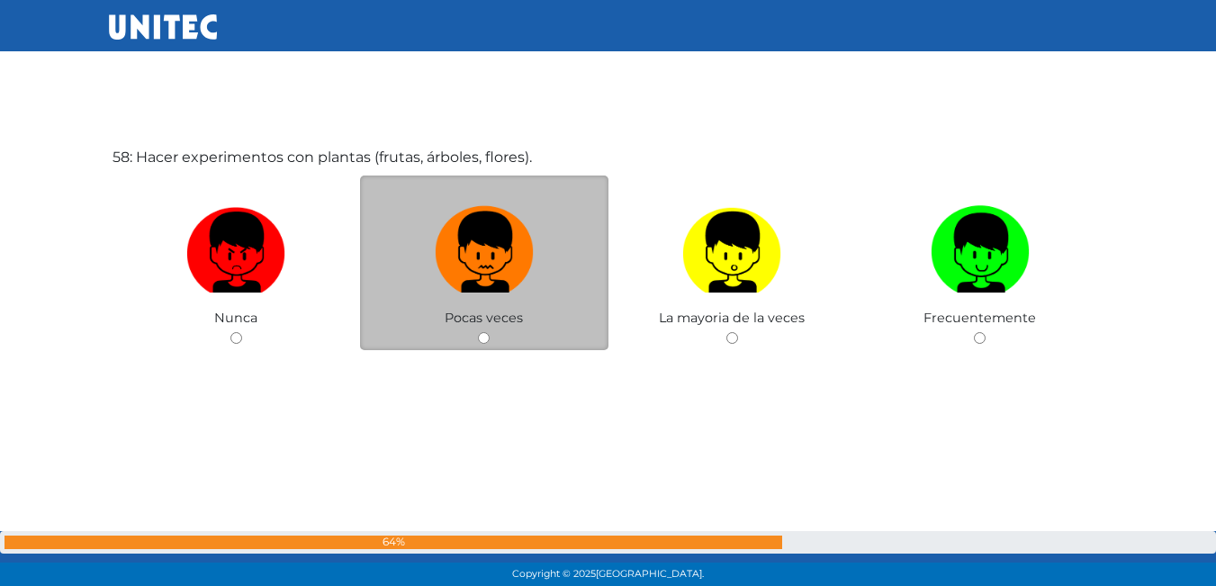
click at [513, 278] on img at bounding box center [484, 246] width 99 height 94
click at [490, 332] on input "radio" at bounding box center [484, 338] width 12 height 12
radio input "true"
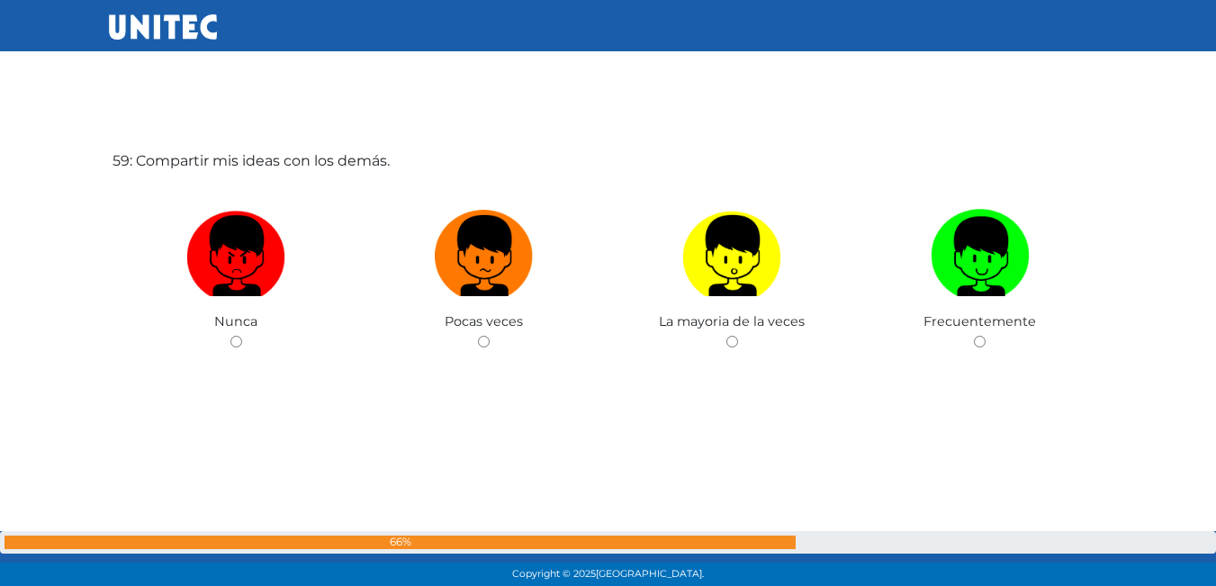
scroll to position [34070, 0]
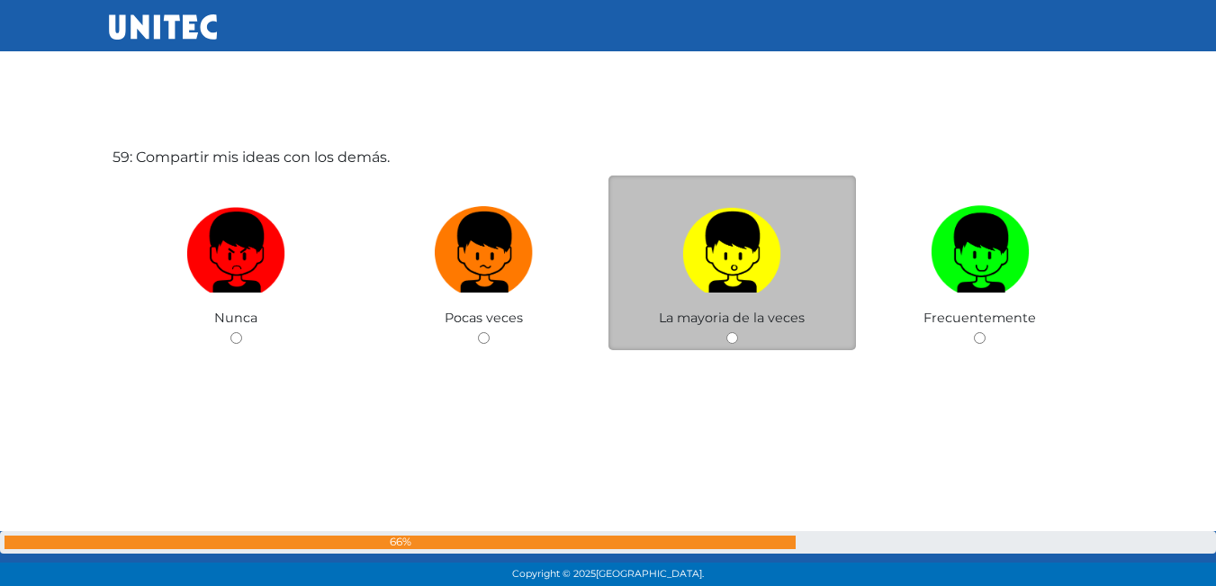
click at [809, 280] on label at bounding box center [732, 253] width 248 height 110
click at [738, 332] on input "radio" at bounding box center [732, 338] width 12 height 12
radio input "true"
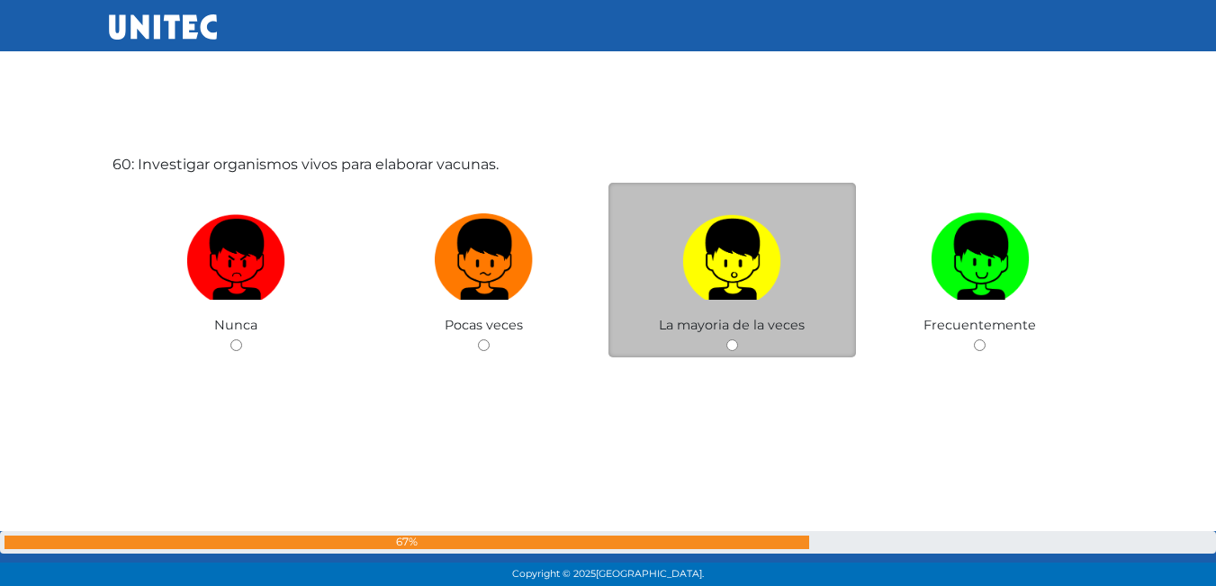
scroll to position [34656, 0]
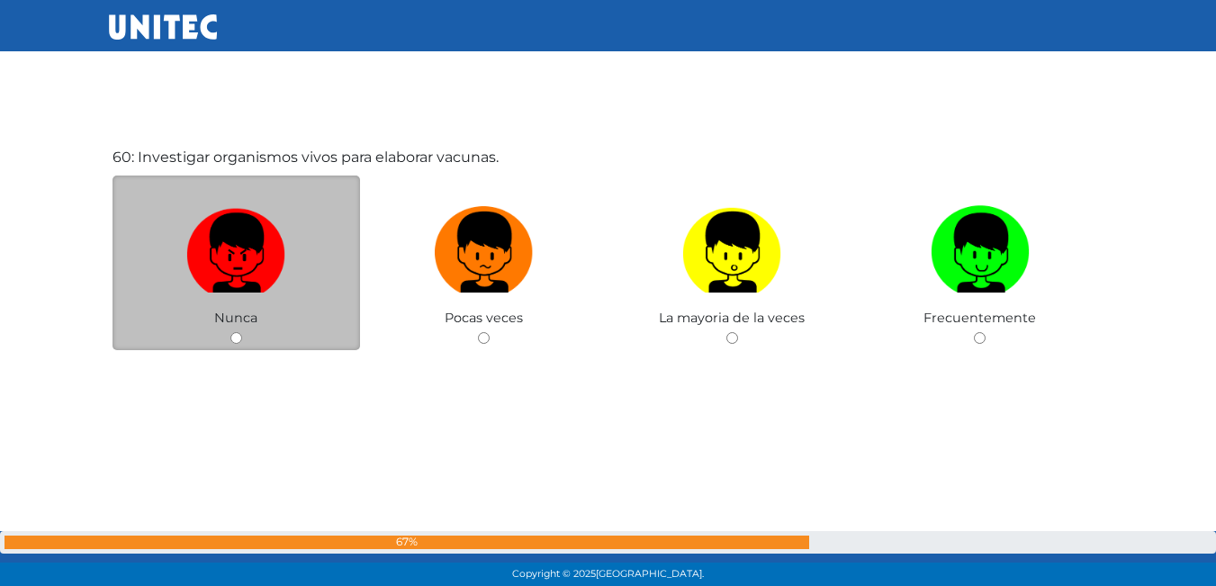
click at [229, 258] on img at bounding box center [235, 246] width 99 height 94
click at [230, 332] on input "radio" at bounding box center [236, 338] width 12 height 12
radio input "true"
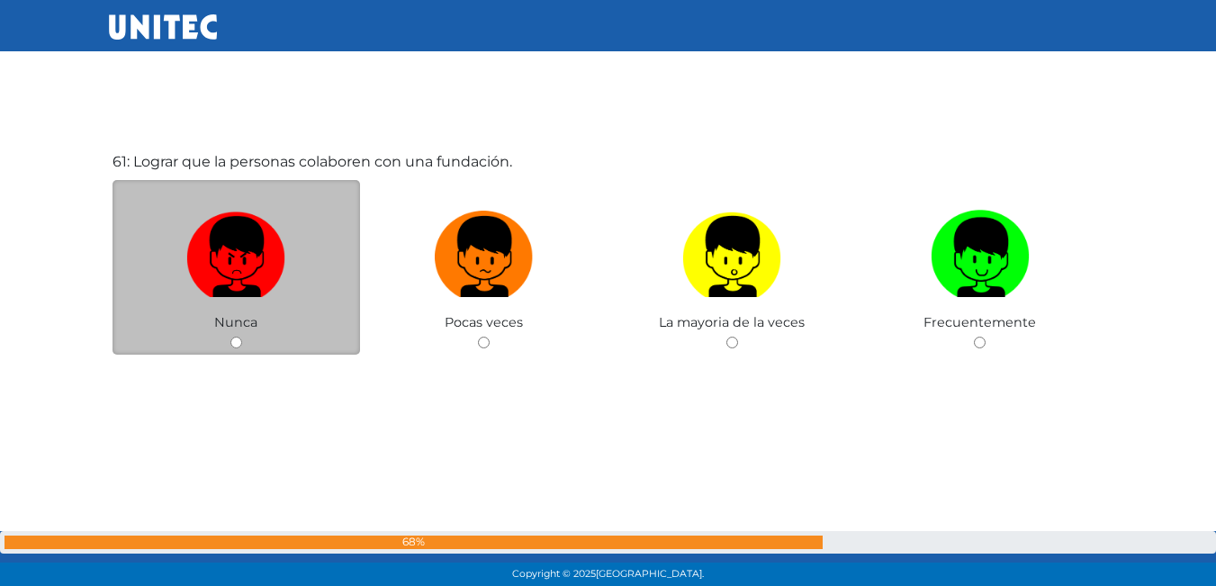
scroll to position [35242, 0]
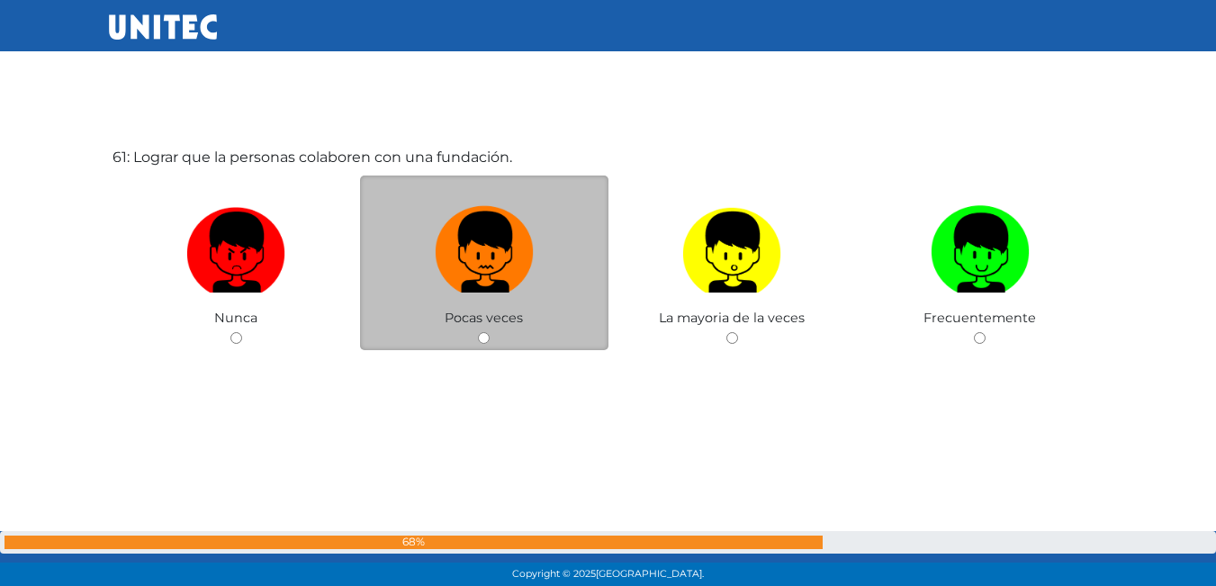
click at [508, 276] on img at bounding box center [484, 246] width 99 height 94
click at [490, 332] on input "radio" at bounding box center [484, 338] width 12 height 12
radio input "true"
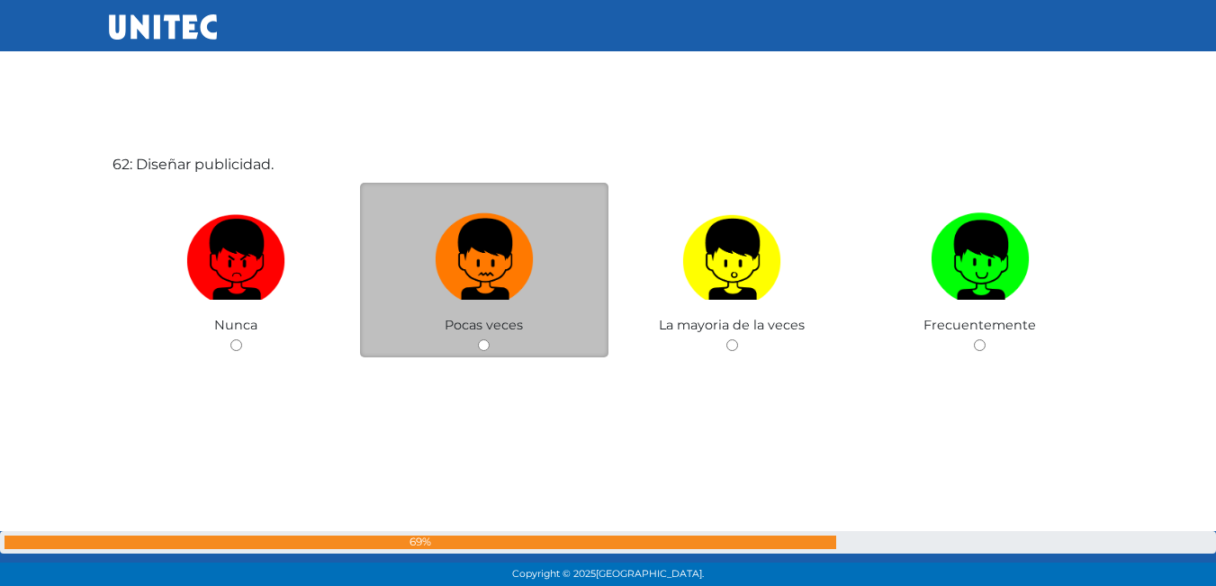
scroll to position [35828, 0]
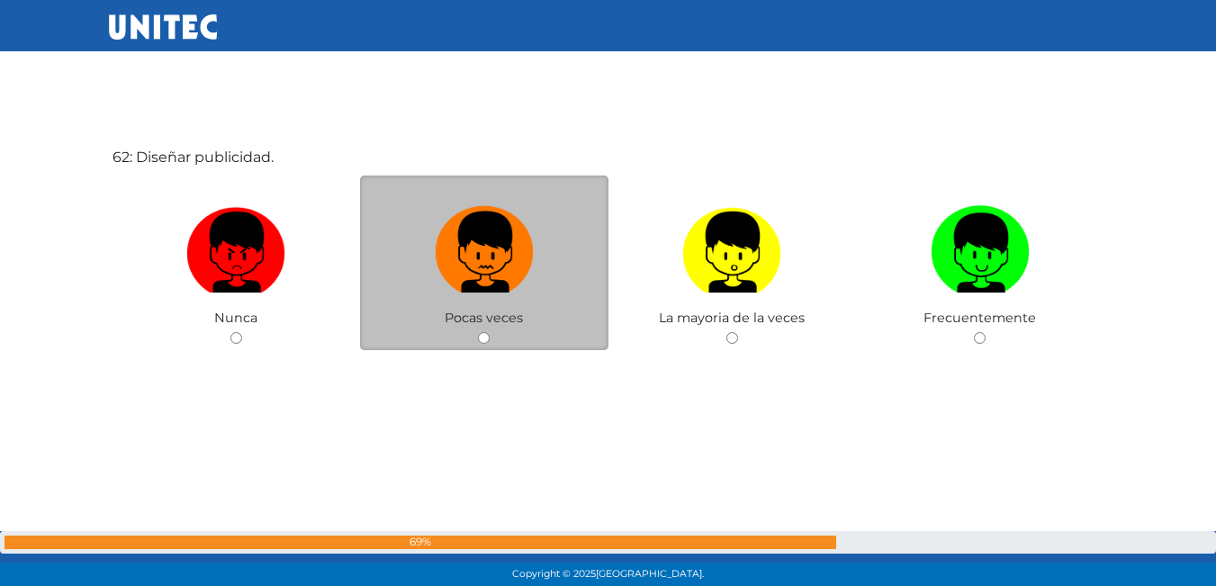
click at [444, 267] on img at bounding box center [484, 246] width 99 height 94
click at [478, 332] on input "radio" at bounding box center [484, 338] width 12 height 12
radio input "true"
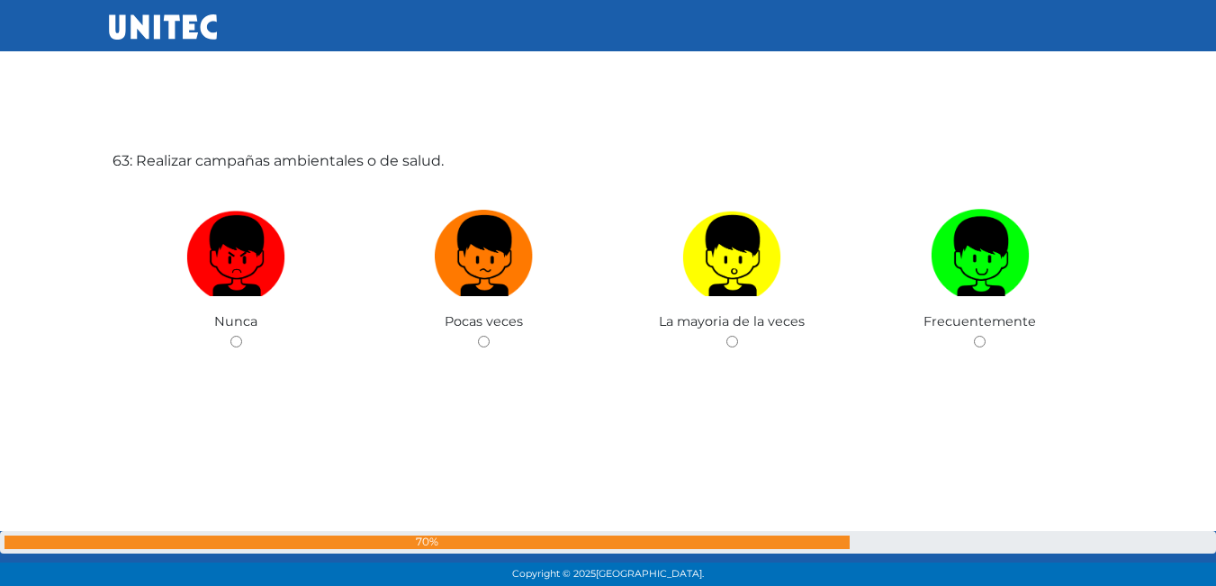
scroll to position [36414, 0]
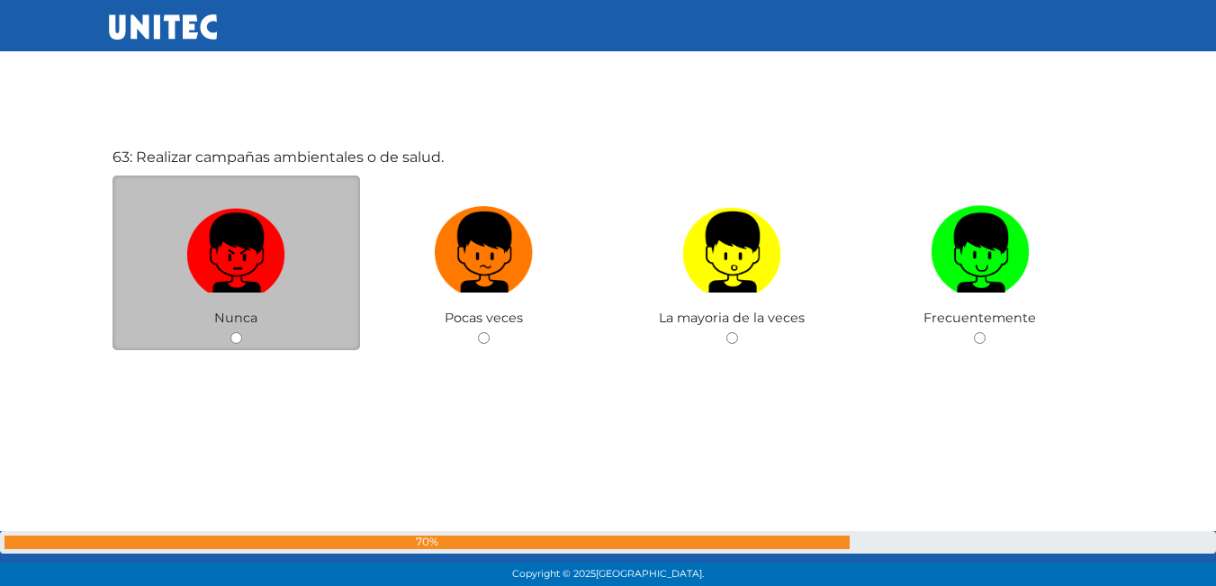
click at [262, 240] on img at bounding box center [235, 246] width 99 height 94
click at [242, 332] on input "radio" at bounding box center [236, 338] width 12 height 12
radio input "true"
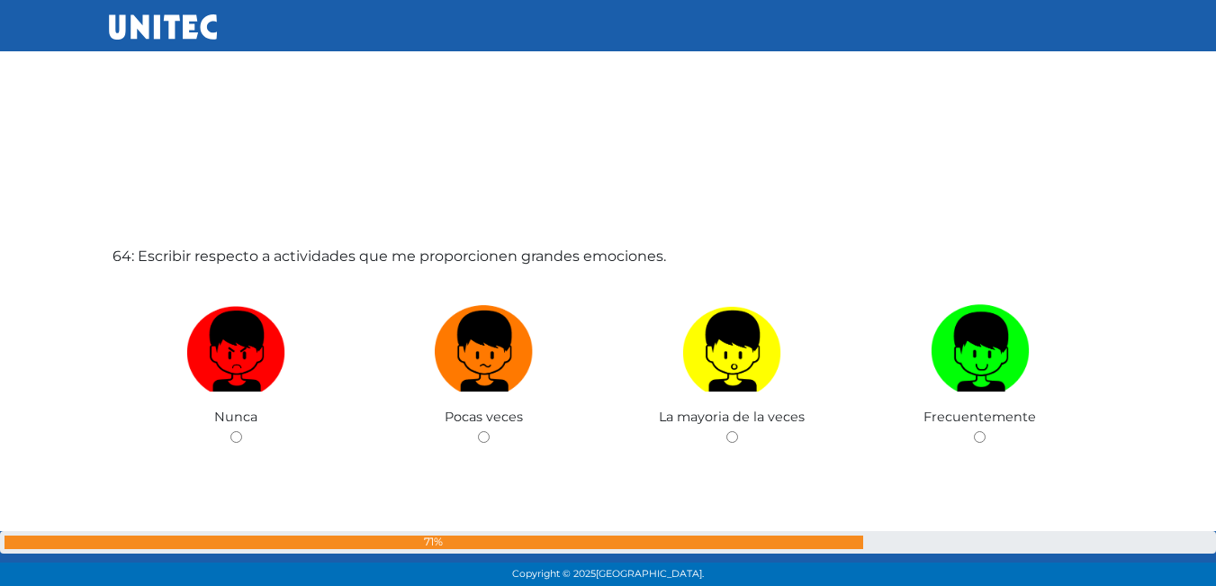
scroll to position [36927, 0]
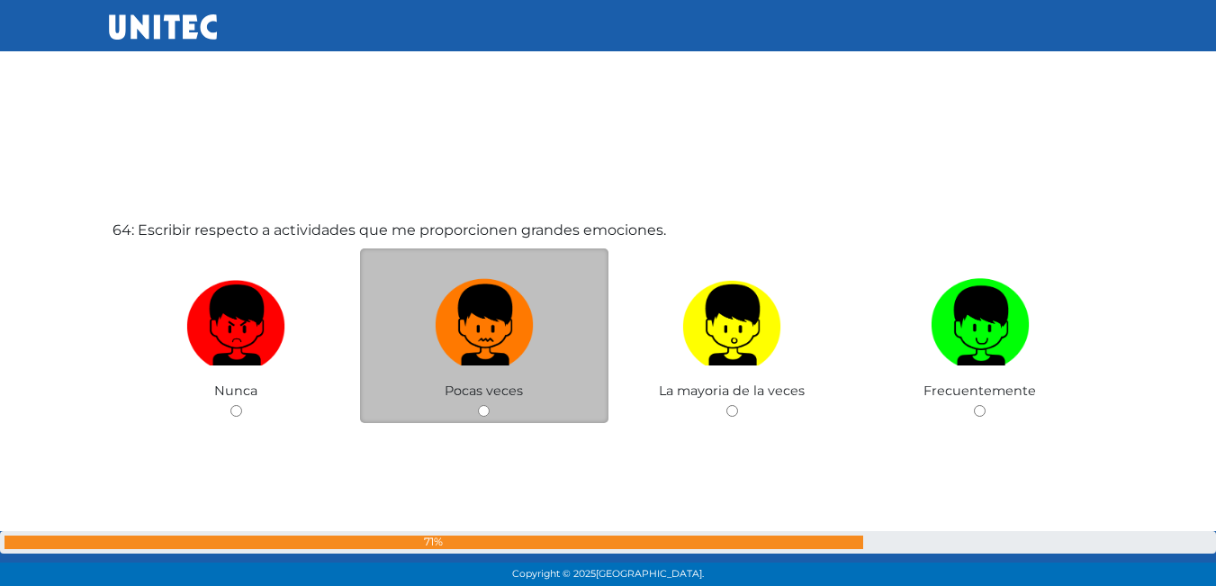
click at [526, 365] on img at bounding box center [484, 319] width 99 height 94
click at [490, 405] on input "radio" at bounding box center [484, 411] width 12 height 12
radio input "true"
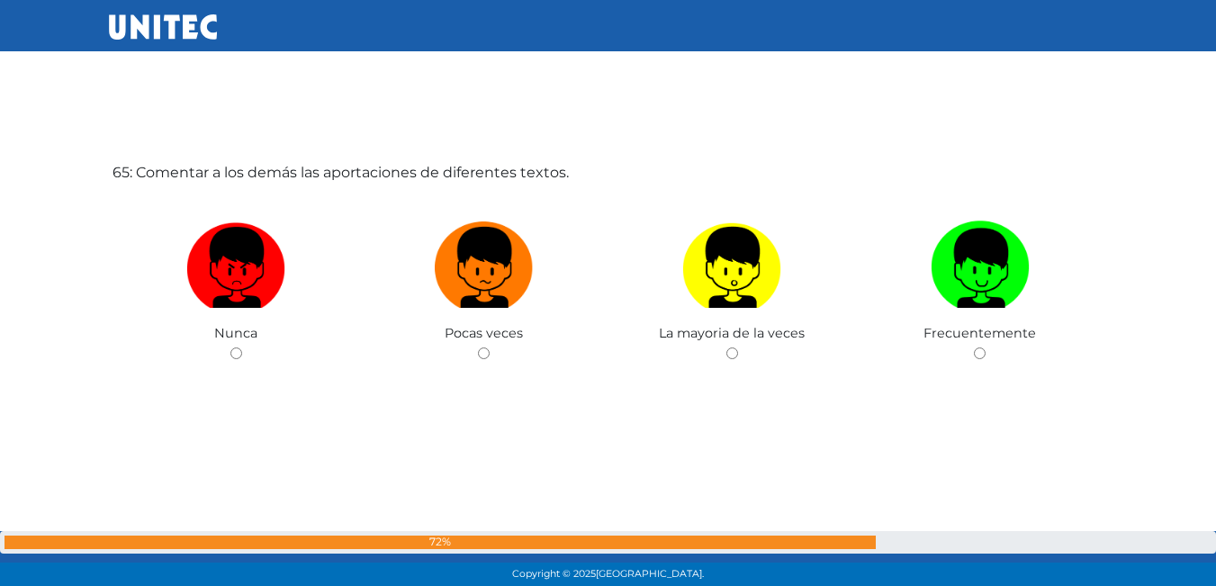
scroll to position [37586, 0]
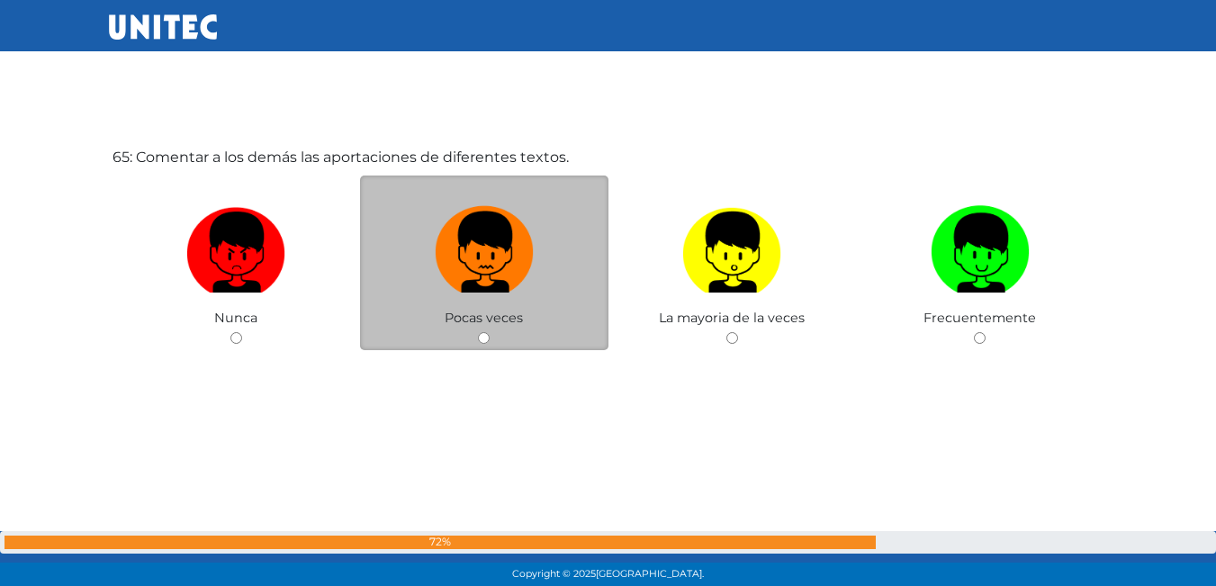
click at [525, 280] on img at bounding box center [484, 246] width 99 height 94
click at [490, 332] on input "radio" at bounding box center [484, 338] width 12 height 12
radio input "true"
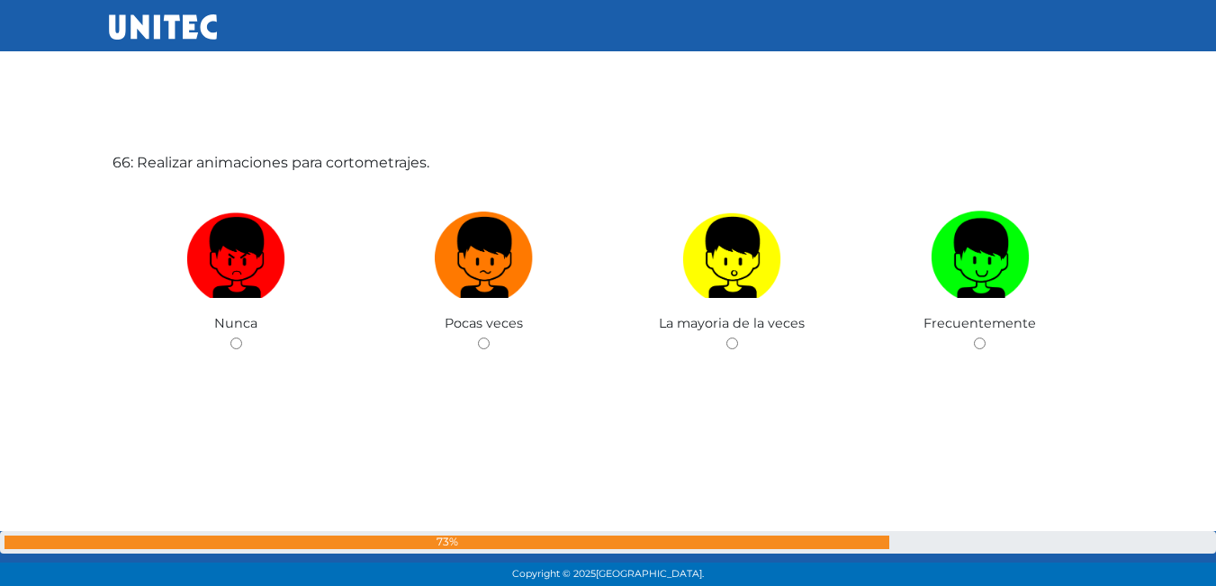
scroll to position [38171, 0]
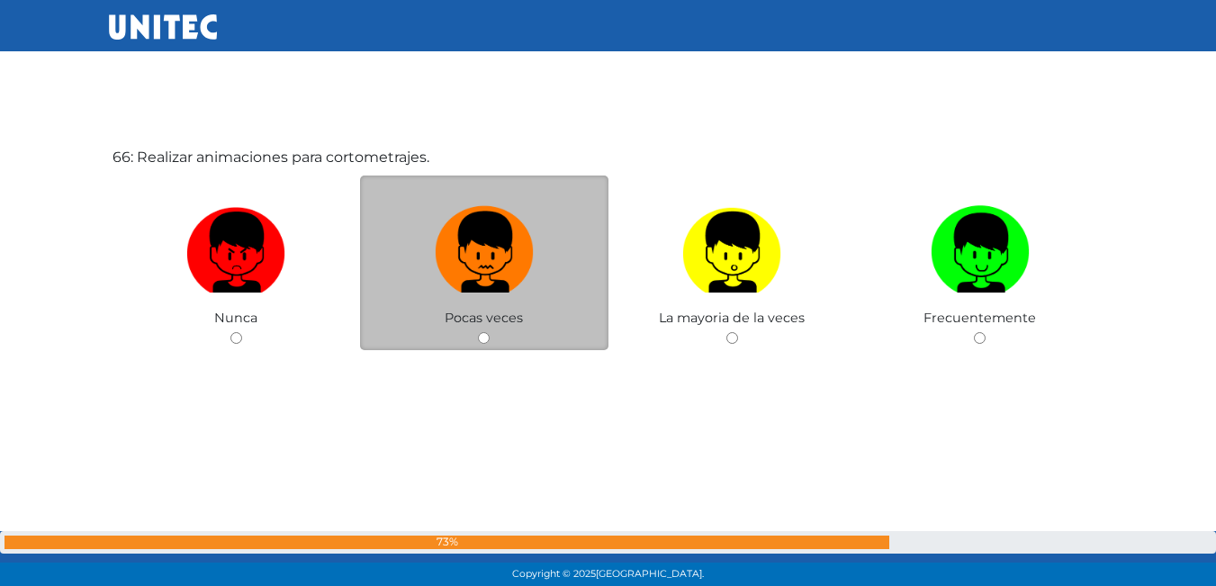
click at [518, 287] on img at bounding box center [484, 246] width 99 height 94
click at [490, 332] on input "radio" at bounding box center [484, 338] width 12 height 12
radio input "true"
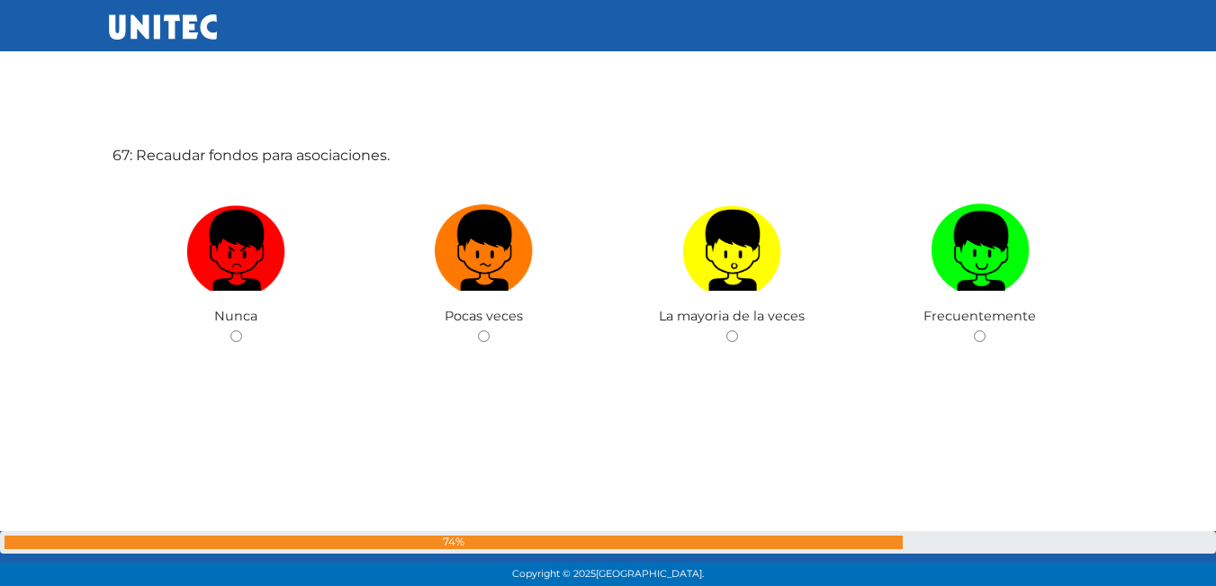
scroll to position [38793, 0]
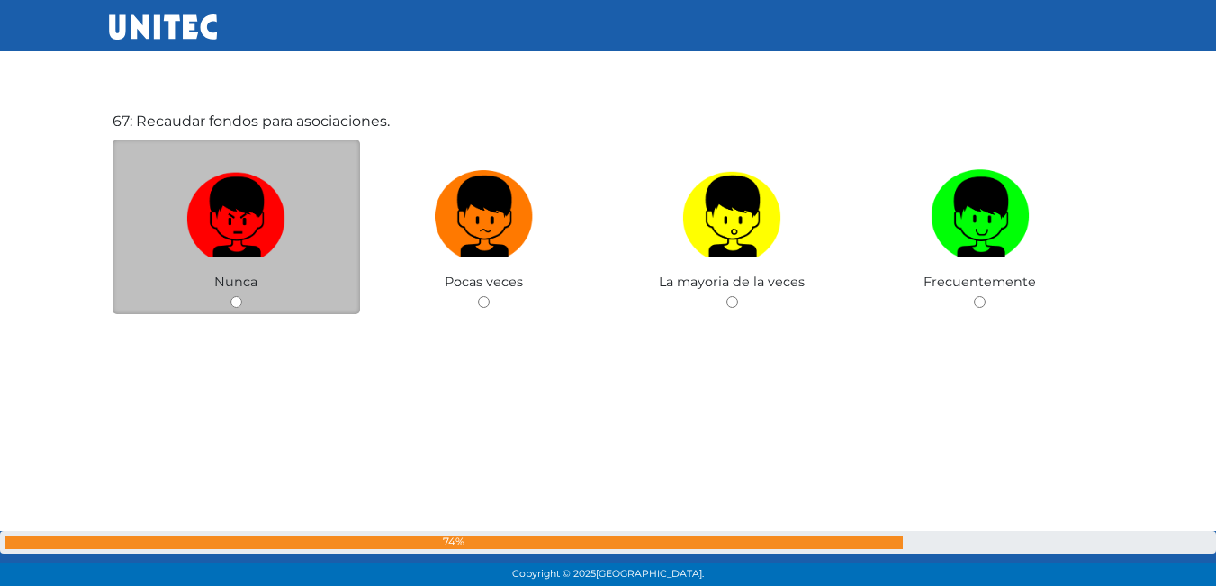
click at [277, 254] on img at bounding box center [235, 210] width 99 height 94
click at [242, 296] on input "radio" at bounding box center [236, 302] width 12 height 12
radio input "true"
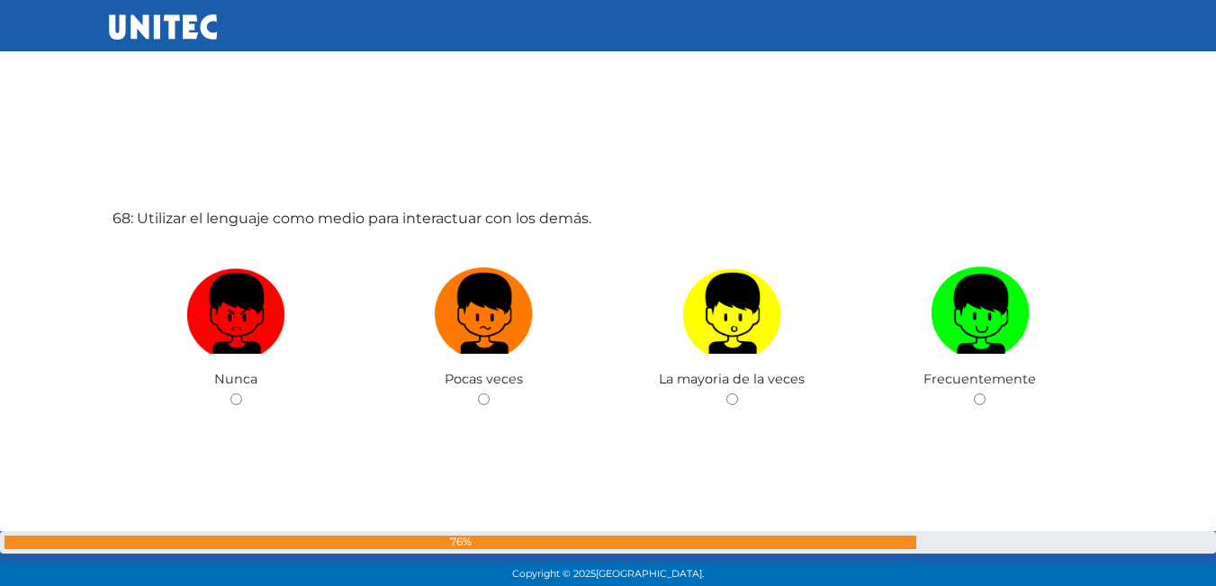
scroll to position [39313, 0]
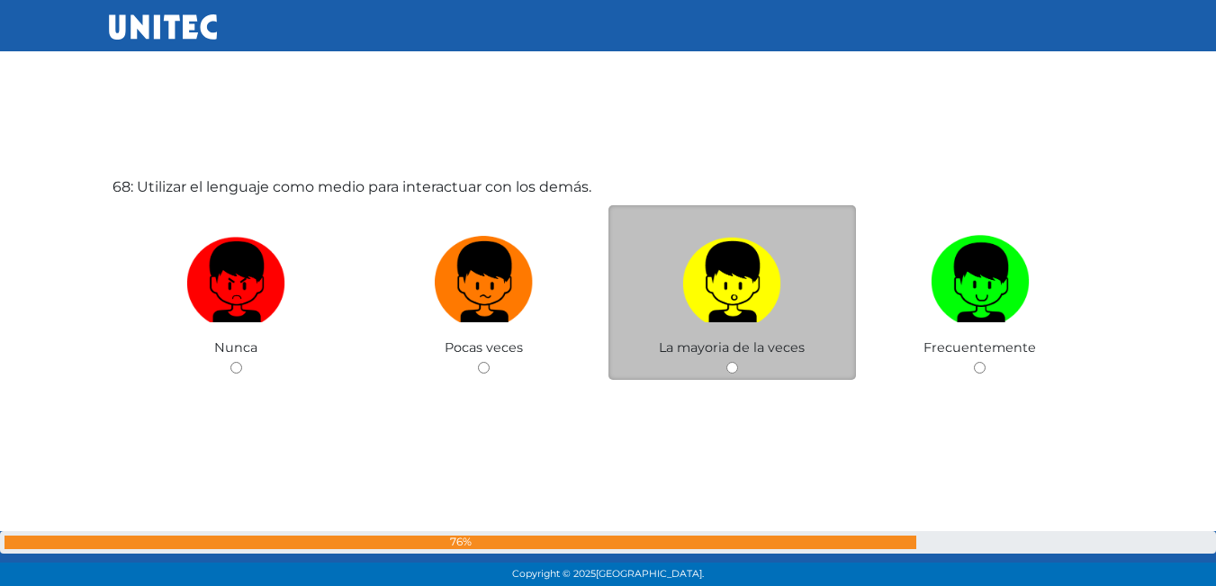
click at [674, 287] on label at bounding box center [732, 283] width 248 height 110
click at [726, 362] on input "radio" at bounding box center [732, 368] width 12 height 12
radio input "true"
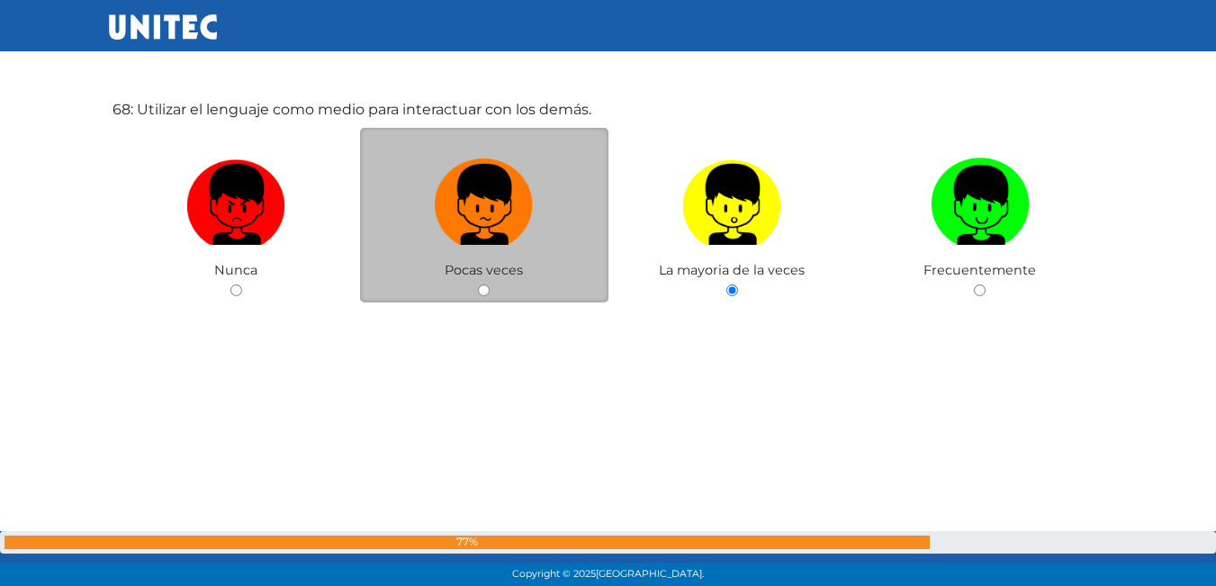
scroll to position [39405, 0]
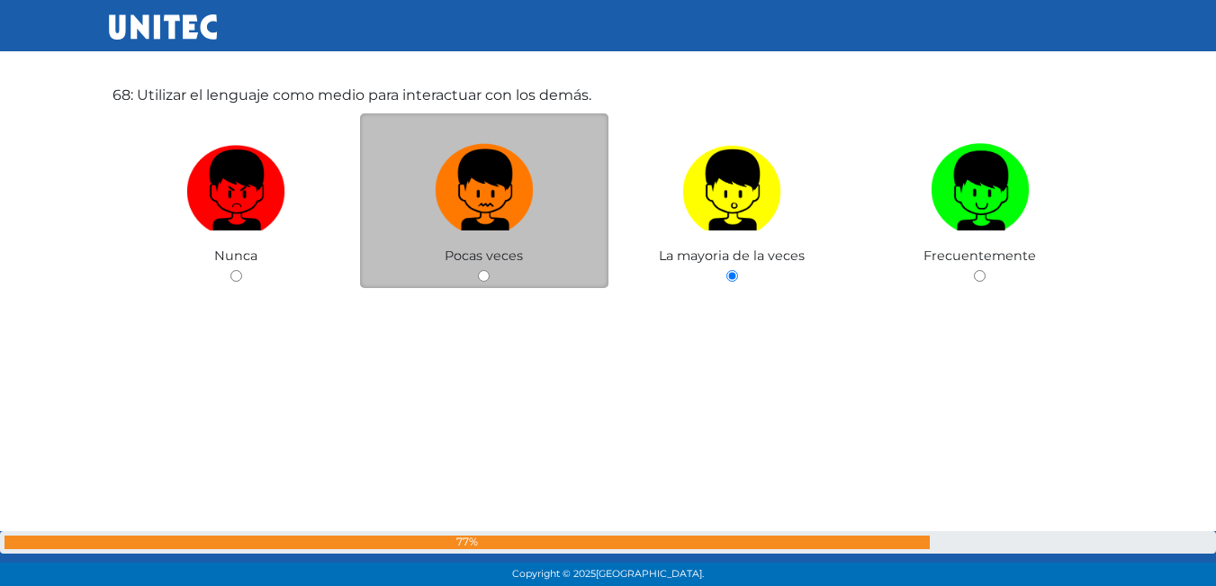
click at [479, 202] on img at bounding box center [484, 184] width 99 height 94
click at [479, 270] on input "radio" at bounding box center [484, 276] width 12 height 12
radio input "true"
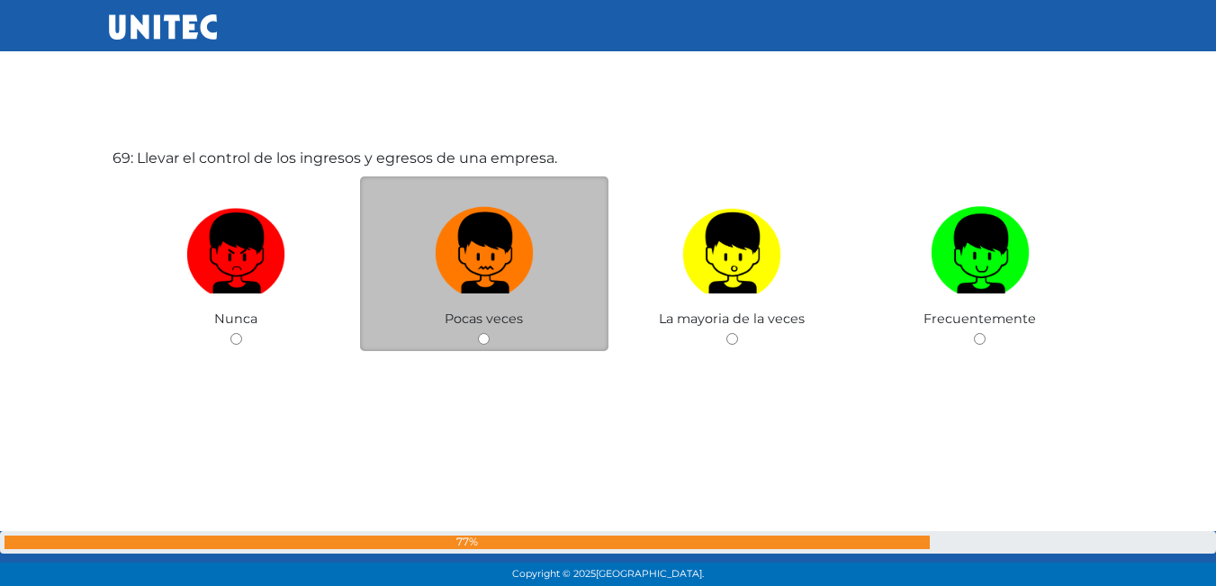
scroll to position [39929, 0]
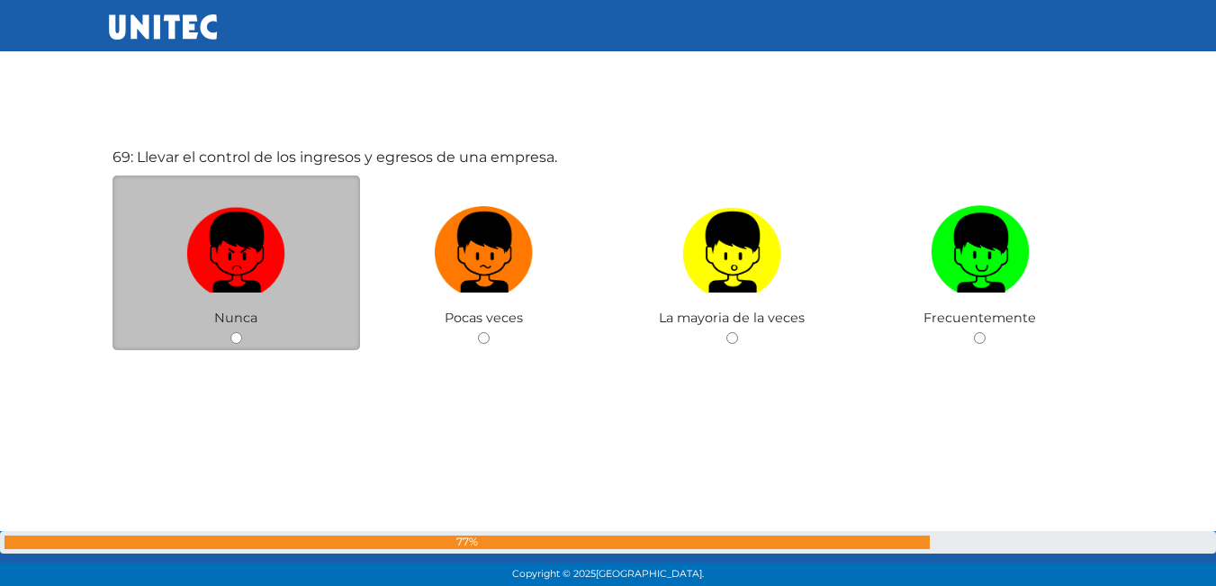
click at [175, 191] on div "Nunca" at bounding box center [236, 262] width 248 height 175
click at [245, 249] on img at bounding box center [235, 246] width 99 height 94
click at [242, 332] on input "radio" at bounding box center [236, 338] width 12 height 12
radio input "true"
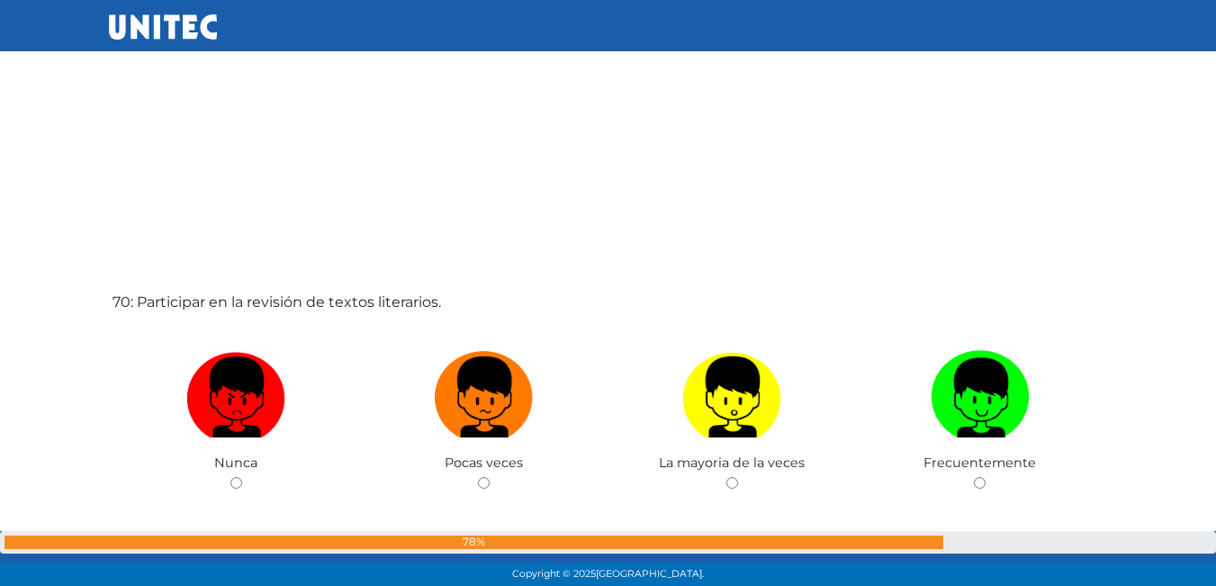
scroll to position [40382, 0]
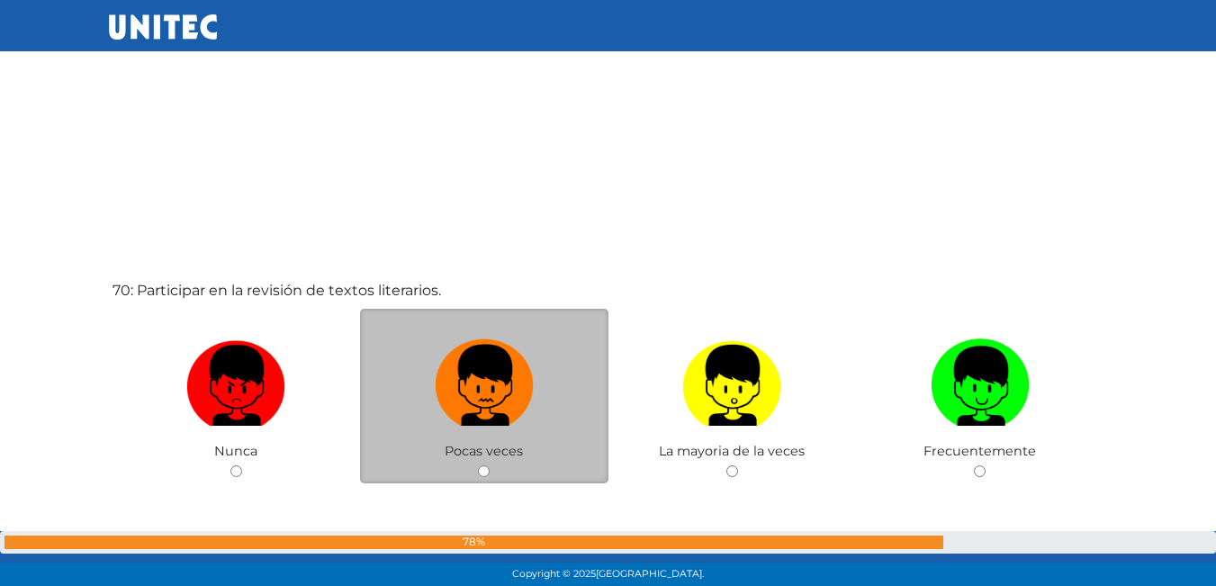
click at [475, 376] on img at bounding box center [484, 379] width 99 height 94
click at [478, 465] on input "radio" at bounding box center [484, 471] width 12 height 12
radio input "true"
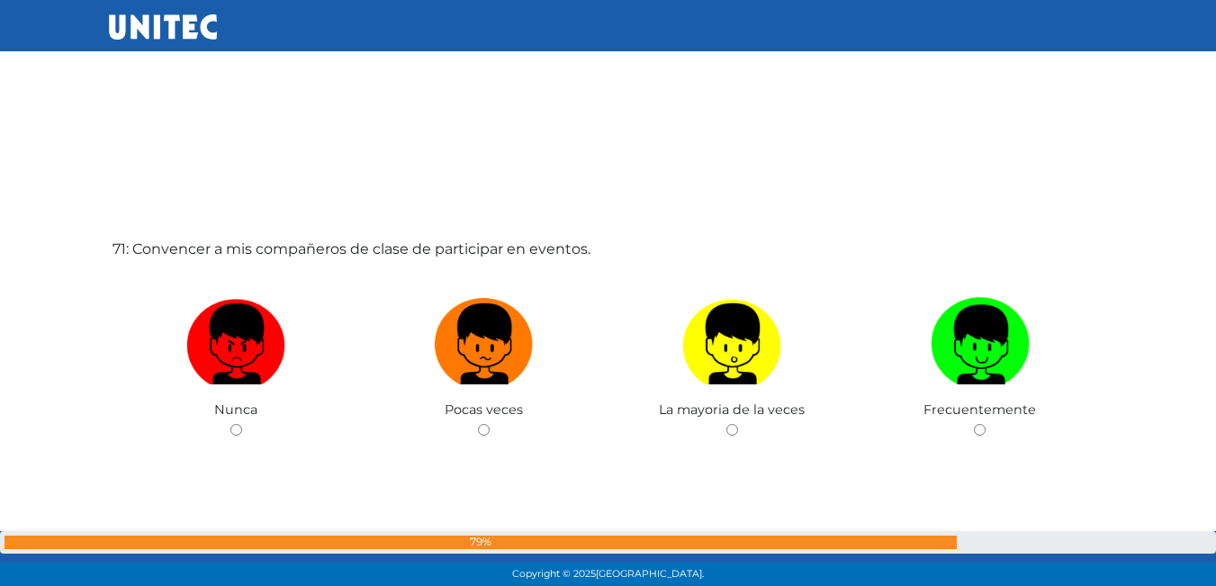
scroll to position [41011, 0]
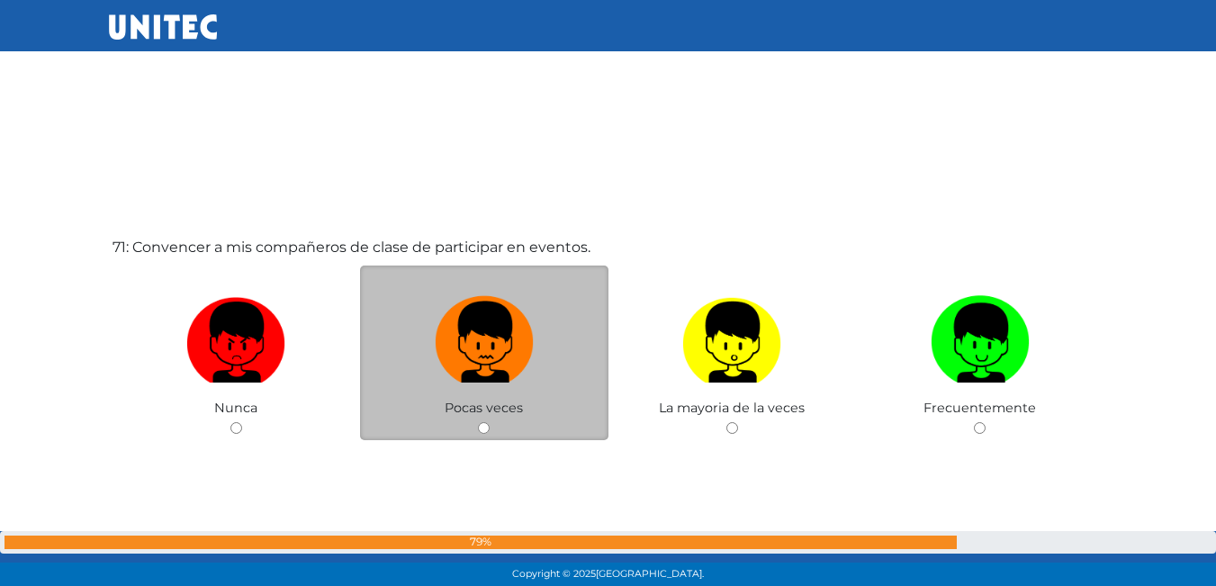
click at [489, 373] on img at bounding box center [484, 336] width 99 height 94
click at [489, 422] on input "radio" at bounding box center [484, 428] width 12 height 12
radio input "true"
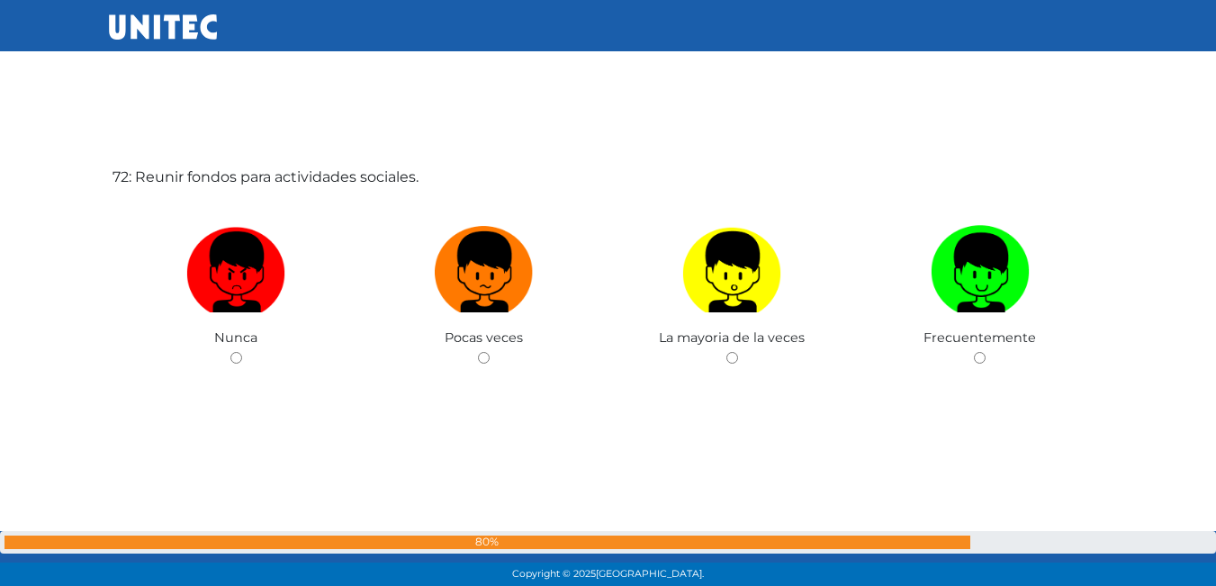
scroll to position [41687, 0]
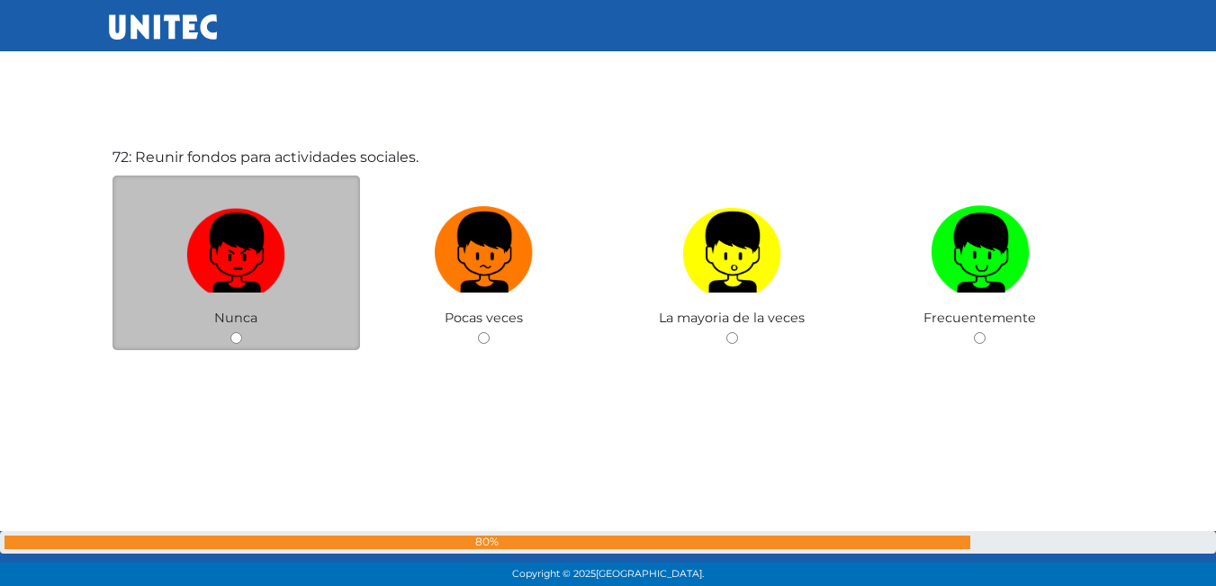
click at [280, 270] on img at bounding box center [235, 246] width 99 height 94
click at [242, 332] on input "radio" at bounding box center [236, 338] width 12 height 12
radio input "true"
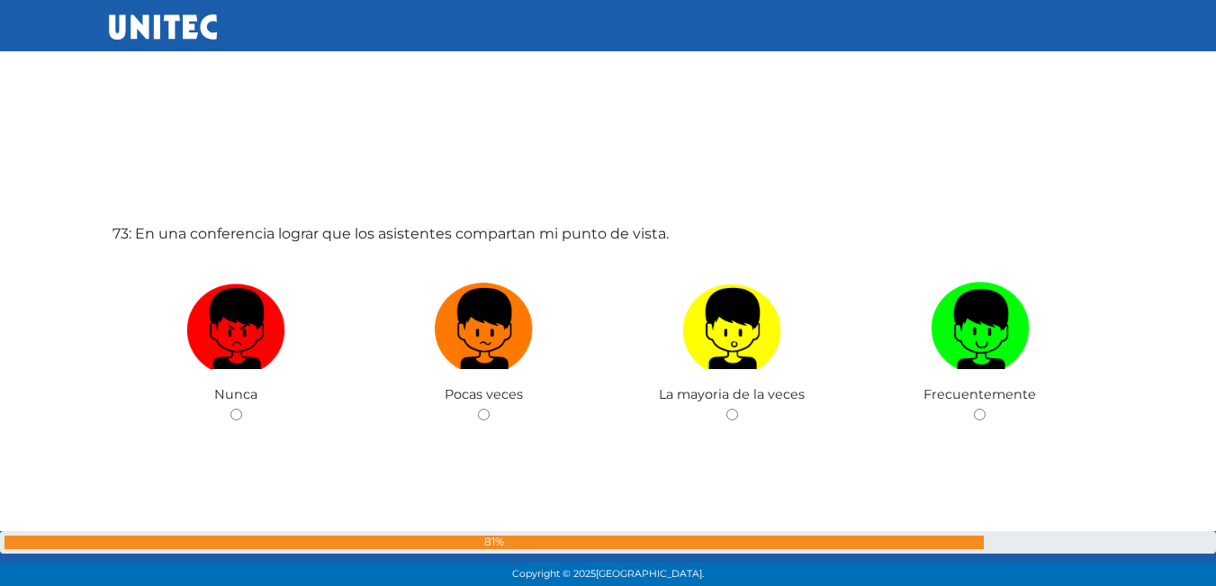
scroll to position [42210, 0]
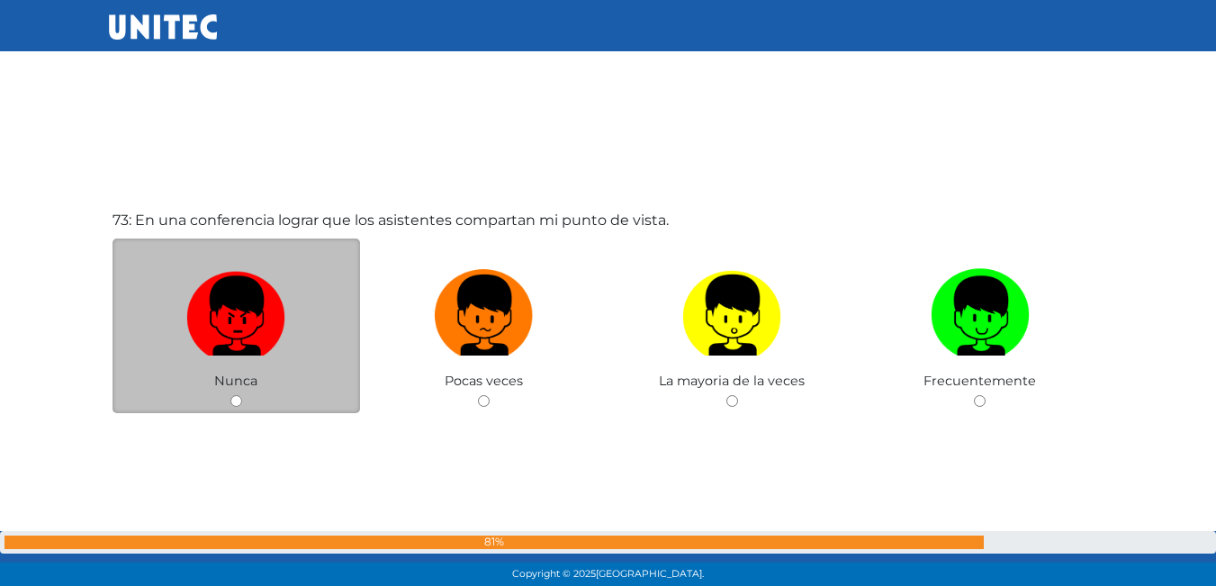
click at [228, 306] on img at bounding box center [235, 309] width 99 height 94
click at [230, 395] on input "radio" at bounding box center [236, 401] width 12 height 12
radio input "true"
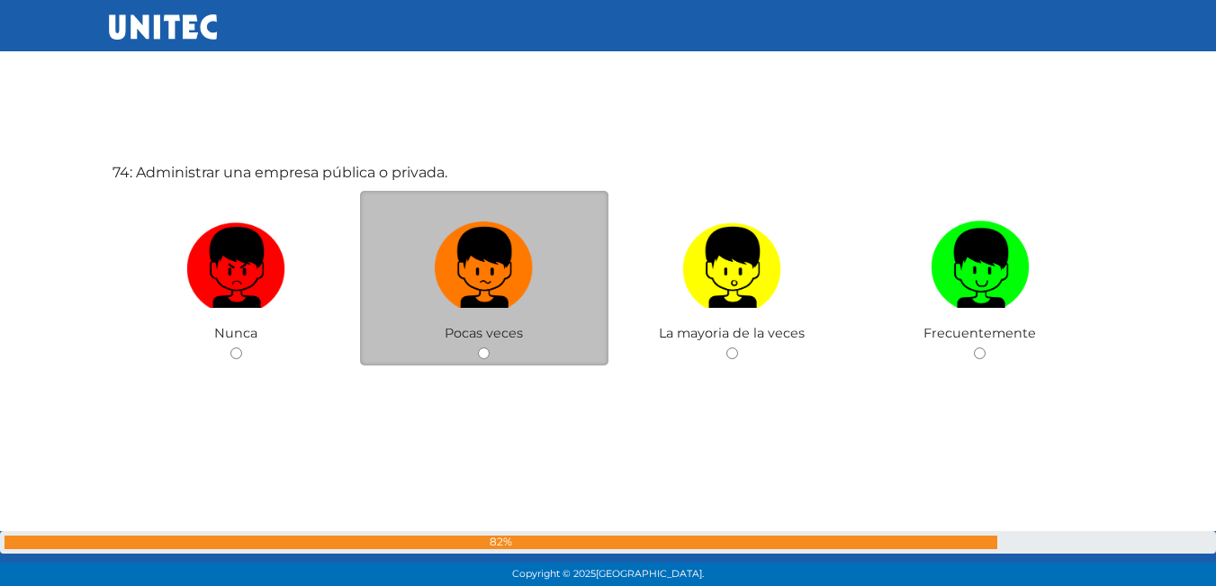
scroll to position [42858, 0]
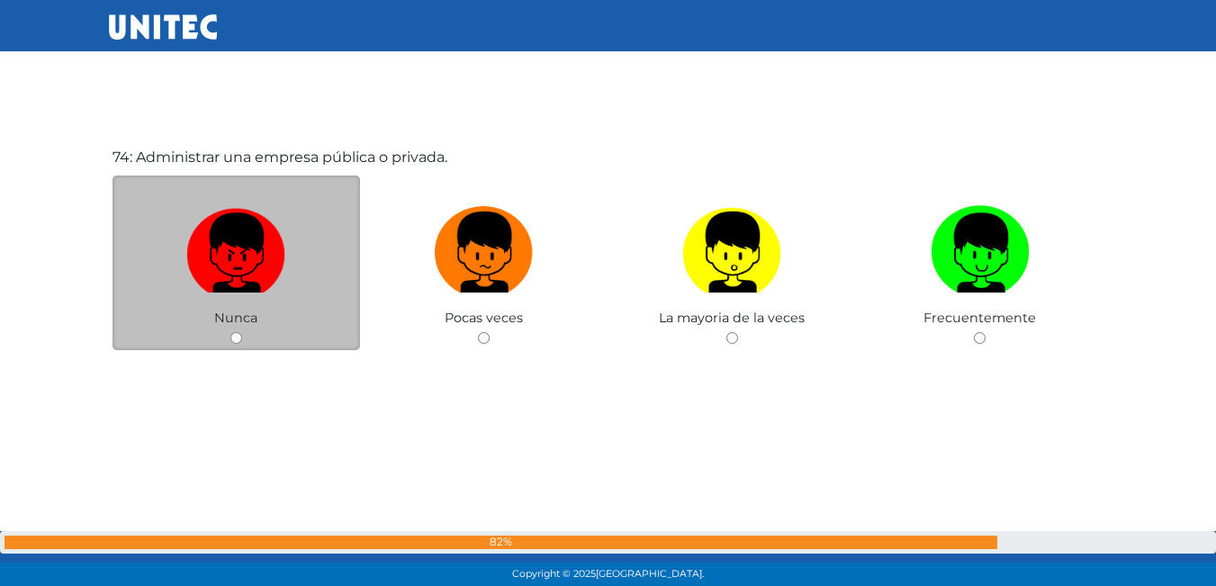
click at [226, 215] on img at bounding box center [235, 246] width 99 height 94
click at [230, 332] on input "radio" at bounding box center [236, 338] width 12 height 12
radio input "true"
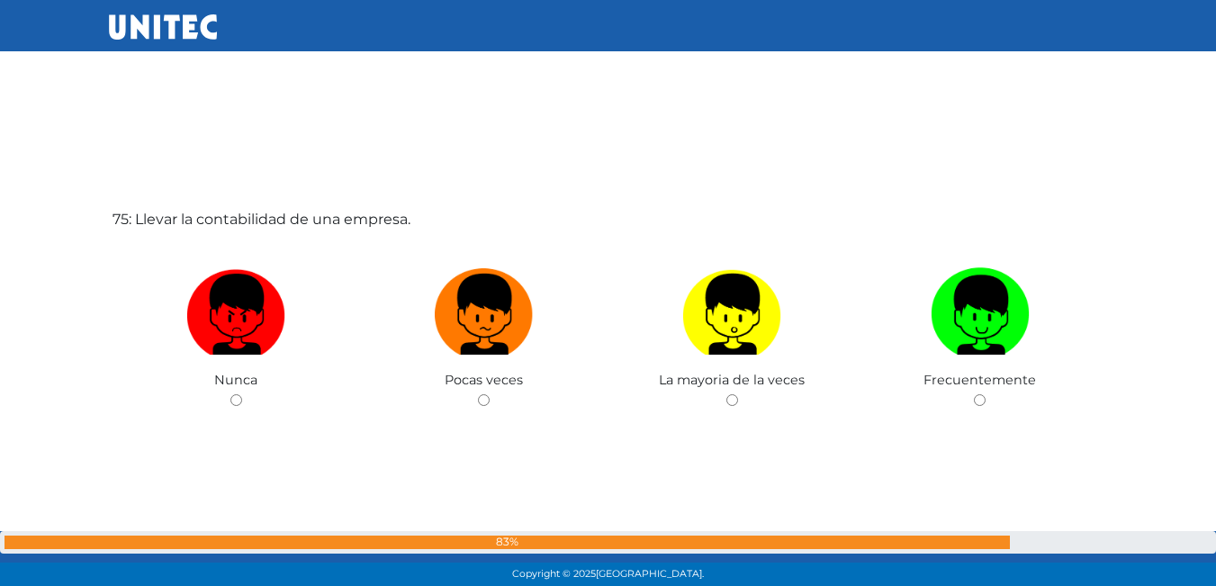
scroll to position [43396, 0]
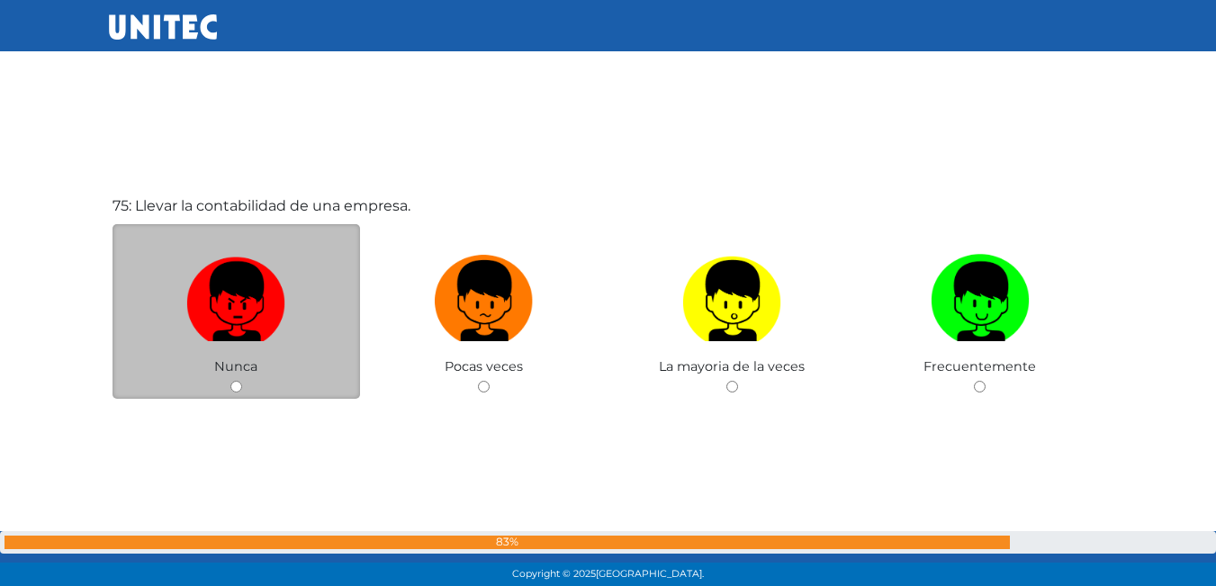
click at [270, 260] on img at bounding box center [235, 294] width 99 height 94
click at [242, 381] on input "radio" at bounding box center [236, 387] width 12 height 12
radio input "true"
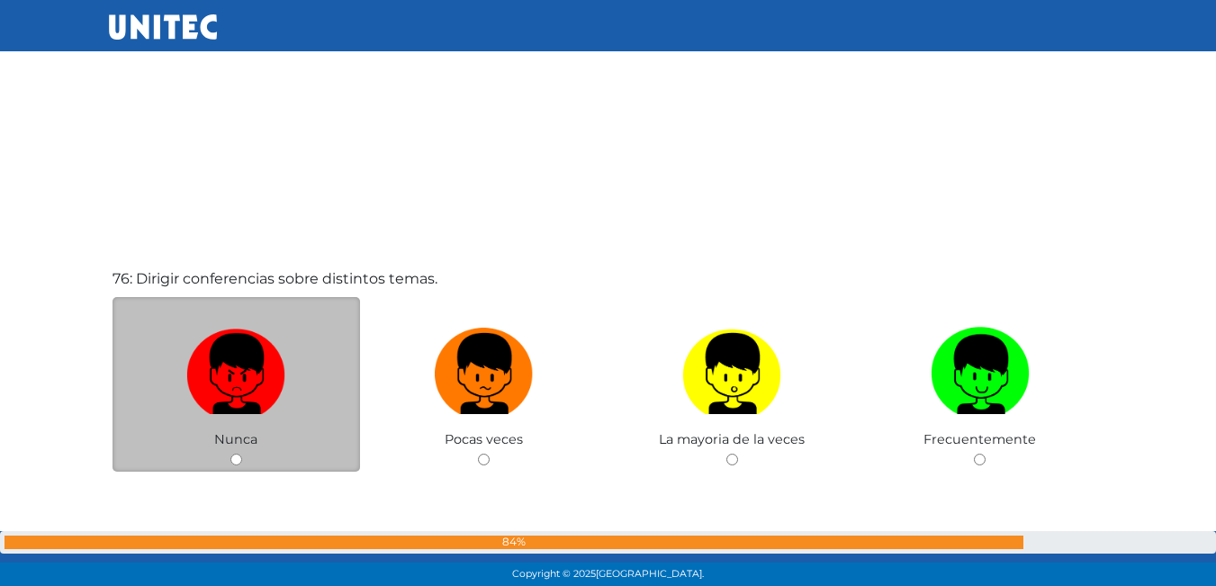
scroll to position [43940, 0]
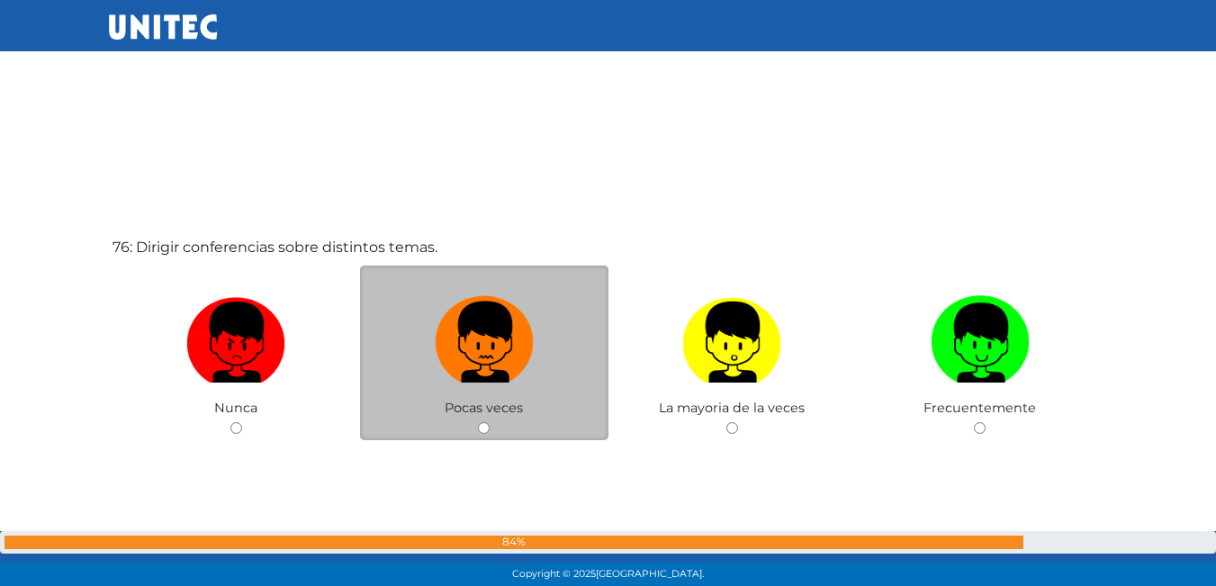
click at [484, 334] on img at bounding box center [484, 336] width 99 height 94
click at [484, 422] on input "radio" at bounding box center [484, 428] width 12 height 12
radio input "true"
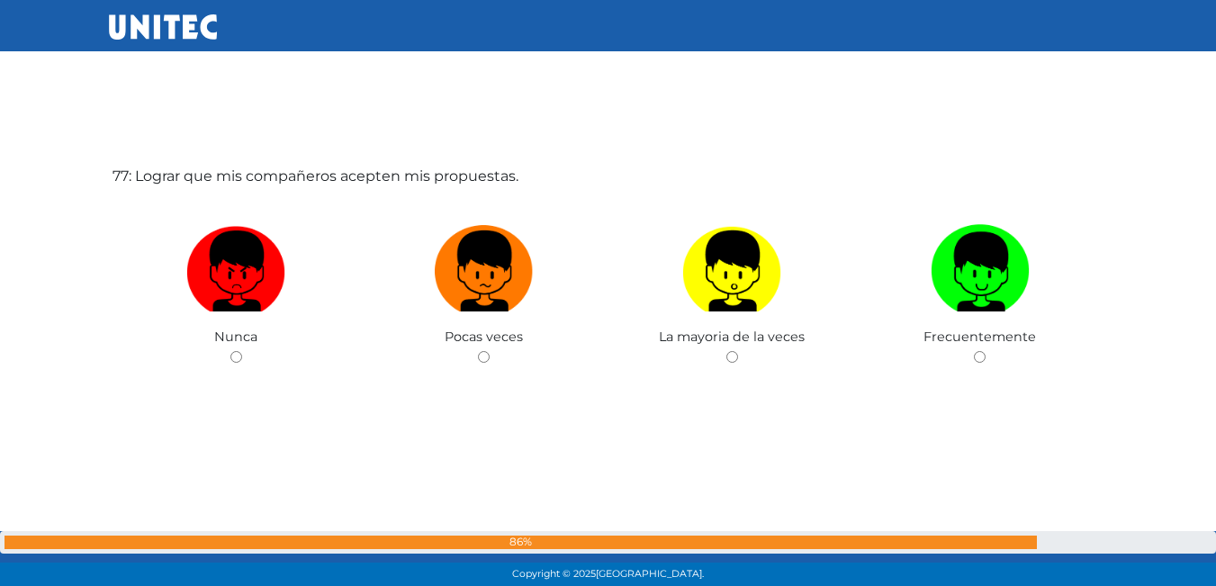
scroll to position [44615, 0]
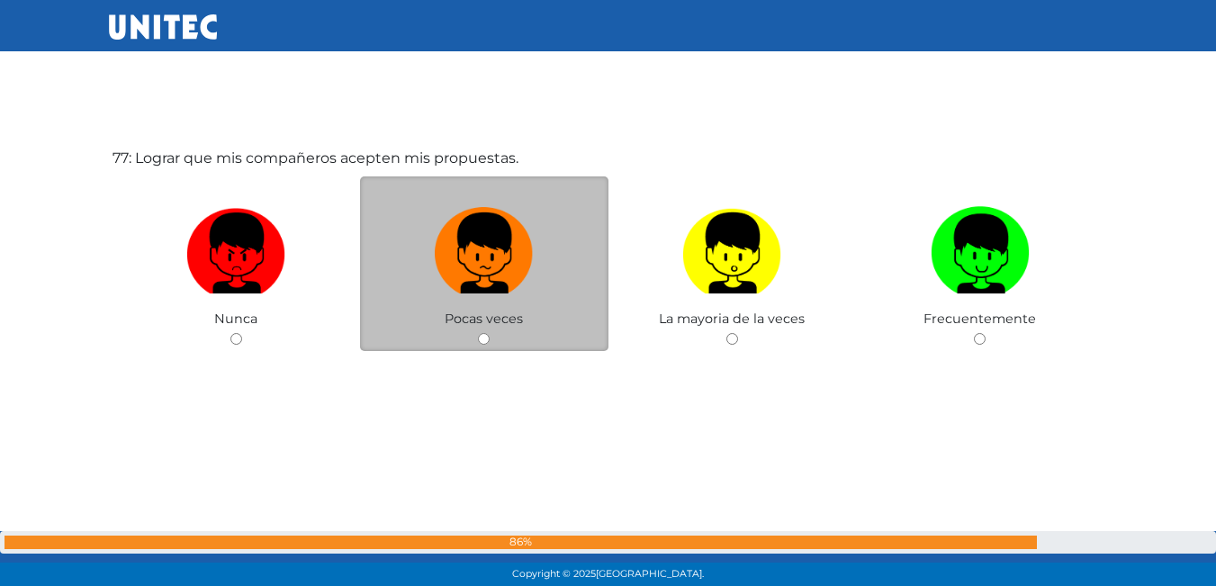
click at [437, 328] on div "Pocas veces" at bounding box center [484, 263] width 248 height 175
click at [495, 294] on label at bounding box center [484, 254] width 248 height 110
click at [490, 333] on input "radio" at bounding box center [484, 339] width 12 height 12
radio input "true"
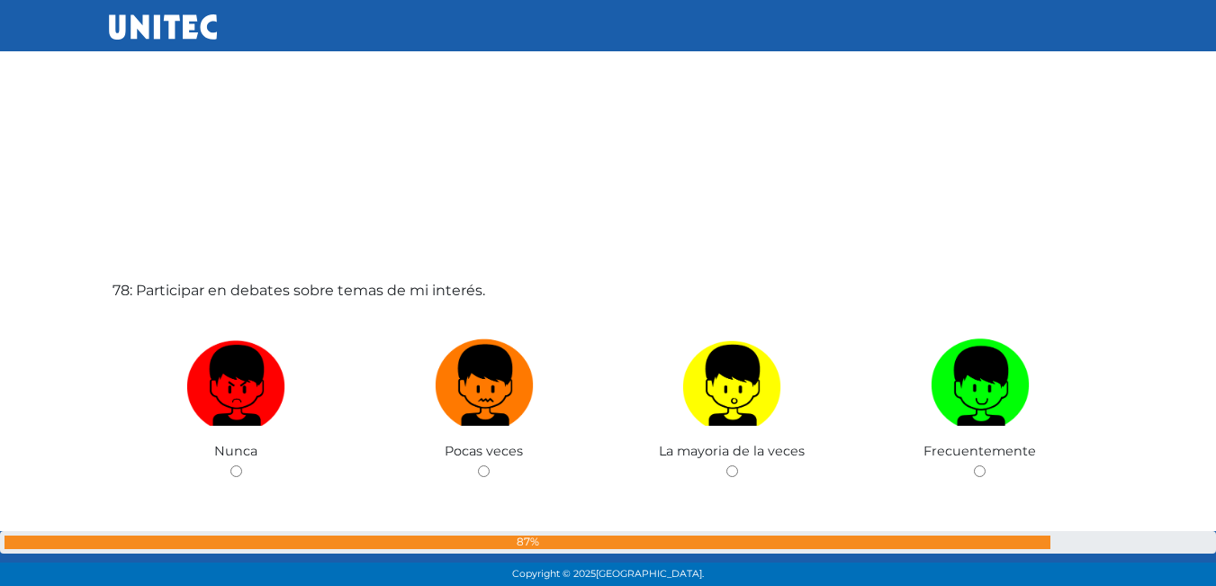
scroll to position [45159, 0]
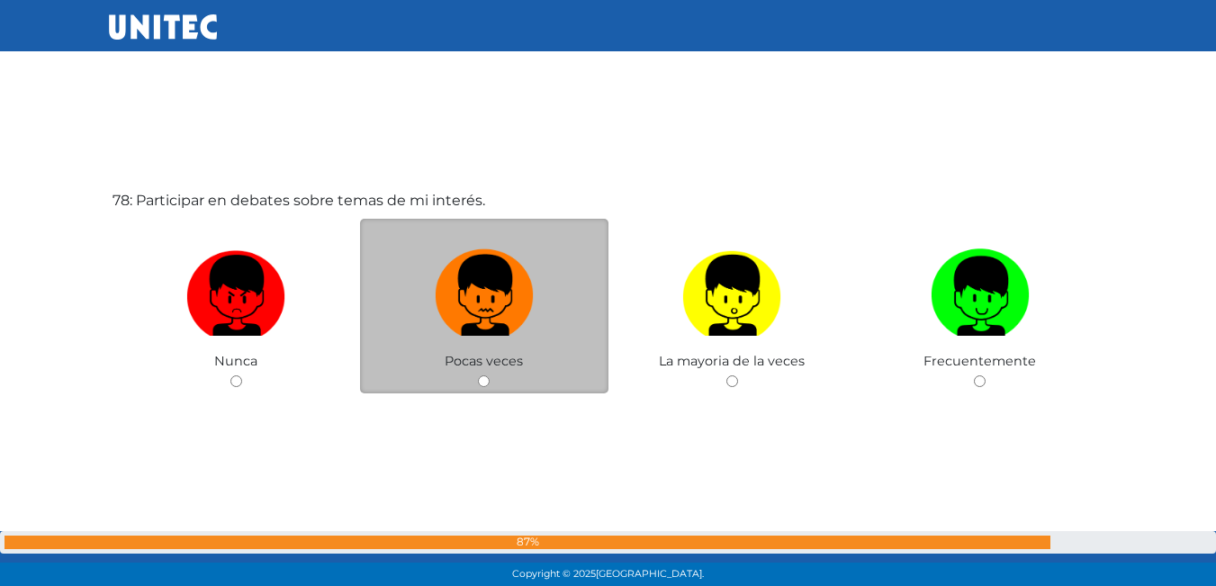
click at [449, 308] on img at bounding box center [484, 289] width 99 height 94
click at [478, 375] on input "radio" at bounding box center [484, 381] width 12 height 12
radio input "true"
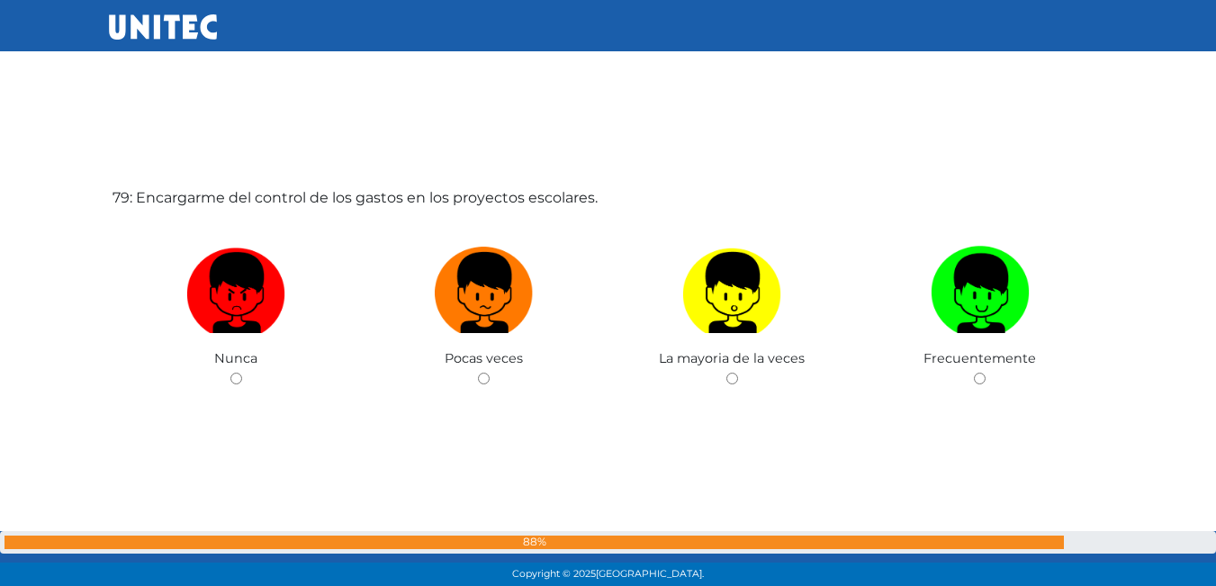
scroll to position [45767, 0]
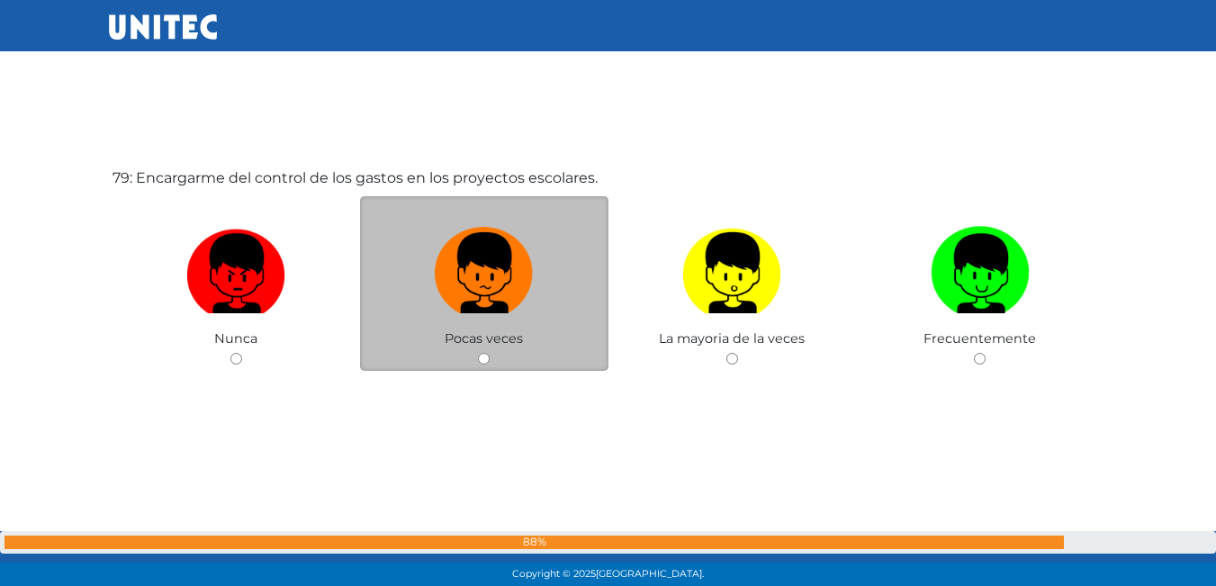
drag, startPoint x: 265, startPoint y: 304, endPoint x: 492, endPoint y: 337, distance: 230.0
click at [265, 303] on img at bounding box center [235, 267] width 99 height 94
click at [242, 353] on input "radio" at bounding box center [236, 359] width 12 height 12
radio input "true"
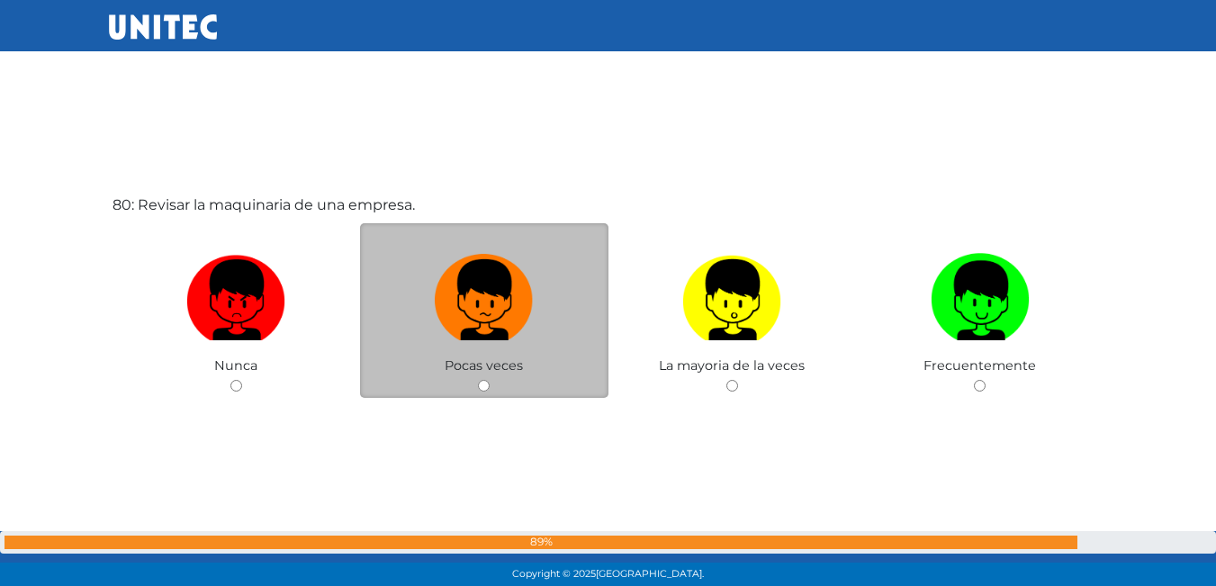
scroll to position [46374, 0]
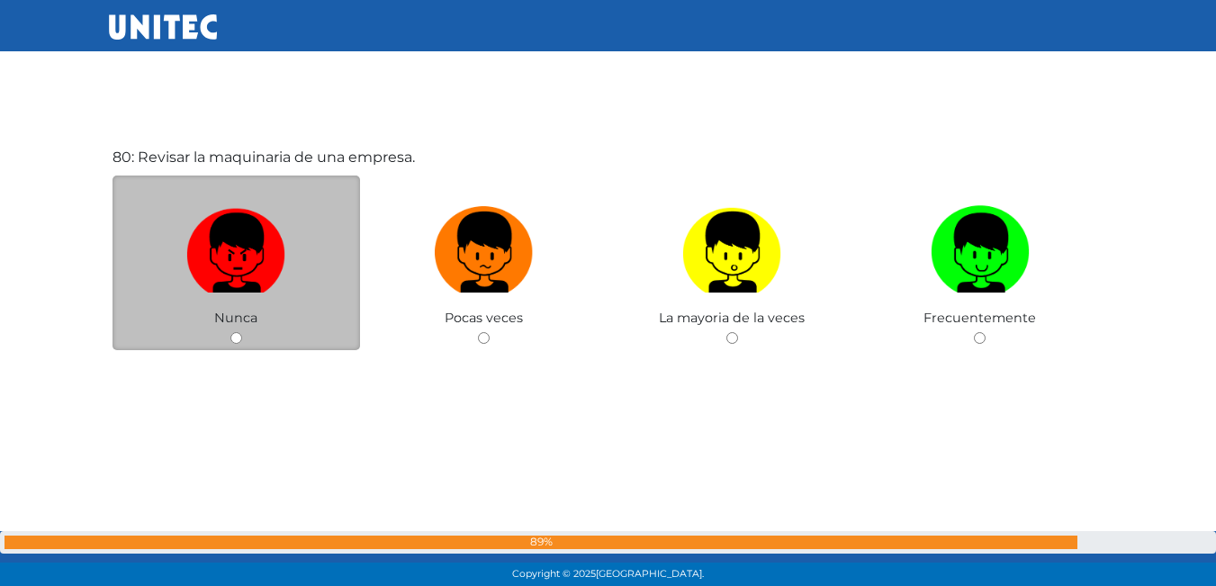
click at [282, 272] on img at bounding box center [235, 246] width 99 height 94
click at [242, 332] on input "radio" at bounding box center [236, 338] width 12 height 12
radio input "true"
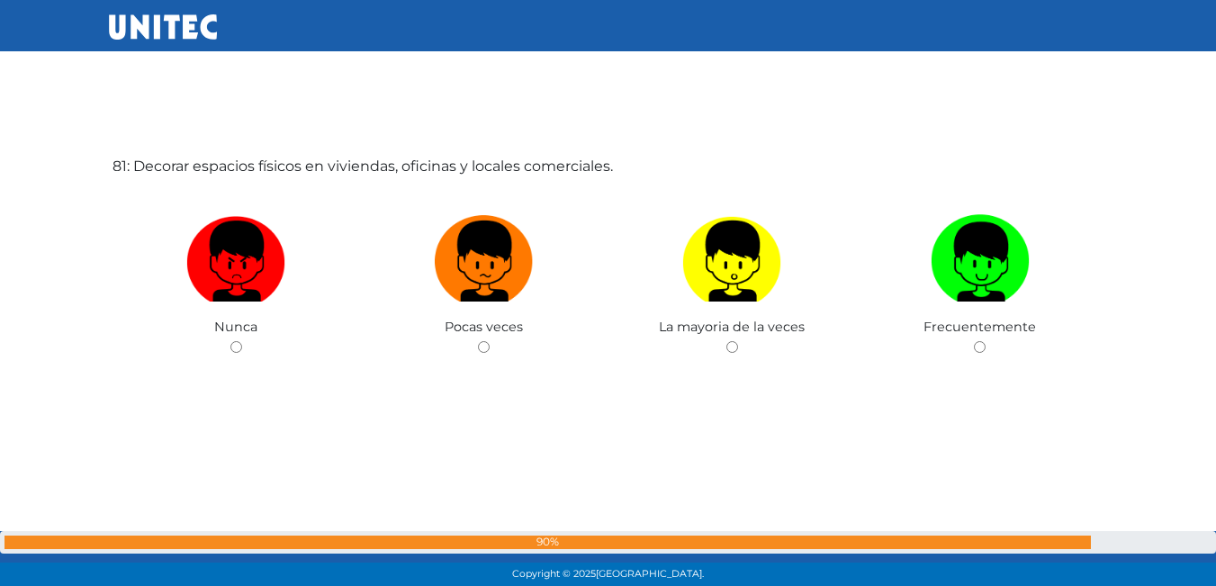
scroll to position [46981, 0]
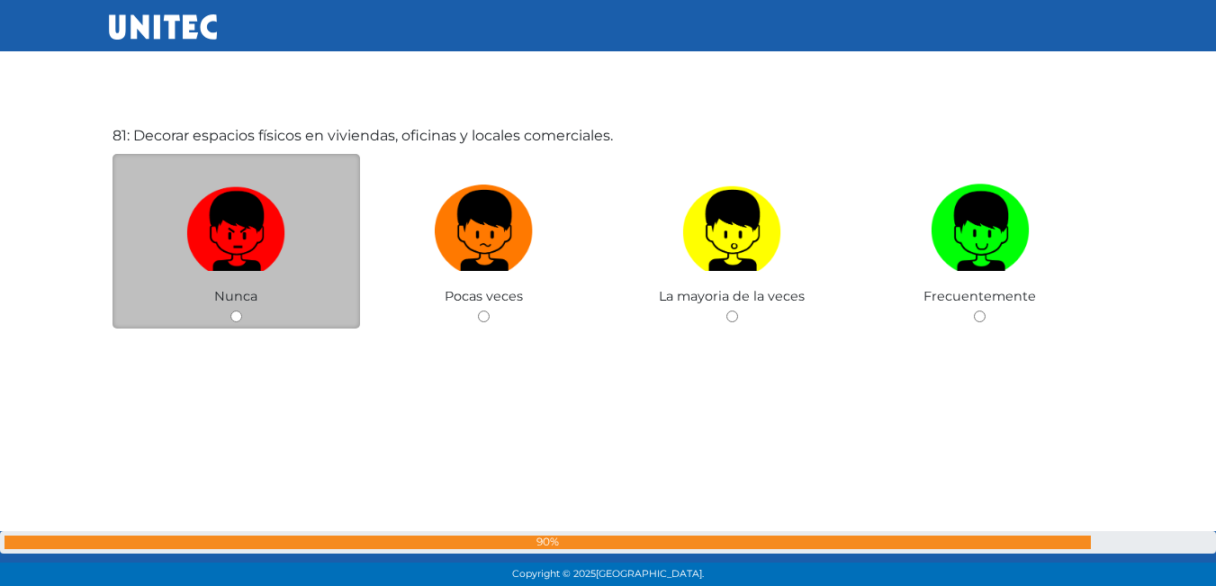
click at [262, 256] on img at bounding box center [235, 224] width 99 height 94
click at [242, 310] on input "radio" at bounding box center [236, 316] width 12 height 12
radio input "true"
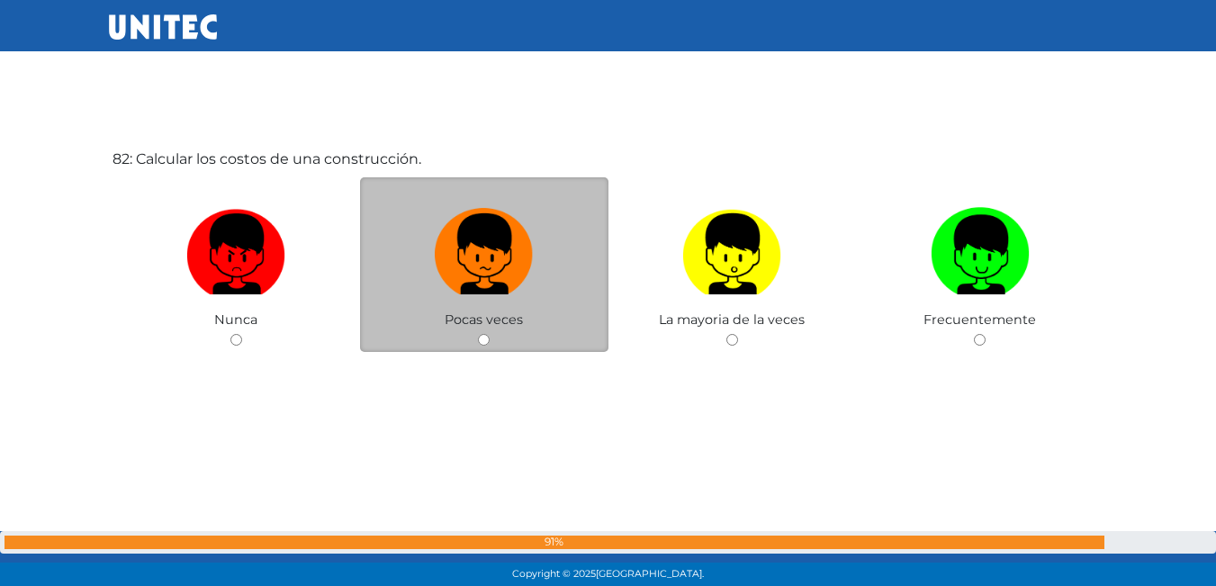
scroll to position [47545, 0]
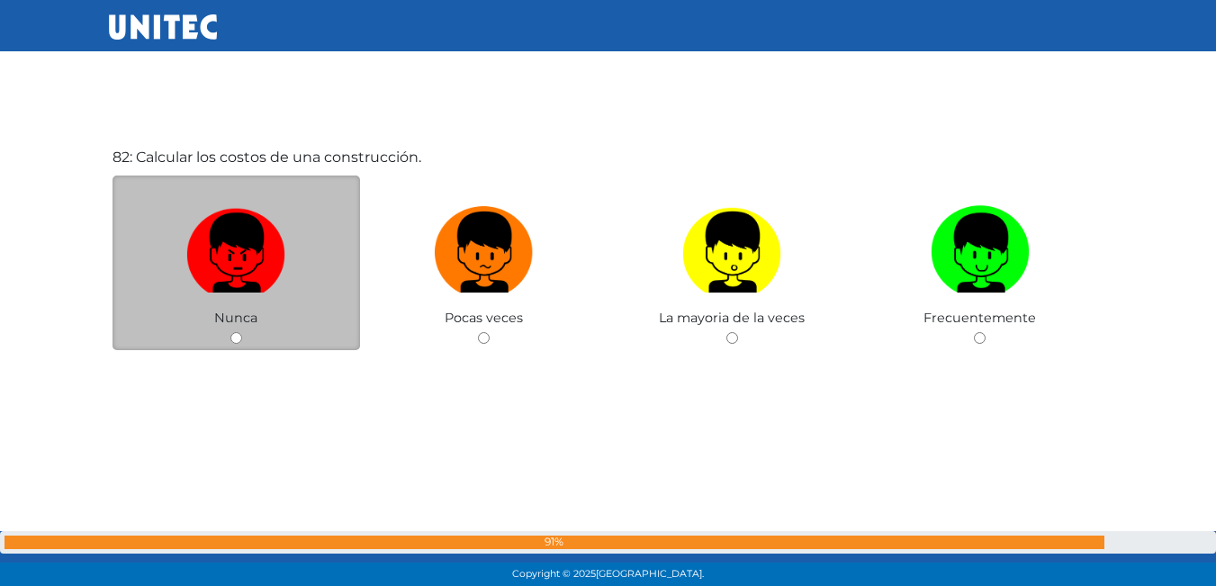
click at [213, 280] on img at bounding box center [235, 246] width 99 height 94
click at [230, 332] on input "radio" at bounding box center [236, 338] width 12 height 12
radio input "true"
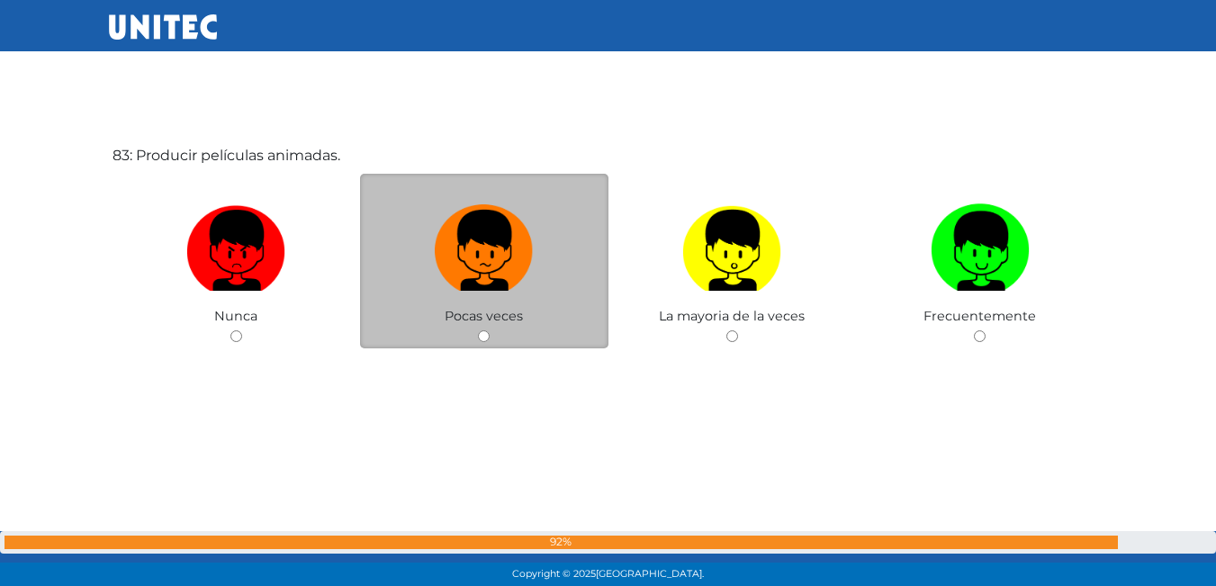
scroll to position [48148, 0]
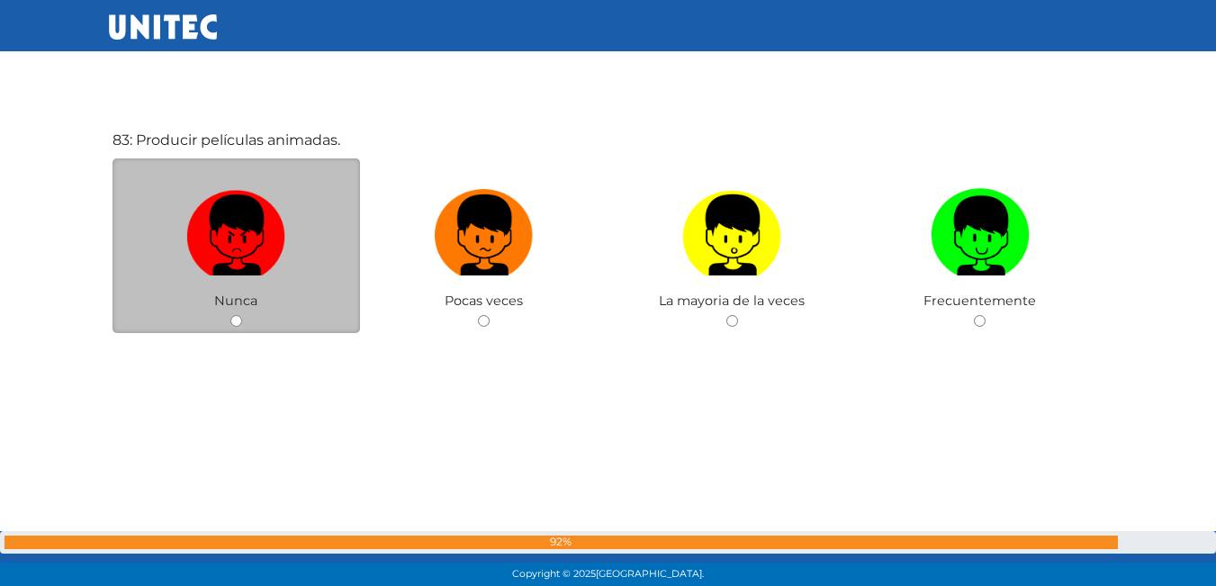
click at [187, 286] on label at bounding box center [236, 236] width 248 height 110
click at [230, 315] on input "radio" at bounding box center [236, 321] width 12 height 12
radio input "true"
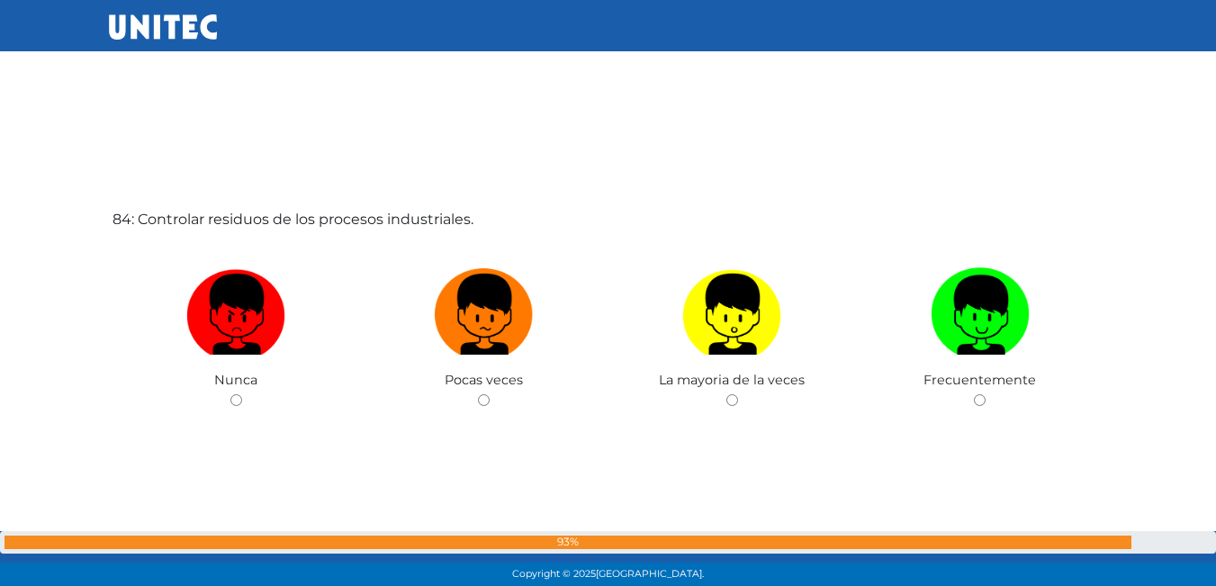
scroll to position [48668, 0]
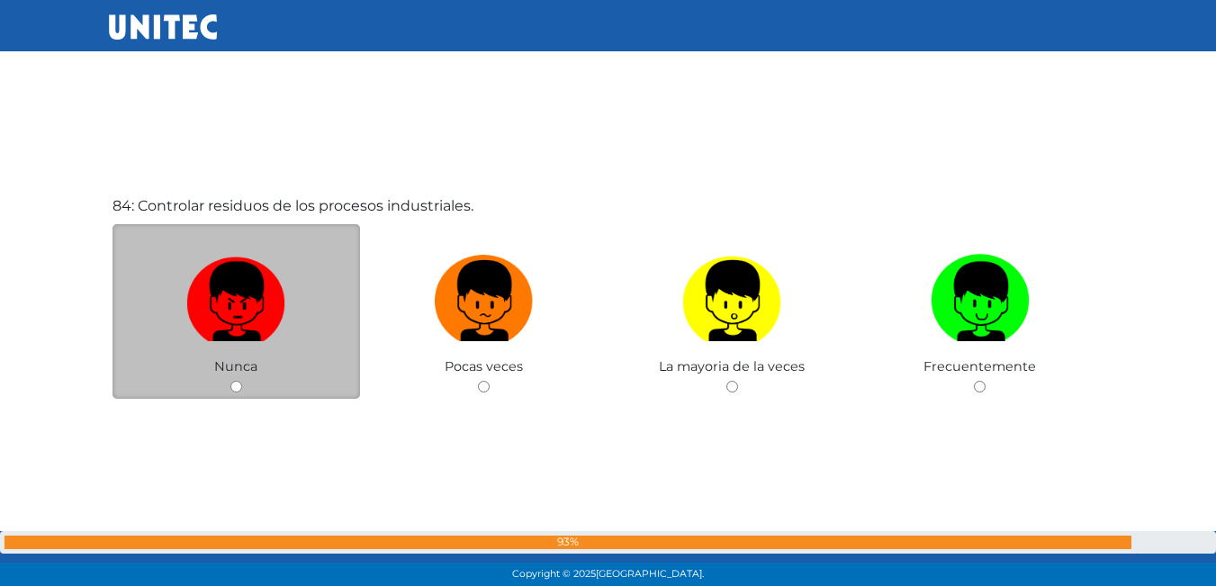
click at [214, 299] on img at bounding box center [235, 294] width 99 height 94
click at [230, 381] on input "radio" at bounding box center [236, 387] width 12 height 12
radio input "true"
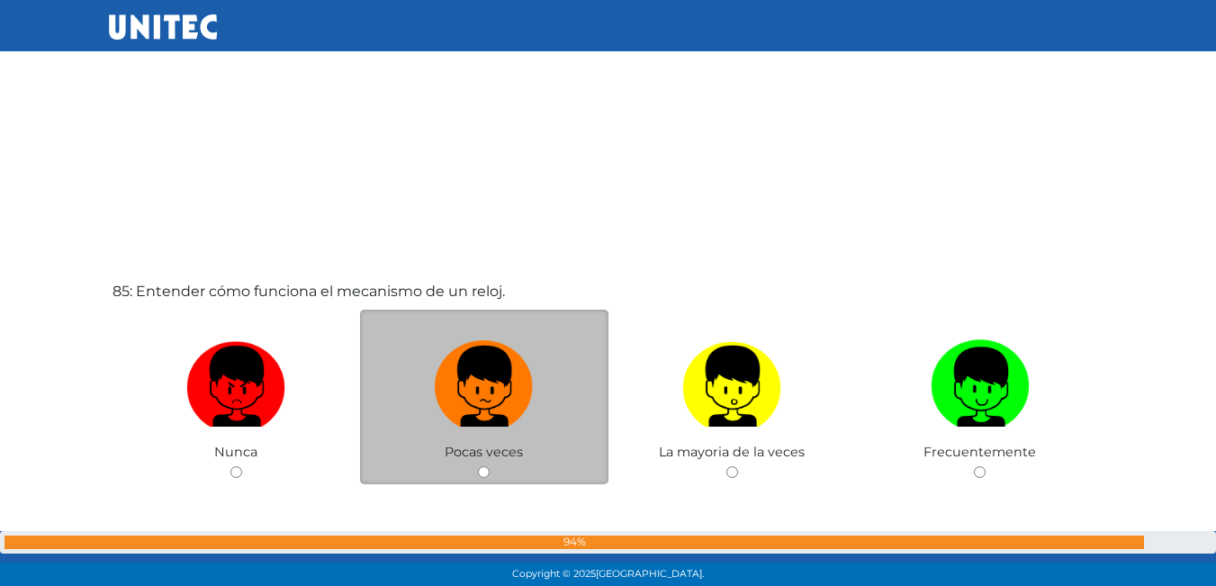
scroll to position [49259, 0]
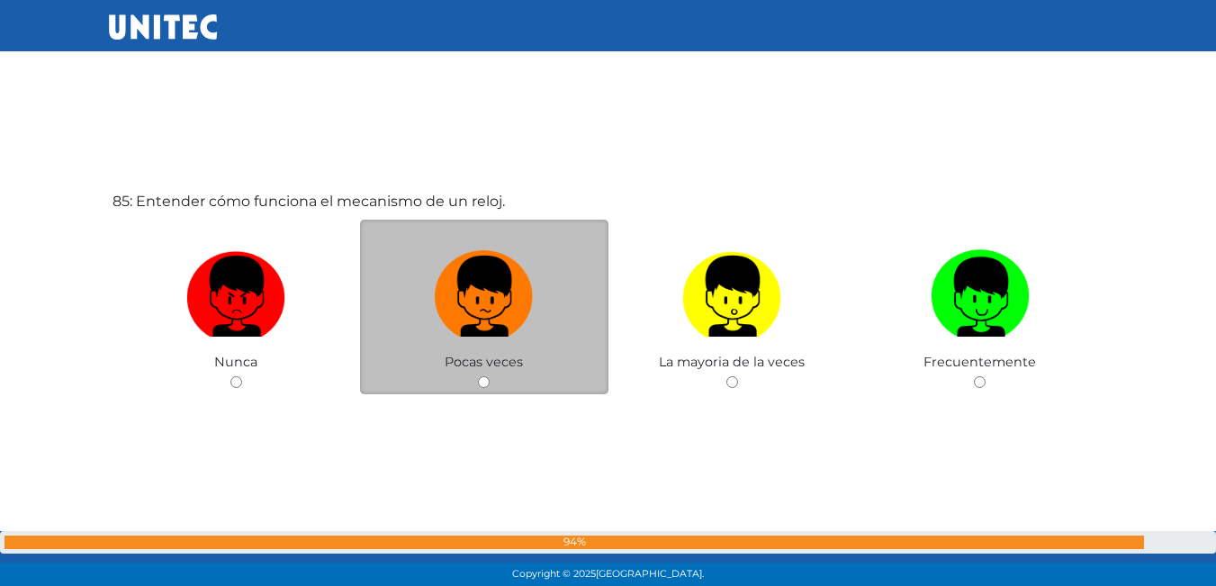
click at [452, 344] on label at bounding box center [484, 297] width 248 height 110
click at [478, 376] on input "radio" at bounding box center [484, 382] width 12 height 12
radio input "true"
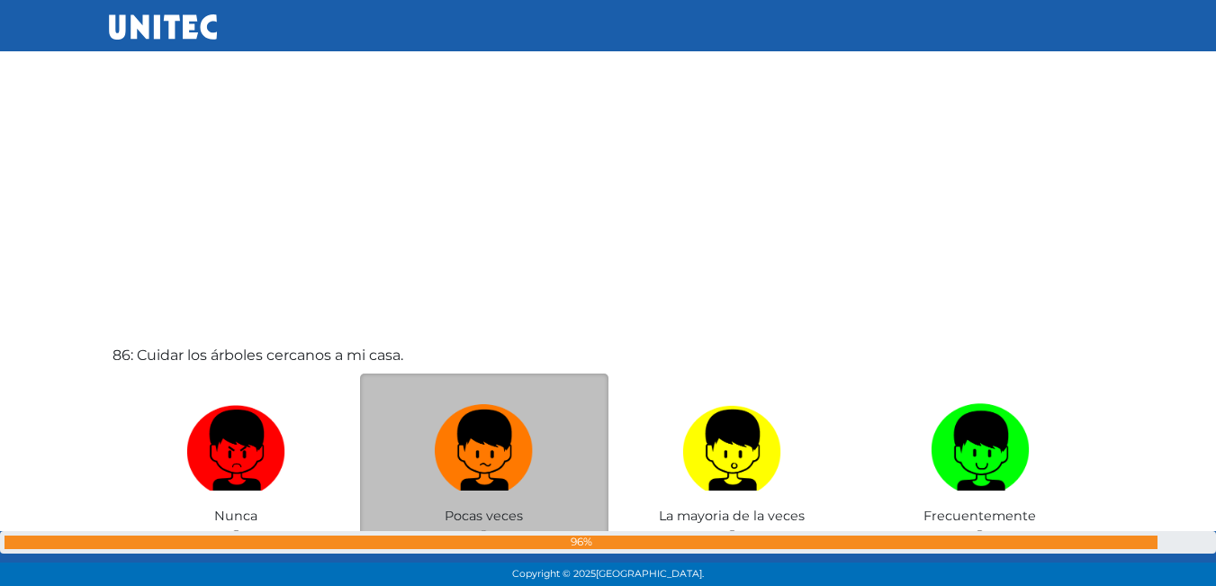
scroll to position [49871, 0]
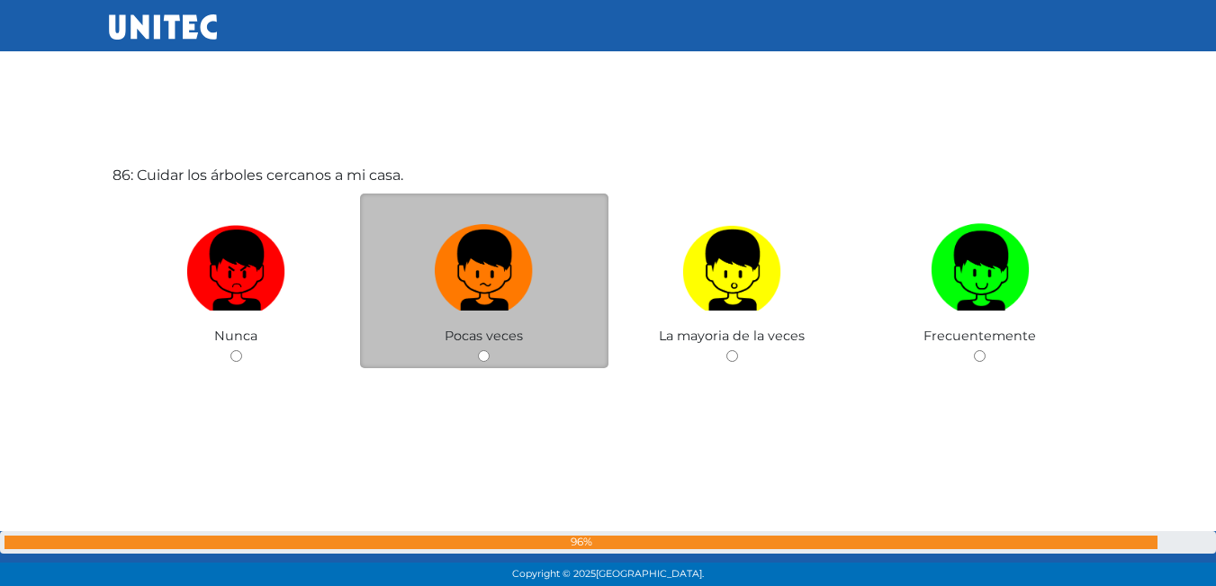
click at [445, 311] on label at bounding box center [484, 271] width 248 height 110
click at [478, 350] on input "radio" at bounding box center [484, 356] width 12 height 12
radio input "true"
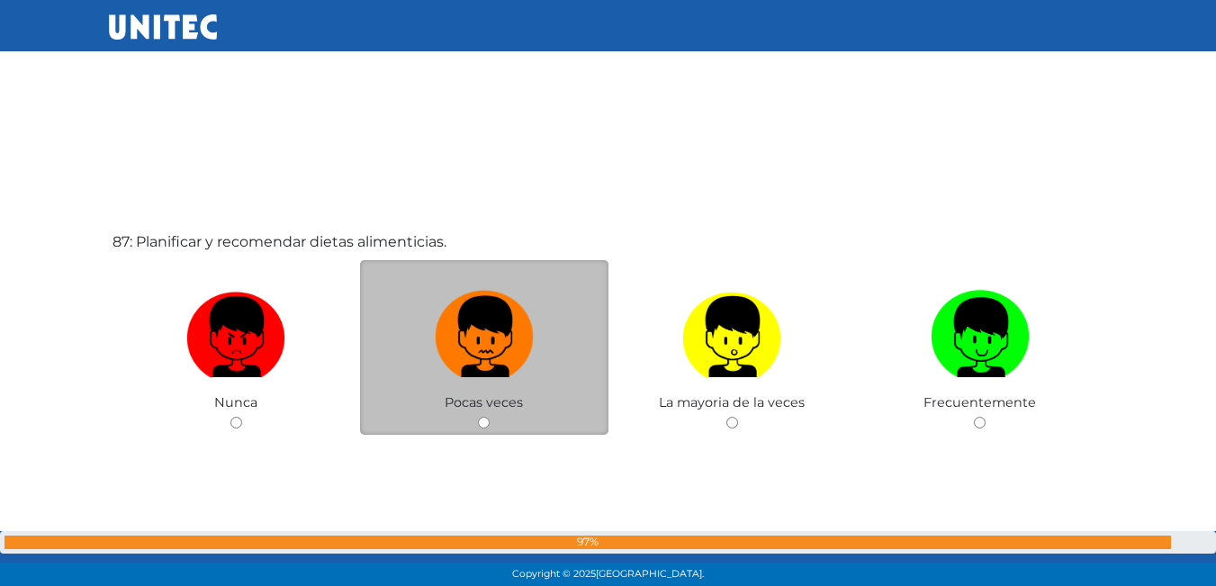
scroll to position [50397, 0]
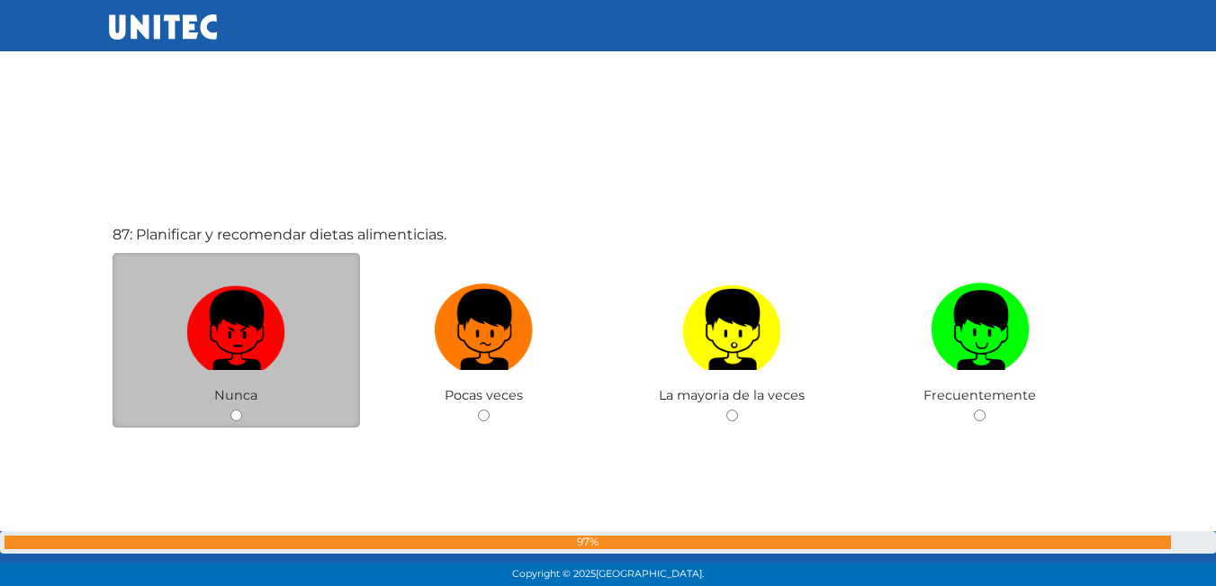
click at [232, 314] on img at bounding box center [235, 323] width 99 height 94
click at [232, 409] on input "radio" at bounding box center [236, 415] width 12 height 12
radio input "true"
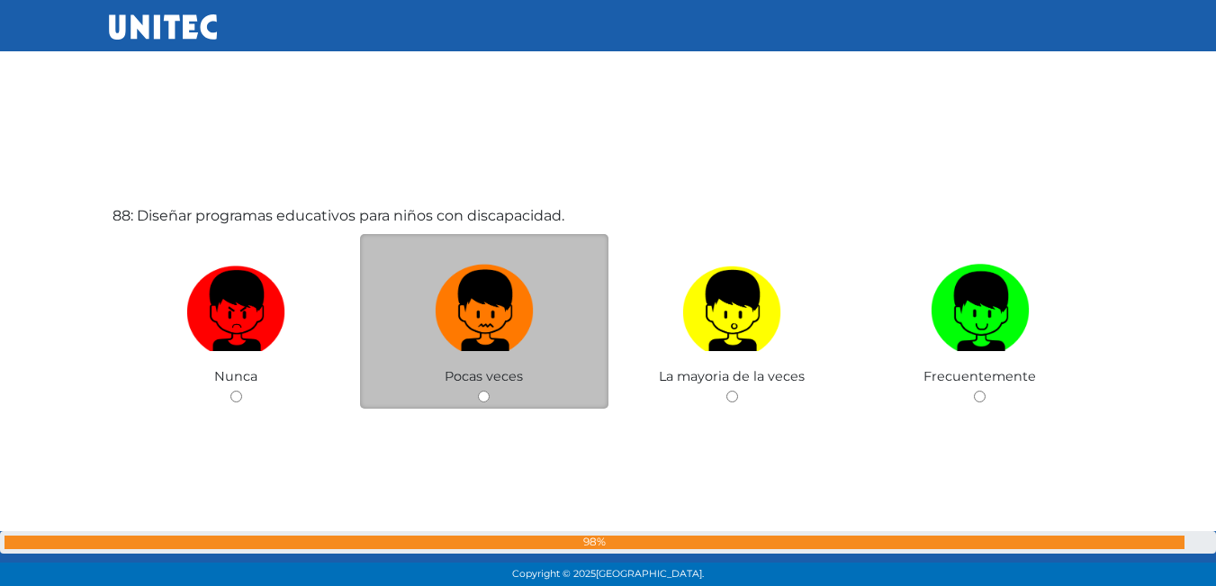
scroll to position [51061, 0]
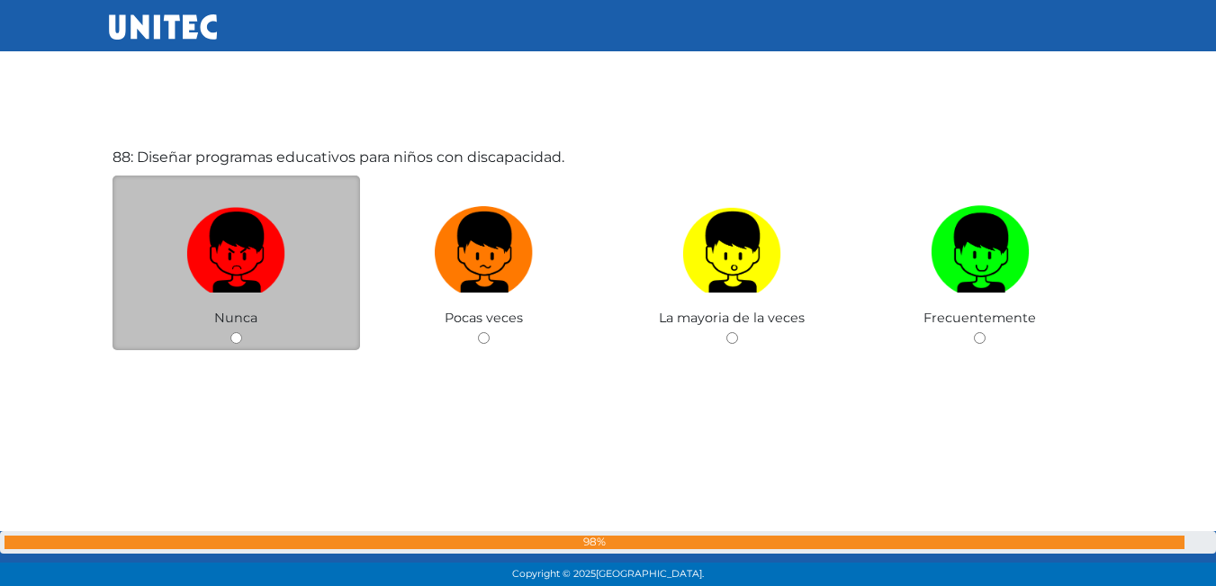
click at [265, 298] on label at bounding box center [236, 253] width 248 height 110
click at [242, 332] on input "radio" at bounding box center [236, 338] width 12 height 12
radio input "true"
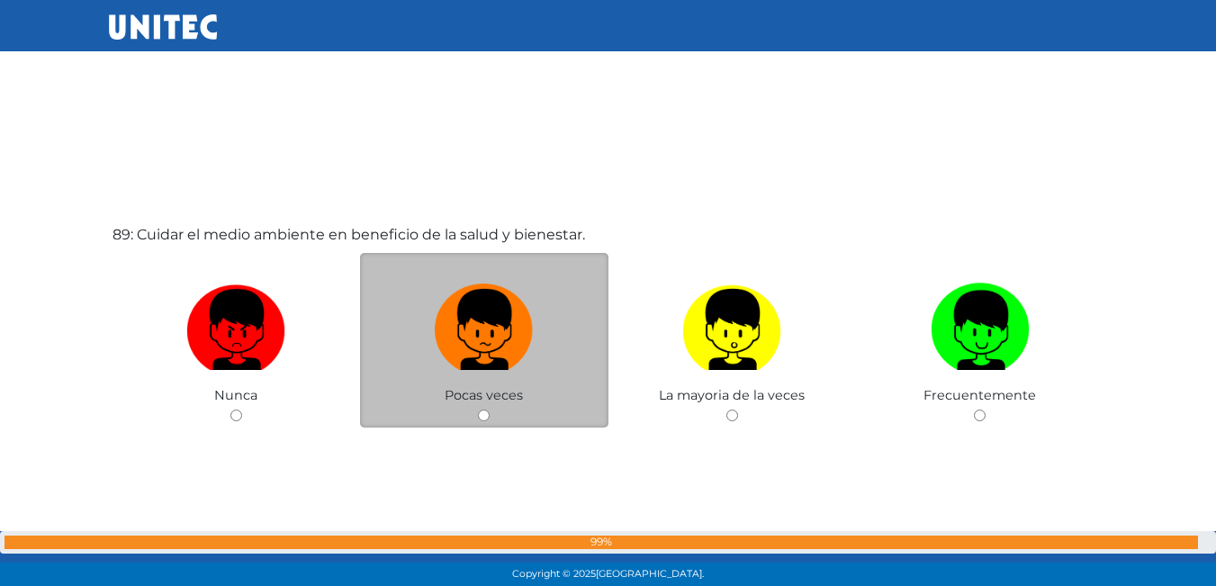
scroll to position [51646, 0]
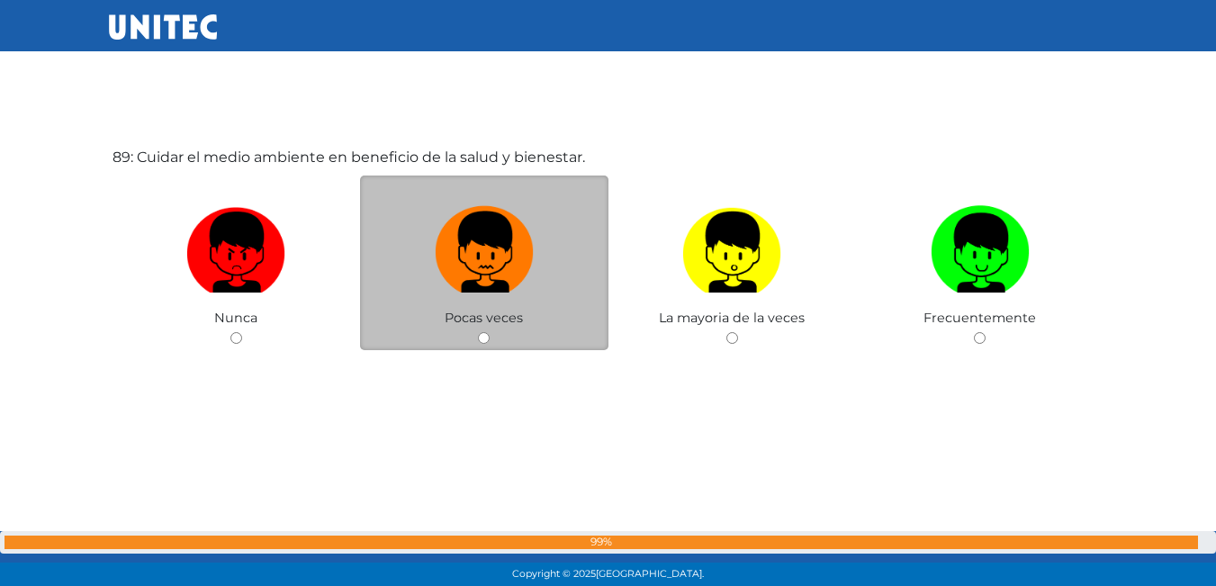
click at [467, 283] on img at bounding box center [484, 246] width 99 height 94
click at [478, 332] on input "radio" at bounding box center [484, 338] width 12 height 12
radio input "true"
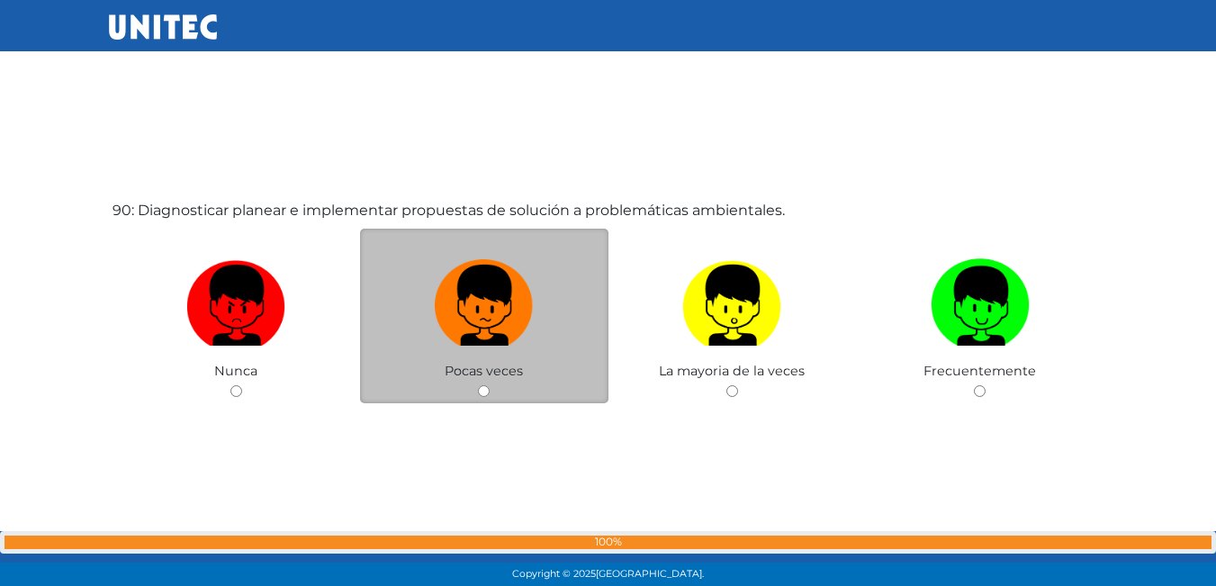
scroll to position [52280, 0]
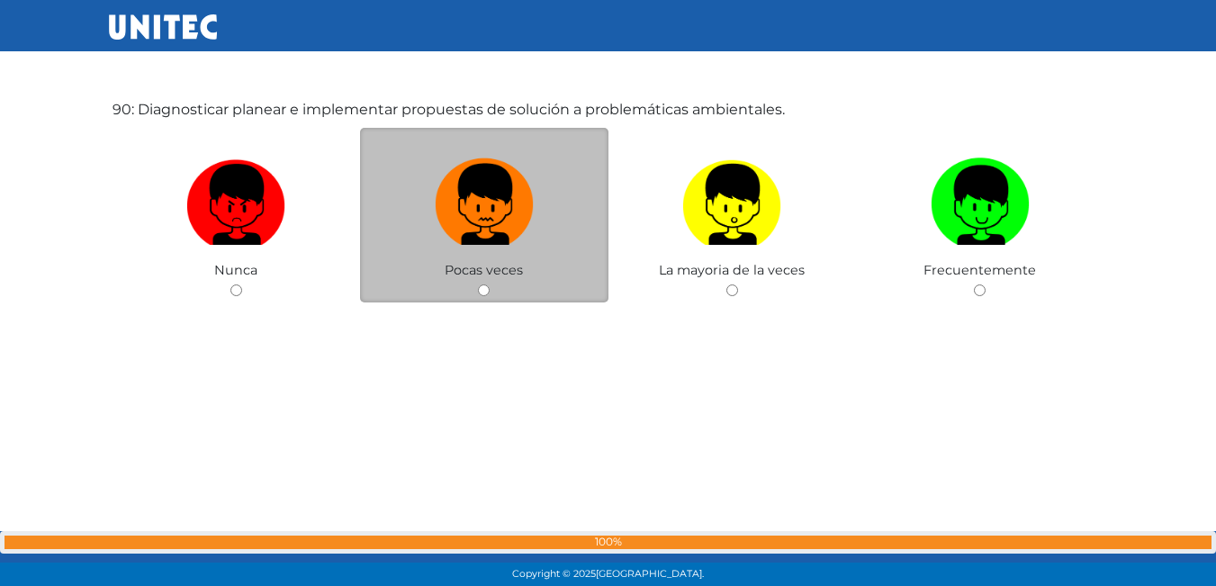
click at [526, 205] on img at bounding box center [484, 198] width 99 height 94
click at [490, 284] on input "radio" at bounding box center [484, 290] width 12 height 12
radio input "true"
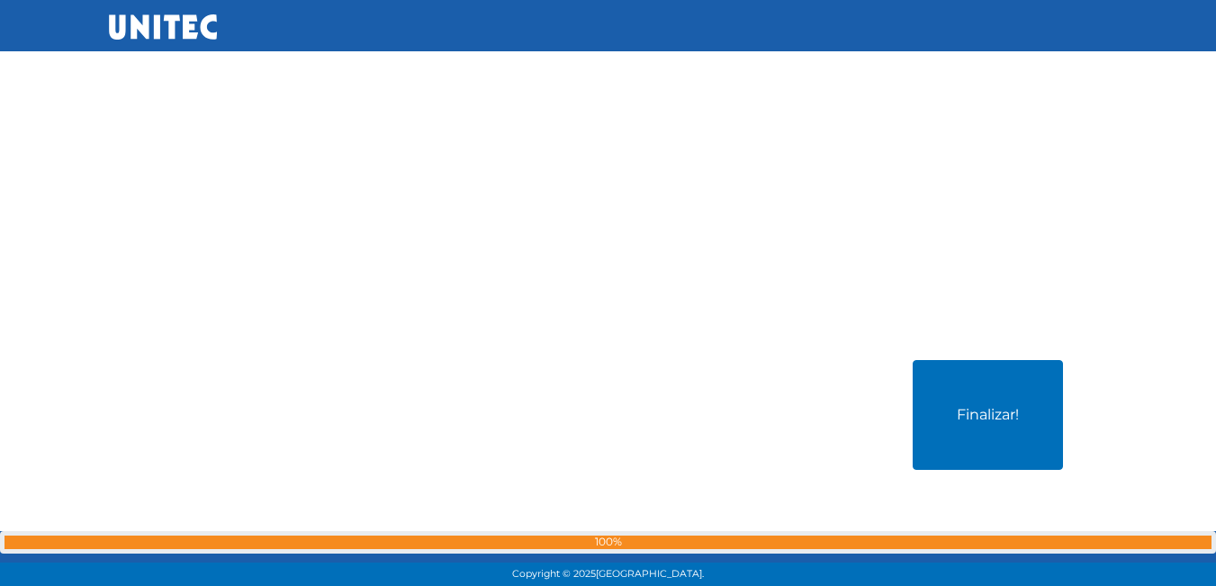
scroll to position [52734, 0]
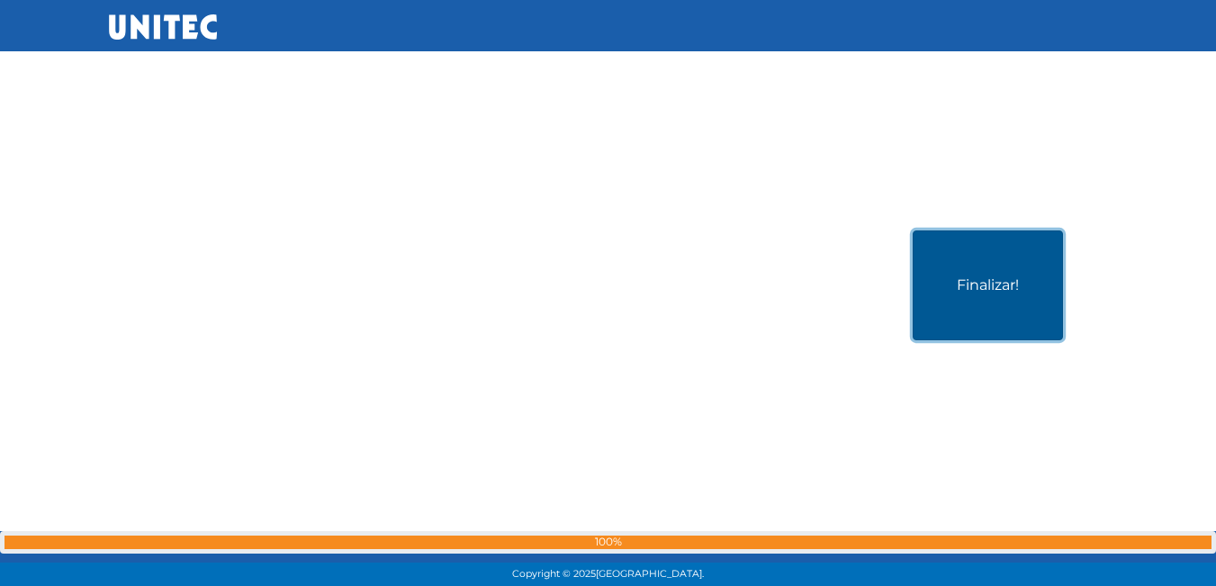
click at [935, 274] on button "Finalizar!" at bounding box center [988, 285] width 150 height 110
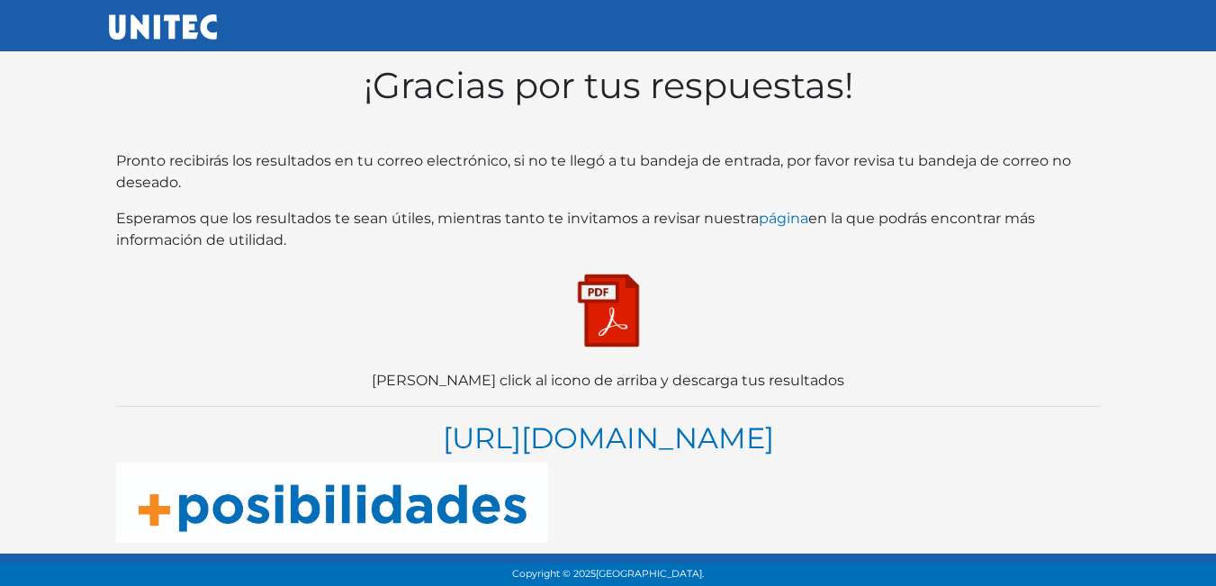
scroll to position [35, 0]
click at [634, 267] on img at bounding box center [608, 310] width 90 height 90
